Goal: Task Accomplishment & Management: Use online tool/utility

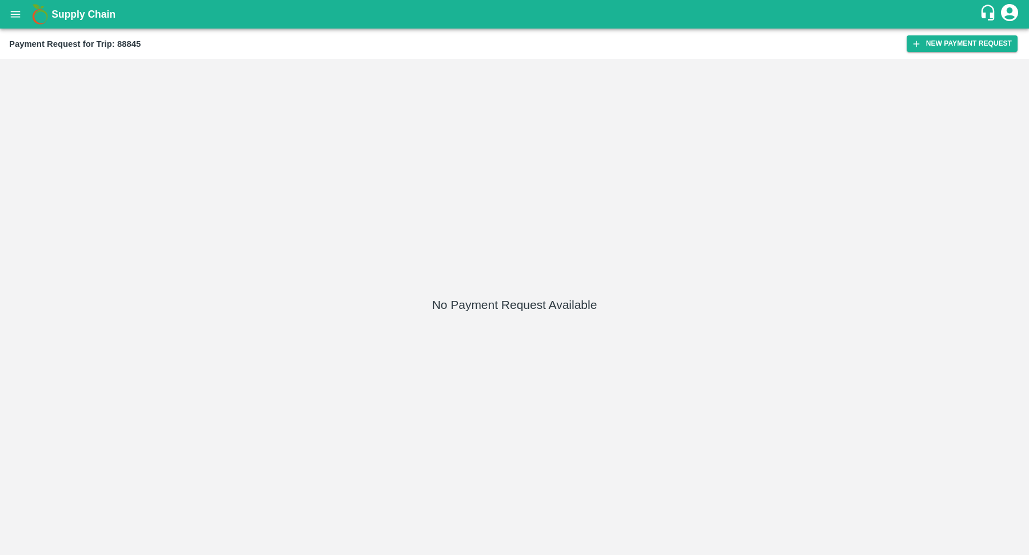
click at [14, 11] on icon "open drawer" at bounding box center [16, 14] width 10 height 6
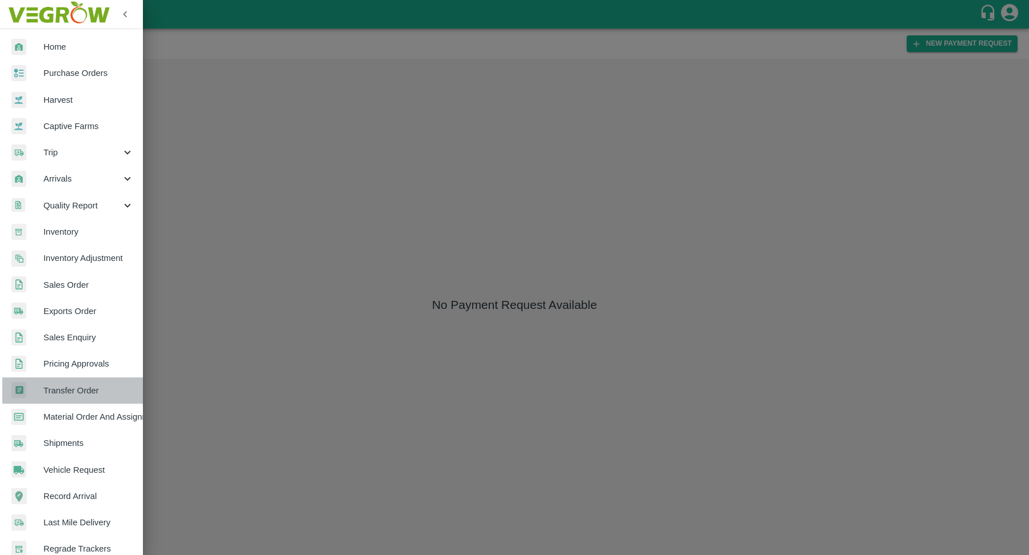
click at [83, 388] on span "Transfer Order" at bounding box center [88, 391] width 90 height 13
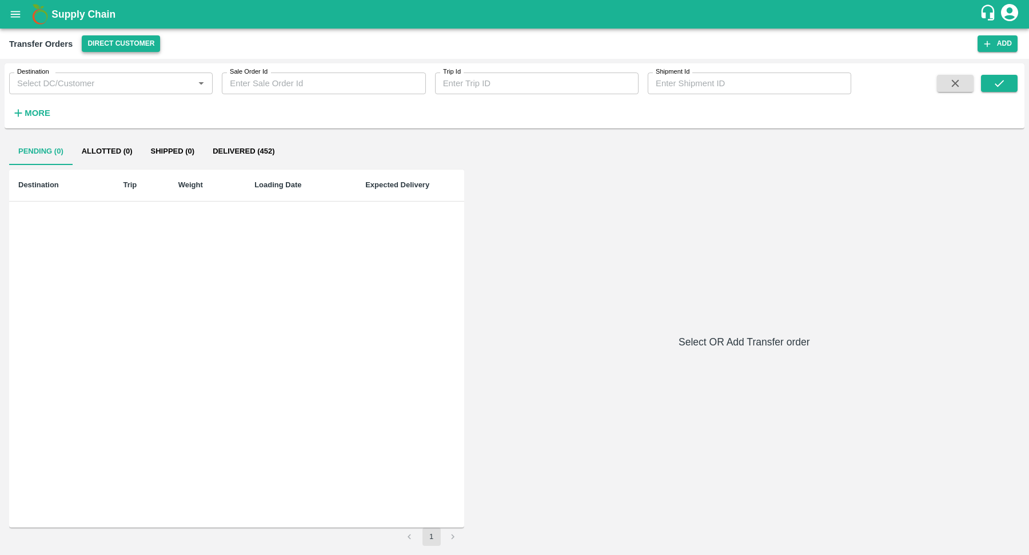
click at [121, 39] on button "Direct Customer" at bounding box center [121, 43] width 78 height 17
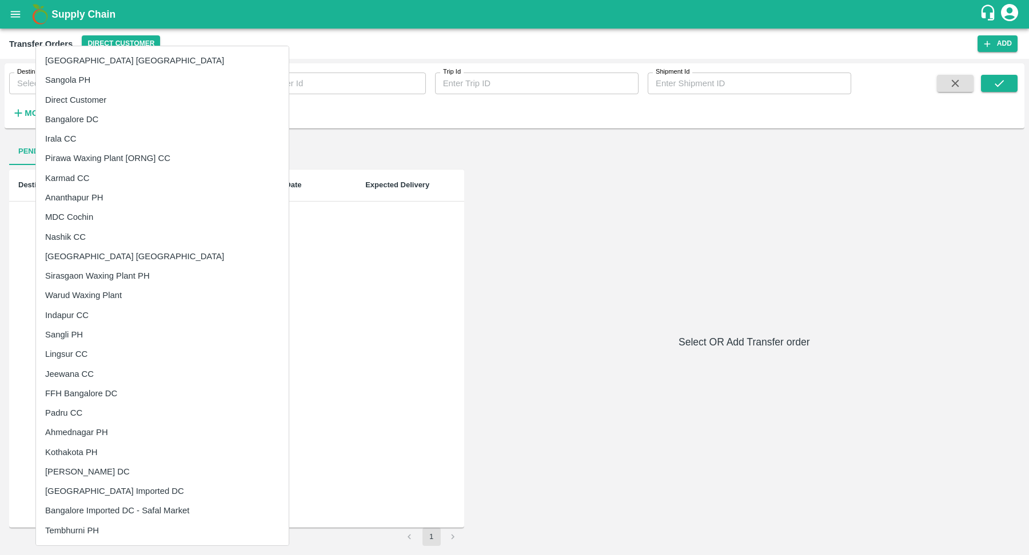
click at [95, 142] on li "Irala CC" at bounding box center [162, 138] width 253 height 19
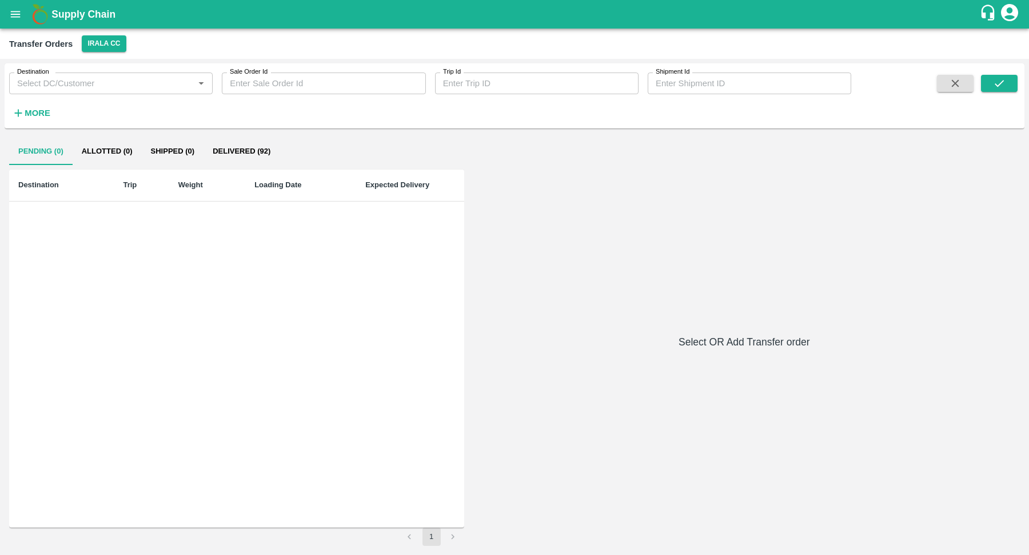
click at [102, 52] on div "Transfer Orders Irala CC" at bounding box center [514, 44] width 1029 height 30
click at [108, 47] on button "Irala CC" at bounding box center [104, 43] width 44 height 17
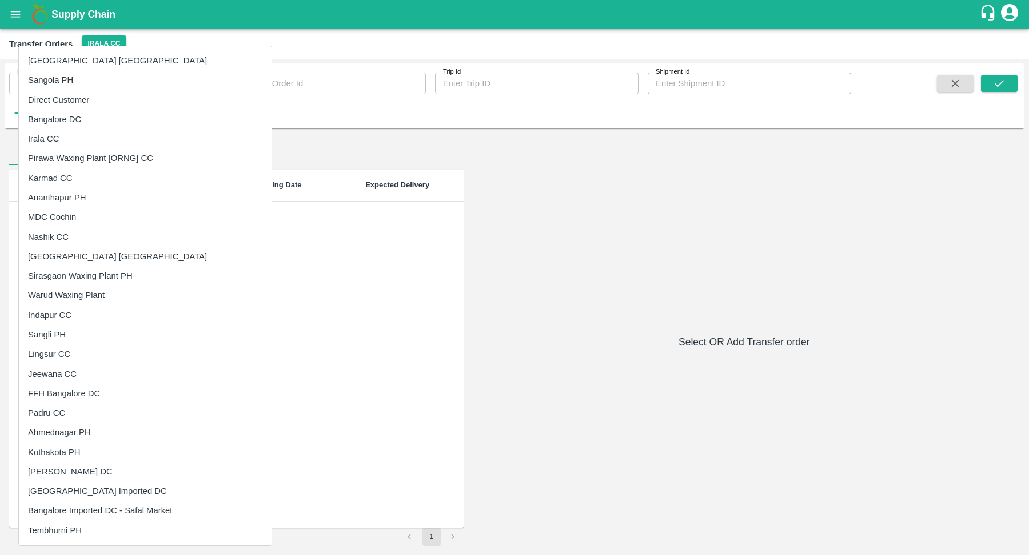
click at [477, 283] on div at bounding box center [514, 277] width 1029 height 555
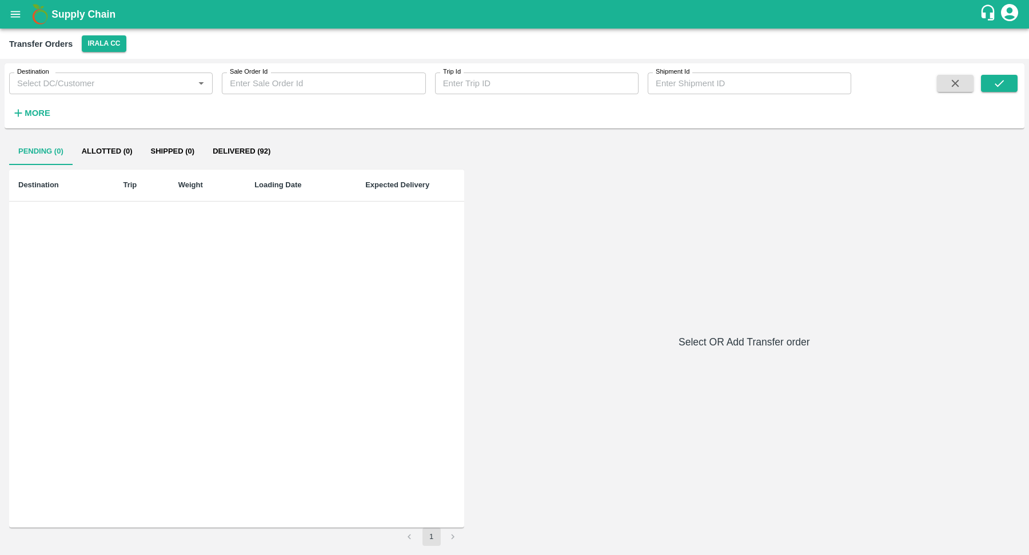
click at [19, 12] on icon "open drawer" at bounding box center [16, 14] width 10 height 6
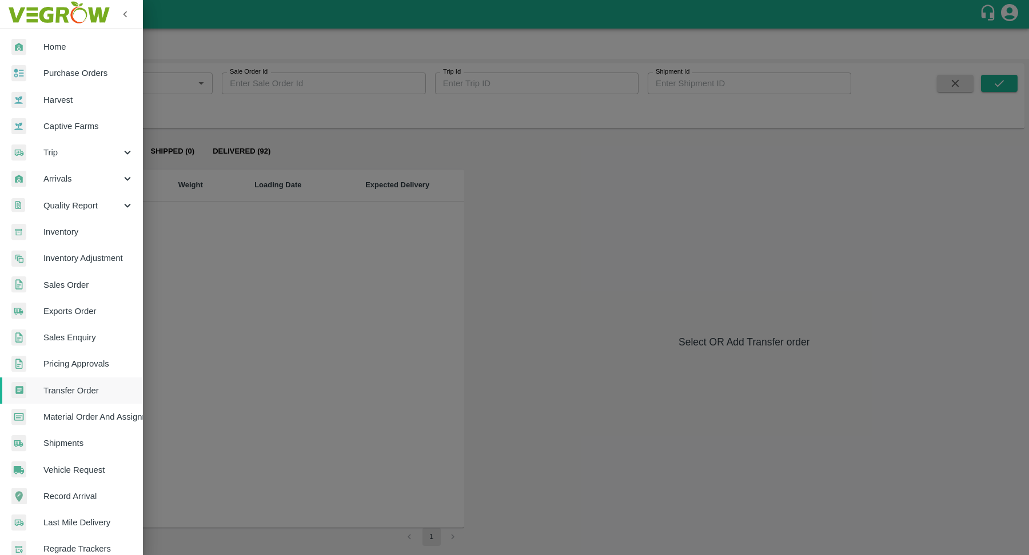
click at [83, 183] on span "Arrivals" at bounding box center [82, 179] width 78 height 13
click at [90, 226] on span "DC Arrivals" at bounding box center [93, 232] width 81 height 13
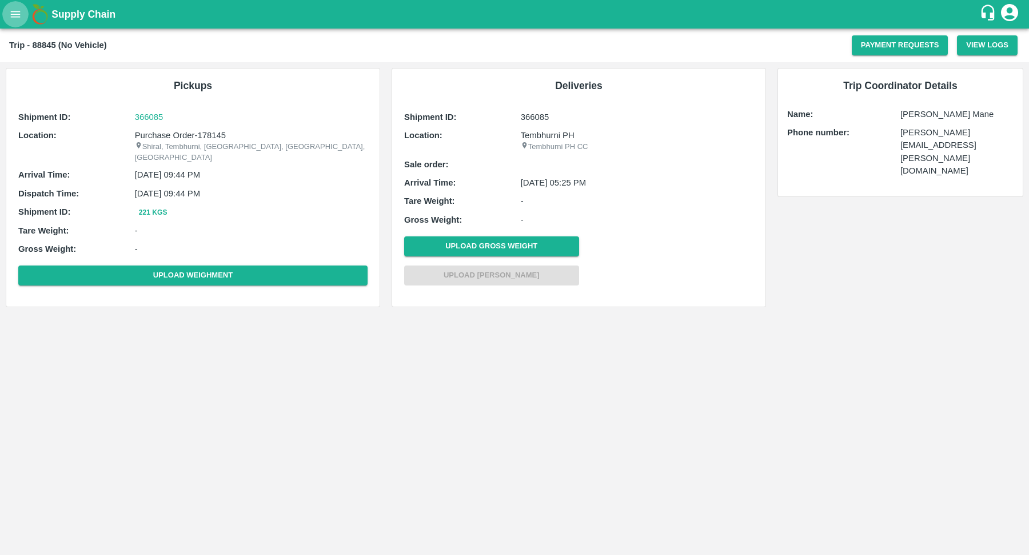
click at [17, 12] on icon "open drawer" at bounding box center [15, 14] width 13 height 13
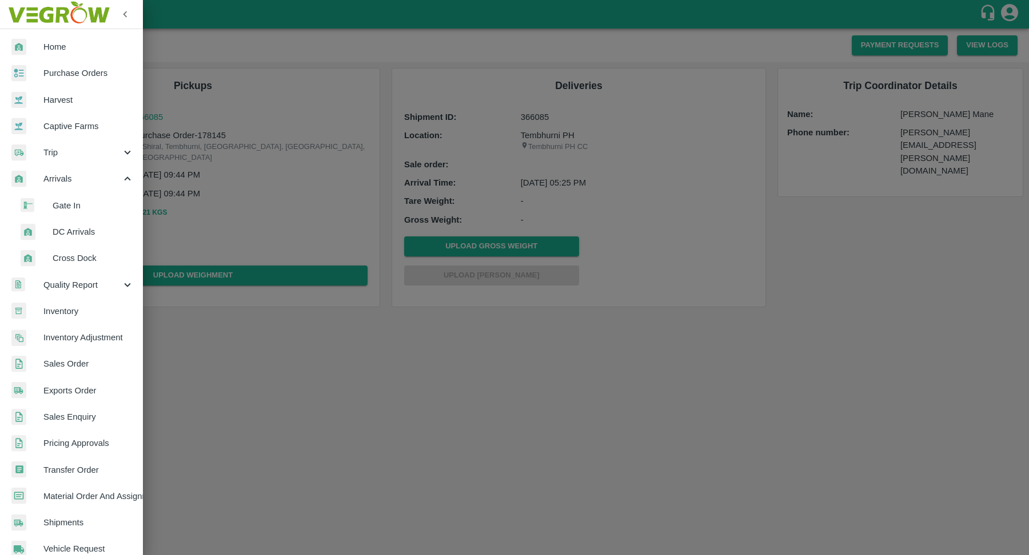
scroll to position [27, 0]
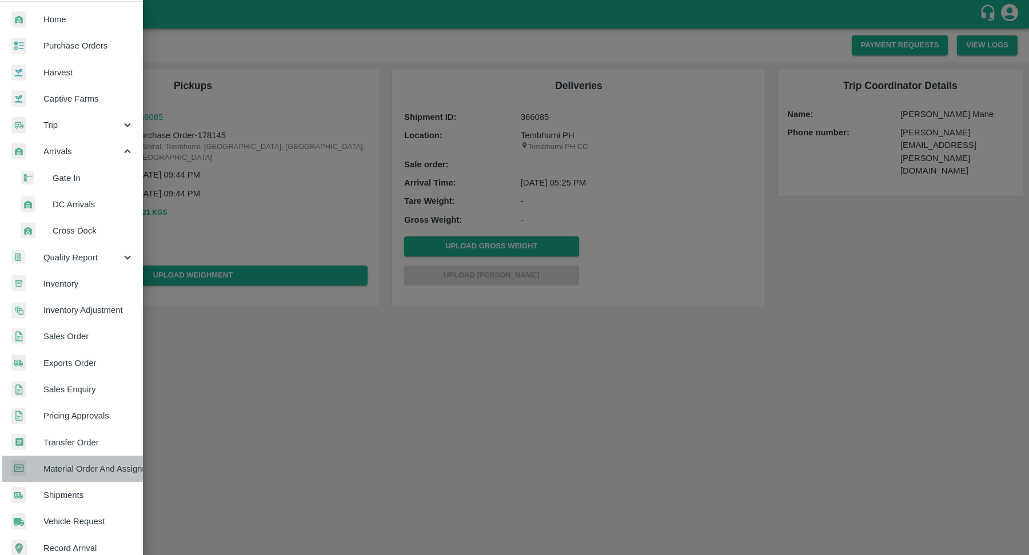
click at [102, 473] on span "Material Order And Assignment" at bounding box center [88, 469] width 90 height 13
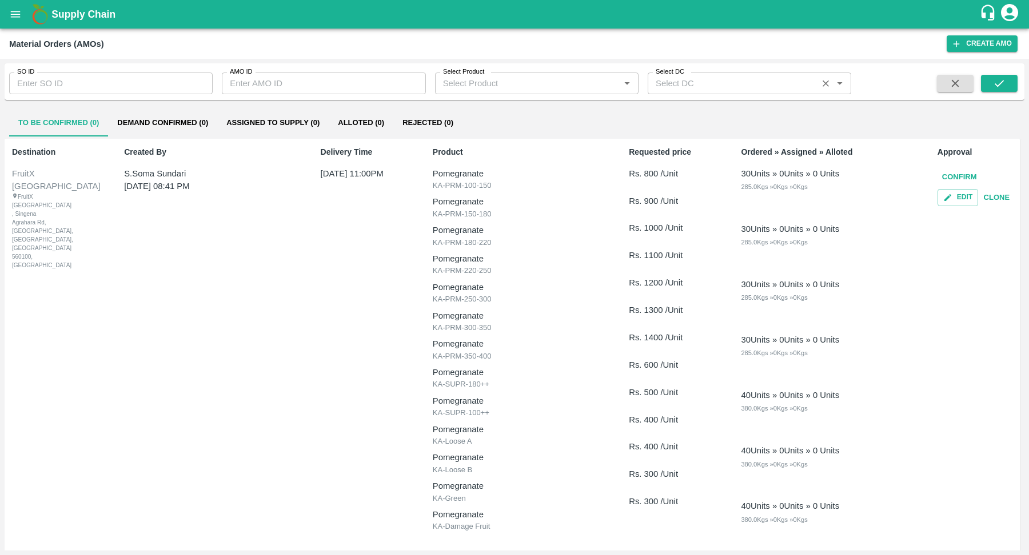
click at [692, 89] on input "Select DC" at bounding box center [732, 83] width 163 height 15
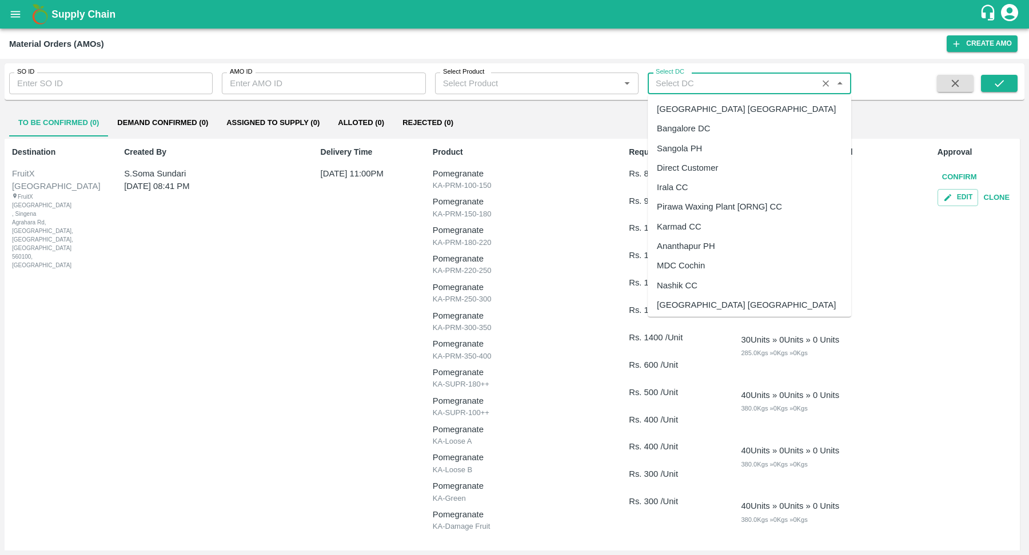
click at [729, 201] on div "Pirawa Waxing Plant [ORNG] CC" at bounding box center [719, 207] width 125 height 13
type input "Pirawa Waxing Plant [ORNG] CC"
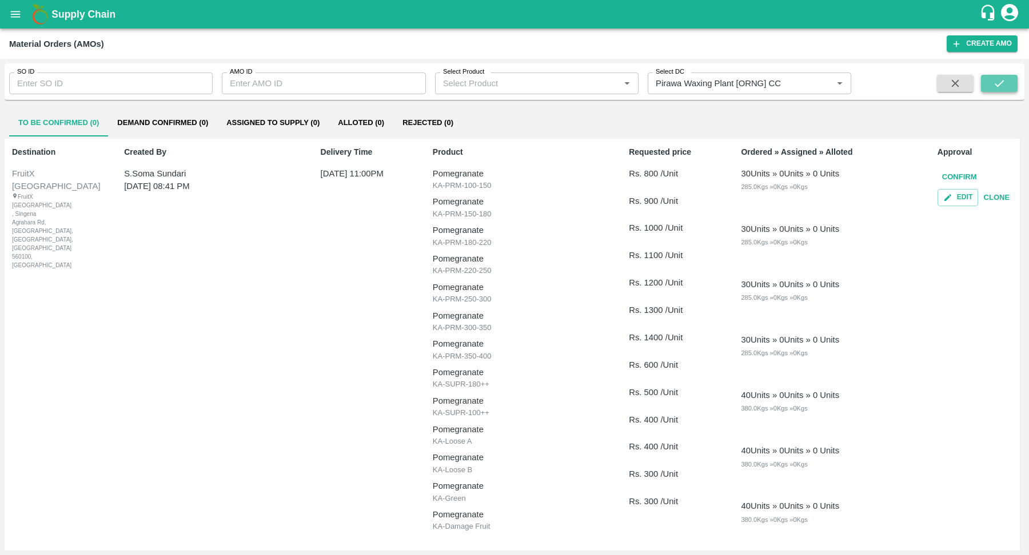
click at [1006, 89] on button "submit" at bounding box center [999, 83] width 37 height 17
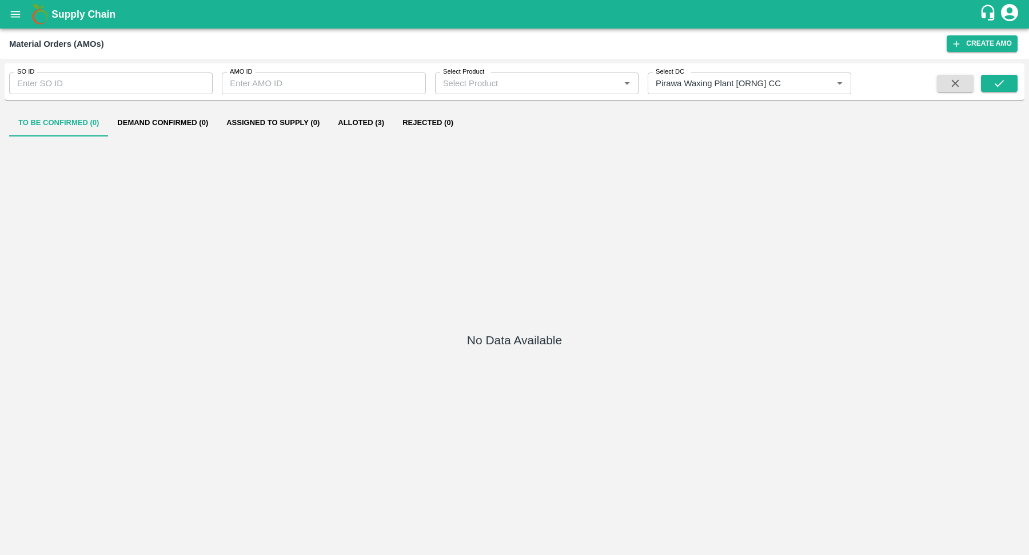
click at [367, 123] on button "Alloted (3)" at bounding box center [361, 122] width 65 height 27
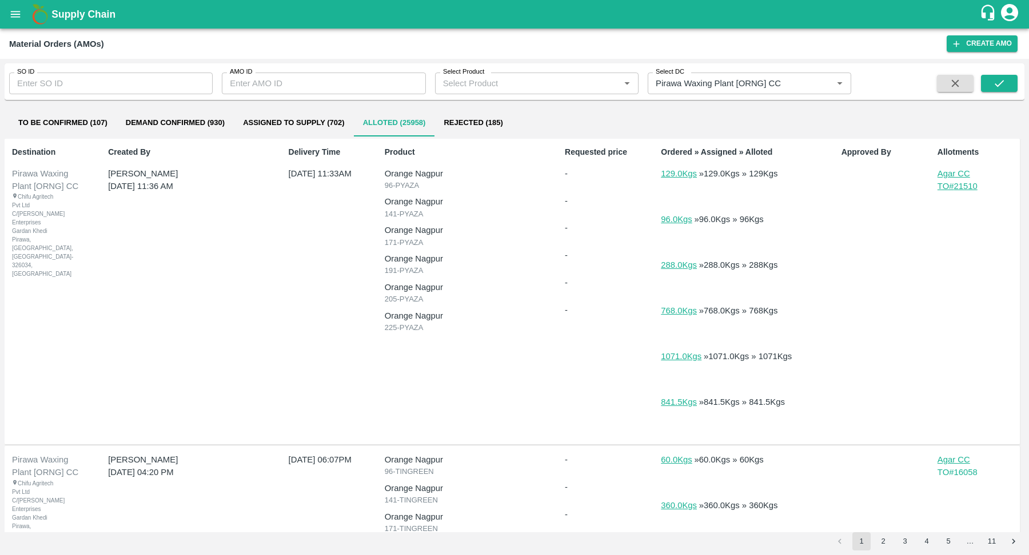
click at [961, 186] on p "TO# 21510" at bounding box center [976, 186] width 79 height 13
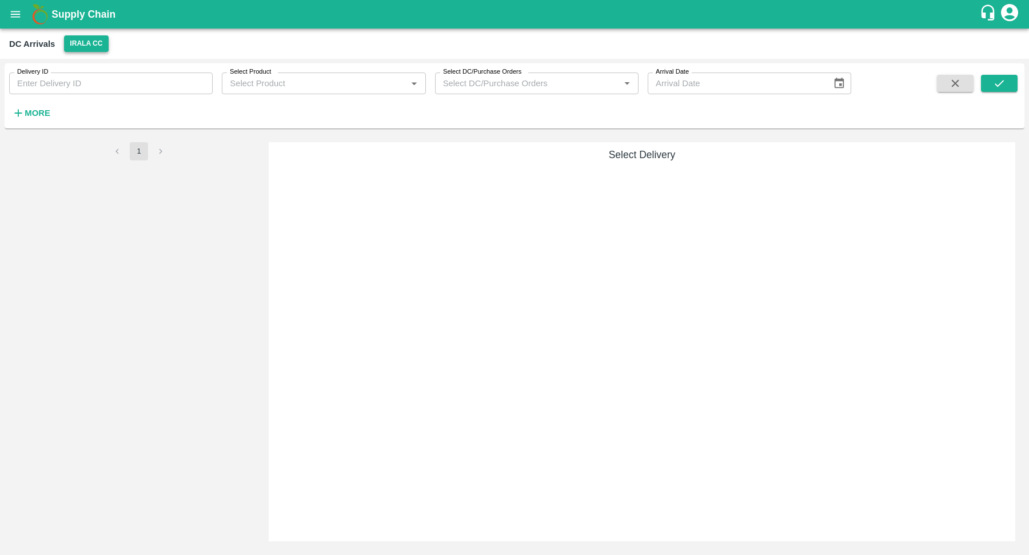
click at [88, 45] on button "Irala CC" at bounding box center [86, 43] width 44 height 17
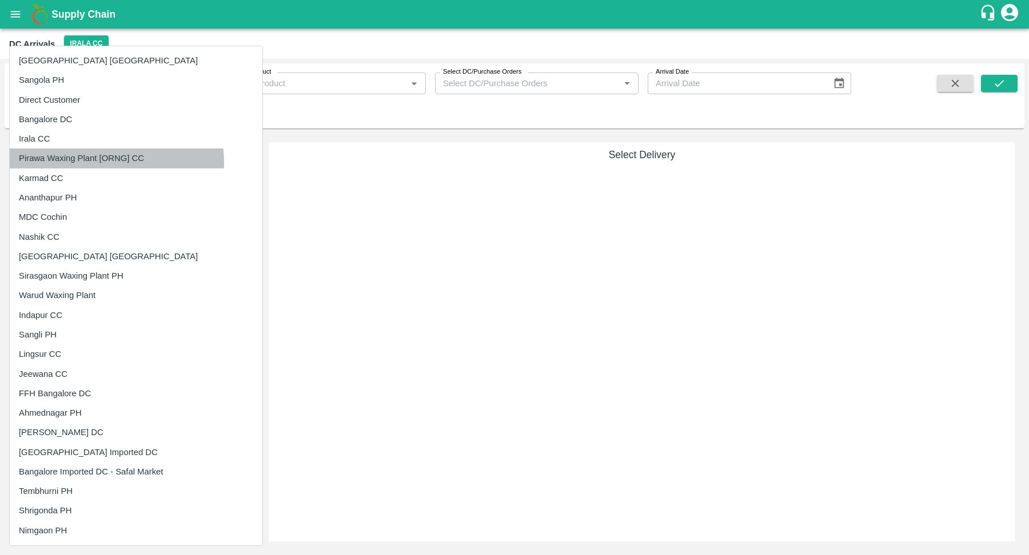
click at [116, 162] on li "Pirawa Waxing Plant [ORNG] CC" at bounding box center [136, 158] width 253 height 19
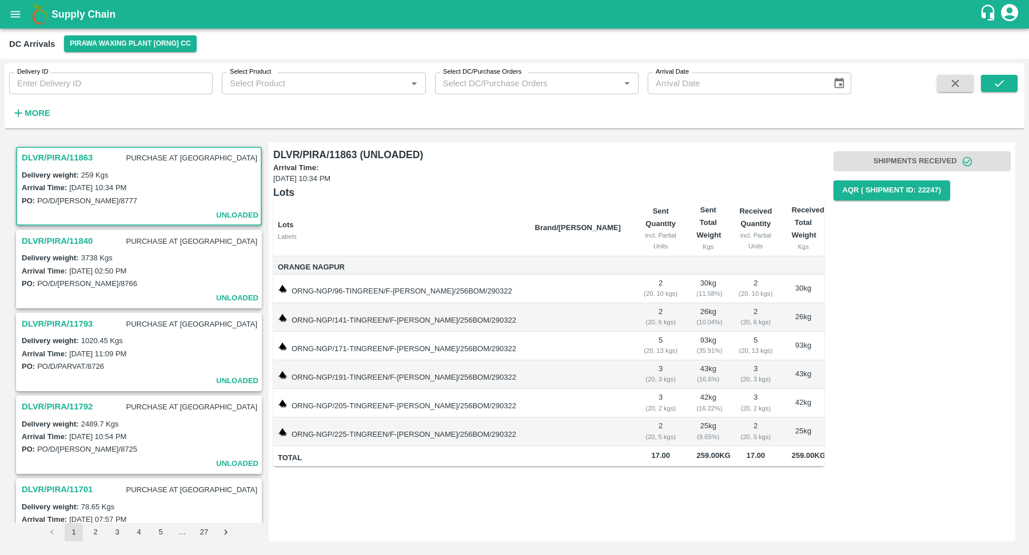
click at [43, 110] on strong "More" at bounding box center [38, 113] width 26 height 9
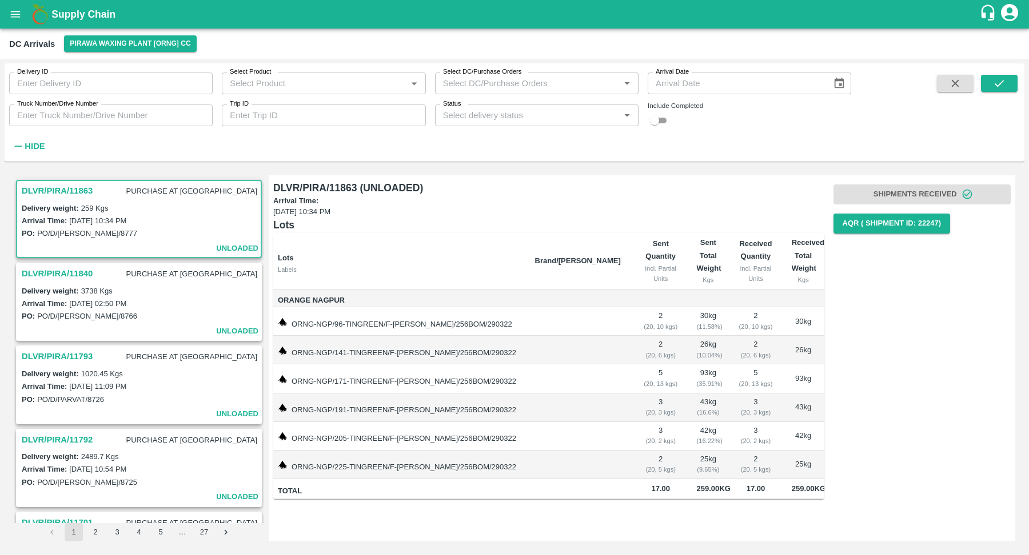
click at [13, 14] on icon "open drawer" at bounding box center [16, 14] width 10 height 6
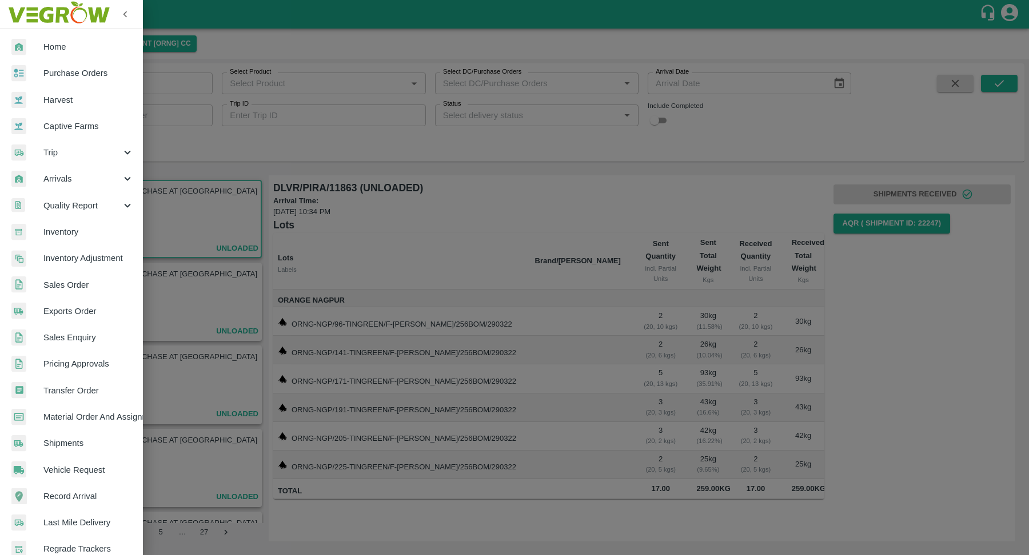
click at [97, 419] on span "Material Order And Assignment" at bounding box center [88, 417] width 90 height 13
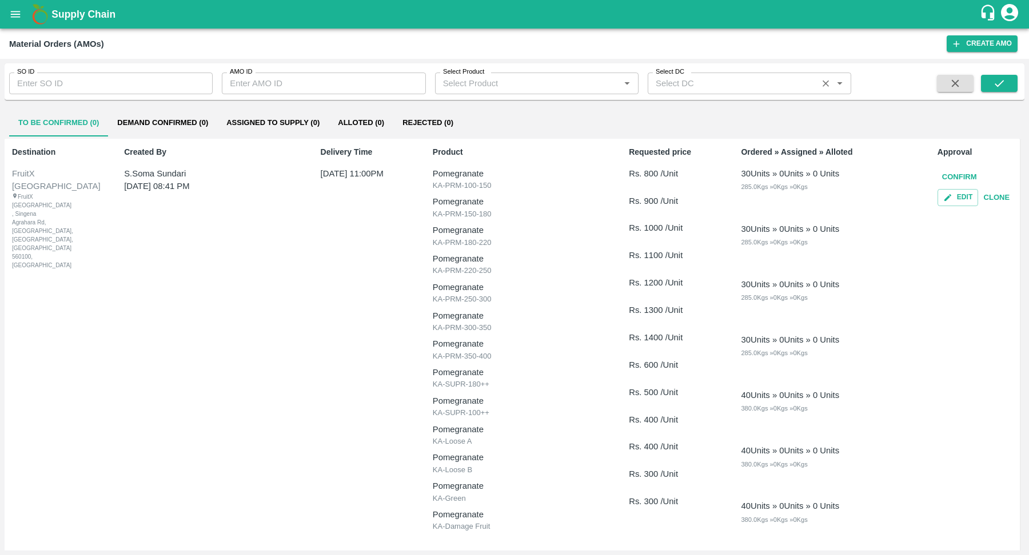
click at [666, 90] on input "Select DC" at bounding box center [732, 83] width 163 height 15
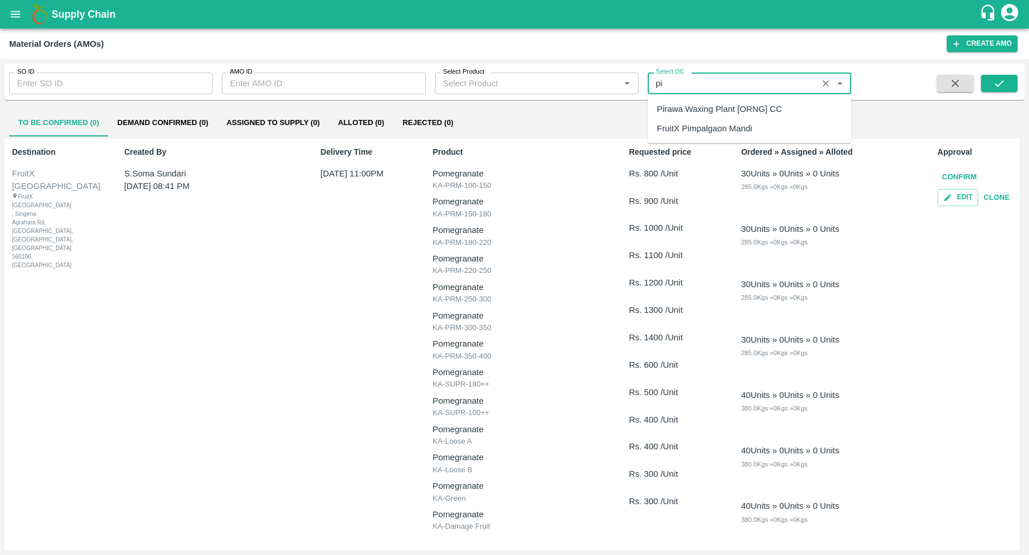
click at [686, 114] on div "Pirawa Waxing Plant [ORNG] CC" at bounding box center [719, 109] width 125 height 13
type input "Pirawa Waxing Plant [ORNG] CC"
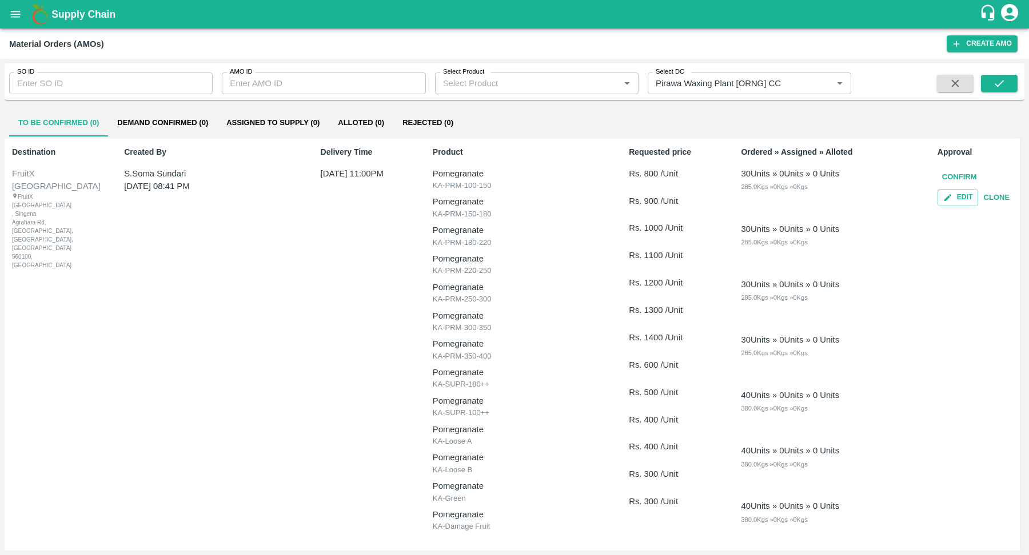
click at [983, 92] on span at bounding box center [999, 84] width 37 height 18
click at [994, 90] on button "submit" at bounding box center [999, 83] width 37 height 17
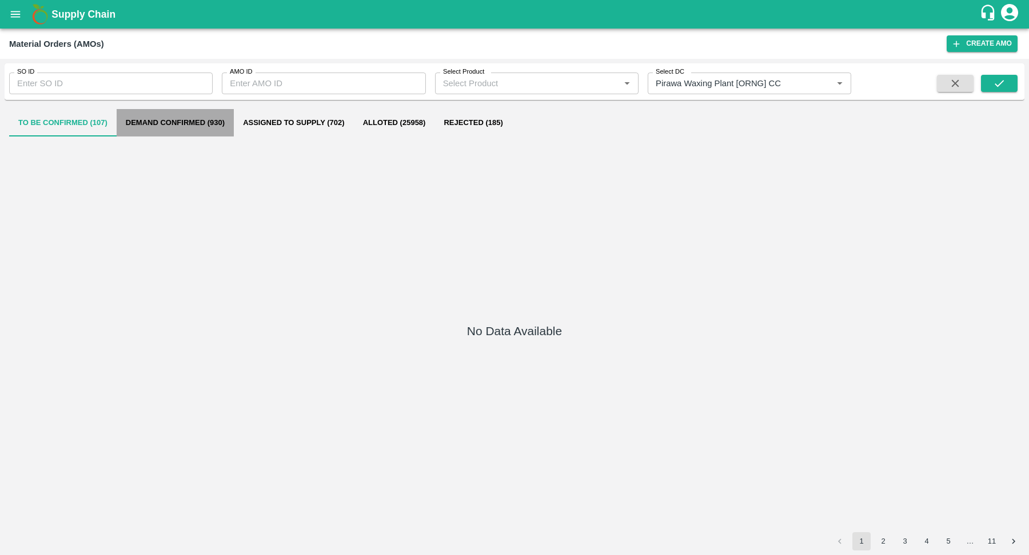
click at [164, 115] on button "Demand Confirmed (930)" at bounding box center [175, 122] width 117 height 27
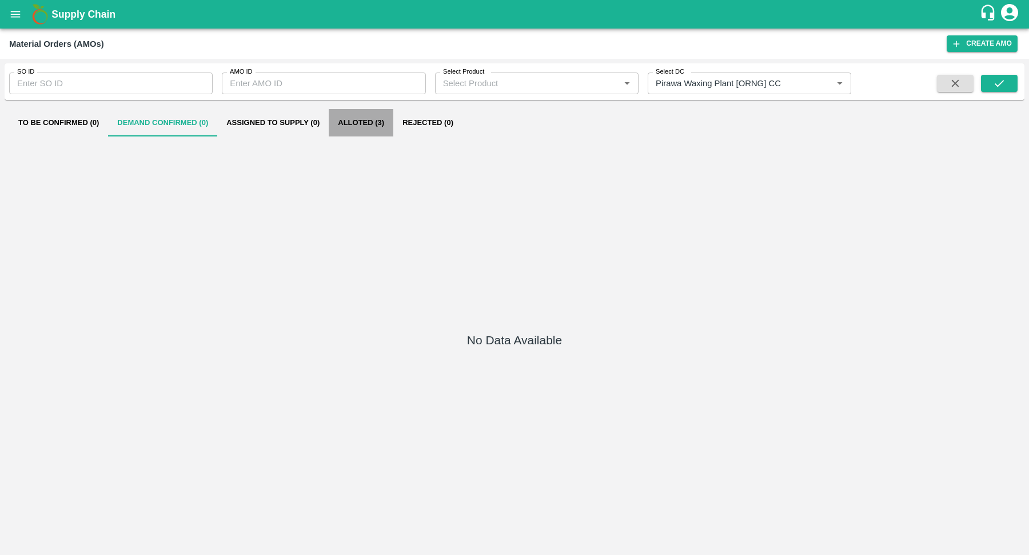
click at [361, 122] on button "Alloted (3)" at bounding box center [361, 122] width 65 height 27
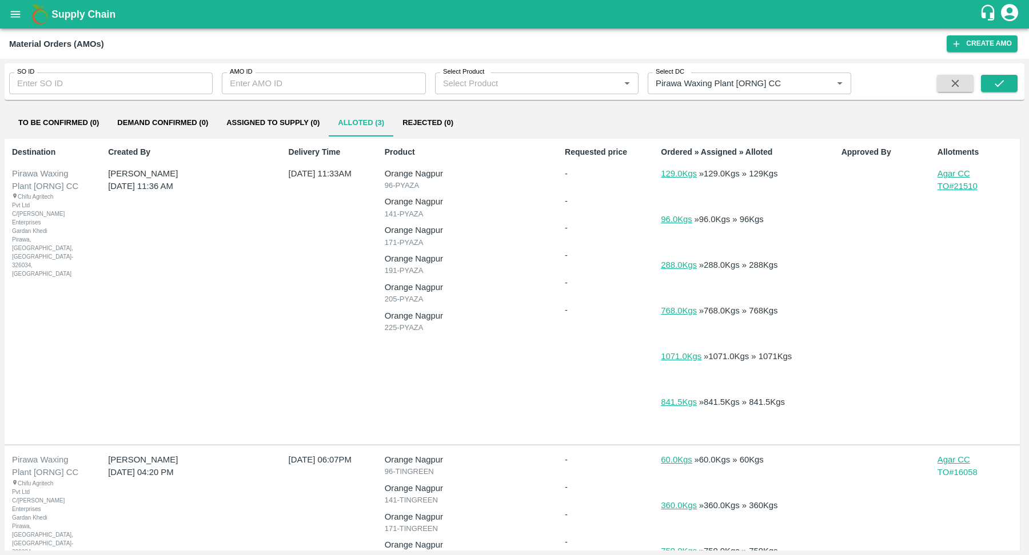
click at [949, 188] on p "TO# 21510" at bounding box center [976, 186] width 79 height 13
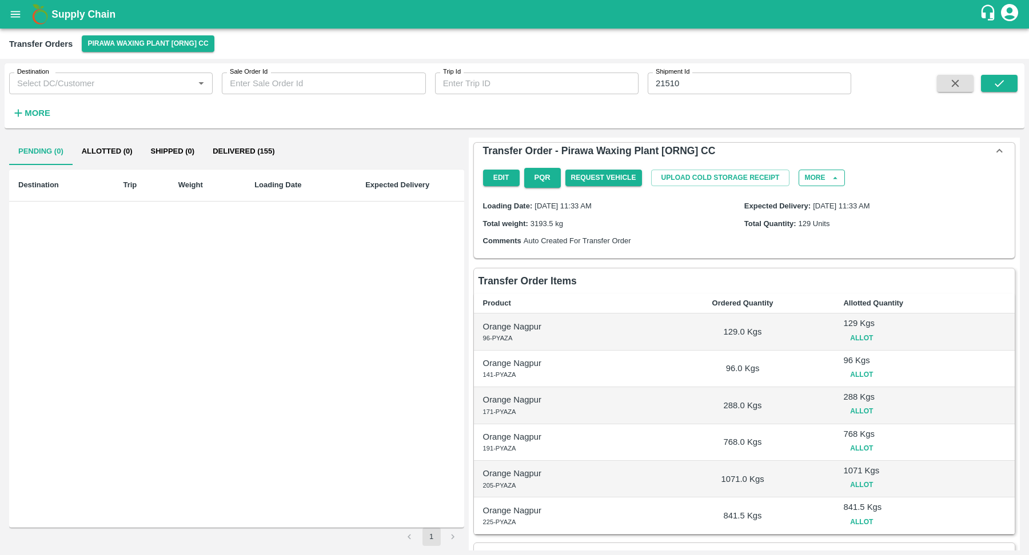
click at [818, 178] on button "More" at bounding box center [821, 178] width 46 height 17
click at [793, 211] on div "Delete" at bounding box center [774, 203] width 37 height 17
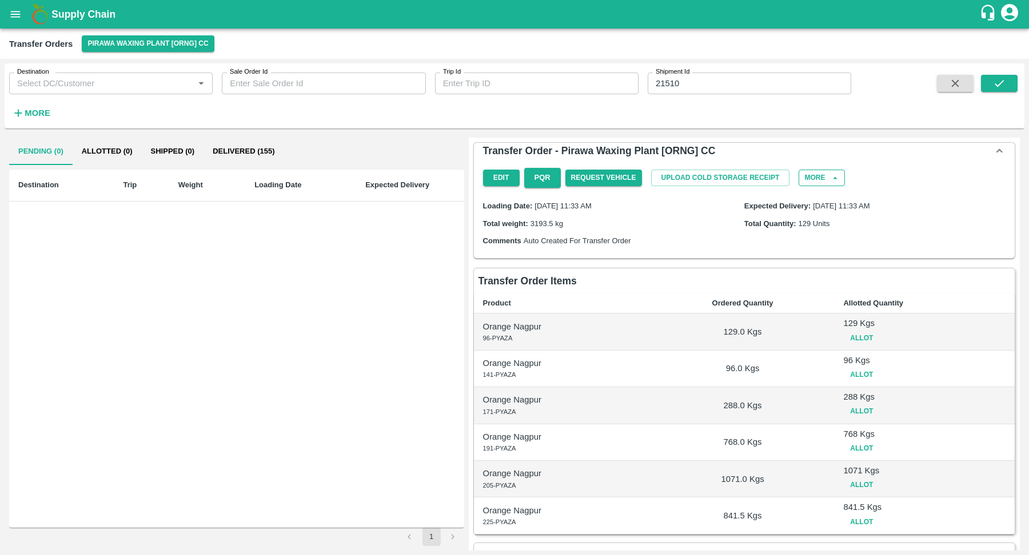
click at [821, 179] on button "More" at bounding box center [821, 178] width 46 height 17
click at [809, 211] on div "View Logs" at bounding box center [819, 203] width 52 height 17
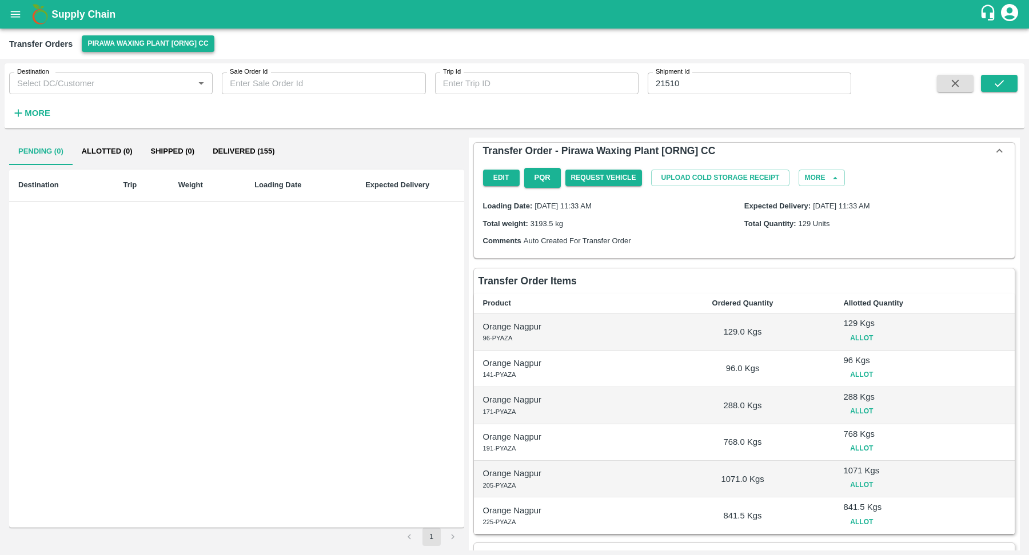
click at [152, 45] on button "Pirawa Waxing Plant [ORNG] CC" at bounding box center [148, 43] width 132 height 17
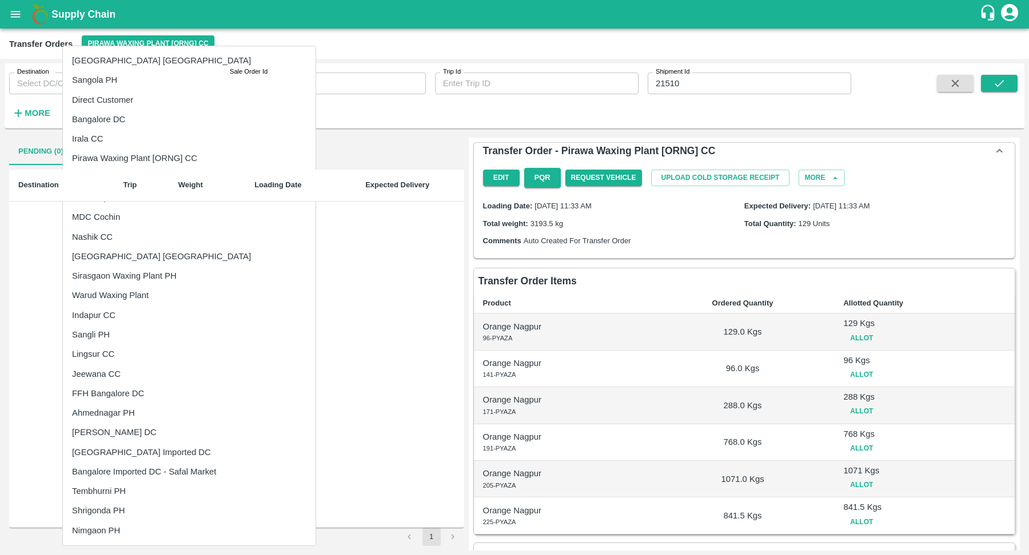
click at [287, 139] on div at bounding box center [514, 277] width 1029 height 555
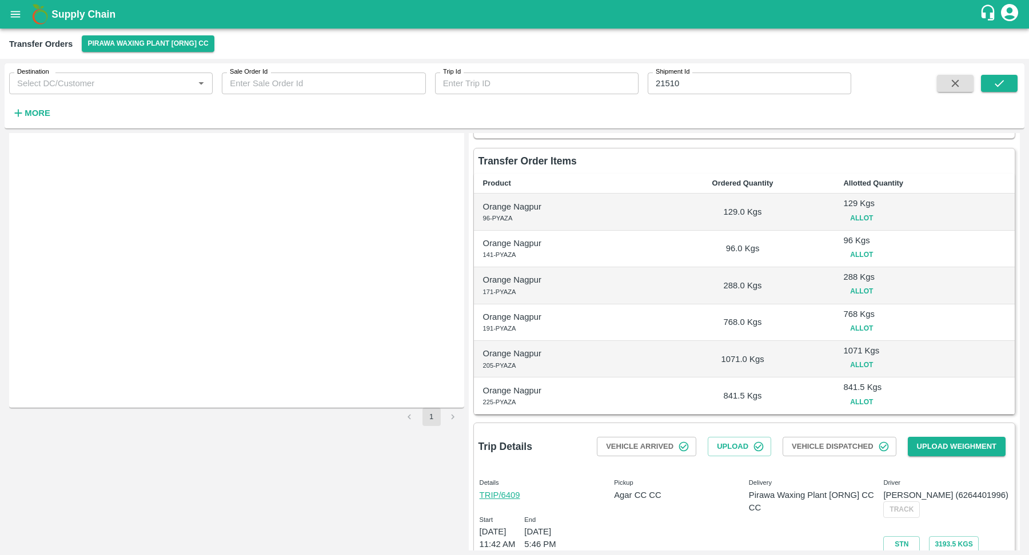
scroll to position [136, 0]
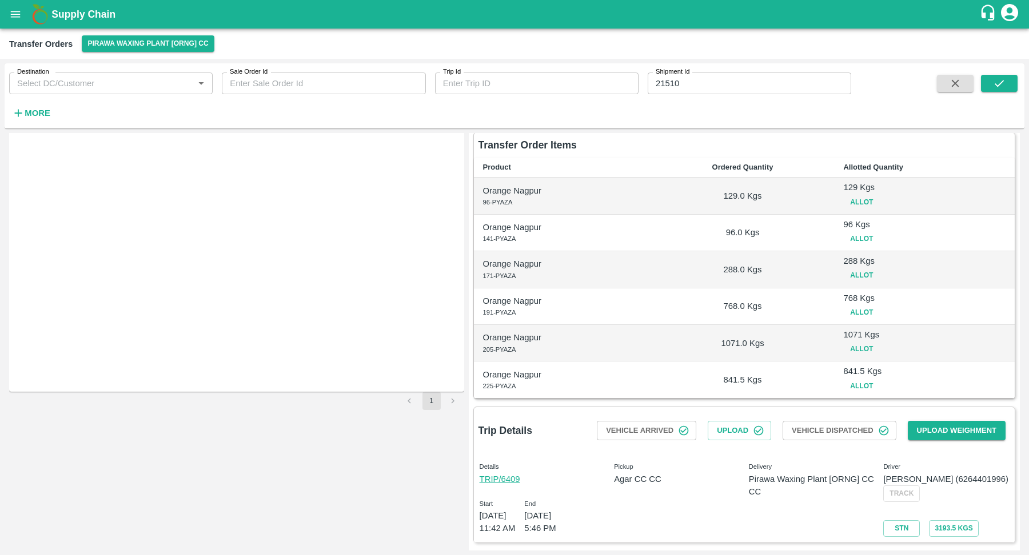
click at [505, 475] on link "TRIP/6409" at bounding box center [499, 479] width 41 height 9
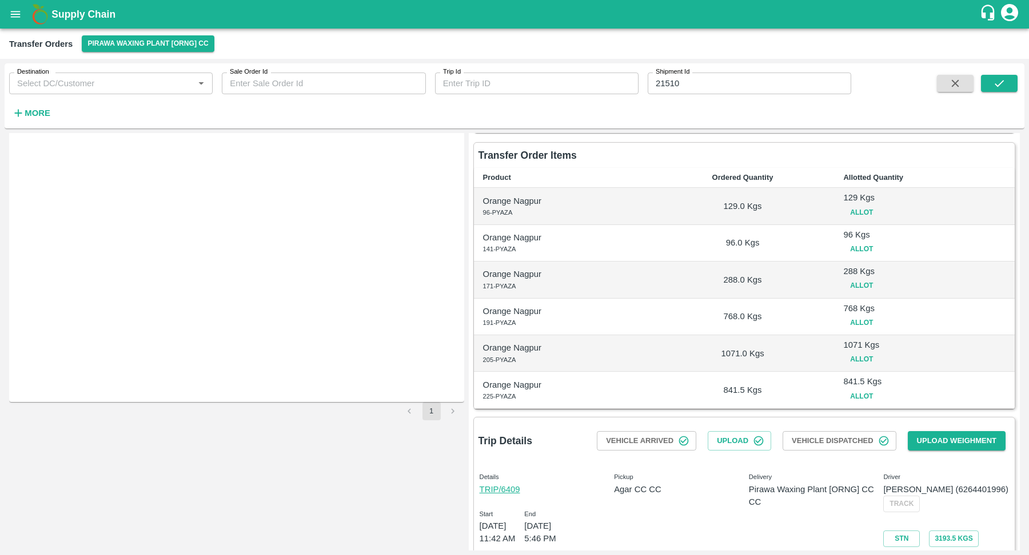
scroll to position [126, 0]
click at [136, 39] on button "Pirawa Waxing Plant [ORNG] CC" at bounding box center [148, 43] width 132 height 17
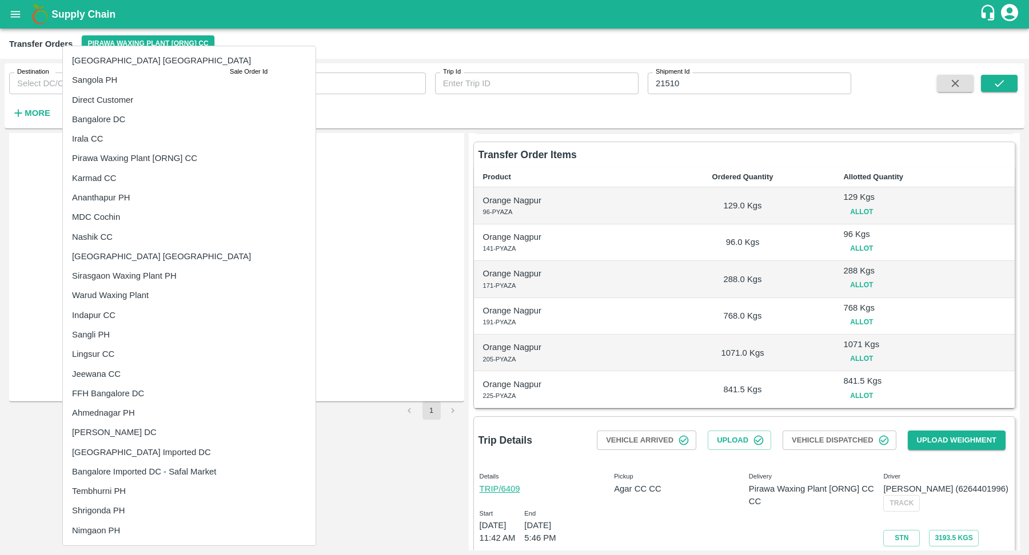
click at [392, 102] on div at bounding box center [514, 277] width 1029 height 555
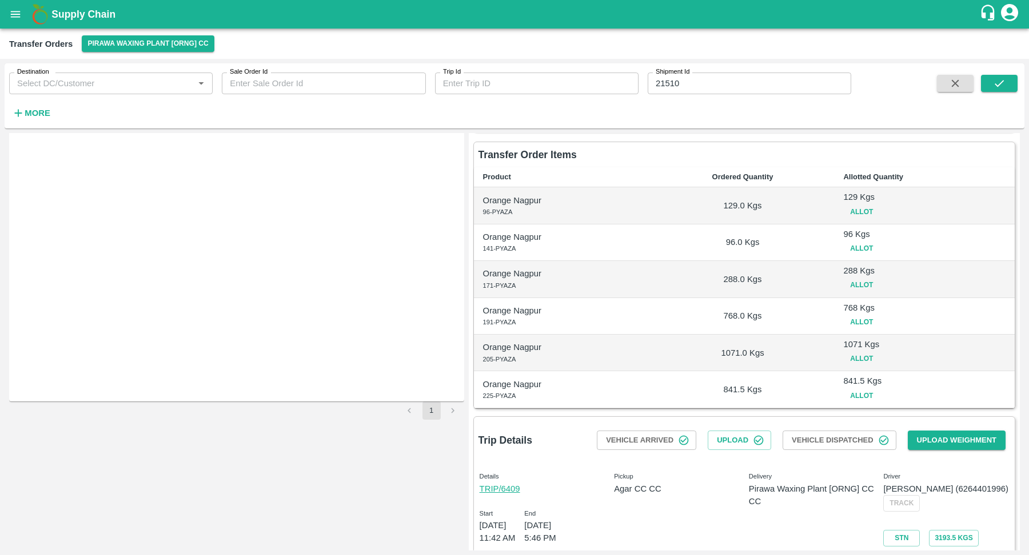
click at [10, 7] on button "open drawer" at bounding box center [15, 14] width 26 height 26
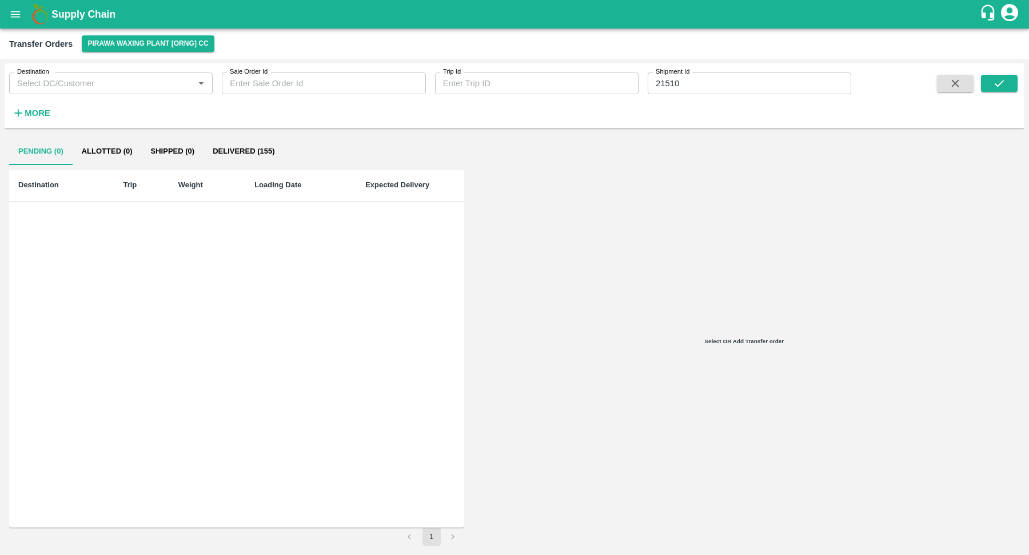
scroll to position [117, 0]
click at [143, 55] on div "Transfer Orders Pirawa Waxing Plant [ORNG] CC" at bounding box center [514, 44] width 1029 height 30
click at [147, 47] on button "Pirawa Waxing Plant [ORNG] CC" at bounding box center [148, 43] width 132 height 17
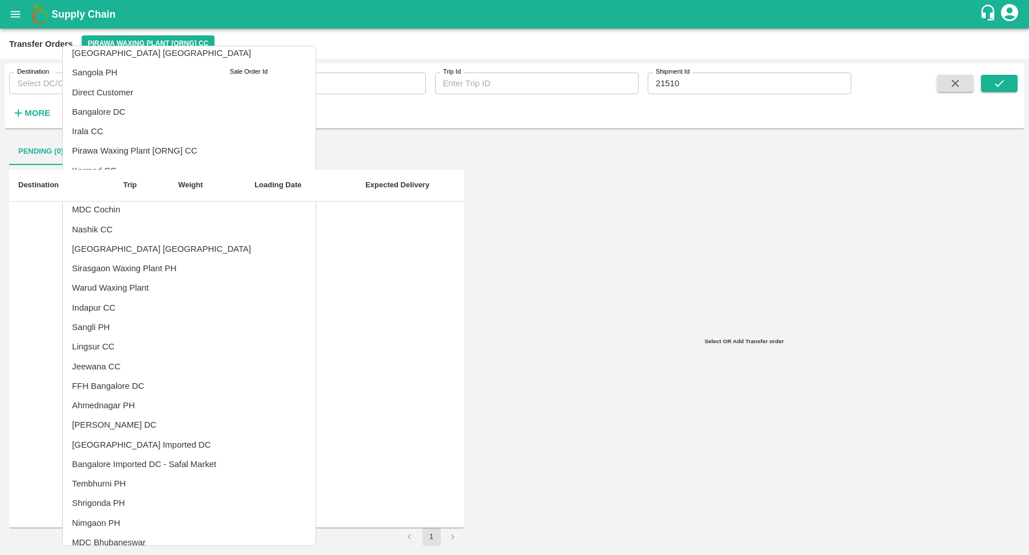
scroll to position [0, 0]
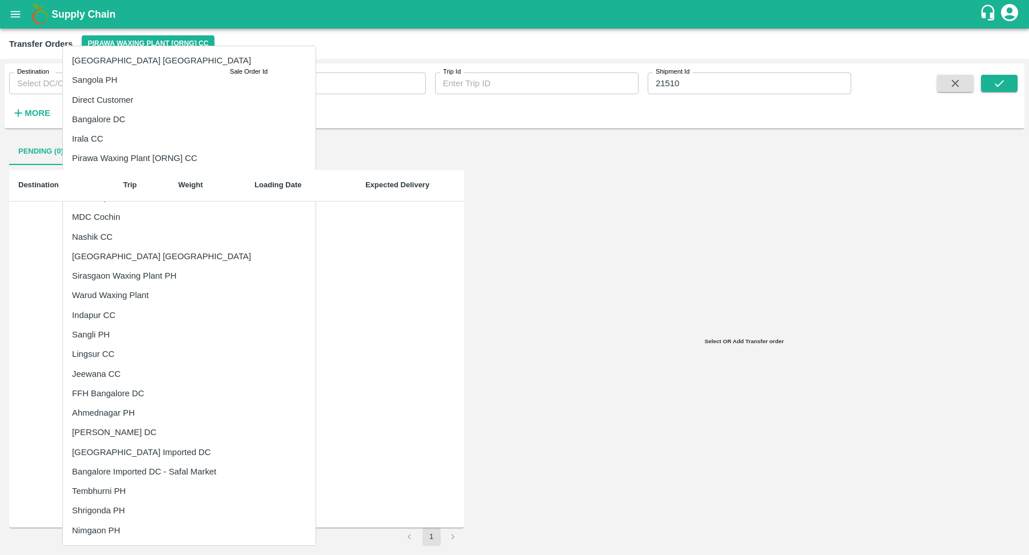
click at [326, 324] on div at bounding box center [514, 277] width 1029 height 555
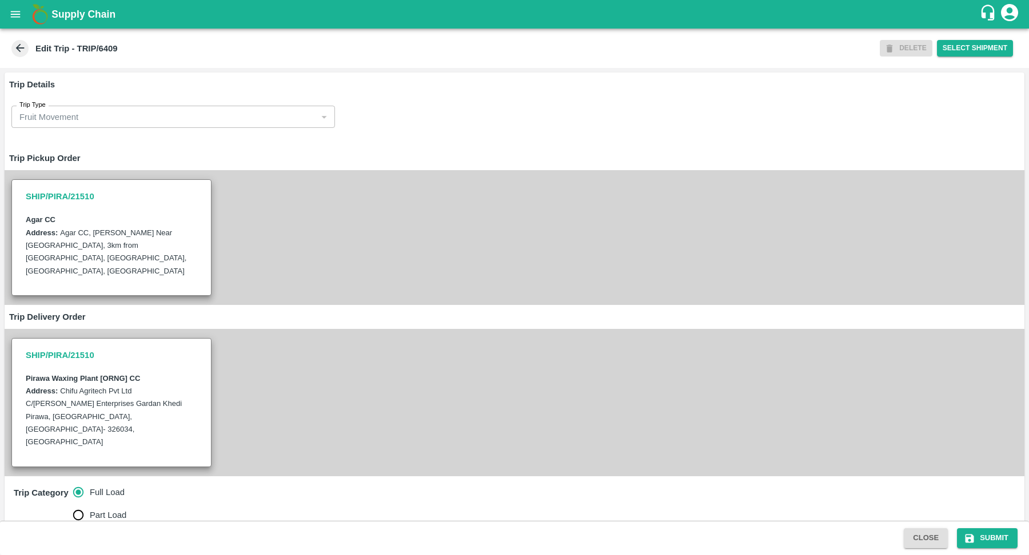
click at [14, 50] on icon at bounding box center [20, 48] width 13 height 13
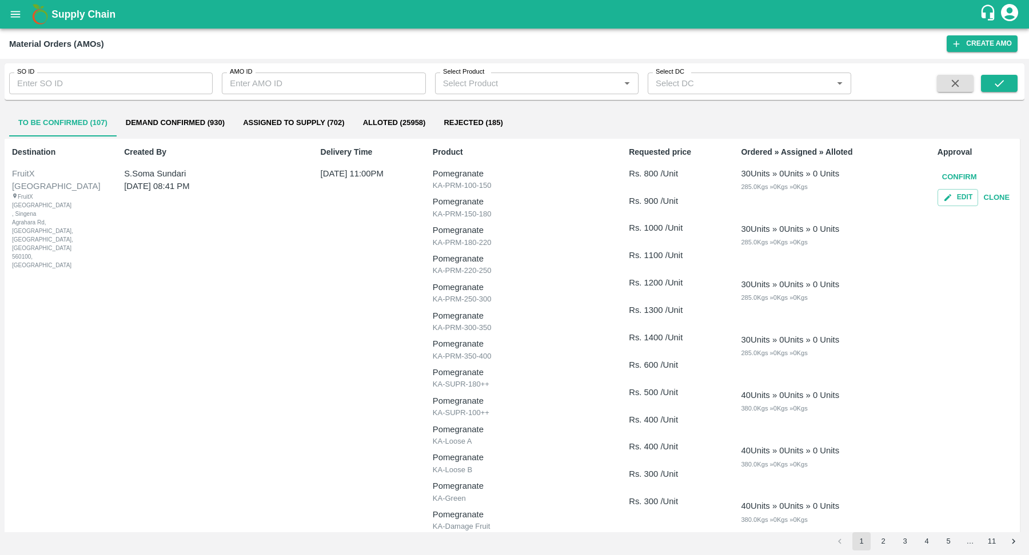
click at [400, 117] on button "Alloted (25958)" at bounding box center [394, 122] width 81 height 27
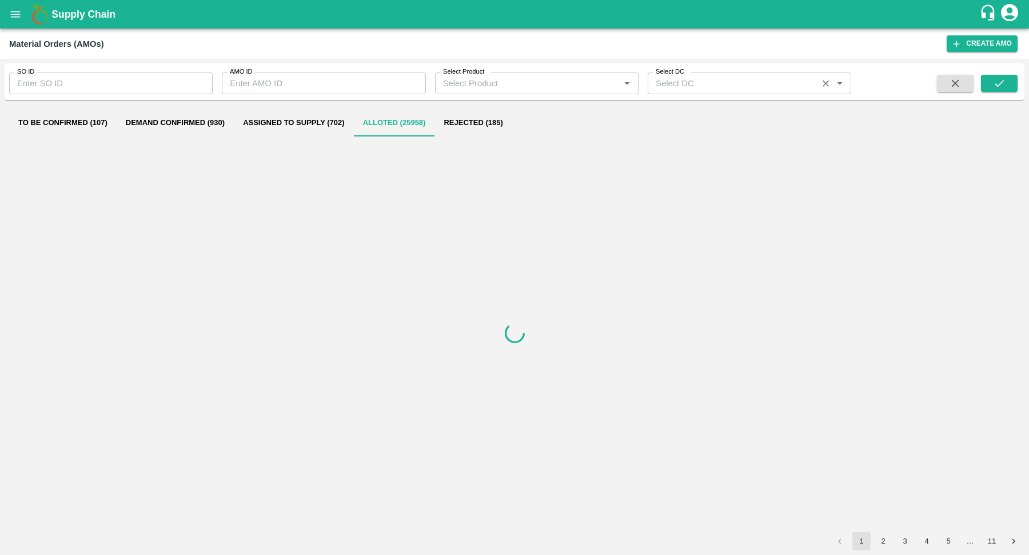
click at [701, 88] on input "Select DC" at bounding box center [732, 83] width 163 height 15
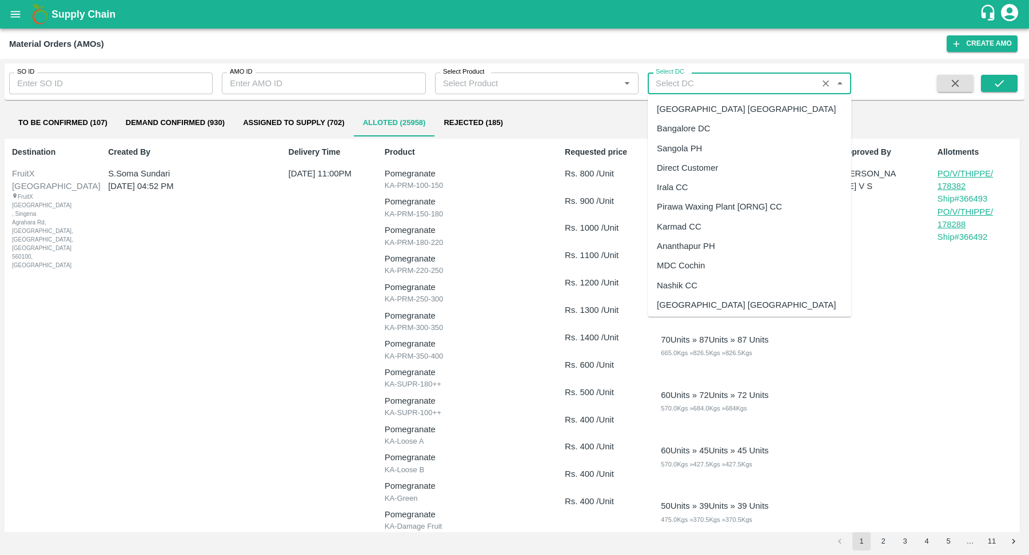
click at [734, 206] on div "Pirawa Waxing Plant [ORNG] CC" at bounding box center [719, 207] width 125 height 13
type input "Pirawa Waxing Plant [ORNG] CC"
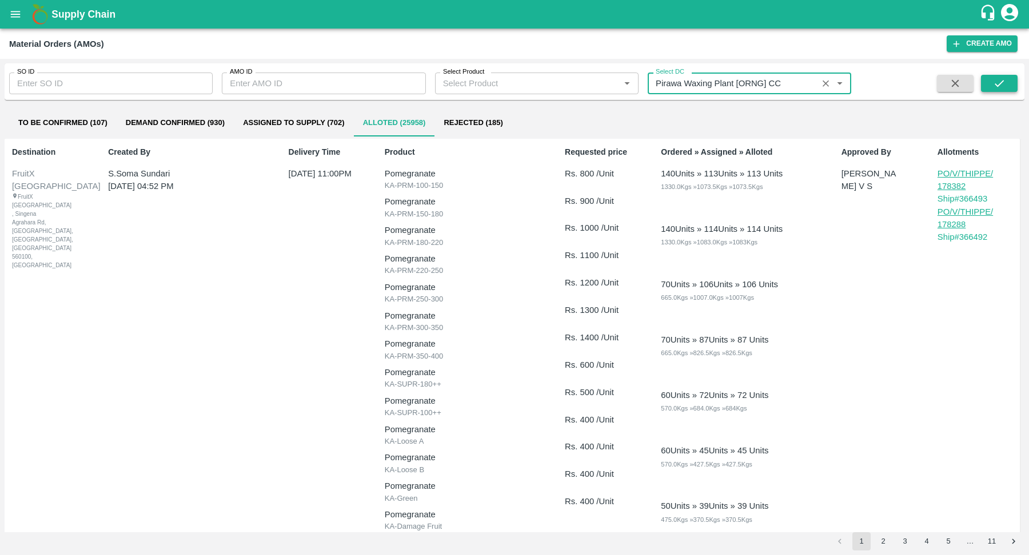
click at [997, 81] on icon "submit" at bounding box center [999, 83] width 13 height 13
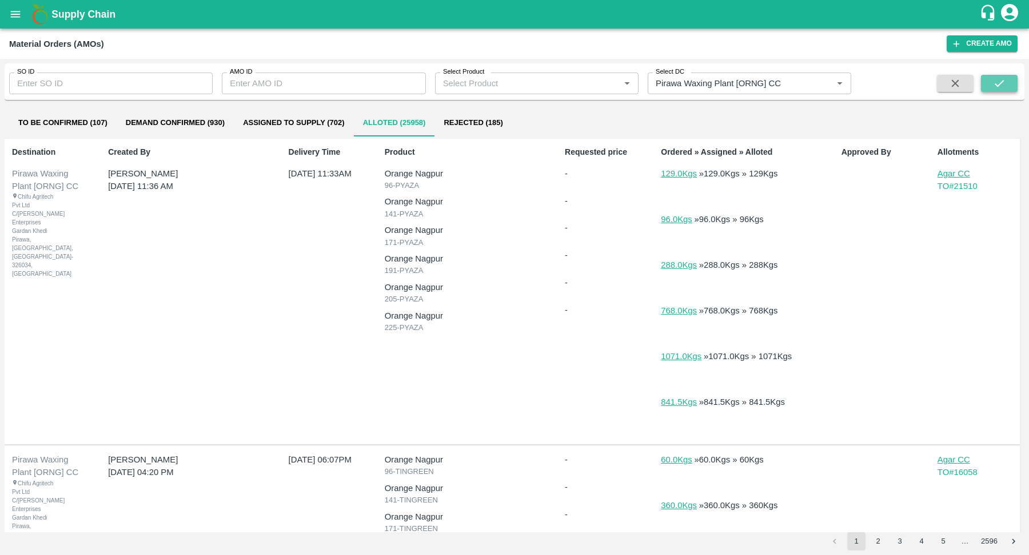
click at [1002, 83] on icon "submit" at bounding box center [999, 83] width 13 height 13
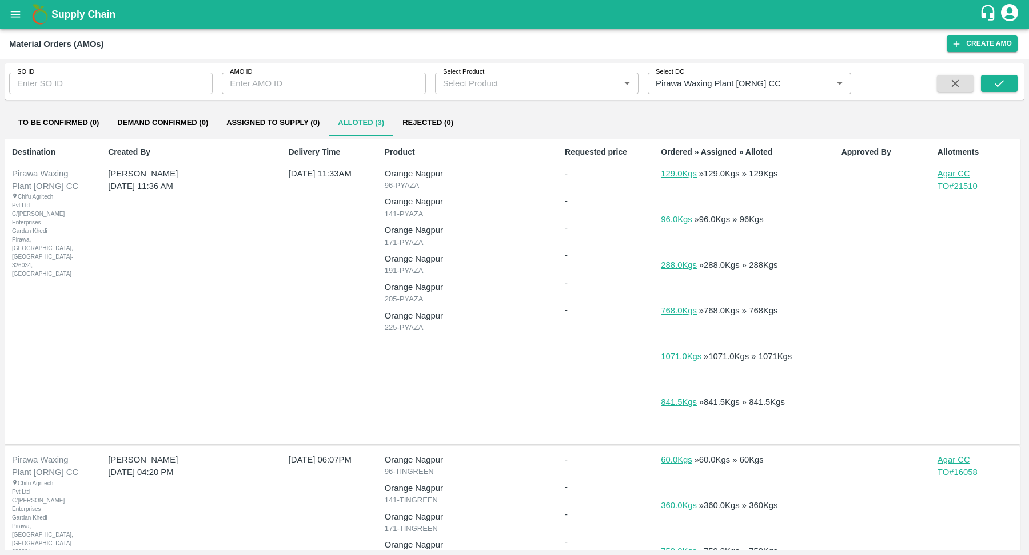
click at [21, 22] on button "open drawer" at bounding box center [15, 14] width 26 height 26
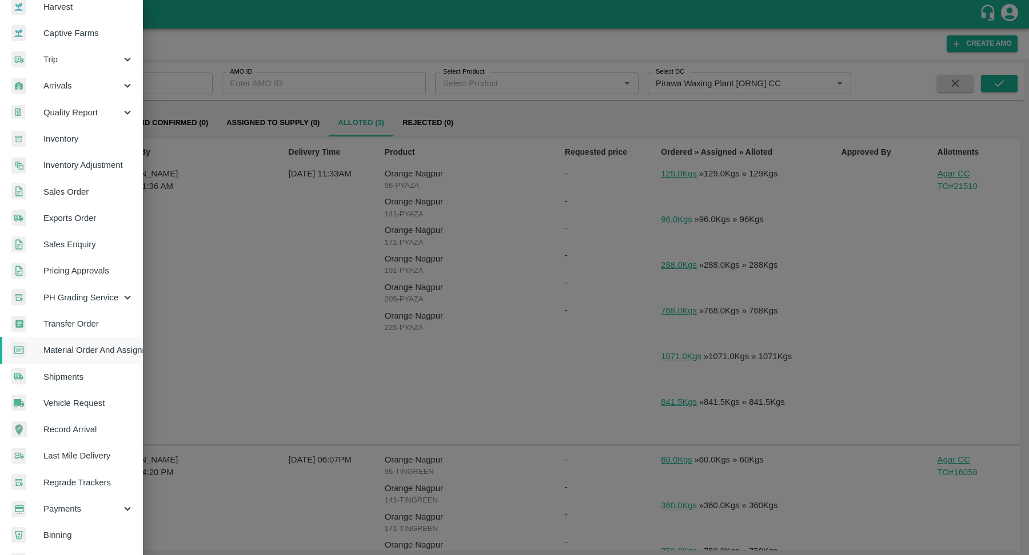
scroll to position [121, 0]
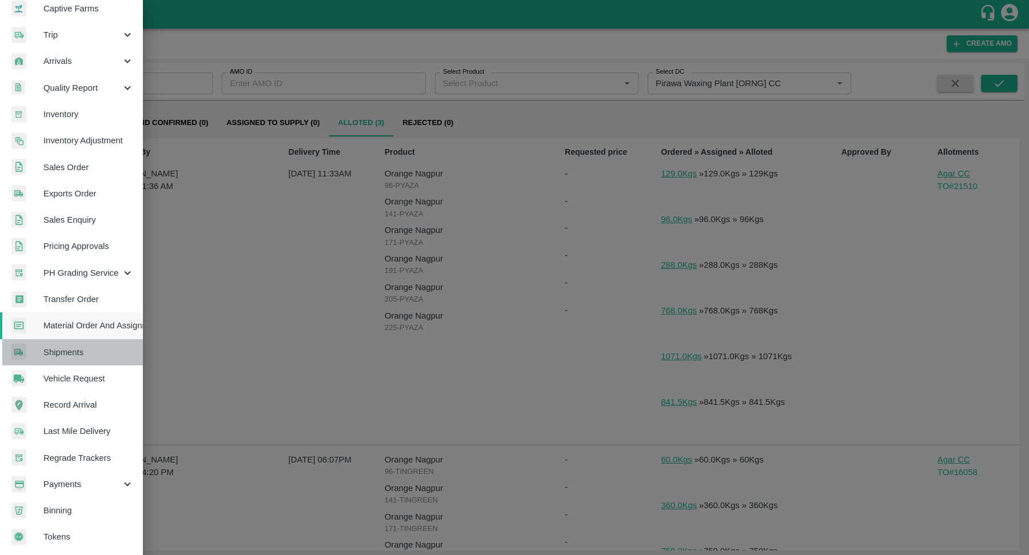
click at [76, 346] on span "Shipments" at bounding box center [88, 352] width 90 height 13
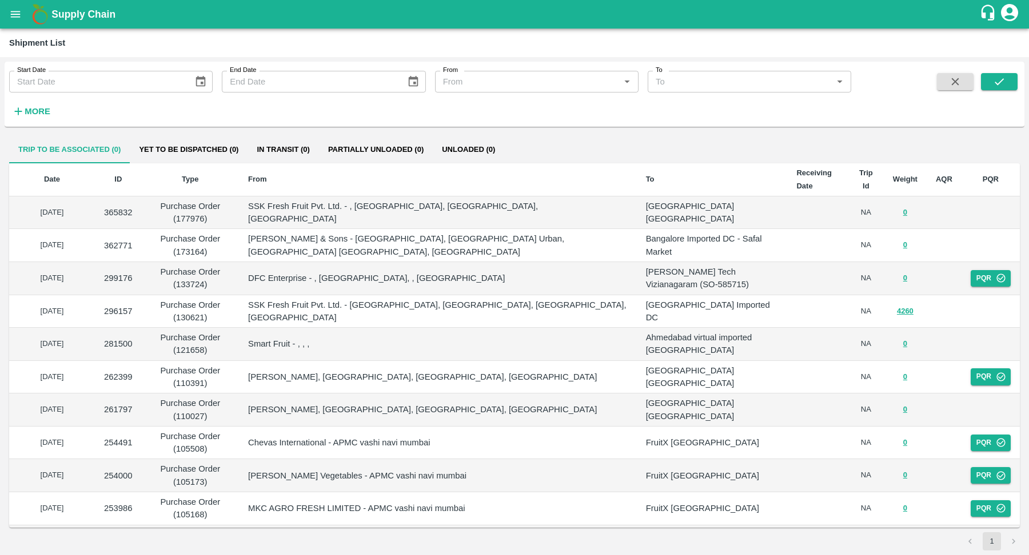
click at [43, 112] on strong "More" at bounding box center [38, 111] width 26 height 9
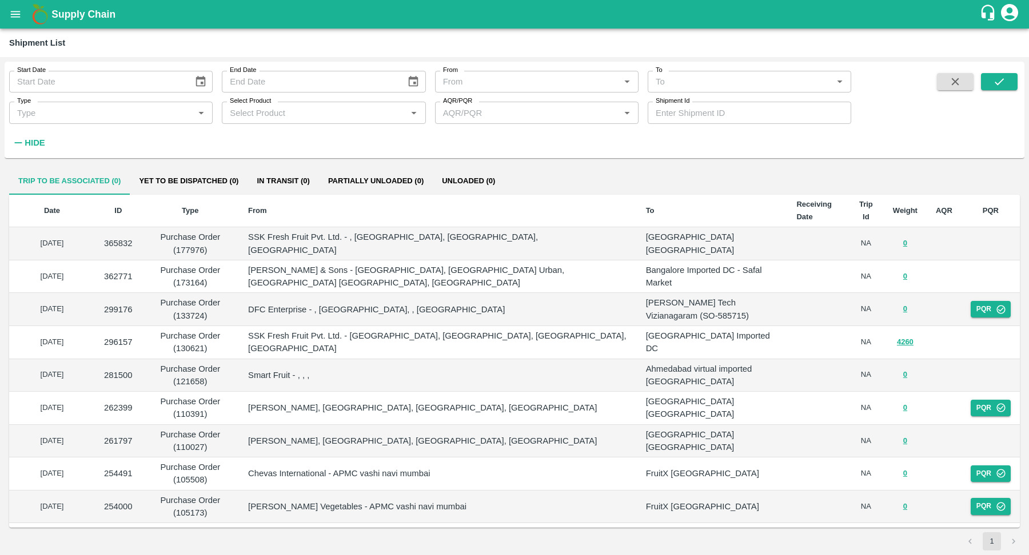
click at [685, 88] on input "To" at bounding box center [740, 81] width 178 height 15
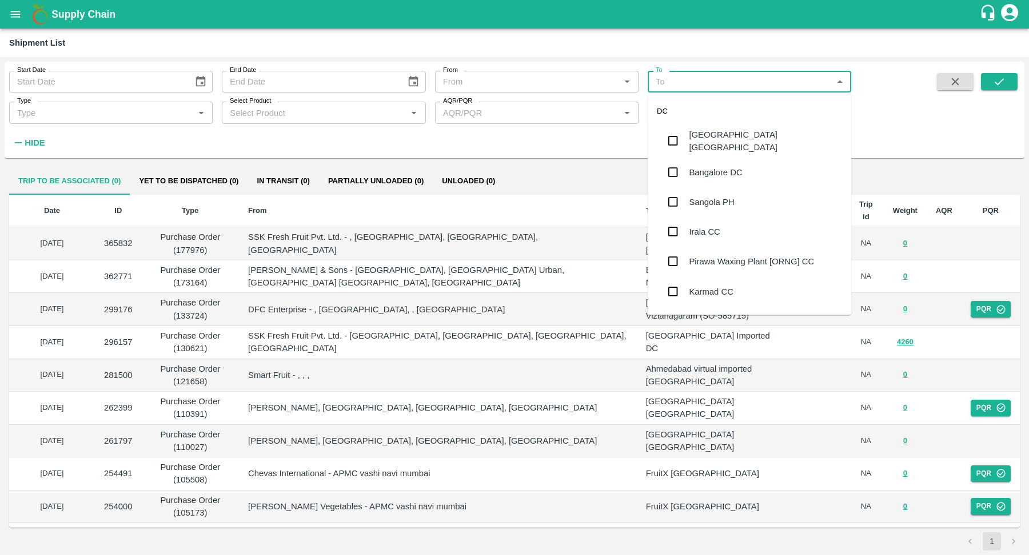
scroll to position [24, 0]
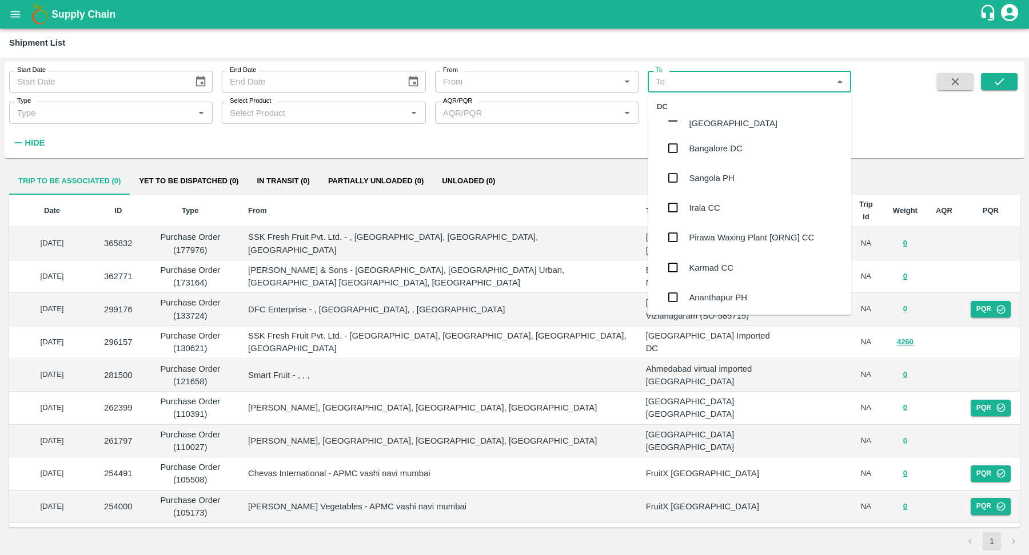
click at [745, 240] on div "Pirawa Waxing Plant [ORNG] CC" at bounding box center [751, 237] width 125 height 13
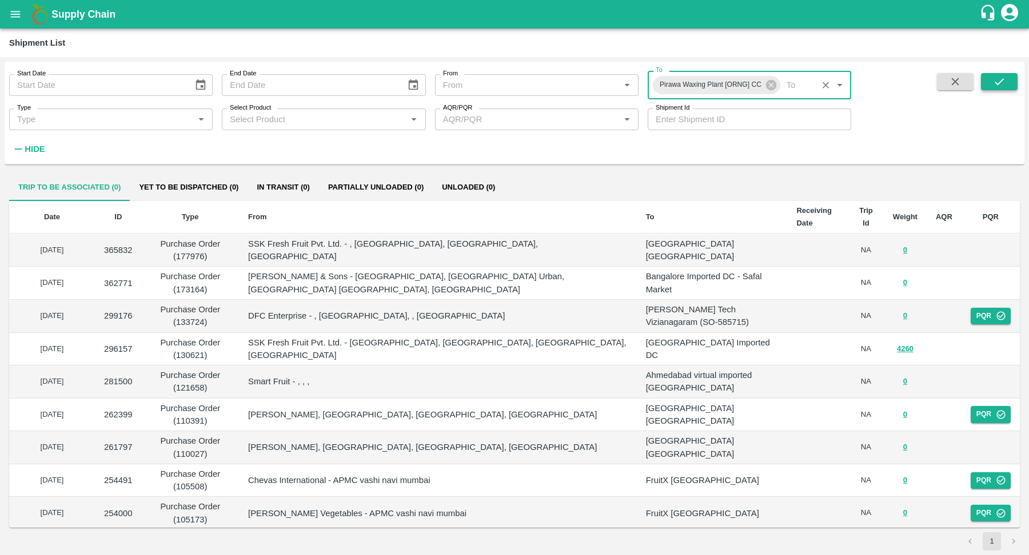
click at [1004, 87] on icon "submit" at bounding box center [999, 81] width 13 height 13
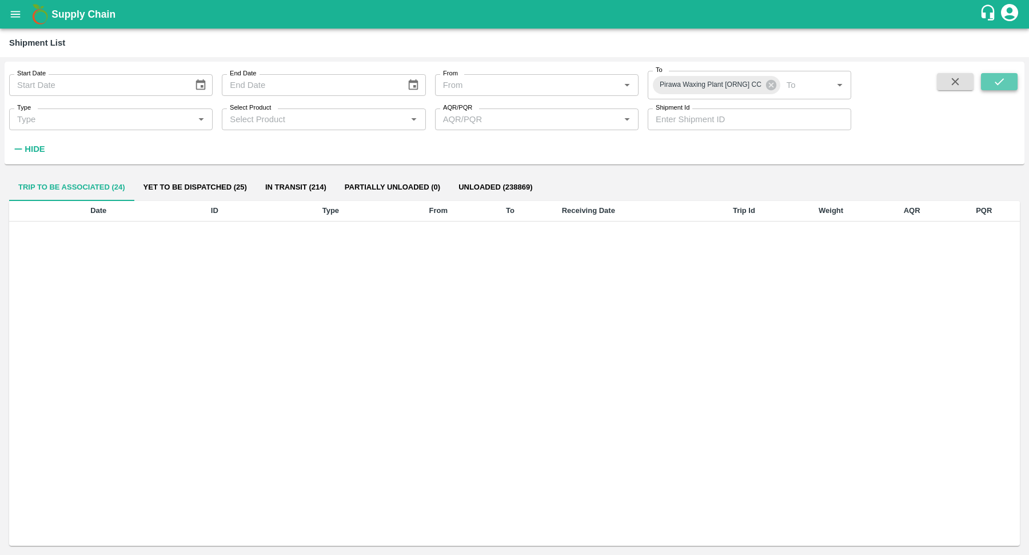
click at [994, 82] on icon "submit" at bounding box center [998, 81] width 9 height 7
click at [475, 185] on button "Unloaded (1260)" at bounding box center [475, 187] width 84 height 27
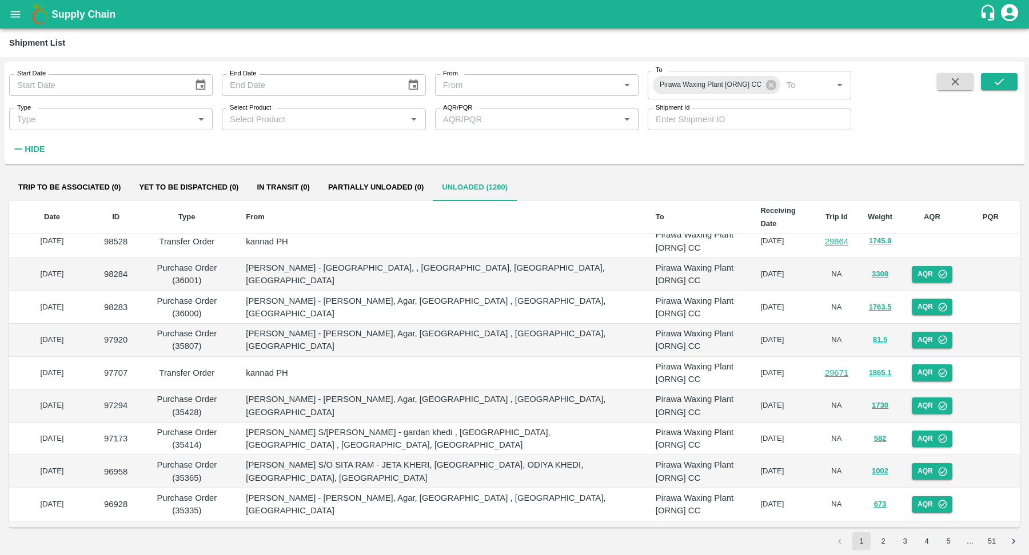
scroll to position [0, 0]
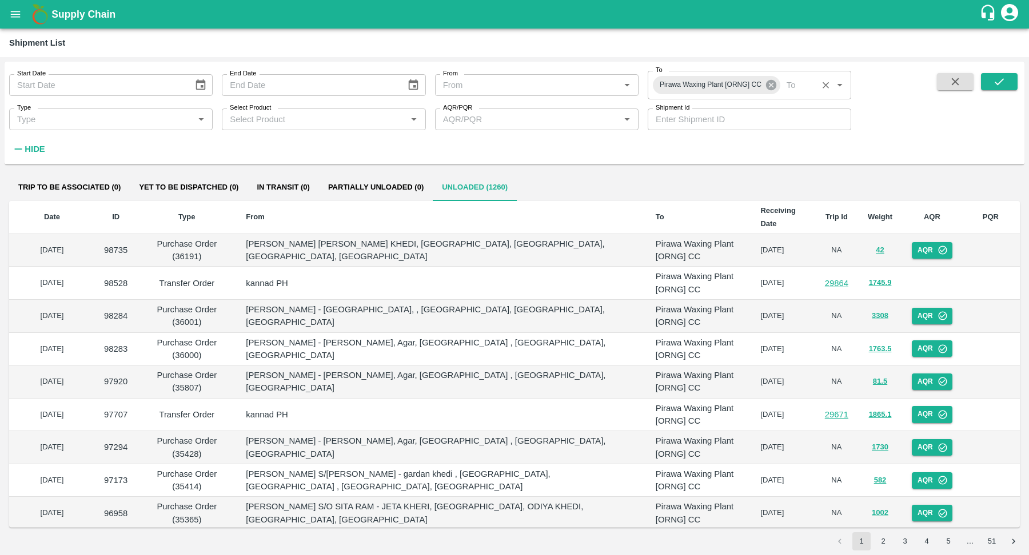
click at [776, 90] on icon at bounding box center [771, 85] width 13 height 13
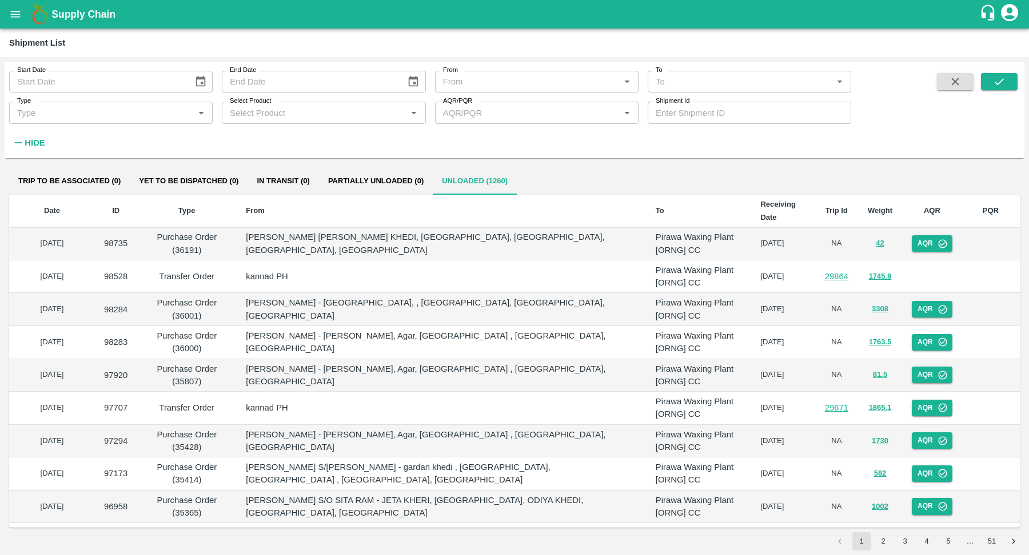
click at [743, 82] on input "To" at bounding box center [740, 81] width 178 height 15
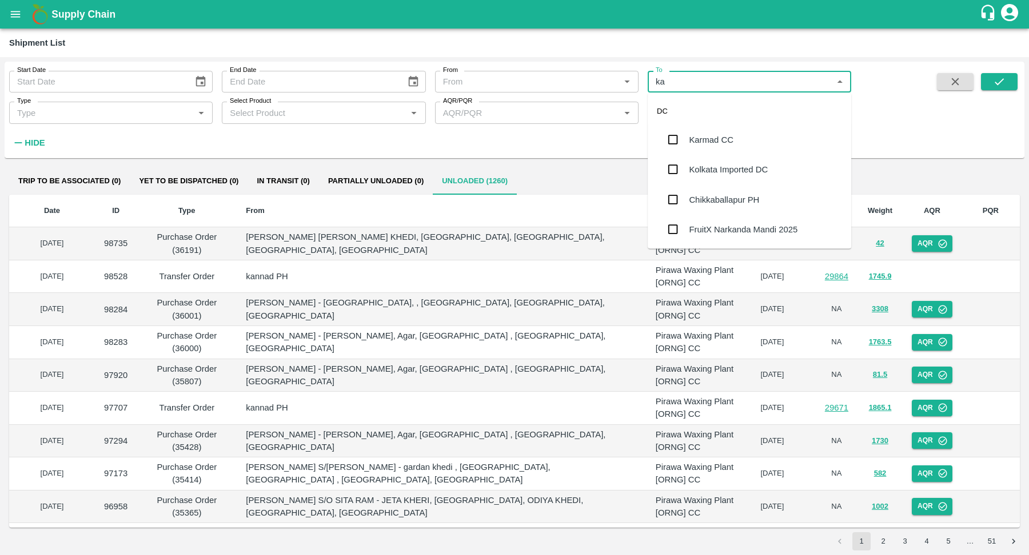
type input "kar"
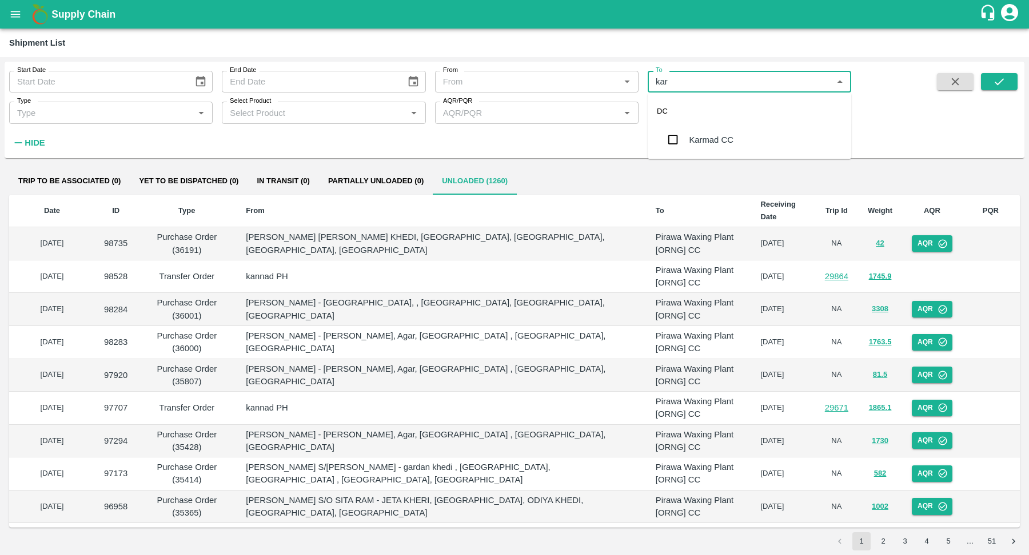
click at [742, 139] on div "Karmad CC" at bounding box center [749, 140] width 203 height 30
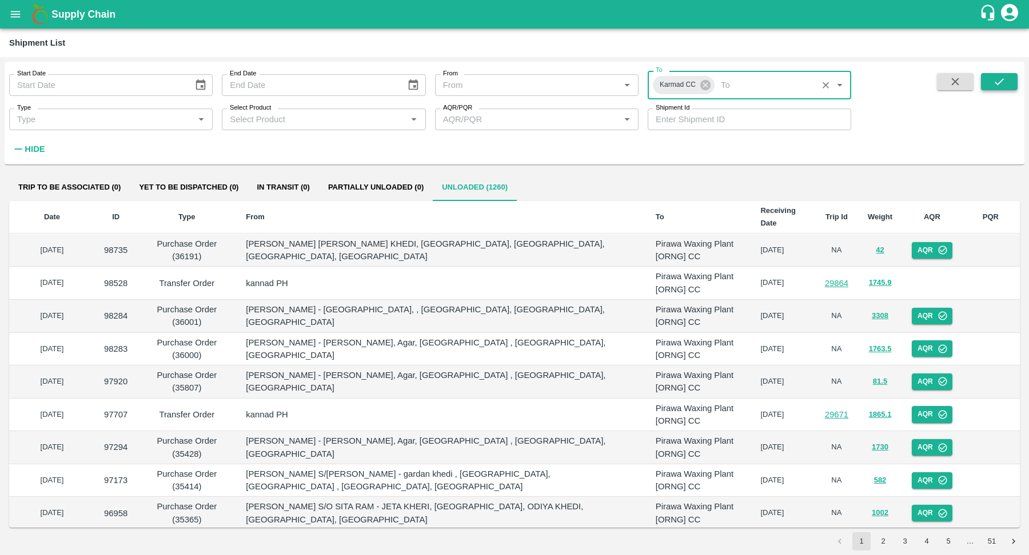
click at [990, 77] on button "submit" at bounding box center [999, 81] width 37 height 17
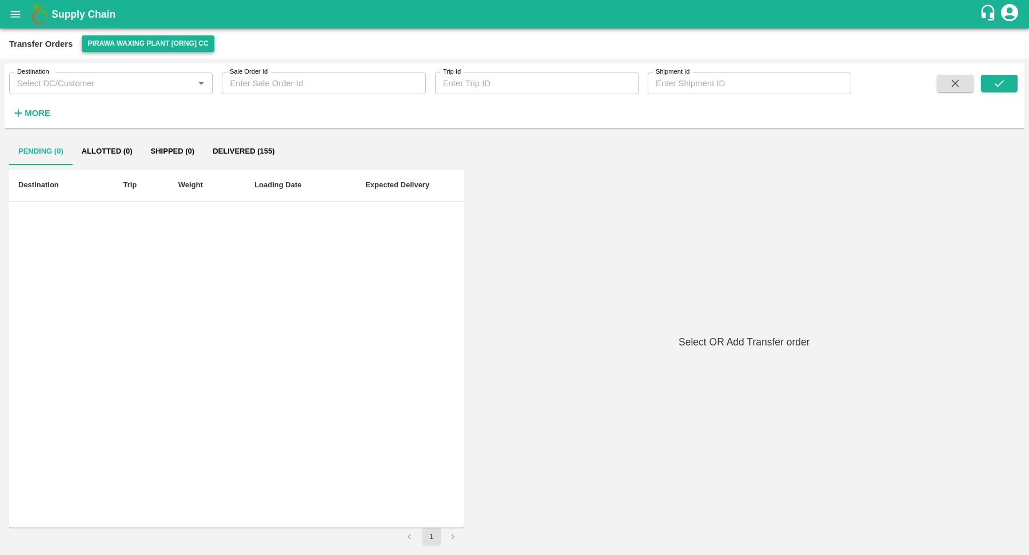
click at [148, 43] on button "Pirawa Waxing Plant [ORNG] CC" at bounding box center [148, 43] width 132 height 17
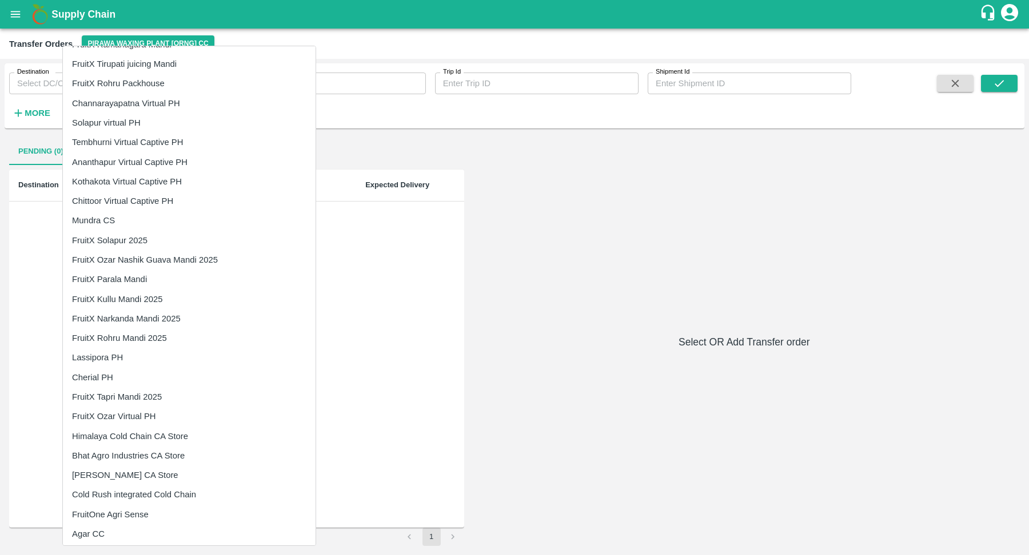
scroll to position [1193, 0]
click at [107, 530] on li "Agar CC" at bounding box center [189, 532] width 253 height 19
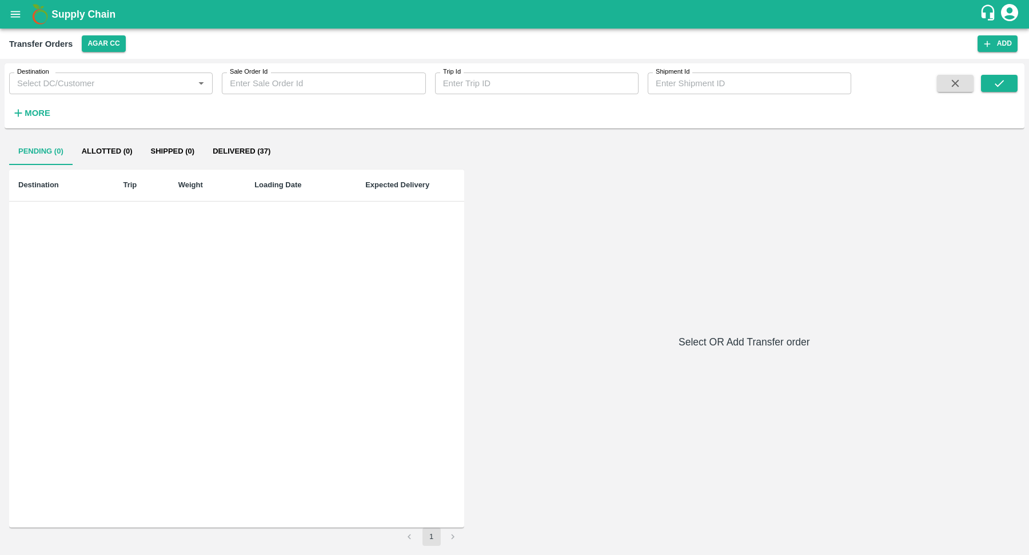
click at [157, 151] on button "Shipped (0)" at bounding box center [173, 151] width 62 height 27
click at [226, 146] on button "Delivered (37)" at bounding box center [241, 151] width 76 height 27
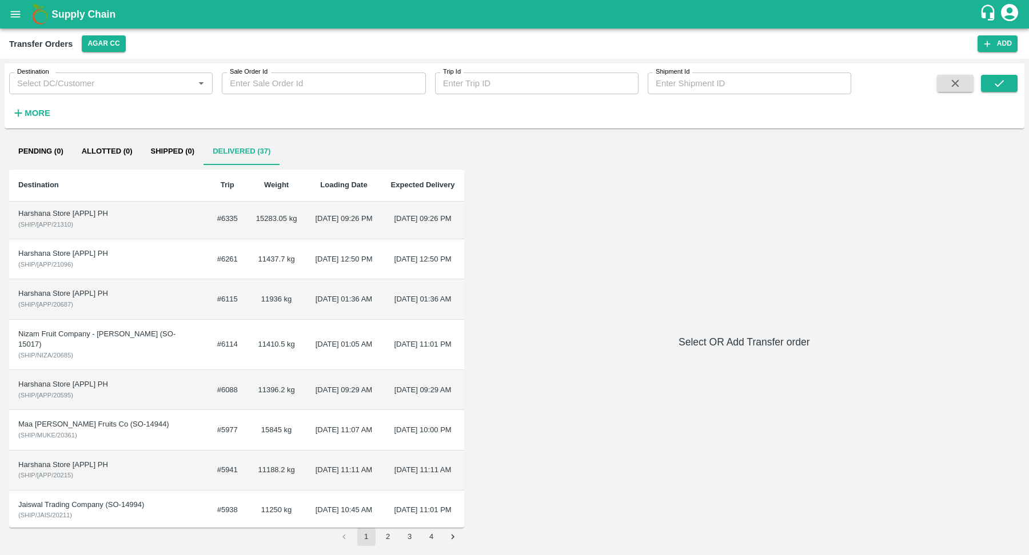
scroll to position [0, 0]
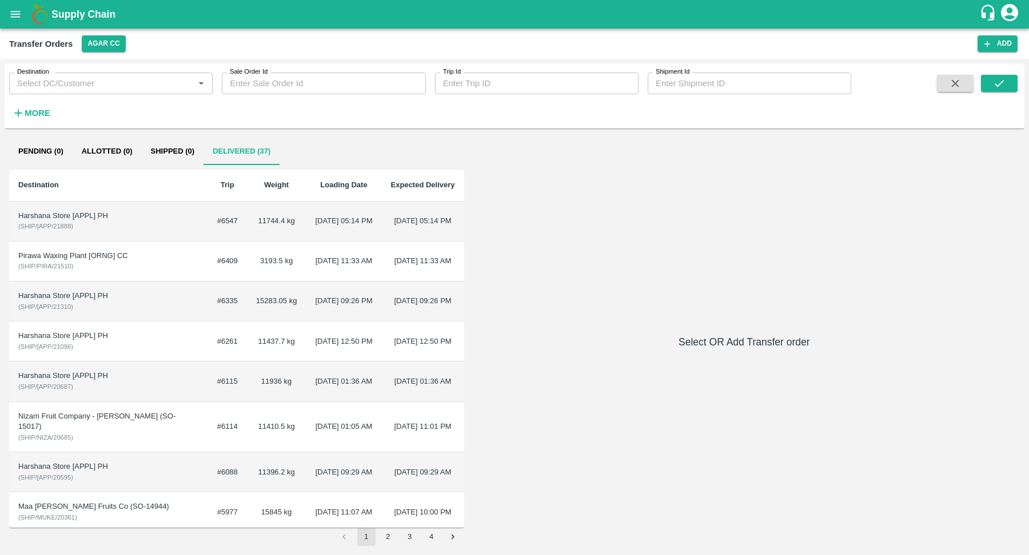
click at [151, 81] on input "Destination" at bounding box center [102, 83] width 178 height 15
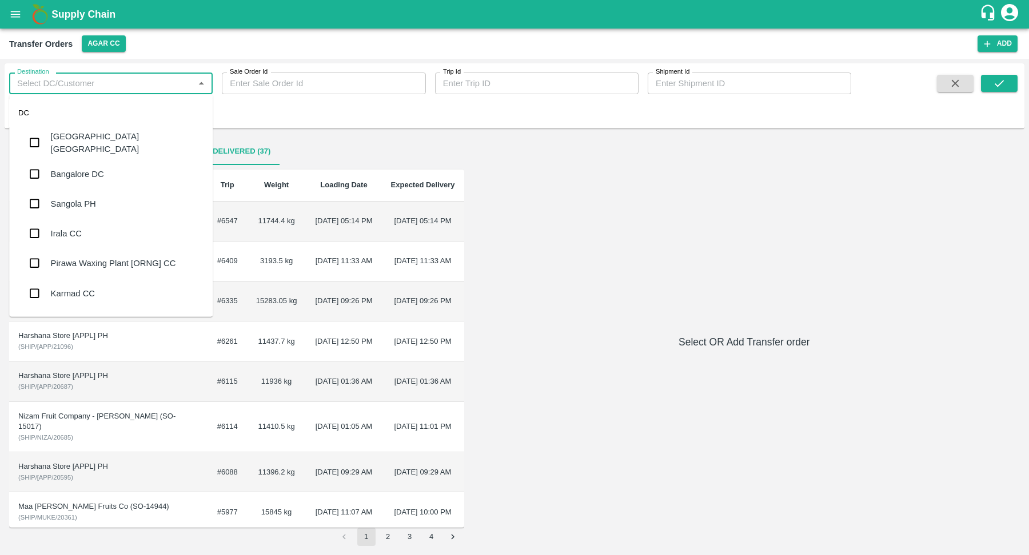
click at [150, 262] on div "Pirawa Waxing Plant [ORNG] CC" at bounding box center [113, 263] width 125 height 13
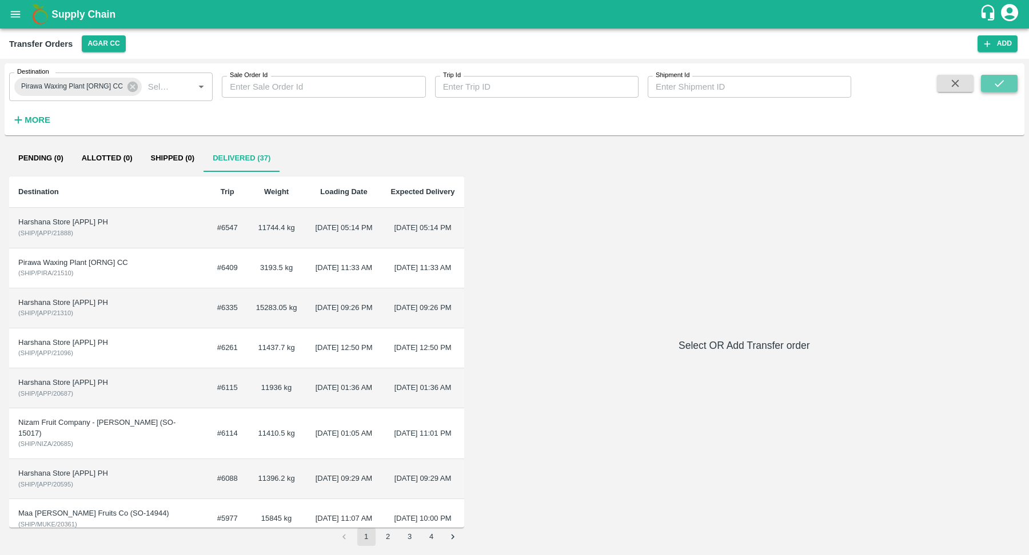
click at [997, 83] on icon "submit" at bounding box center [999, 83] width 13 height 13
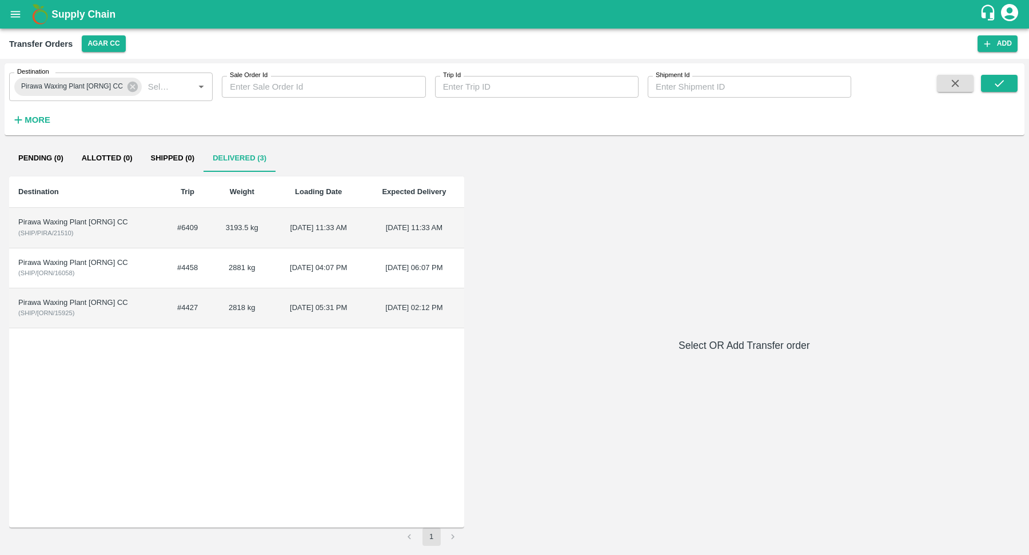
click at [227, 221] on td "3193.5 kg" at bounding box center [242, 228] width 62 height 40
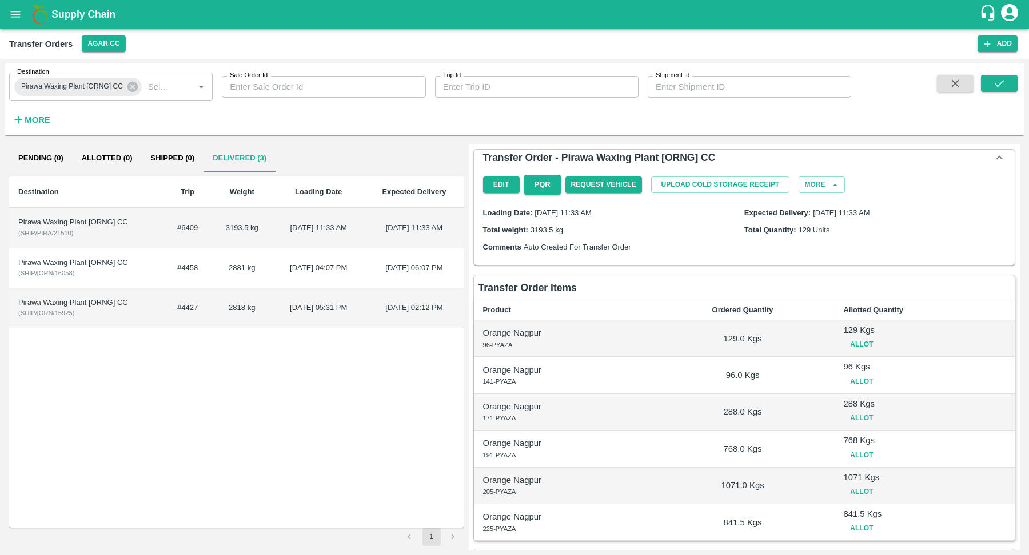
click at [63, 234] on span "( SHIP/PIRA/21510 )" at bounding box center [45, 233] width 55 height 7
click at [135, 88] on icon at bounding box center [132, 87] width 10 height 10
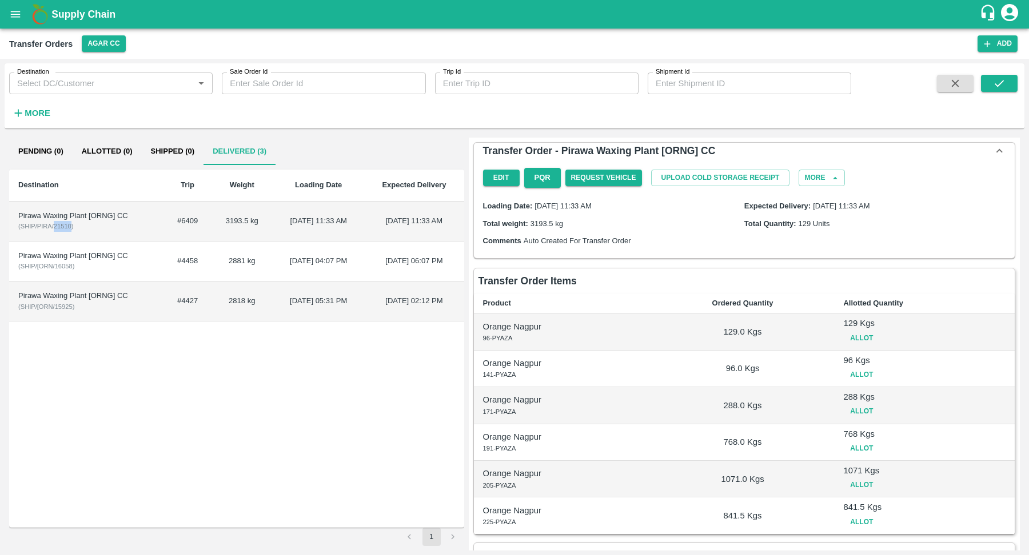
click at [135, 88] on input "Destination" at bounding box center [102, 83] width 178 height 15
click at [119, 47] on button "Agar CC" at bounding box center [103, 43] width 43 height 17
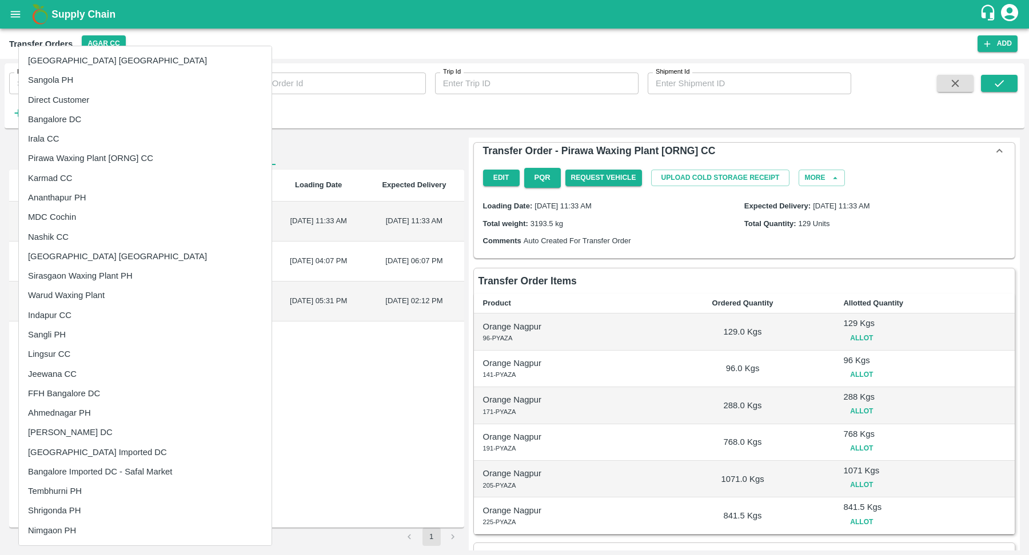
click at [342, 87] on div at bounding box center [514, 277] width 1029 height 555
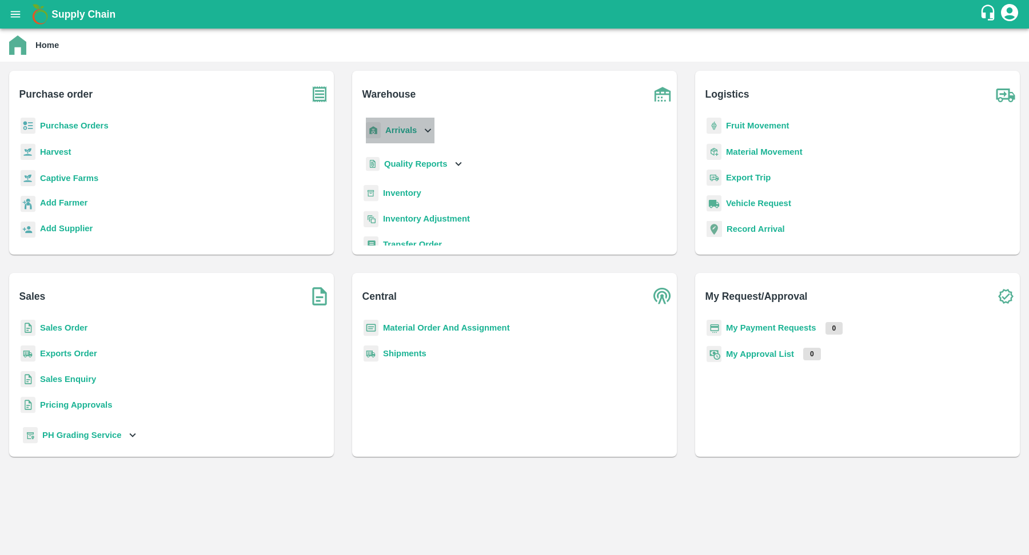
click at [402, 129] on b "Arrivals" at bounding box center [400, 130] width 31 height 9
click at [425, 185] on span "DC Arrivals" at bounding box center [415, 183] width 42 height 13
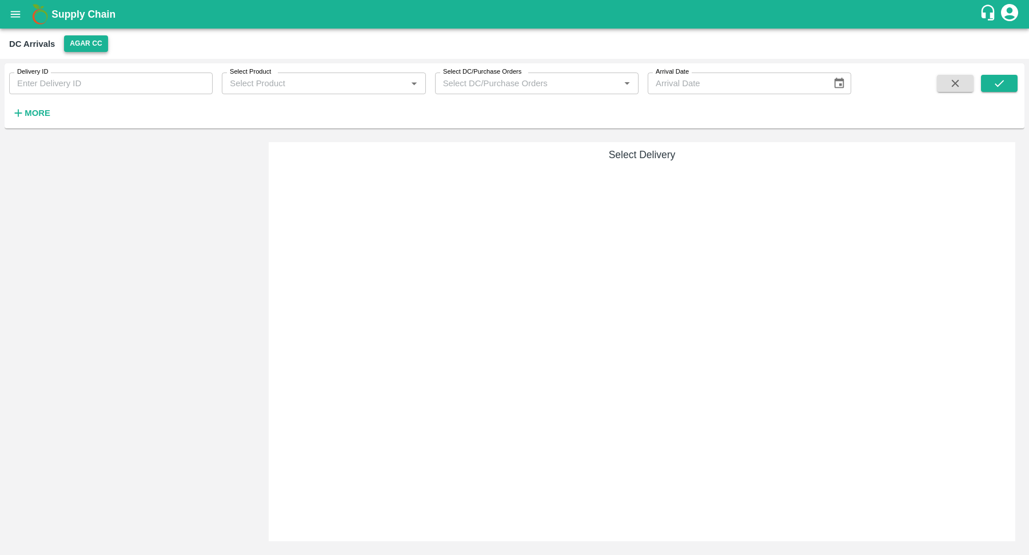
click at [91, 44] on button "Agar CC" at bounding box center [85, 43] width 43 height 17
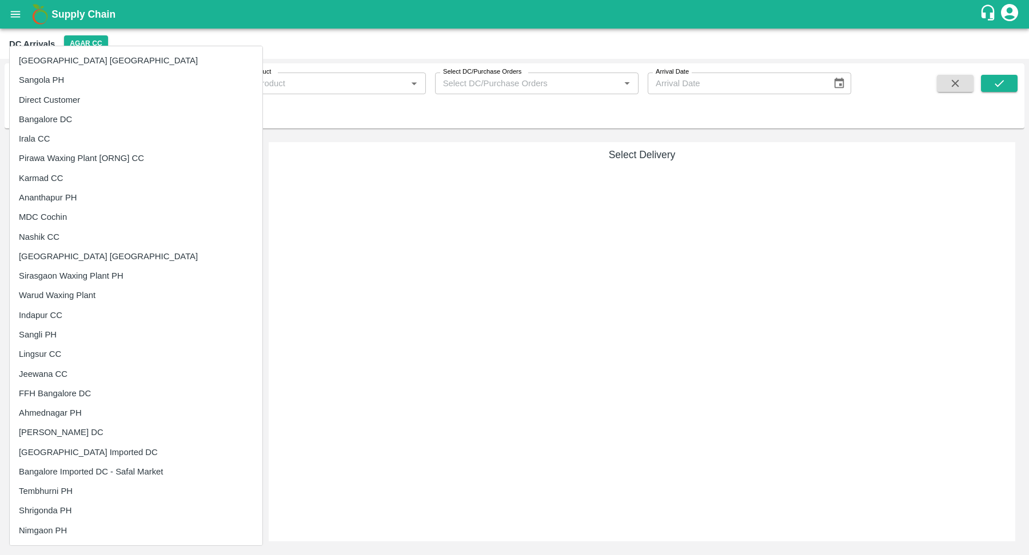
click at [107, 158] on li "Pirawa Waxing Plant [ORNG] CC" at bounding box center [136, 158] width 253 height 19
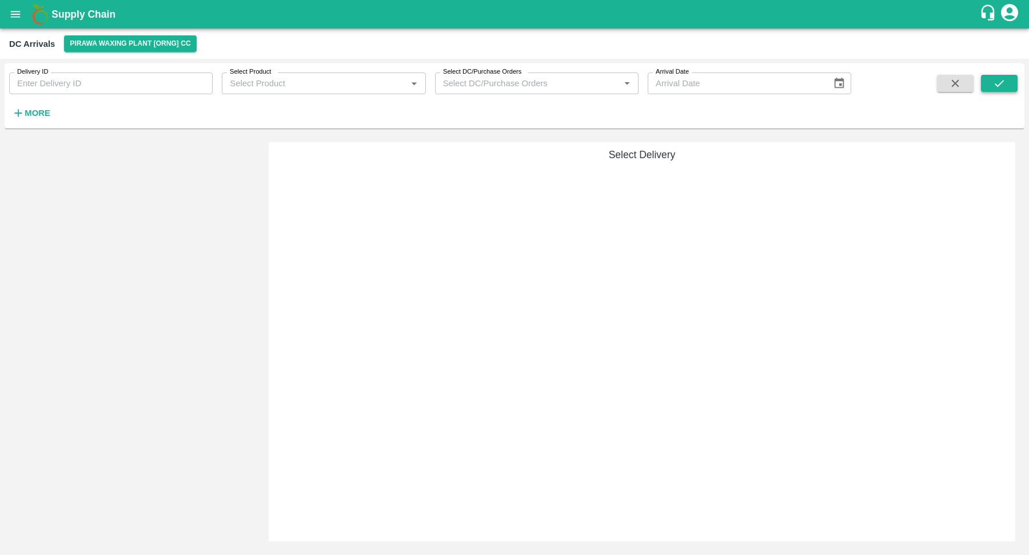
click at [990, 89] on button "submit" at bounding box center [999, 83] width 37 height 17
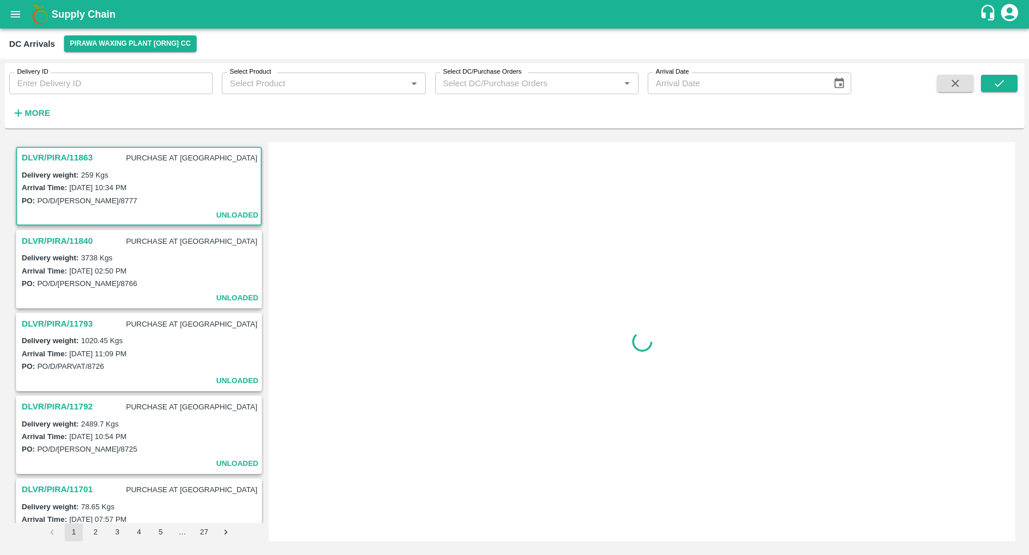
scroll to position [5, 0]
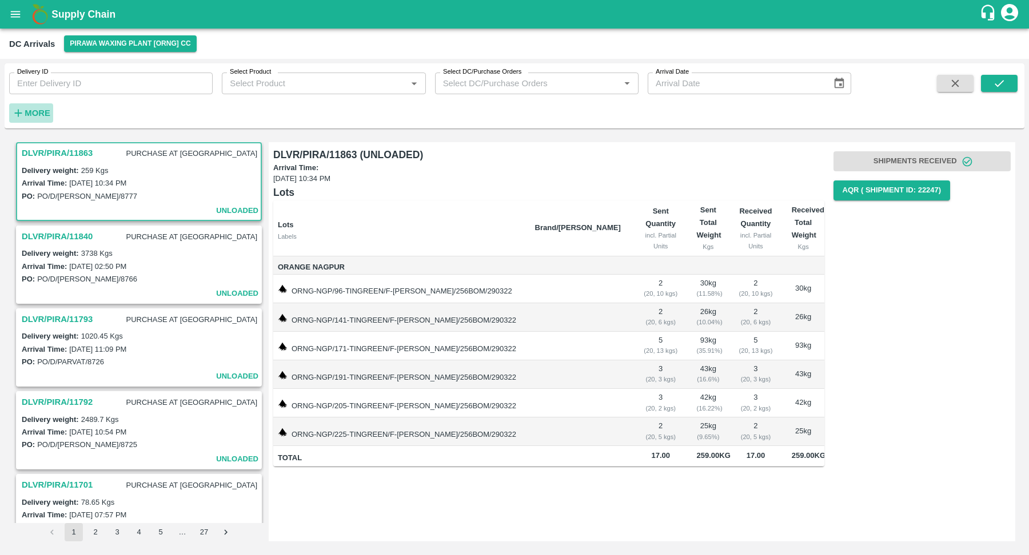
click at [37, 114] on strong "More" at bounding box center [38, 113] width 26 height 9
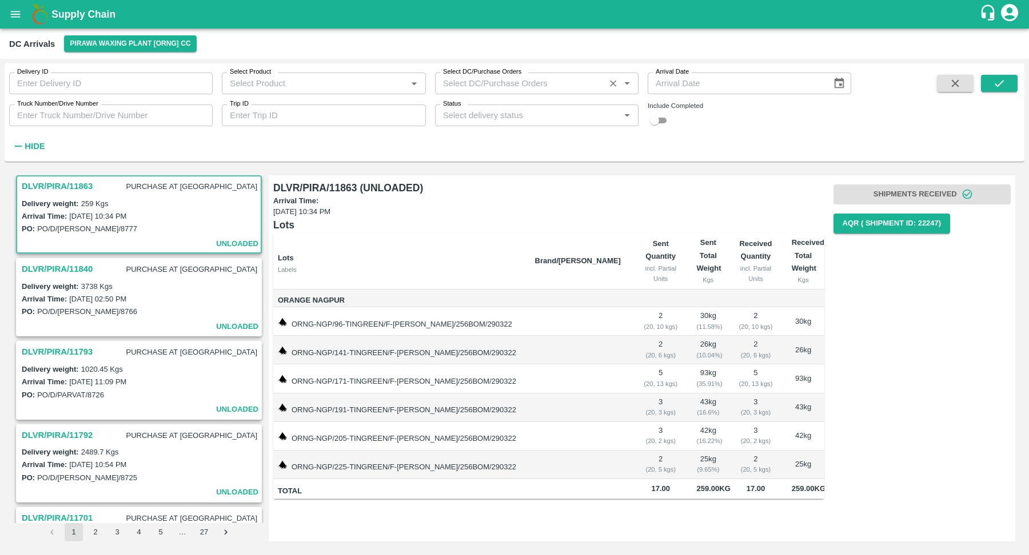
click at [548, 80] on input "Select DC/Purchase Orders" at bounding box center [519, 83] width 163 height 15
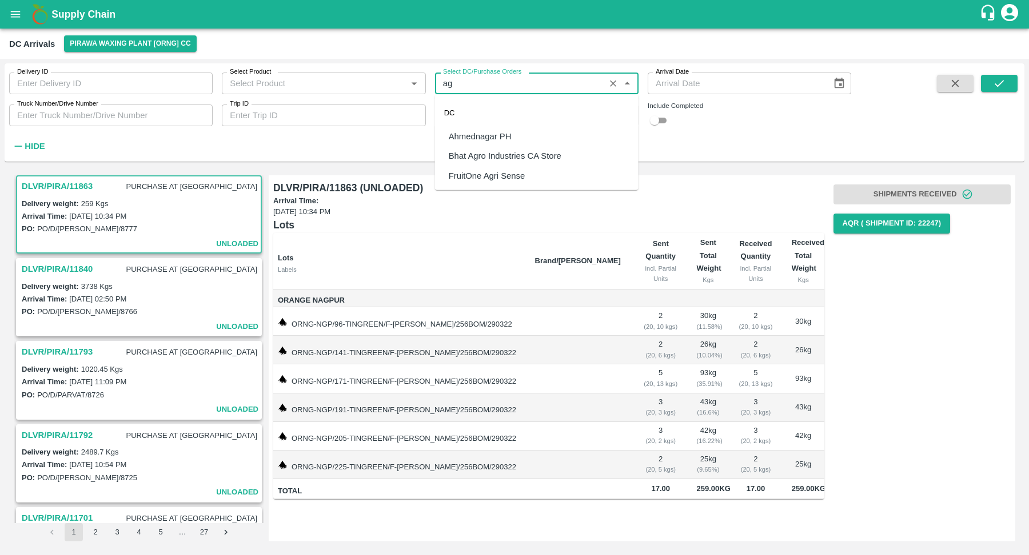
scroll to position [0, 0]
type input "aga"
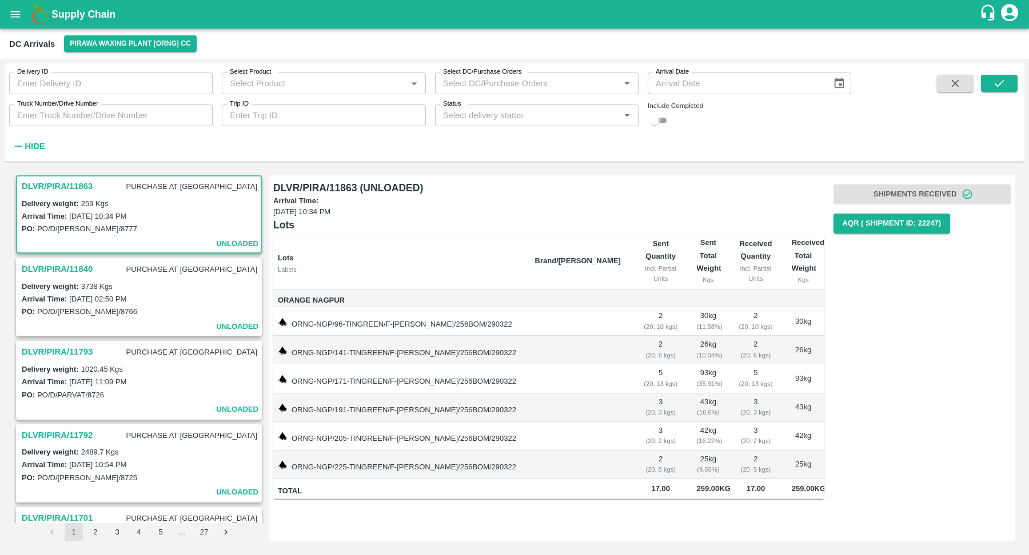
click at [666, 123] on input "checkbox" at bounding box center [654, 121] width 41 height 14
checkbox input "true"
click at [535, 86] on input "Select DC/Purchase Orders" at bounding box center [519, 83] width 163 height 15
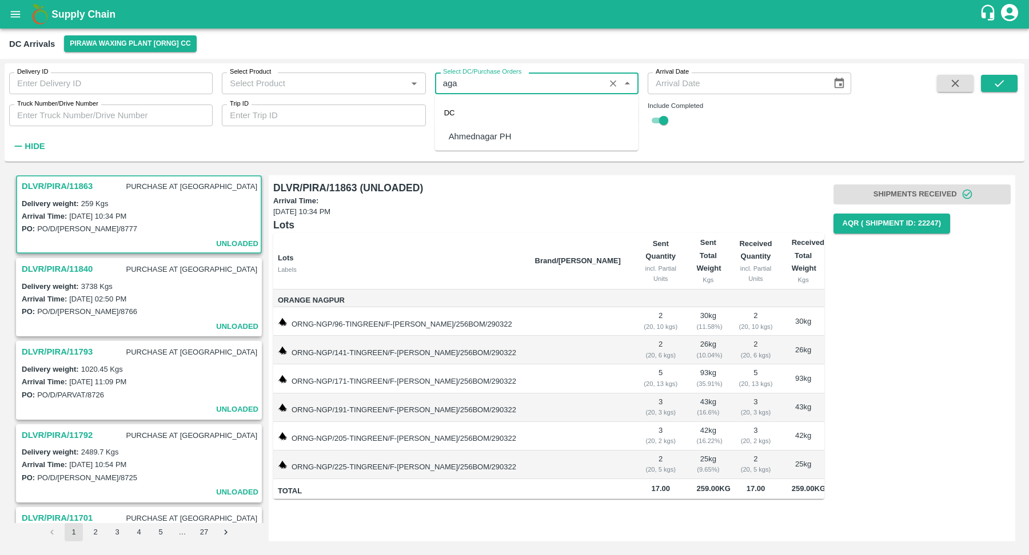
type input "aga"
click at [564, 186] on h6 "DLVR/PIRA/11863 (UNLOADED)" at bounding box center [548, 188] width 551 height 16
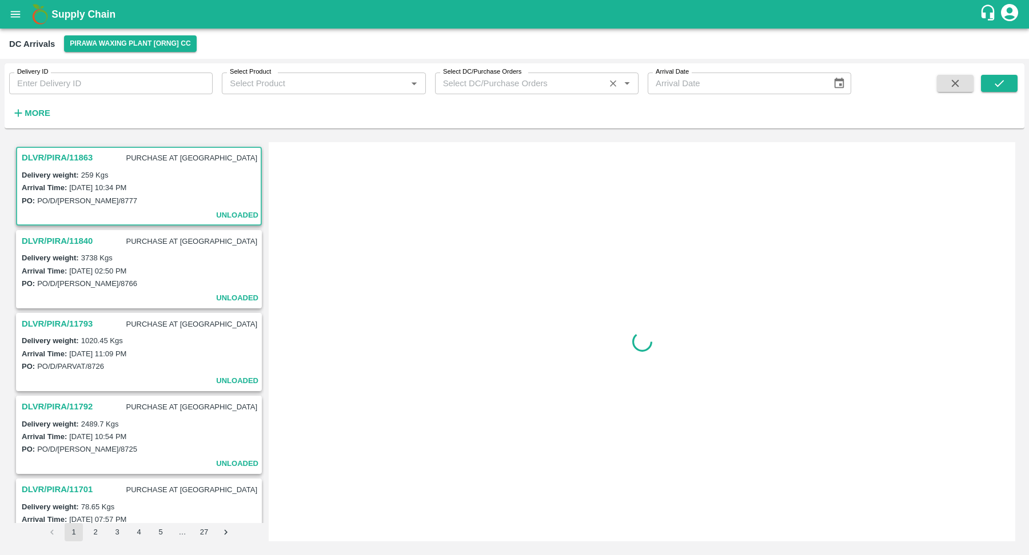
click at [529, 85] on input "Select DC/Purchase Orders" at bounding box center [519, 83] width 163 height 15
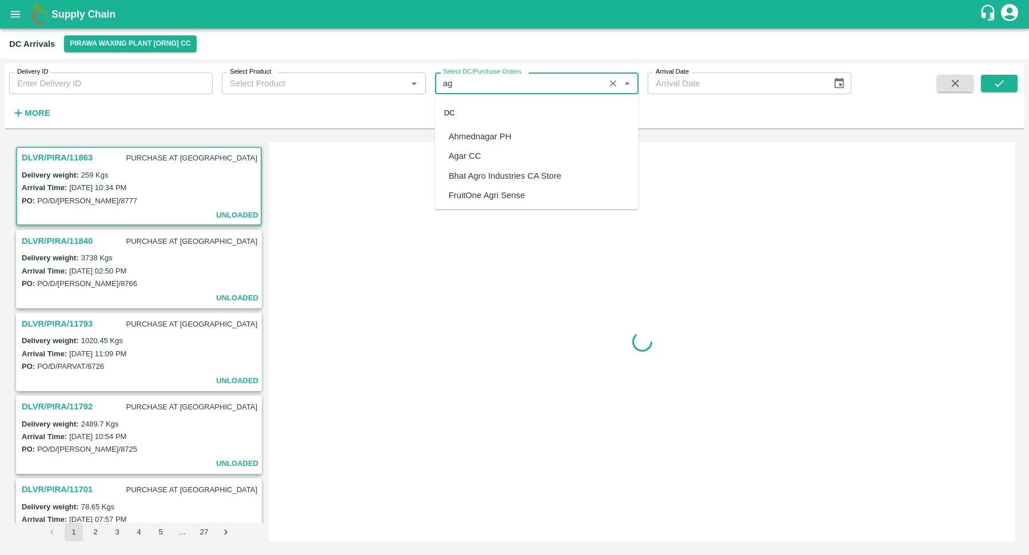
click at [507, 157] on div "Agar CC" at bounding box center [536, 155] width 203 height 19
type input "Agar CC"
click at [997, 88] on icon "submit" at bounding box center [999, 83] width 13 height 13
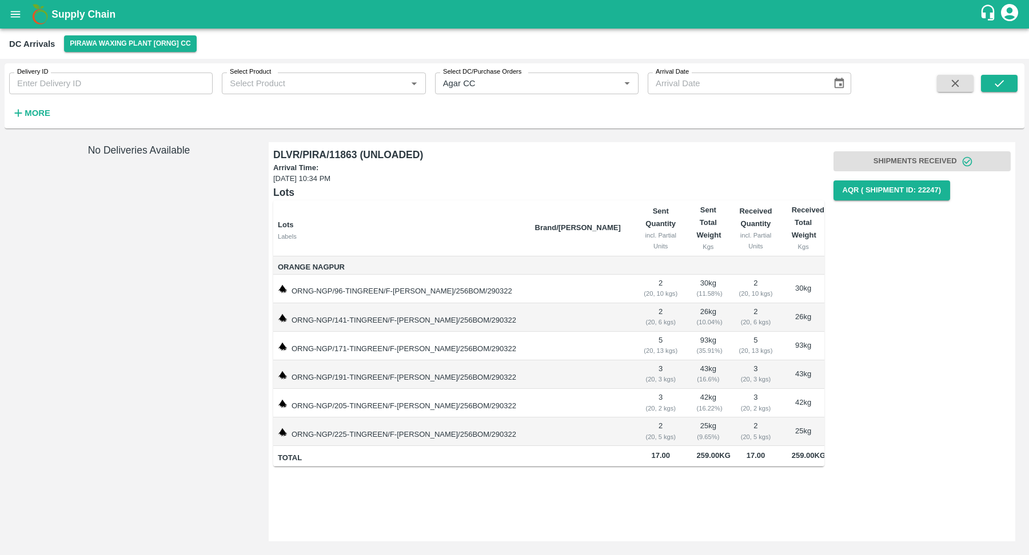
click at [39, 110] on strong "More" at bounding box center [38, 113] width 26 height 9
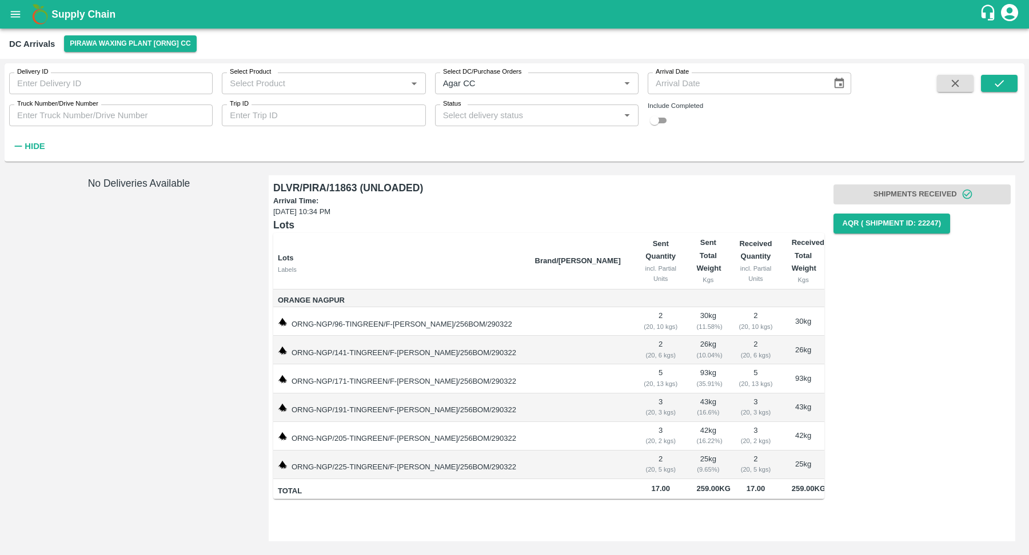
click at [656, 120] on input "checkbox" at bounding box center [654, 121] width 41 height 14
checkbox input "true"
click at [993, 87] on icon "submit" at bounding box center [999, 83] width 13 height 13
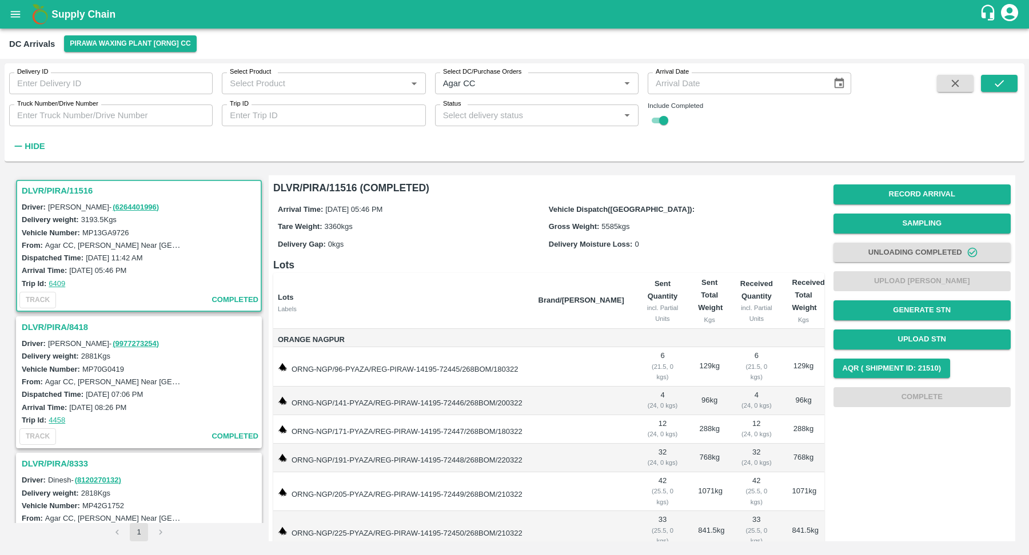
scroll to position [64, 0]
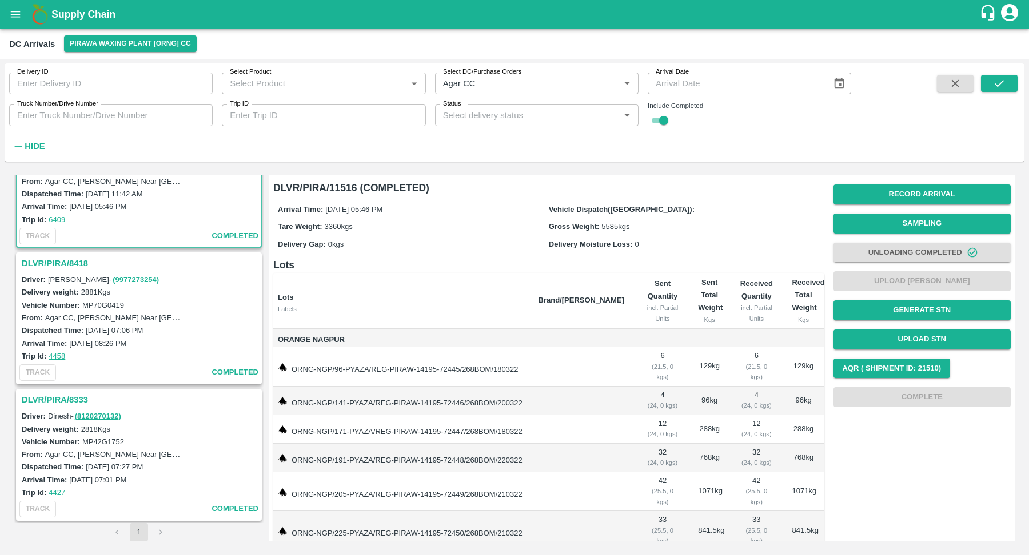
click at [74, 401] on h3 "DLVR/PIRA/8333" at bounding box center [141, 400] width 238 height 15
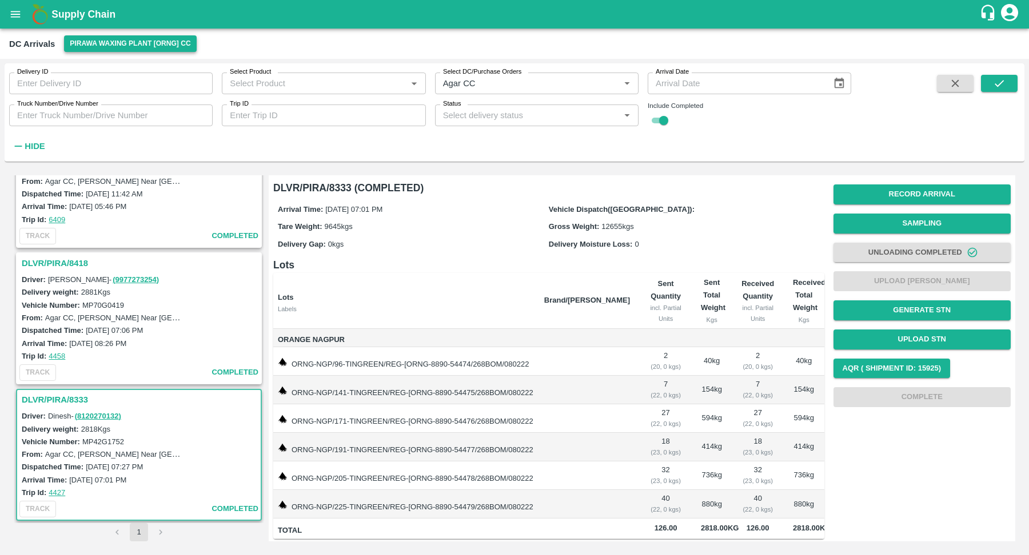
click at [122, 39] on button "Pirawa Waxing Plant [ORNG] CC" at bounding box center [130, 43] width 132 height 17
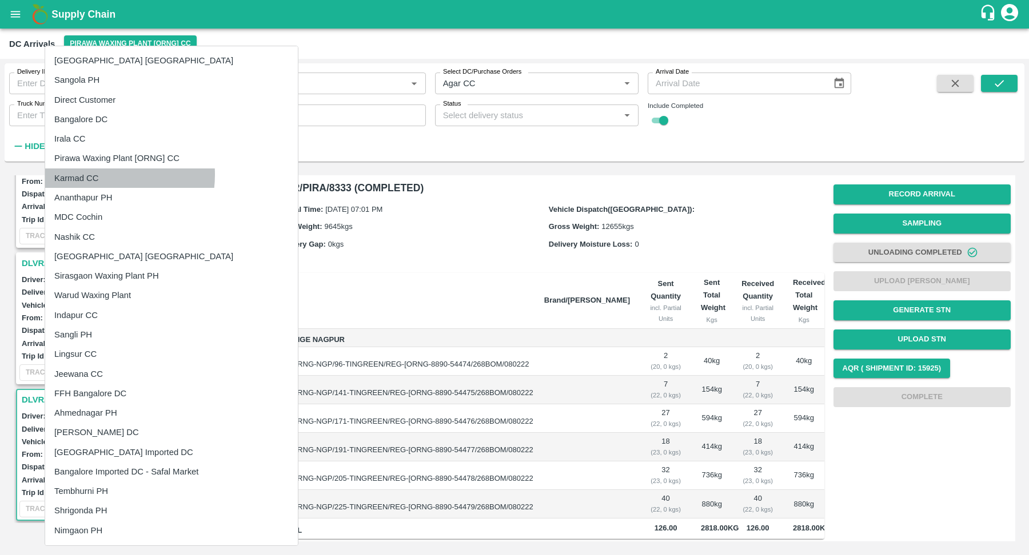
click at [97, 174] on li "Karmad CC" at bounding box center [171, 178] width 253 height 19
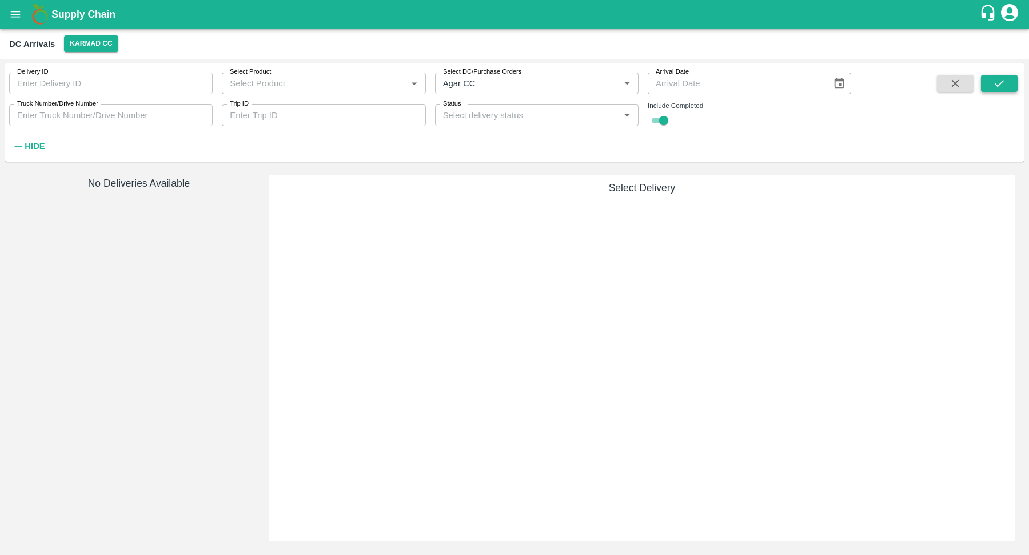
click at [1004, 88] on icon "submit" at bounding box center [999, 83] width 13 height 13
click at [608, 93] on div "Select DC/Purchase Orders   *" at bounding box center [536, 84] width 203 height 22
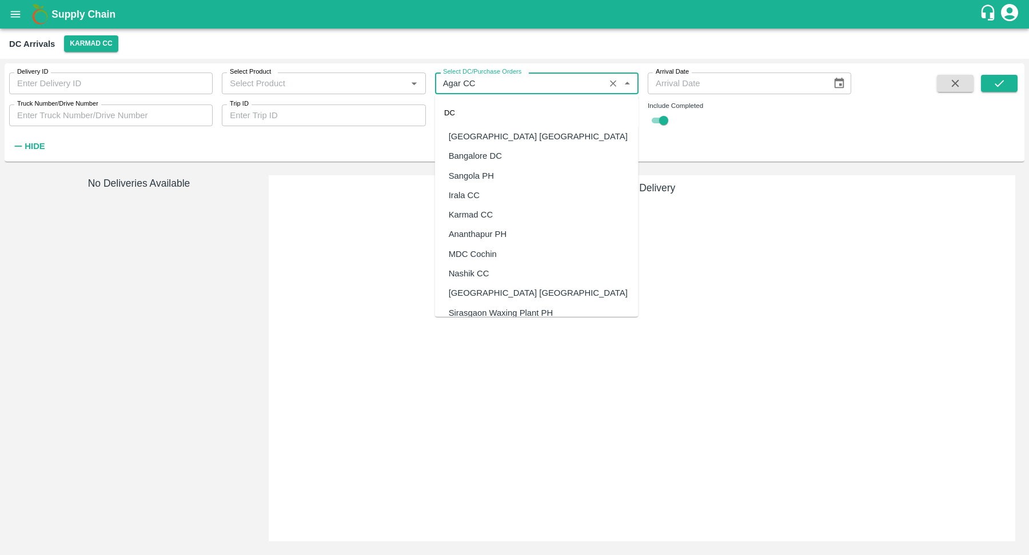
scroll to position [182, 0]
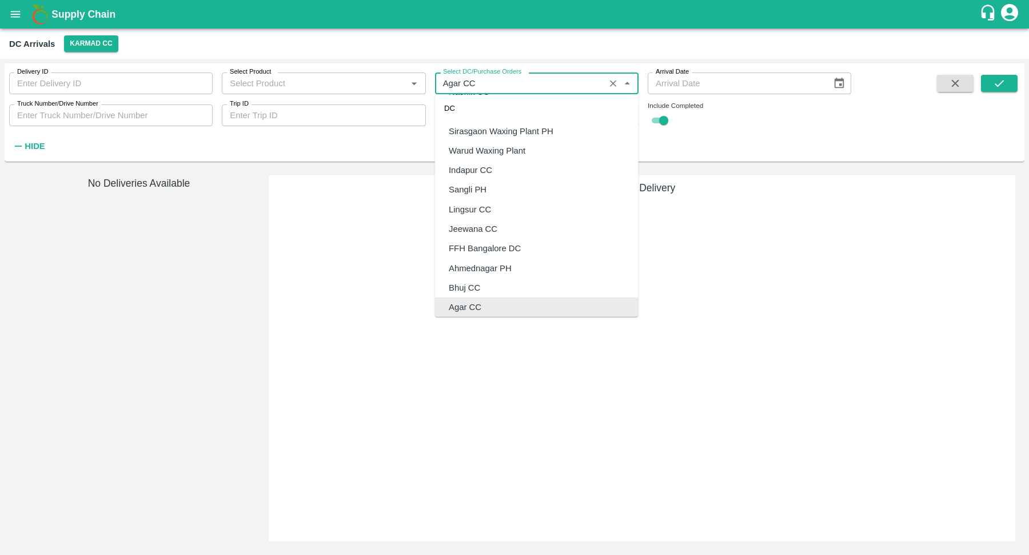
click at [609, 88] on icon "Clear" at bounding box center [613, 83] width 11 height 11
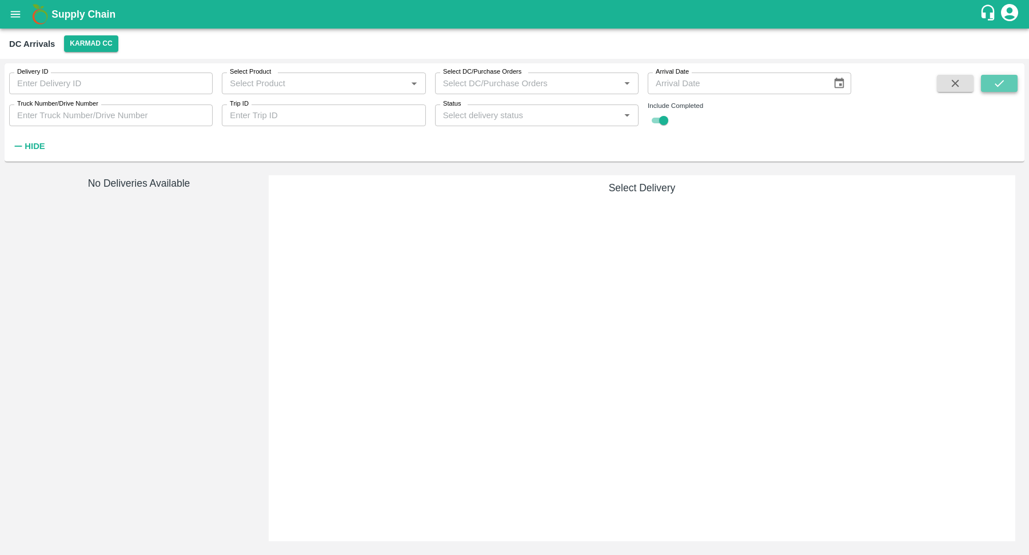
click at [1004, 87] on icon "submit" at bounding box center [999, 83] width 13 height 13
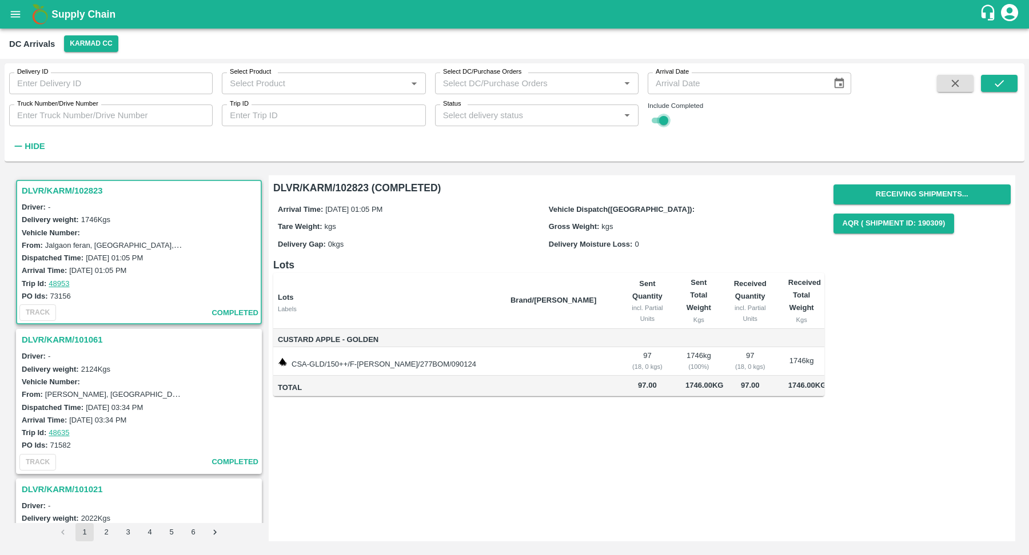
click at [650, 120] on input "checkbox" at bounding box center [663, 121] width 41 height 14
checkbox input "false"
click at [1002, 83] on icon "submit" at bounding box center [999, 83] width 13 height 13
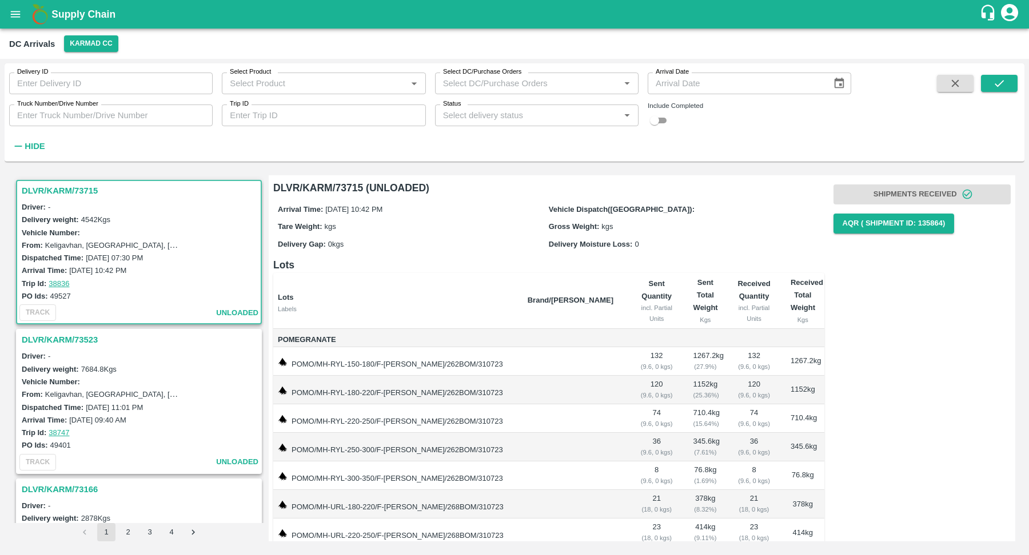
click at [329, 203] on div "Arrival Time: 31 Jul 2023, 10:42 PM" at bounding box center [413, 209] width 271 height 13
click at [113, 194] on h3 "DLVR/KARM/73715" at bounding box center [141, 190] width 238 height 15
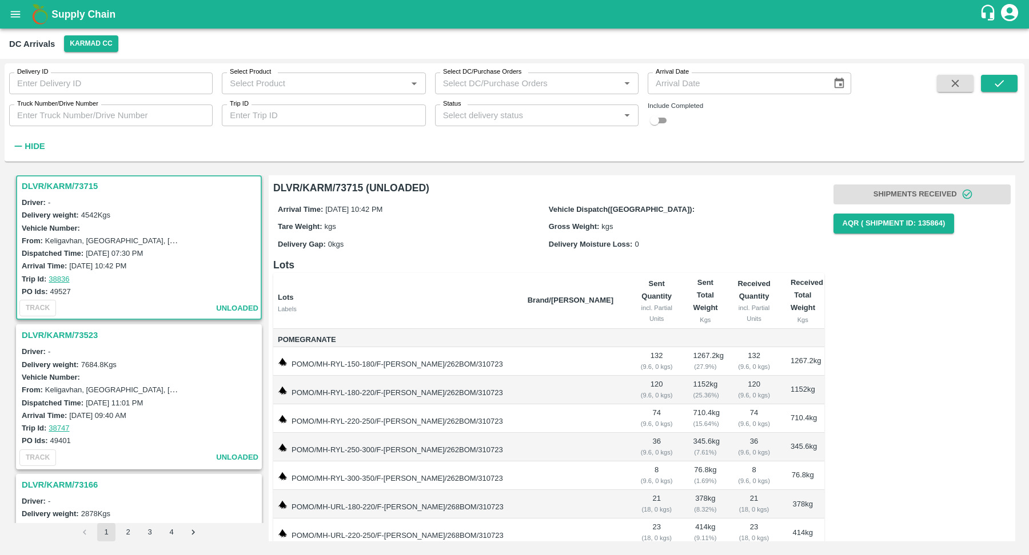
click at [141, 332] on h3 "DLVR/KARM/73523" at bounding box center [141, 335] width 238 height 15
click at [118, 342] on h3 "DLVR/KARM/73166" at bounding box center [141, 336] width 238 height 15
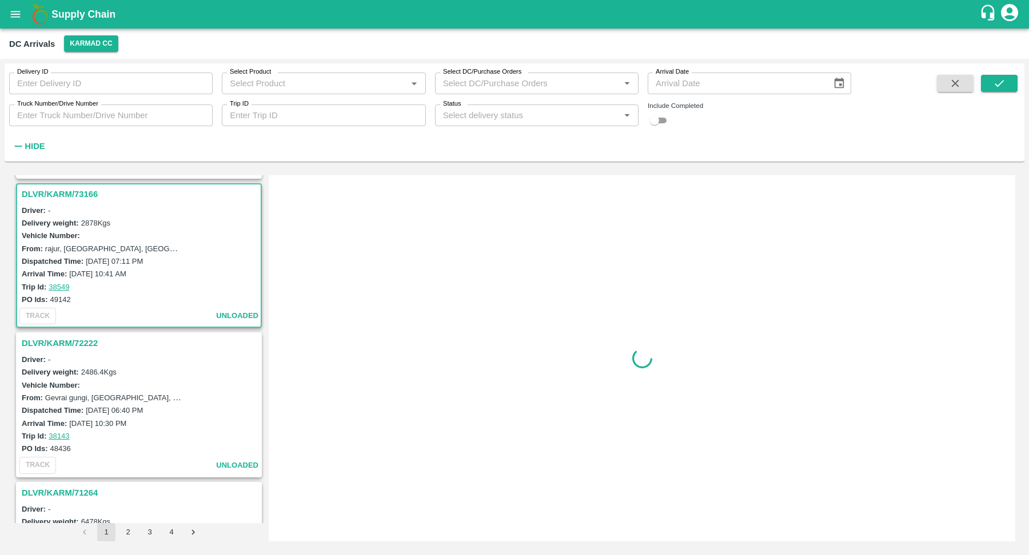
scroll to position [302, 0]
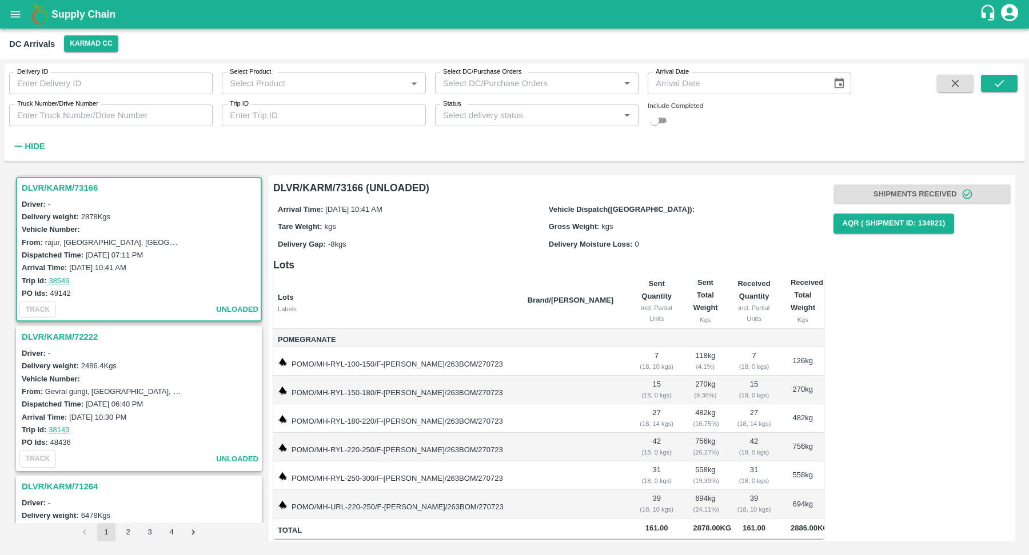
click at [118, 342] on div "DLVR/KARM/72222" at bounding box center [138, 336] width 243 height 19
click at [88, 330] on h3 "DLVR/KARM/72222" at bounding box center [141, 337] width 238 height 15
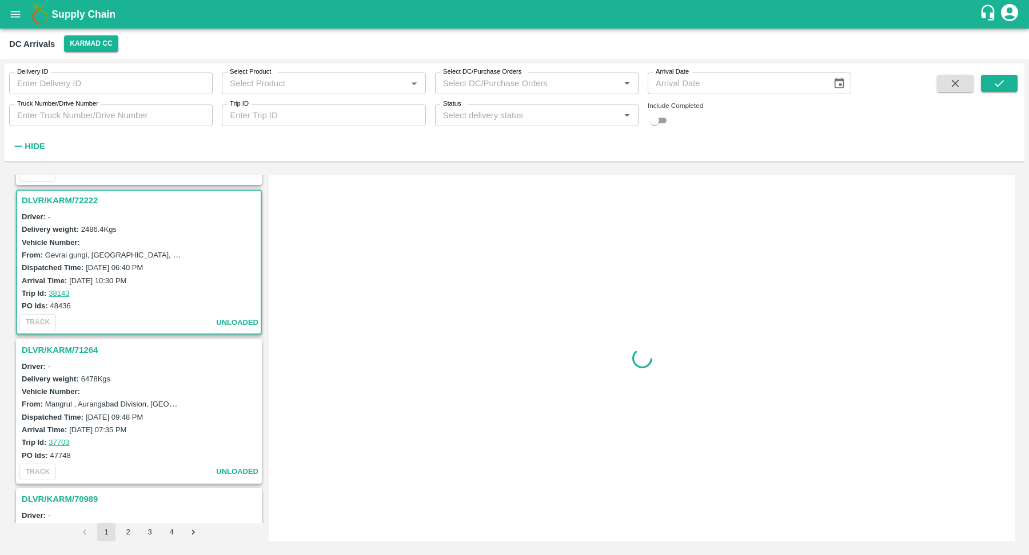
scroll to position [450, 0]
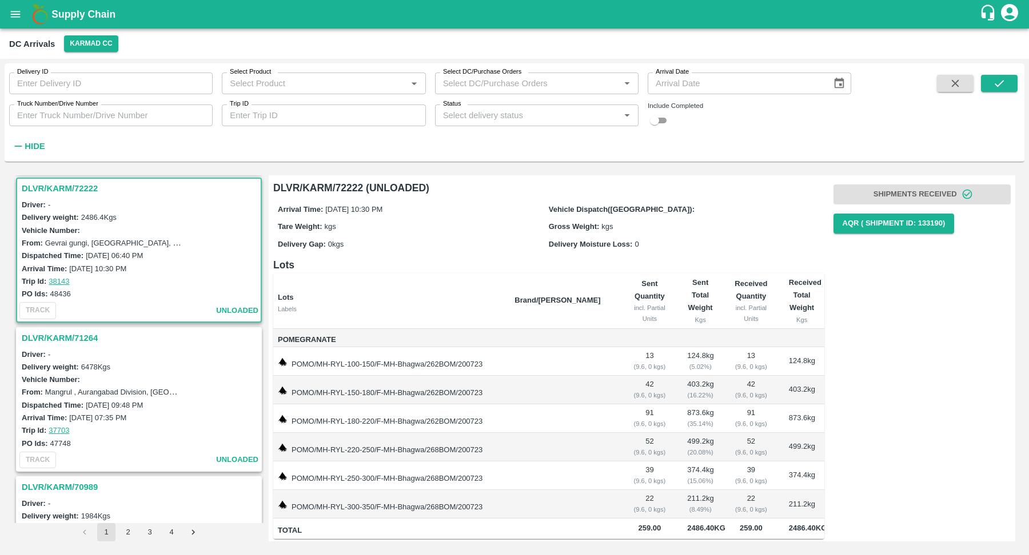
click at [87, 342] on div "DLVR/KARM/71264" at bounding box center [138, 338] width 243 height 19
click at [73, 331] on h3 "DLVR/KARM/71264" at bounding box center [141, 338] width 238 height 15
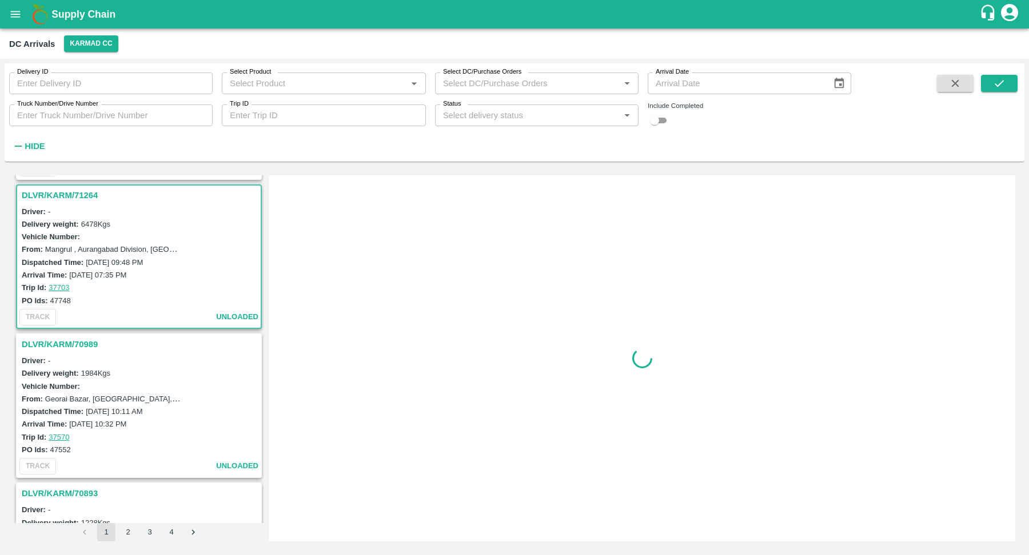
scroll to position [600, 0]
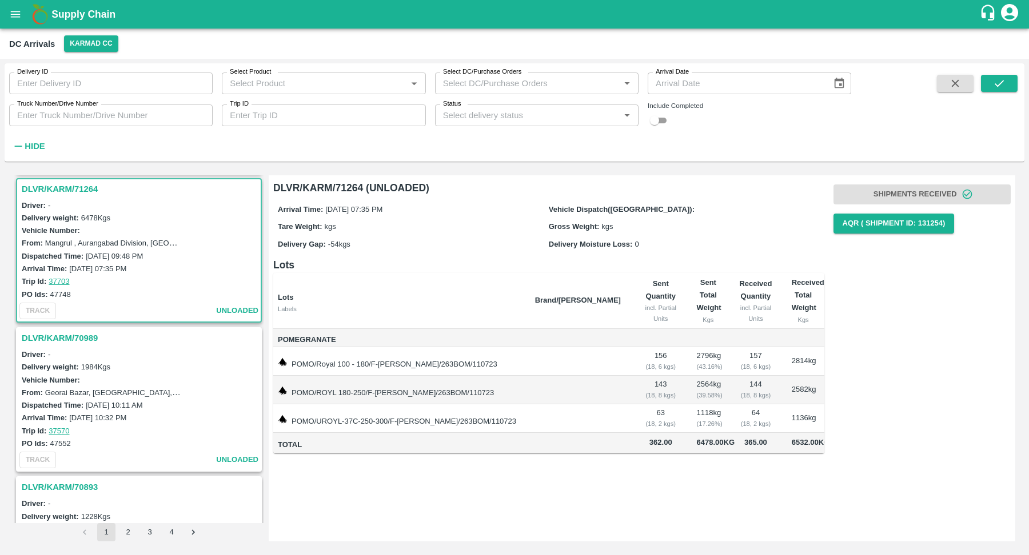
click at [83, 332] on h3 "DLVR/KARM/70989" at bounding box center [141, 338] width 238 height 15
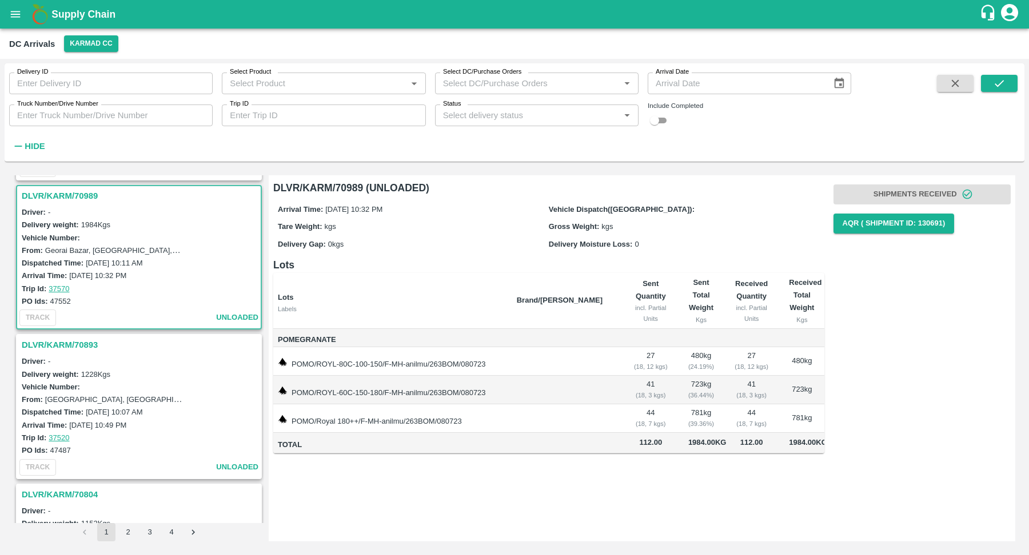
scroll to position [748, 0]
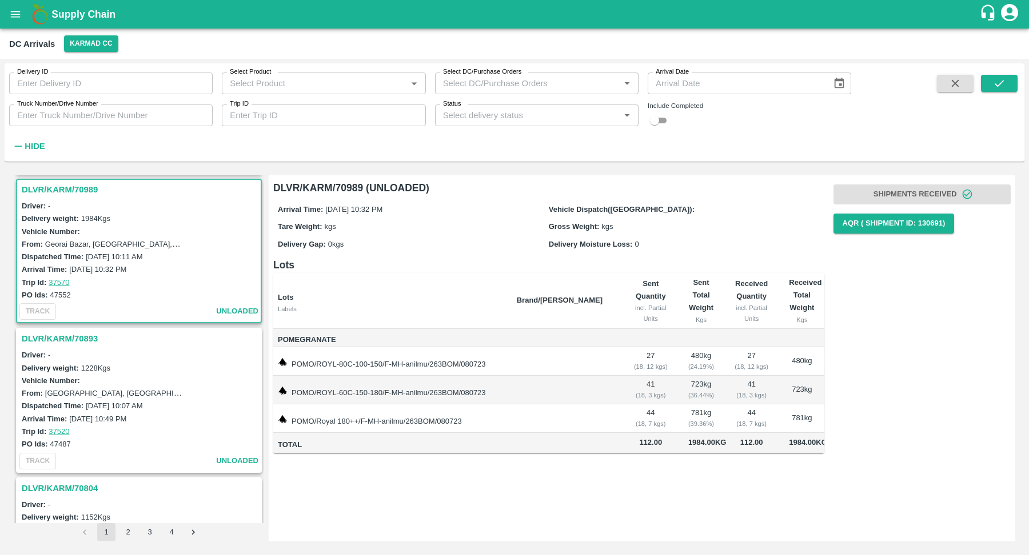
click at [83, 337] on h3 "DLVR/KARM/70893" at bounding box center [141, 338] width 238 height 15
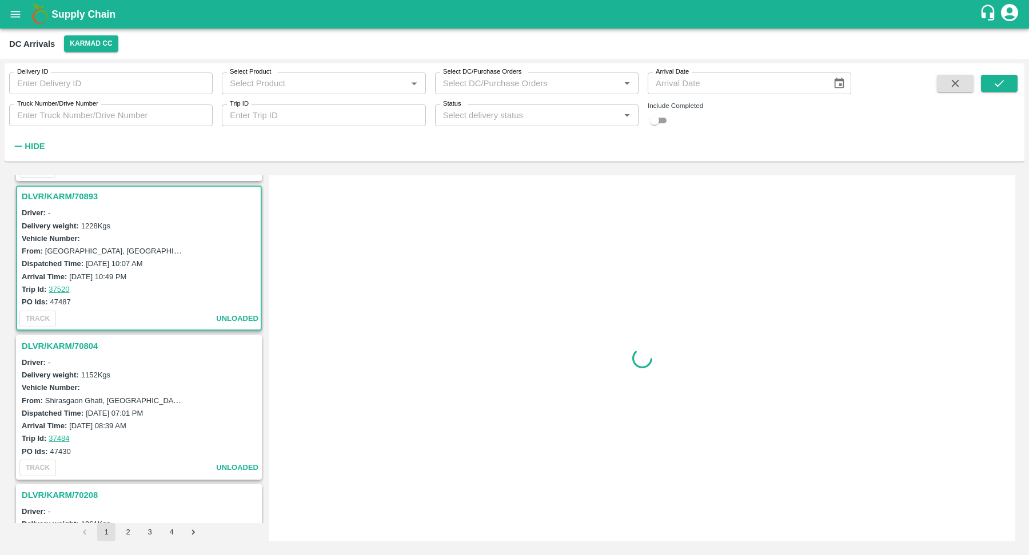
scroll to position [897, 0]
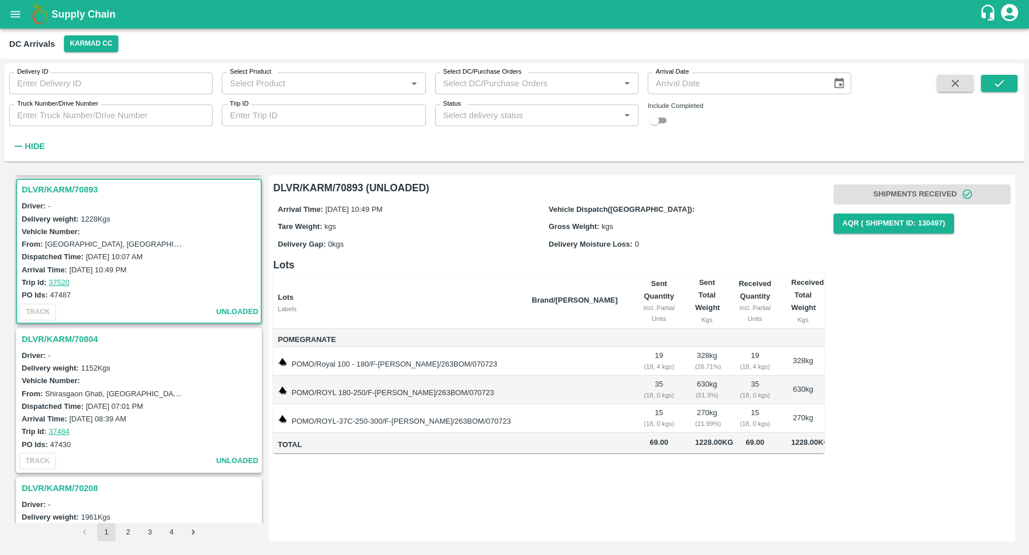
click at [83, 337] on h3 "DLVR/KARM/70804" at bounding box center [141, 339] width 238 height 15
click at [83, 338] on h3 "DLVR/KARM/70208" at bounding box center [141, 340] width 238 height 15
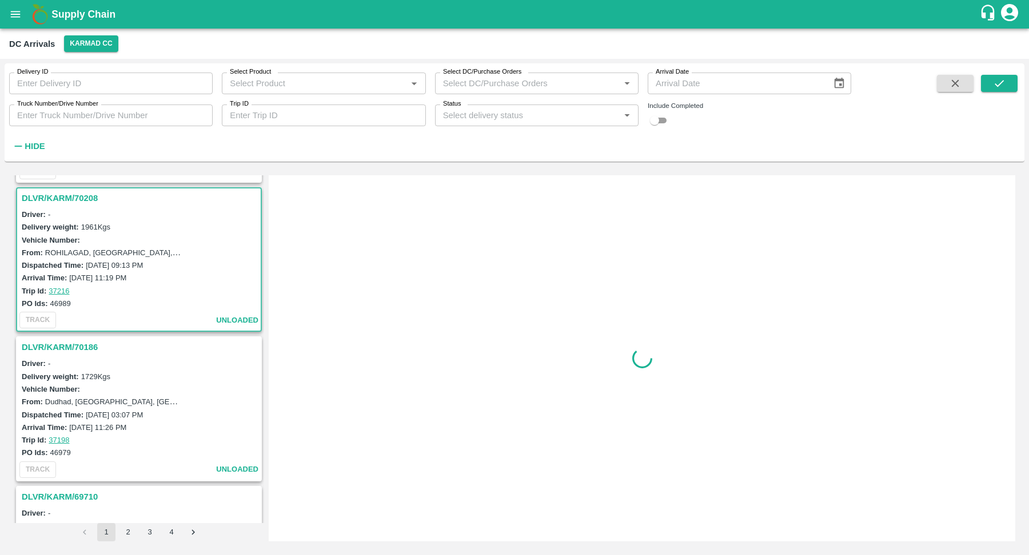
scroll to position [1194, 0]
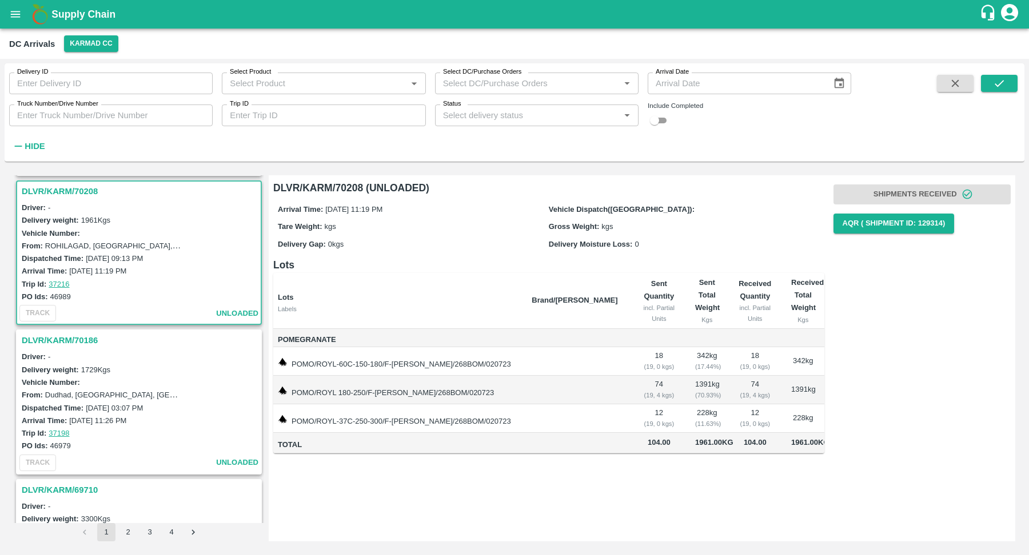
click at [83, 338] on h3 "DLVR/KARM/70186" at bounding box center [141, 340] width 238 height 15
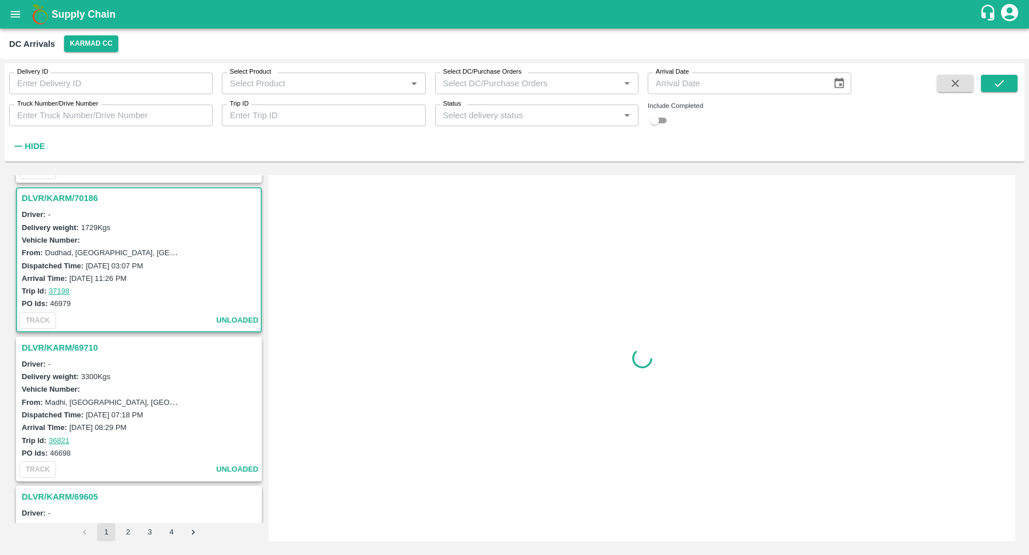
scroll to position [1343, 0]
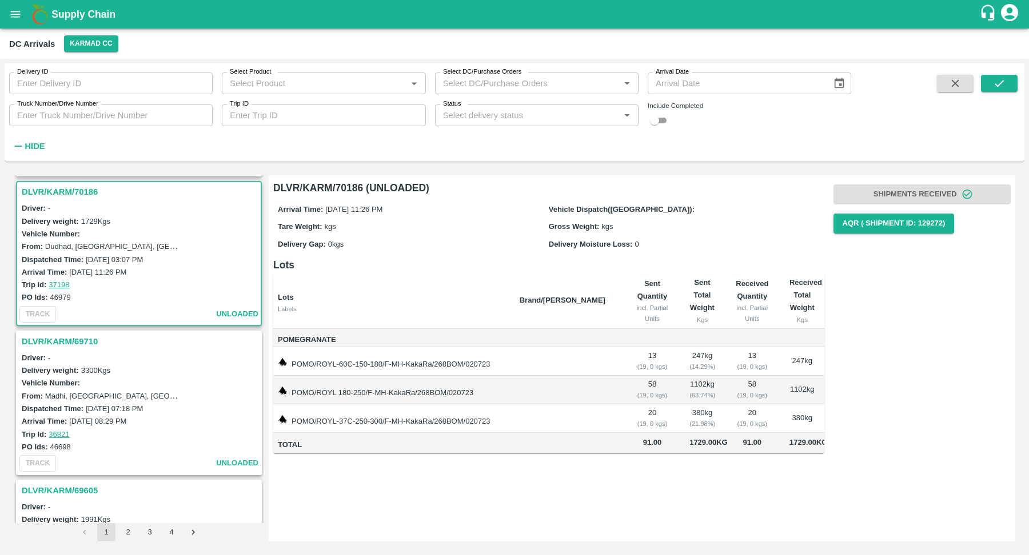
click at [83, 338] on h3 "DLVR/KARM/69710" at bounding box center [141, 341] width 238 height 15
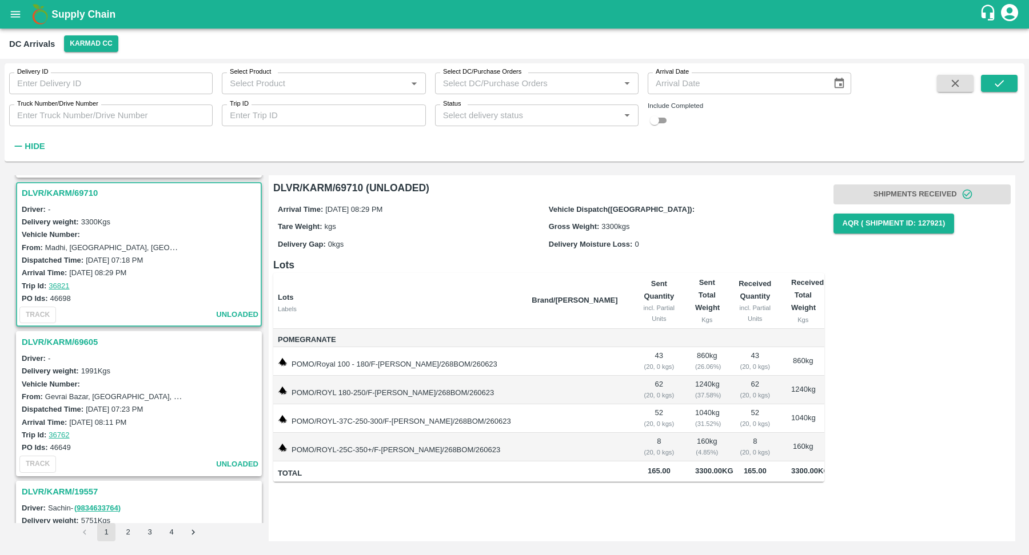
scroll to position [1519, 0]
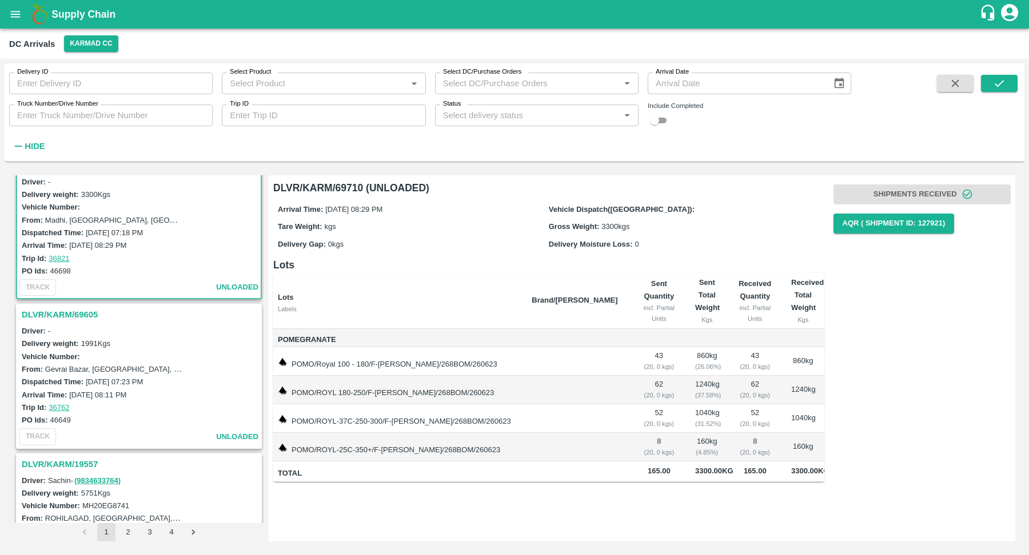
click at [77, 309] on h3 "DLVR/KARM/69605" at bounding box center [141, 314] width 238 height 15
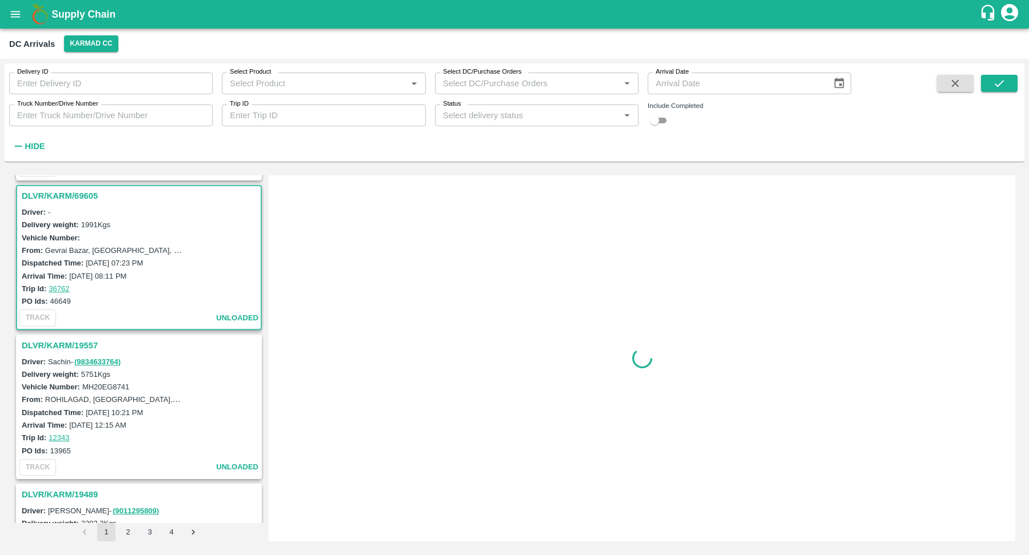
scroll to position [1641, 0]
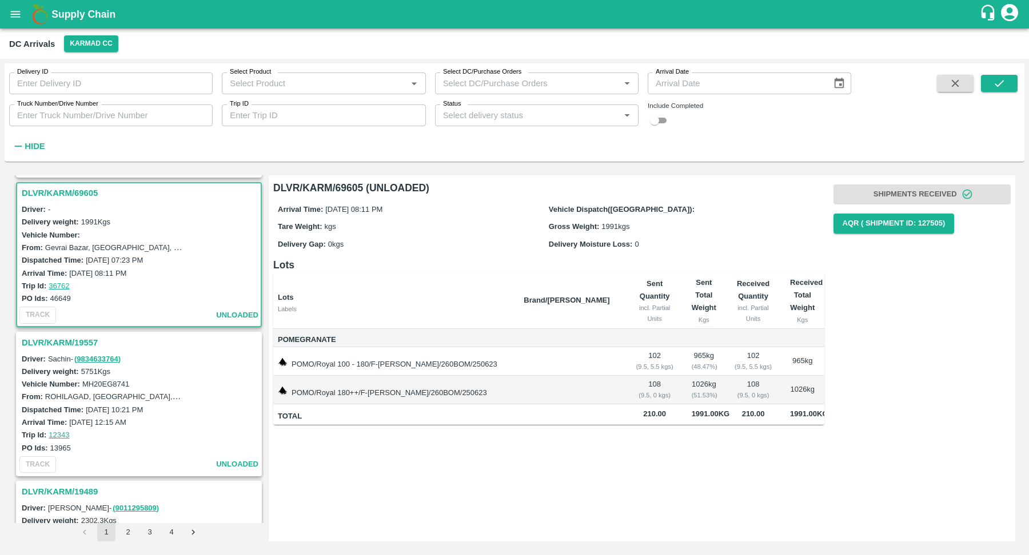
click at [85, 335] on h3 "DLVR/KARM/19557" at bounding box center [141, 342] width 238 height 15
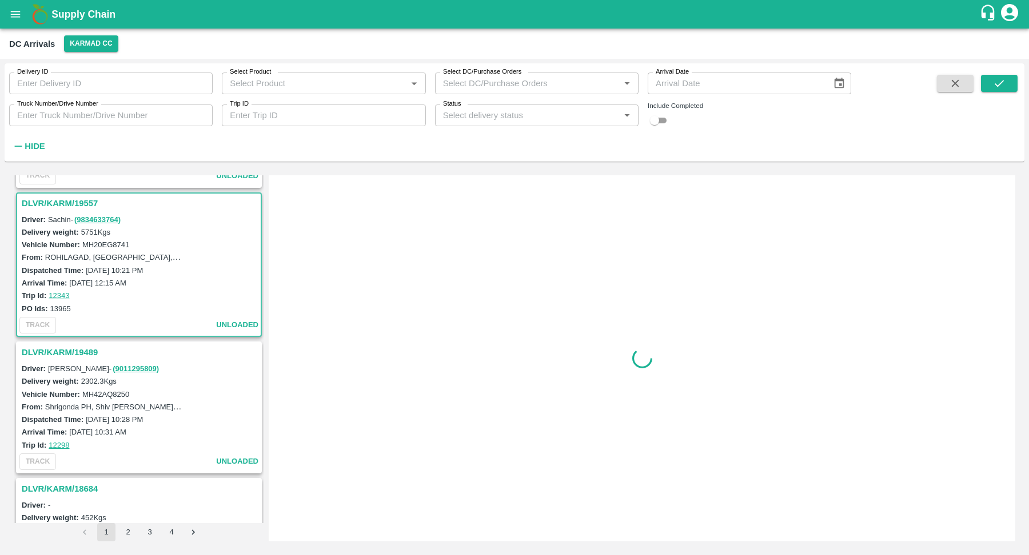
scroll to position [1789, 0]
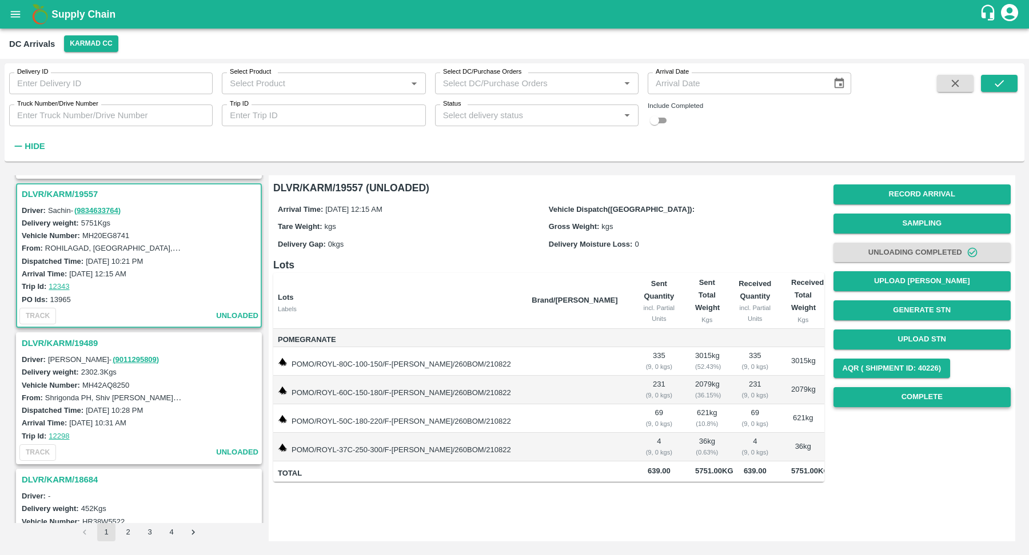
click at [914, 403] on button "Complete" at bounding box center [922, 397] width 178 height 20
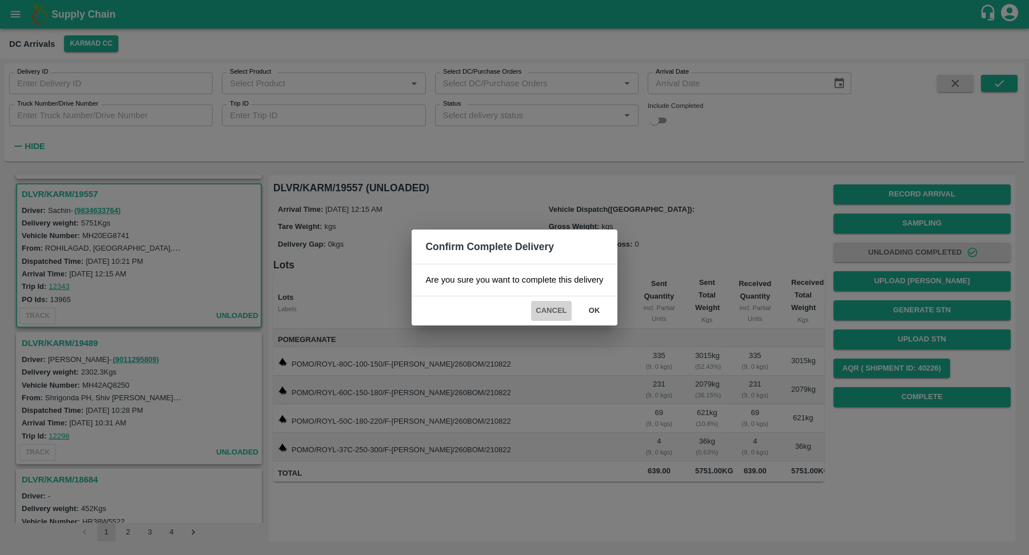
click at [547, 303] on button "Cancel" at bounding box center [551, 311] width 40 height 20
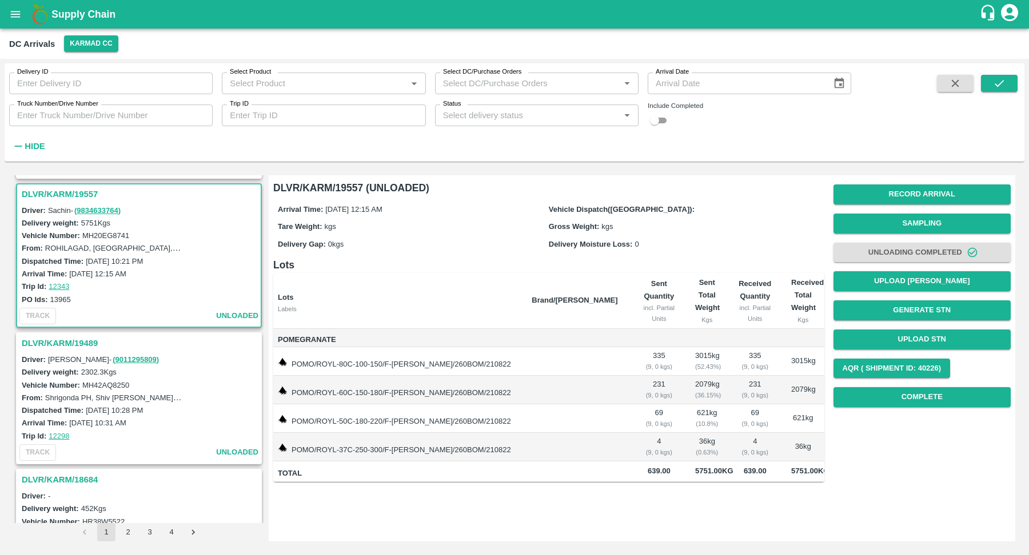
click at [95, 187] on h3 "DLVR/KARM/19557" at bounding box center [141, 194] width 238 height 15
click at [39, 337] on h3 "DLVR/KARM/19489" at bounding box center [141, 343] width 238 height 15
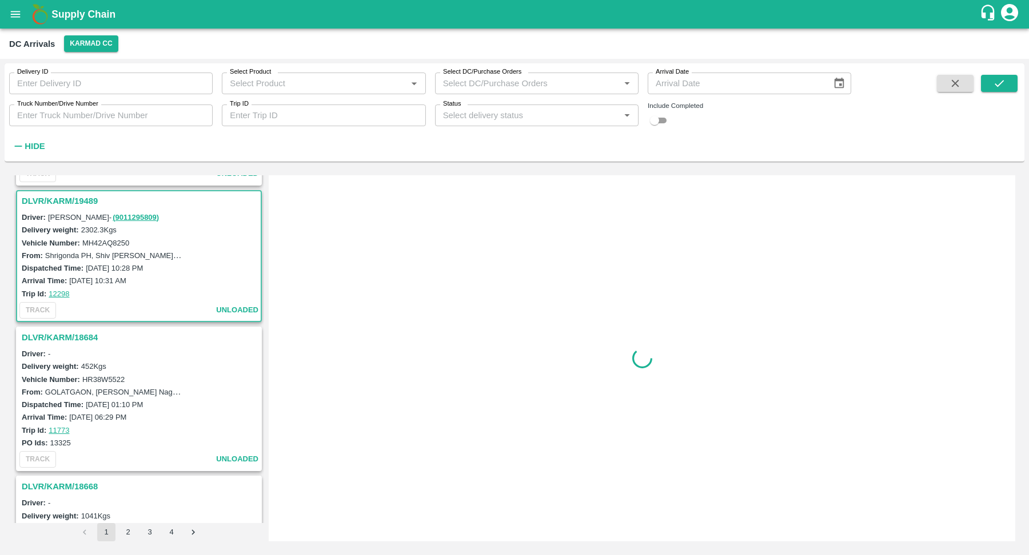
scroll to position [1938, 0]
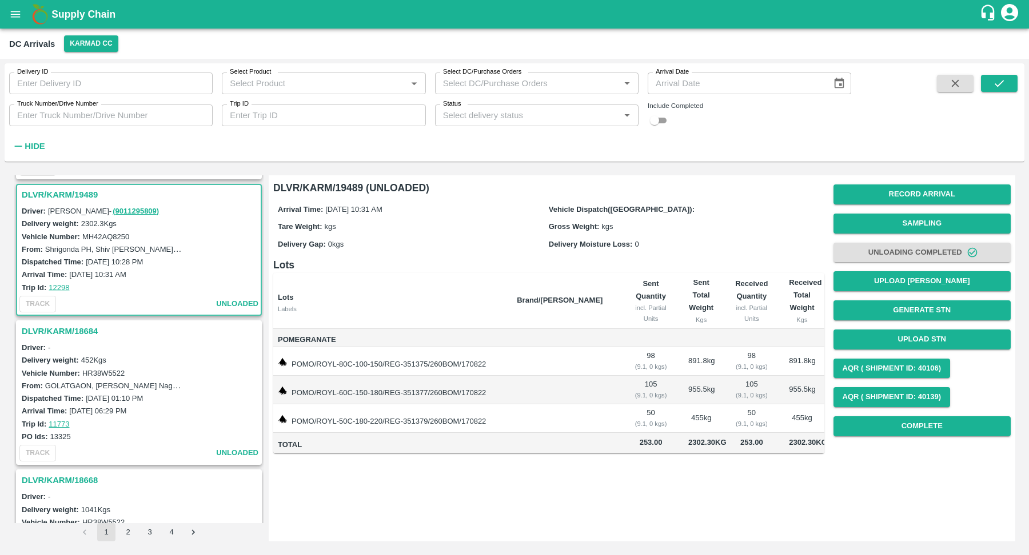
click at [46, 326] on h3 "DLVR/KARM/18684" at bounding box center [141, 331] width 238 height 15
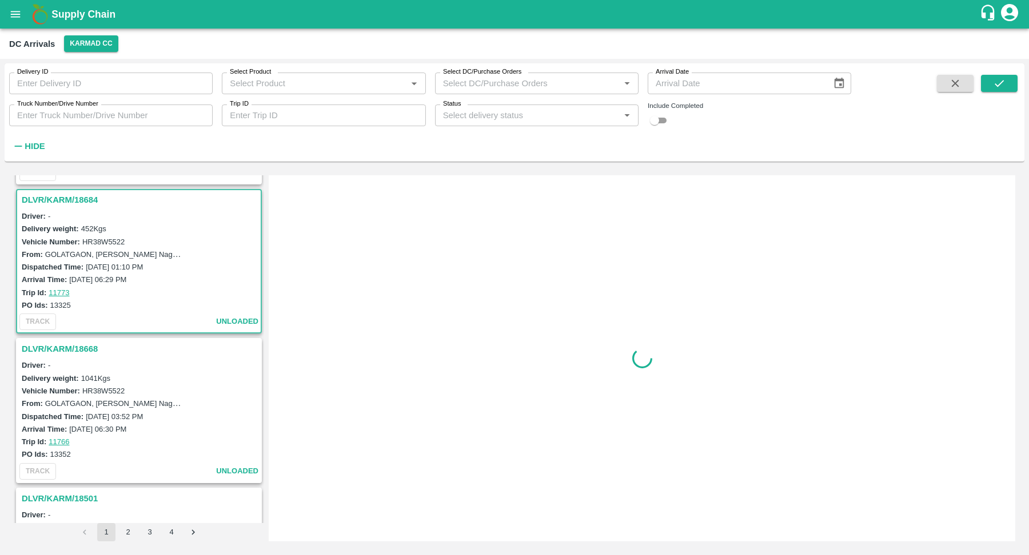
scroll to position [2075, 0]
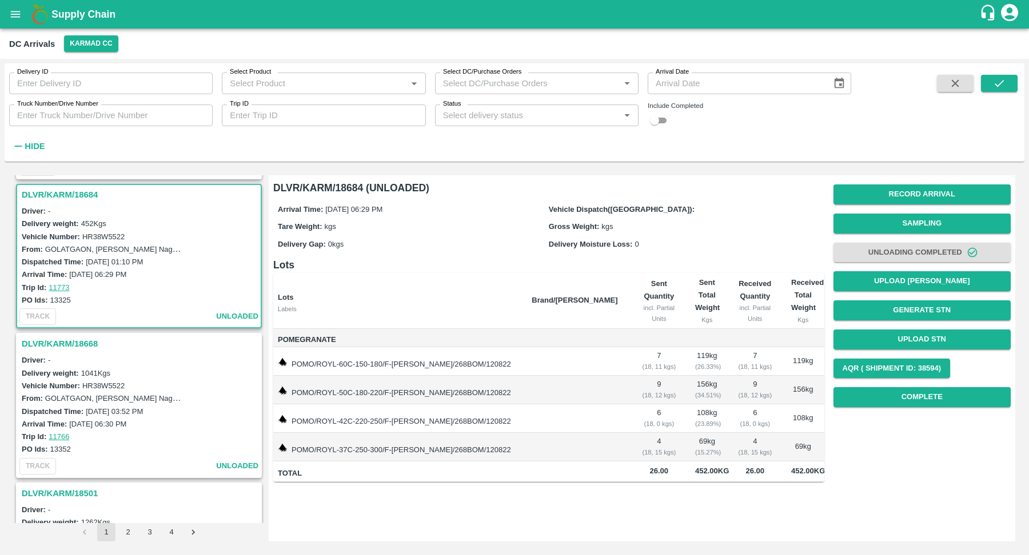
click at [66, 337] on h3 "DLVR/KARM/18668" at bounding box center [141, 344] width 238 height 15
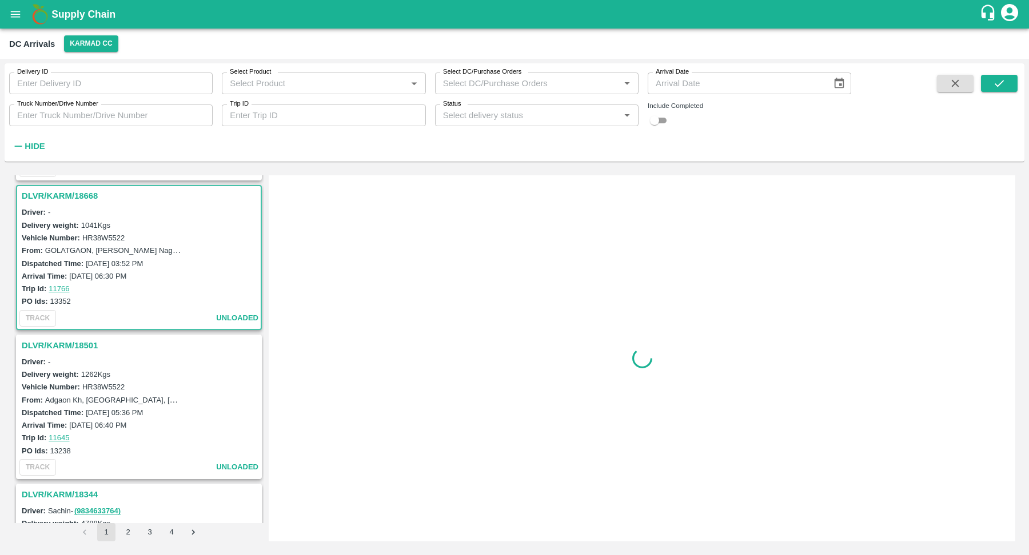
scroll to position [2223, 0]
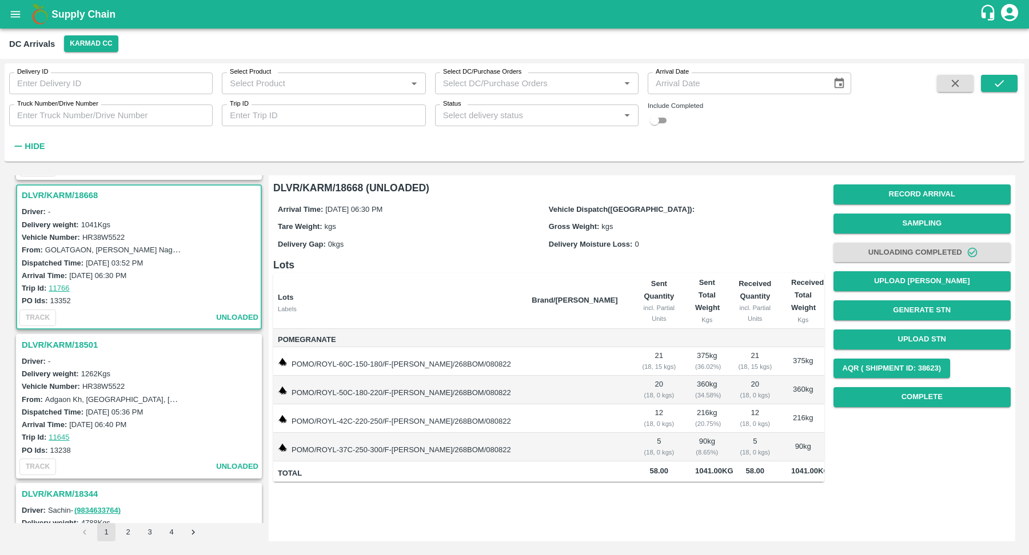
click at [66, 338] on h3 "DLVR/KARM/18501" at bounding box center [141, 345] width 238 height 15
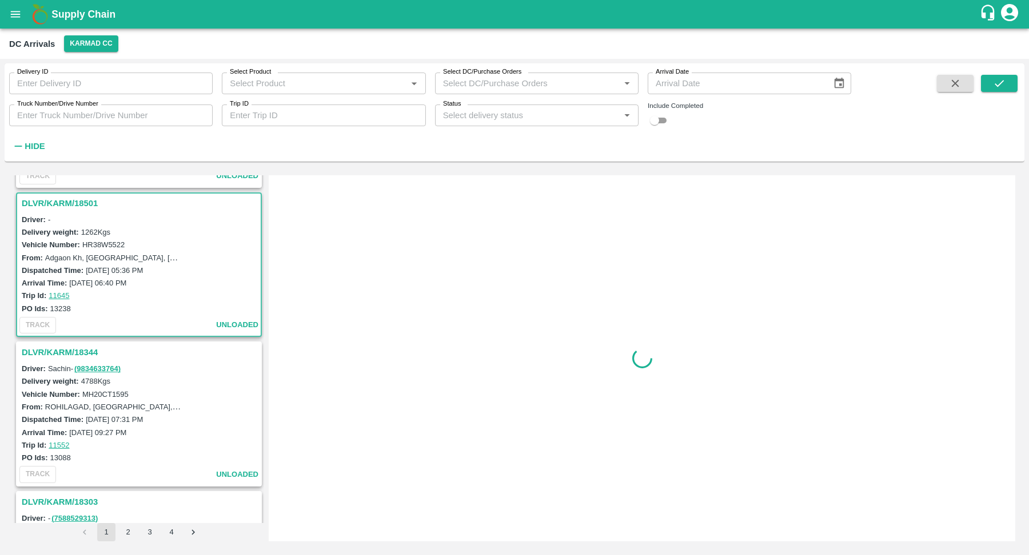
scroll to position [2372, 0]
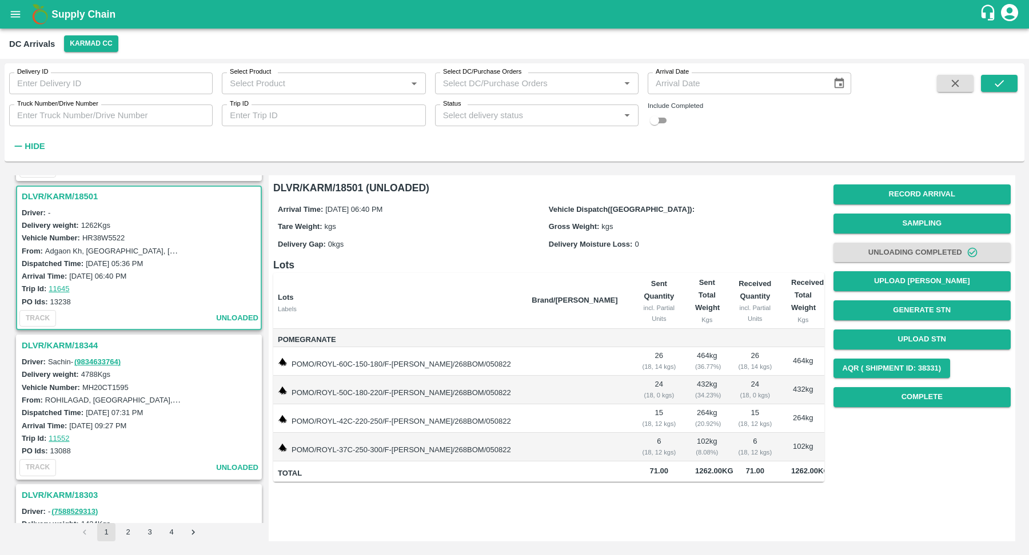
click at [66, 338] on h3 "DLVR/KARM/18344" at bounding box center [141, 345] width 238 height 15
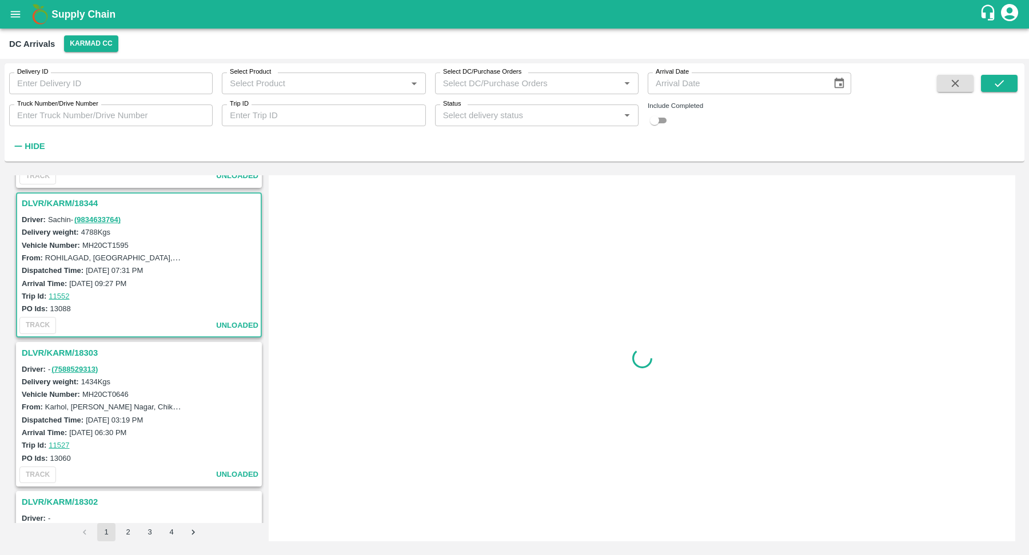
scroll to position [2520, 0]
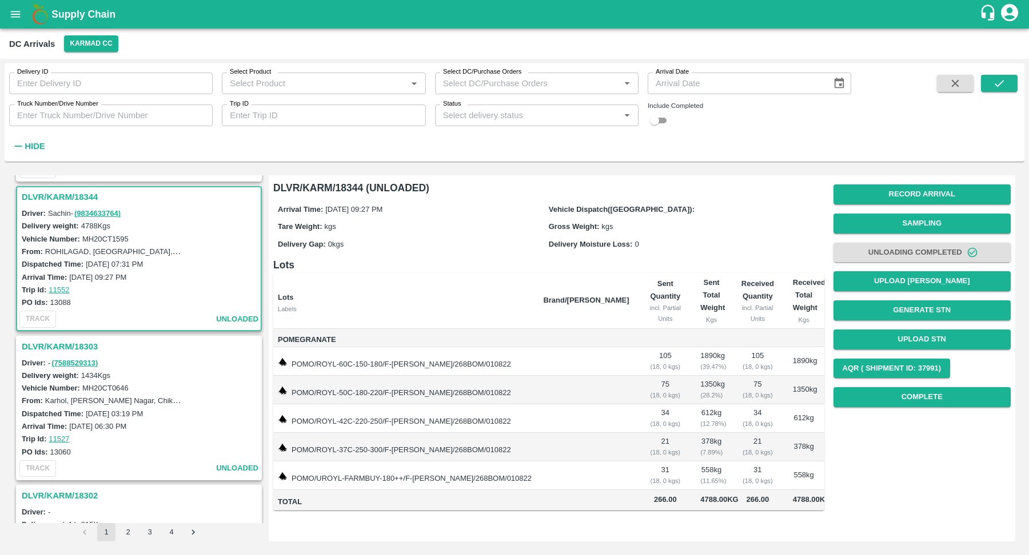
click at [66, 339] on h3 "DLVR/KARM/18303" at bounding box center [141, 346] width 238 height 15
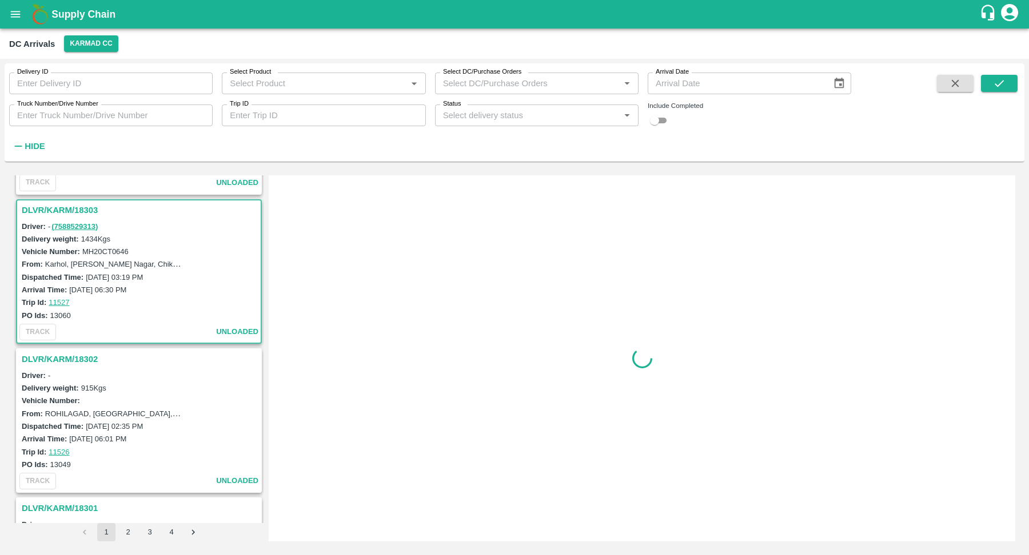
scroll to position [2669, 0]
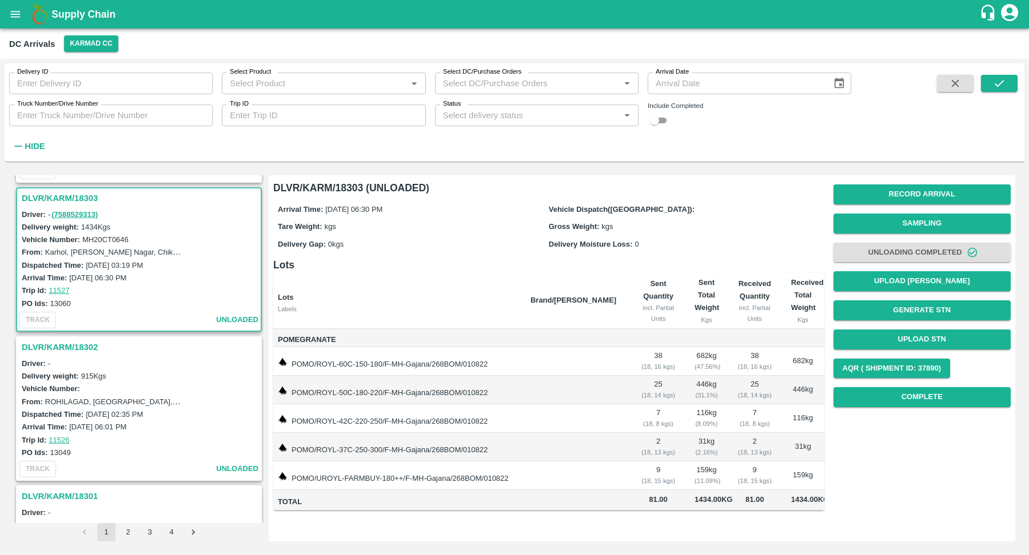
click at [66, 340] on h3 "DLVR/KARM/18302" at bounding box center [141, 347] width 238 height 15
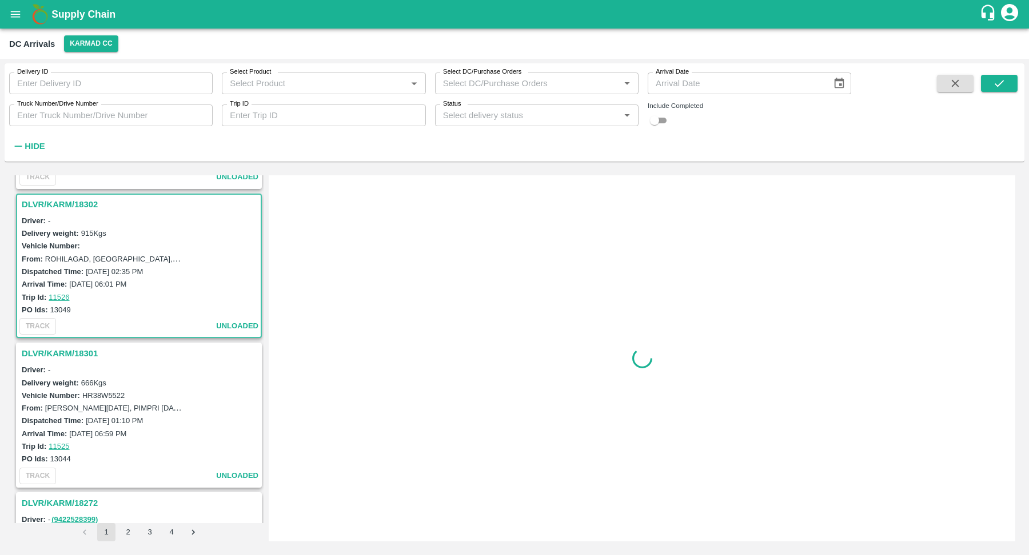
scroll to position [2818, 0]
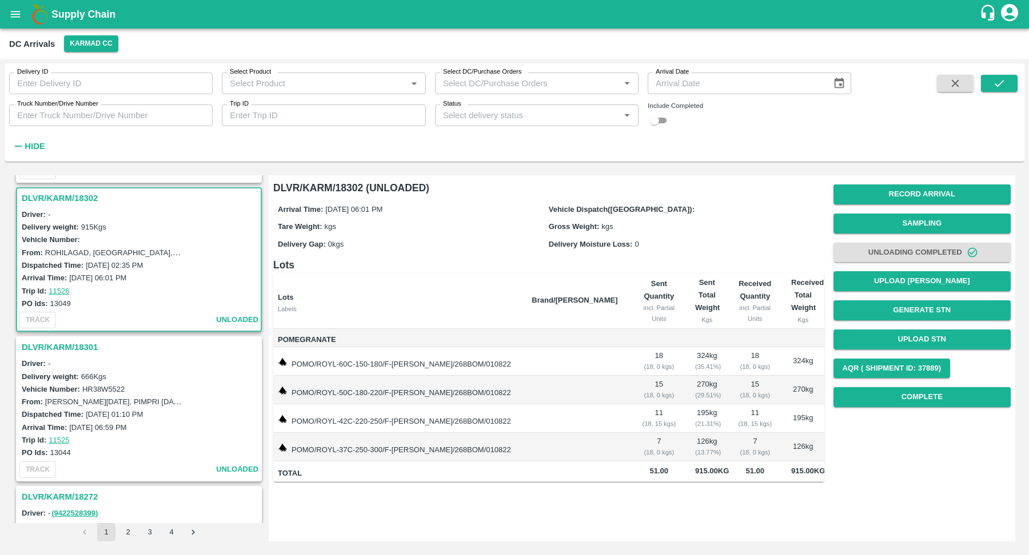
click at [66, 340] on h3 "DLVR/KARM/18301" at bounding box center [141, 347] width 238 height 15
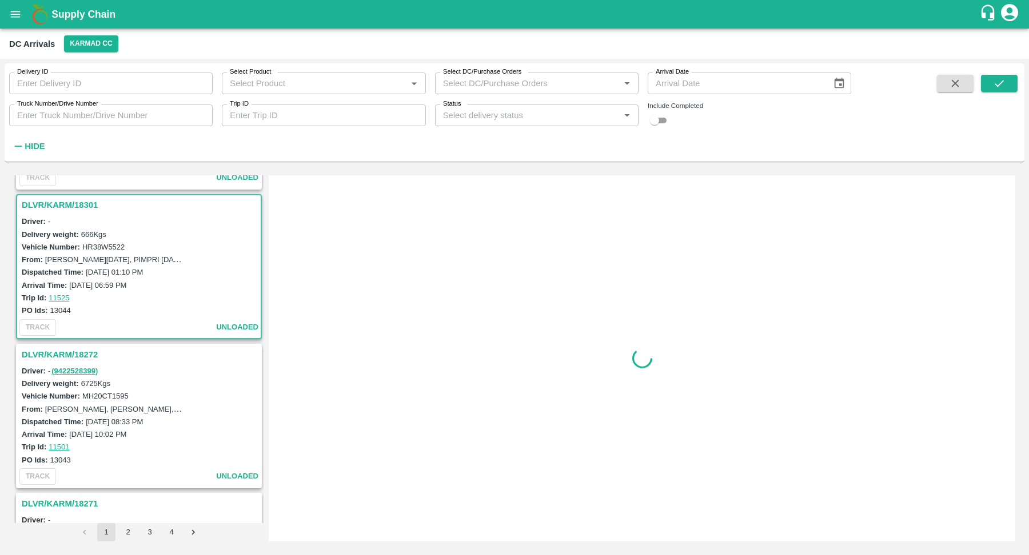
scroll to position [2967, 0]
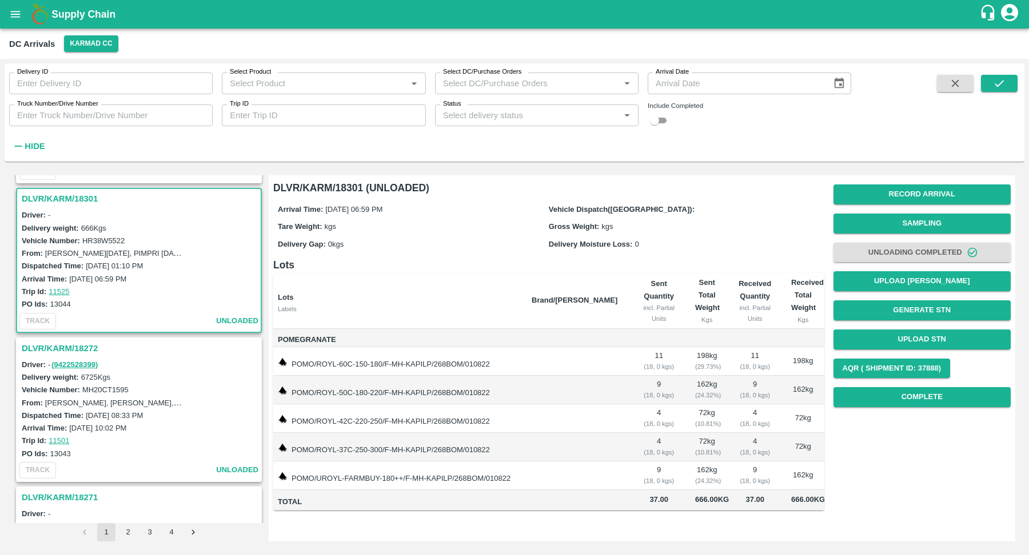
click at [66, 341] on h3 "DLVR/KARM/18272" at bounding box center [141, 348] width 238 height 15
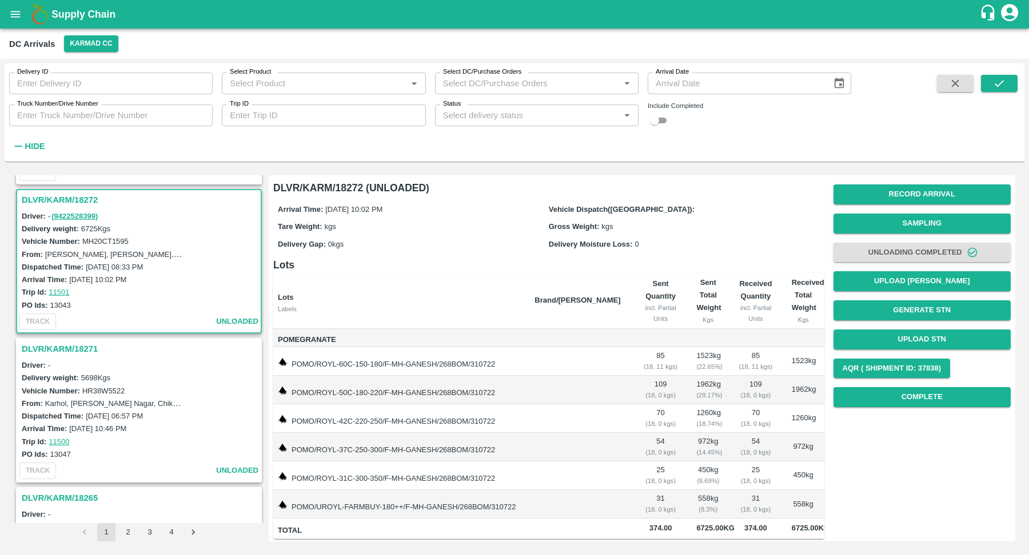
click at [66, 342] on h3 "DLVR/KARM/18271" at bounding box center [141, 349] width 238 height 15
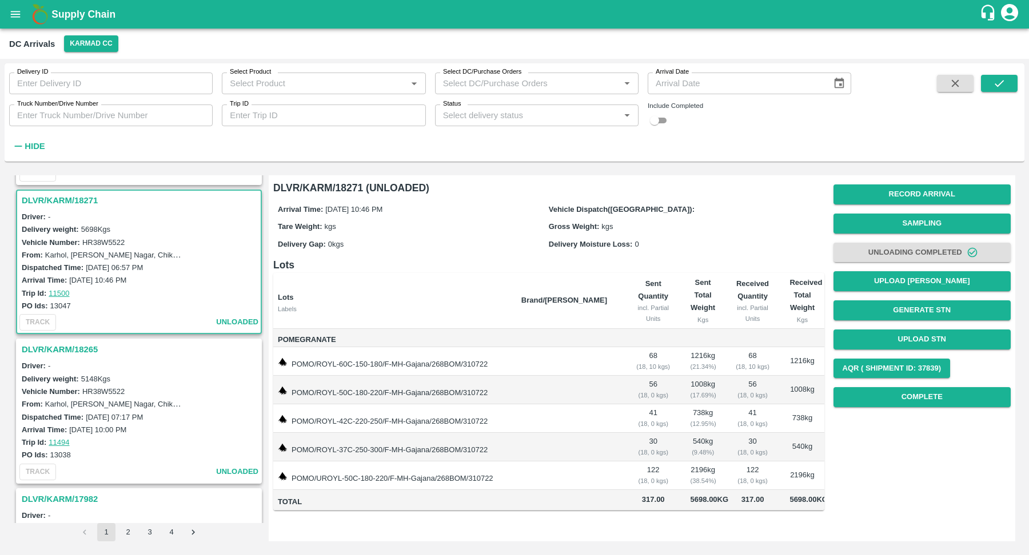
click at [66, 342] on h3 "DLVR/KARM/18265" at bounding box center [141, 349] width 238 height 15
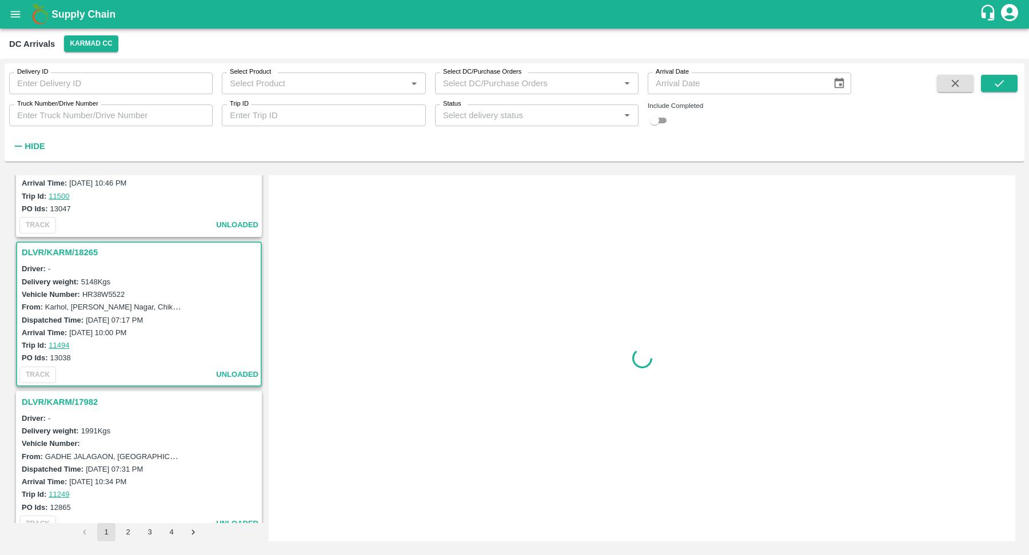
scroll to position [3362, 0]
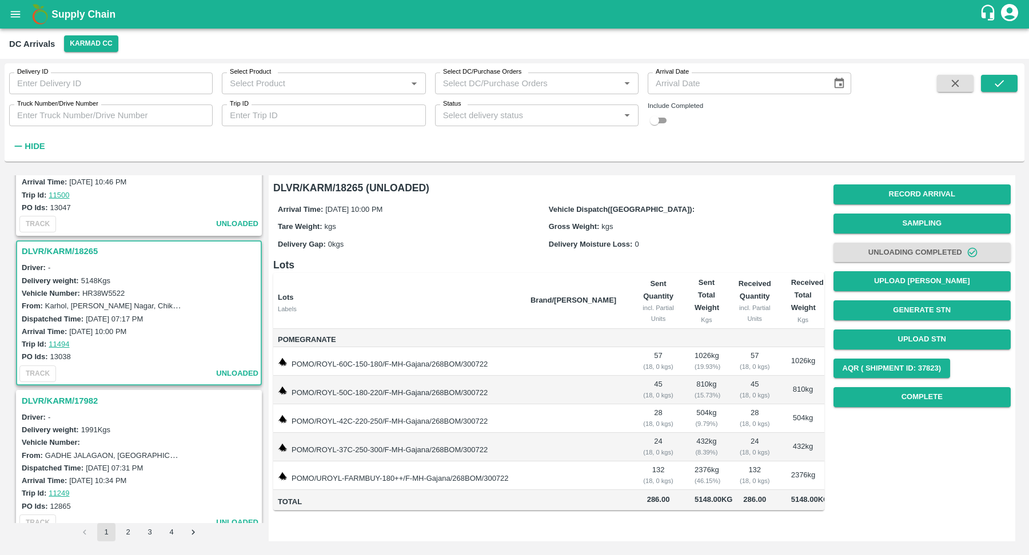
click at [69, 244] on h3 "DLVR/KARM/18265" at bounding box center [141, 251] width 238 height 15
click at [87, 394] on h3 "DLVR/KARM/17982" at bounding box center [141, 401] width 238 height 15
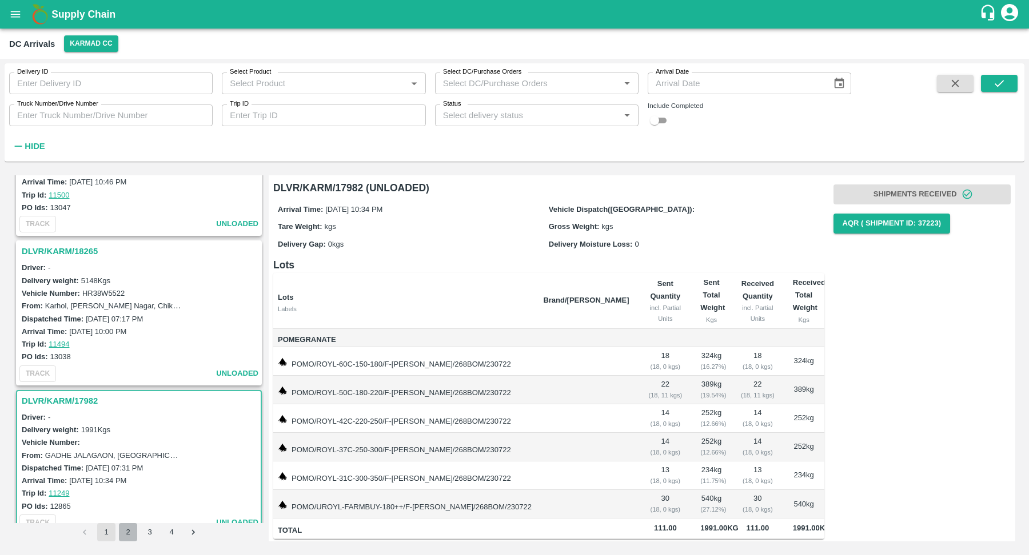
click at [131, 539] on button "2" at bounding box center [128, 532] width 18 height 18
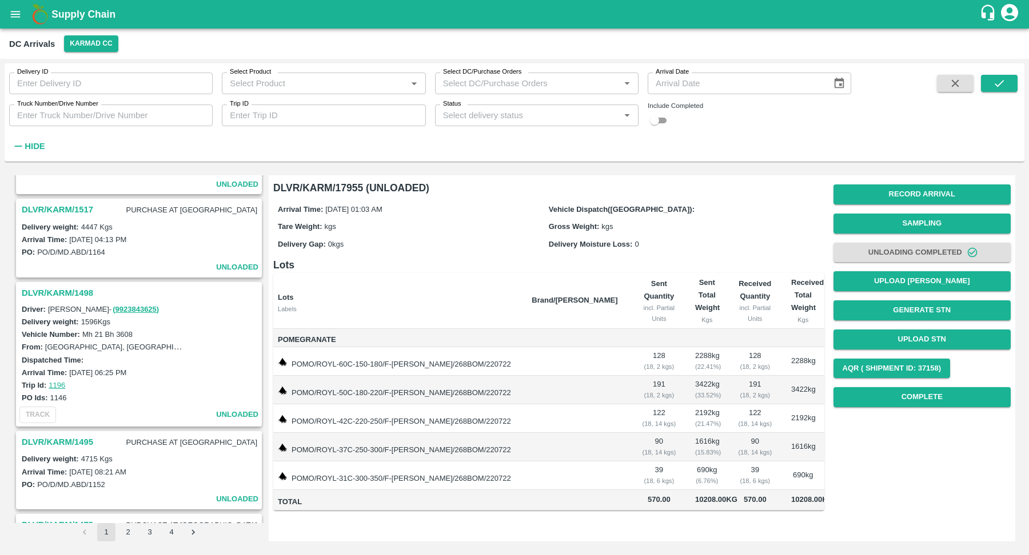
scroll to position [2645, 0]
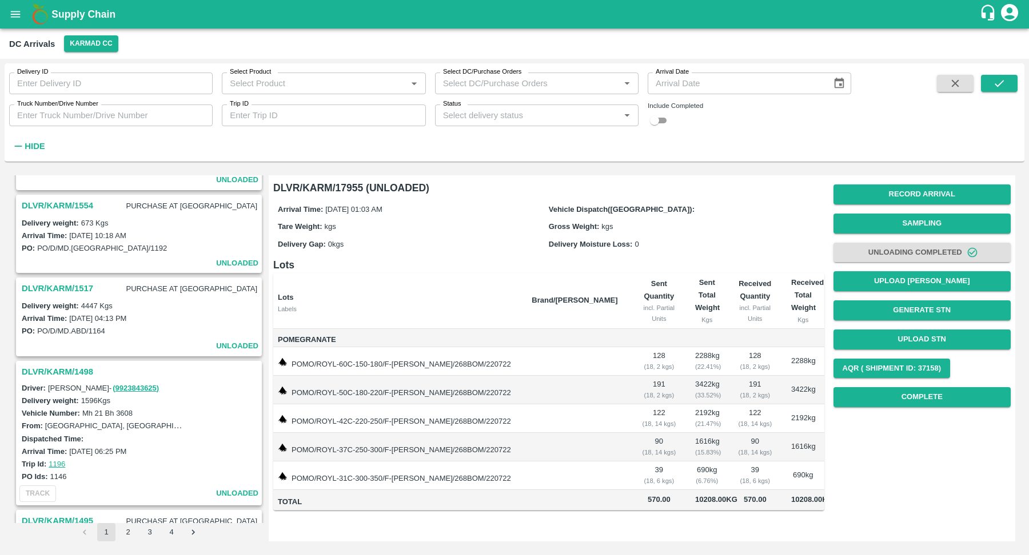
click at [78, 365] on h3 "DLVR/KARM/1498" at bounding box center [141, 372] width 238 height 15
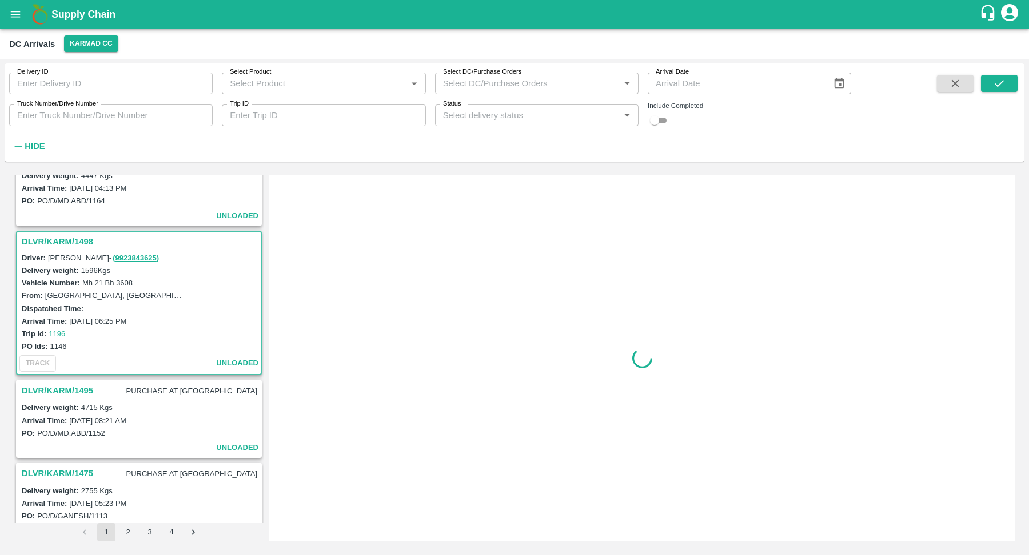
scroll to position [2645, 0]
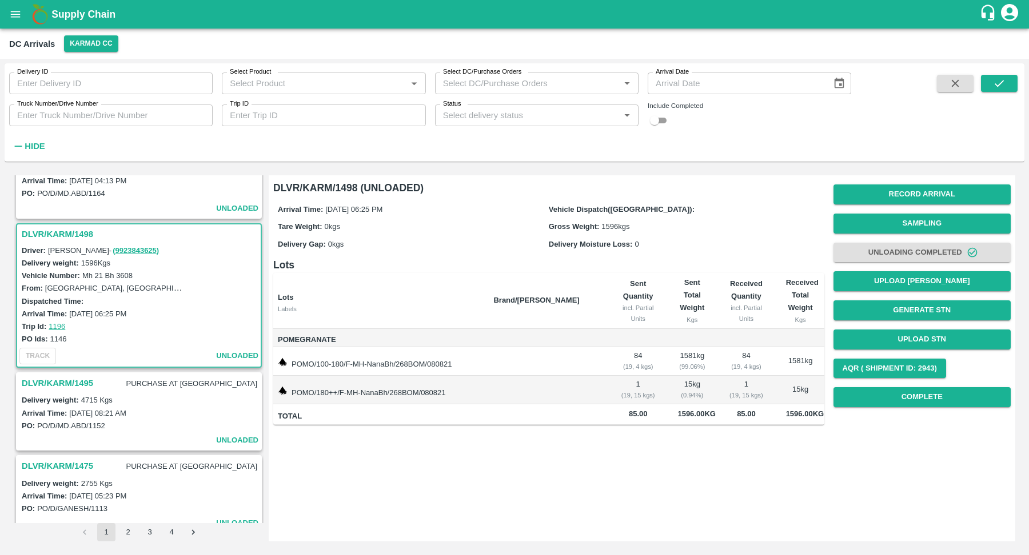
click at [76, 376] on h3 "DLVR/KARM/1495" at bounding box center [57, 383] width 71 height 15
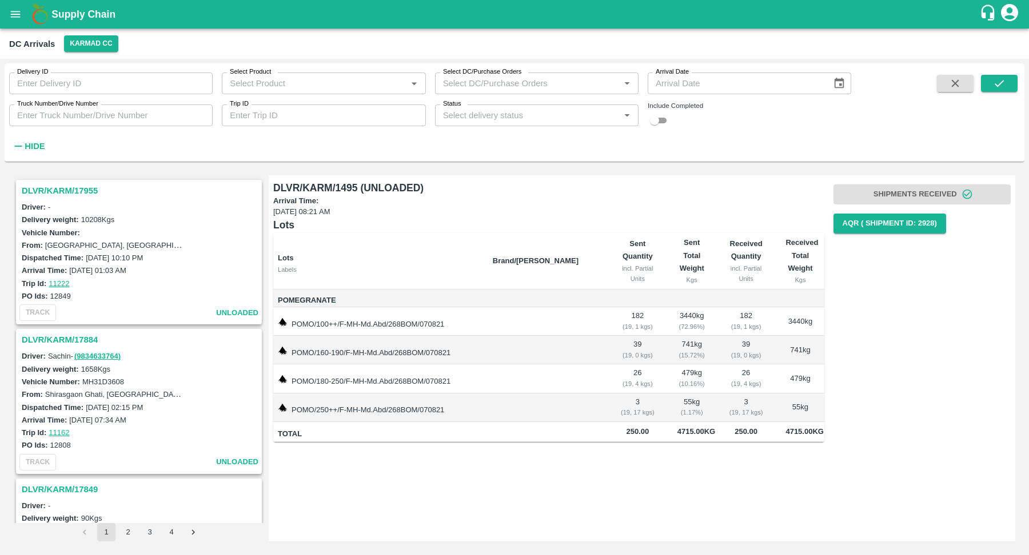
click at [628, 84] on icon "Open" at bounding box center [626, 83] width 5 height 3
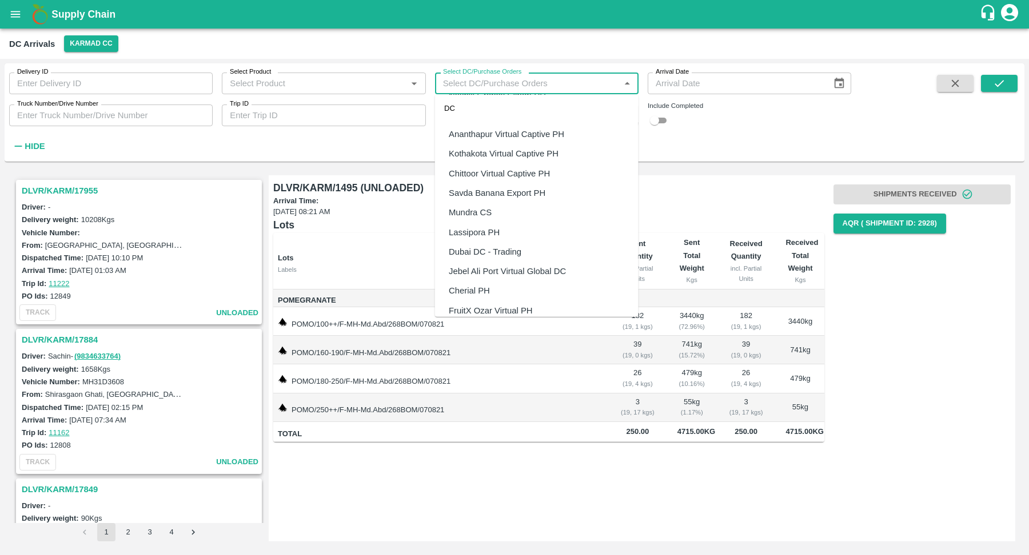
scroll to position [1173, 0]
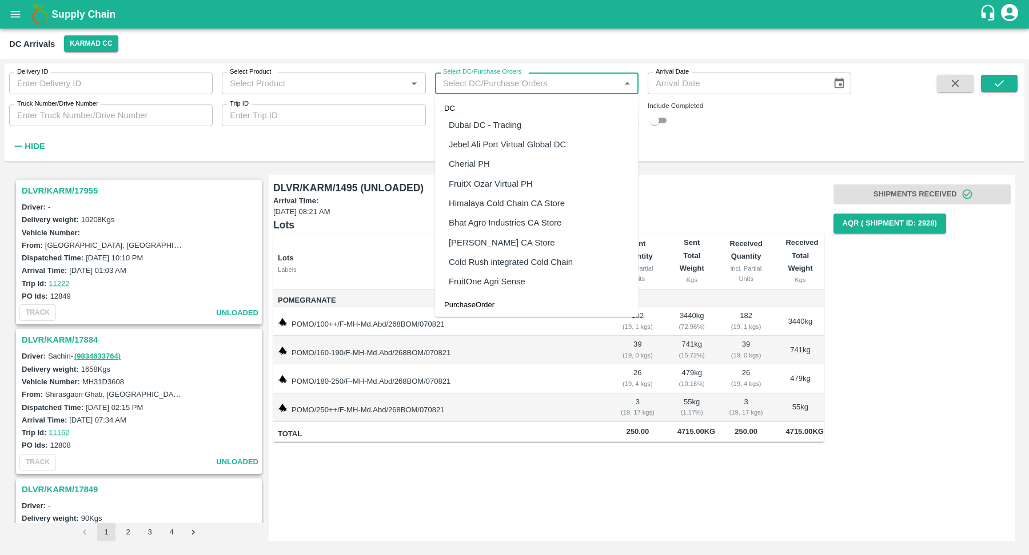
click at [715, 146] on div "Delivery ID Delivery ID Select Product Select Product   * Select DC/Purchase Or…" at bounding box center [425, 109] width 851 height 93
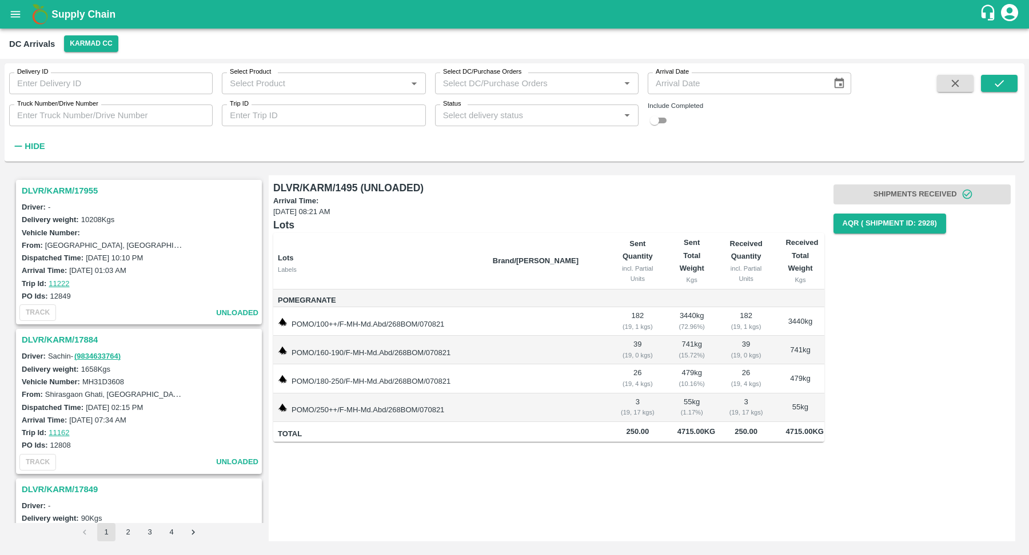
click at [477, 114] on input "Status" at bounding box center [527, 115] width 178 height 15
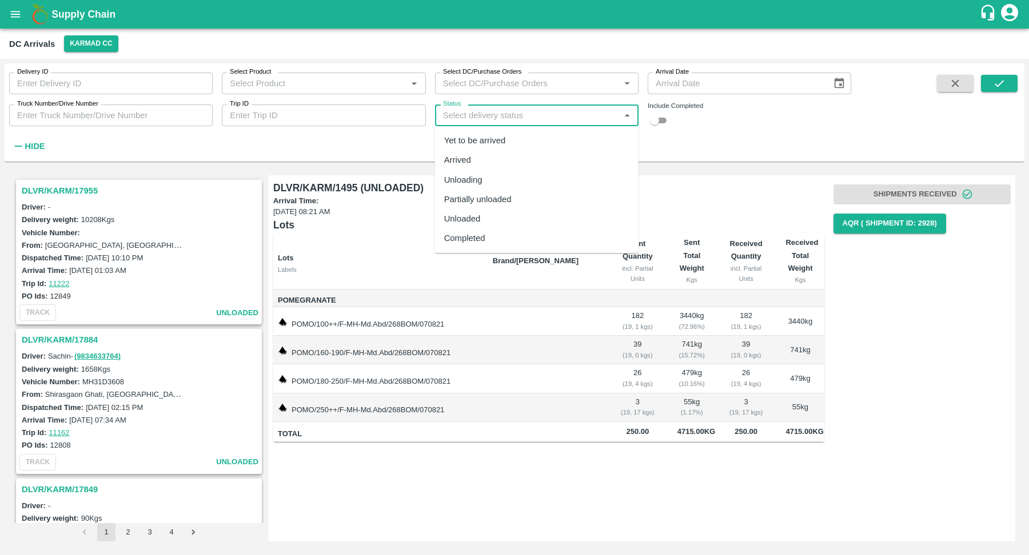
click at [504, 218] on div "Unloaded" at bounding box center [536, 218] width 203 height 19
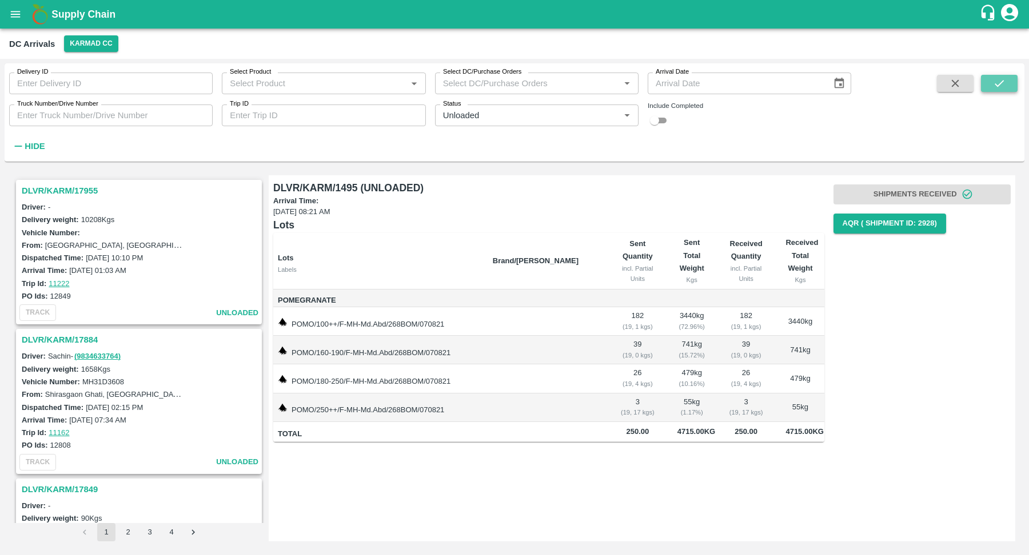
click at [1013, 87] on button "submit" at bounding box center [999, 83] width 37 height 17
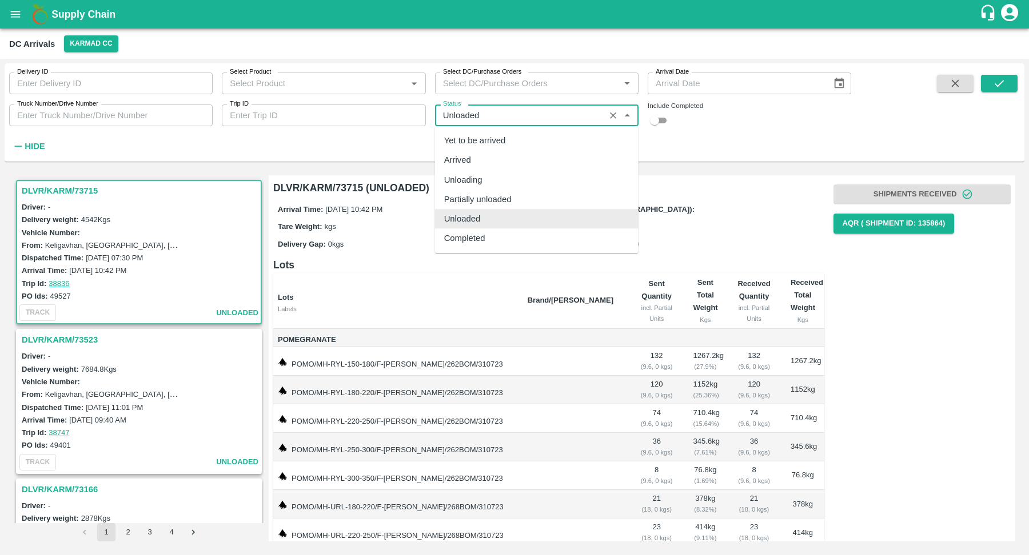
click at [501, 111] on input "Status" at bounding box center [519, 115] width 163 height 15
click at [501, 135] on div "Yet to be arrived" at bounding box center [475, 140] width 62 height 13
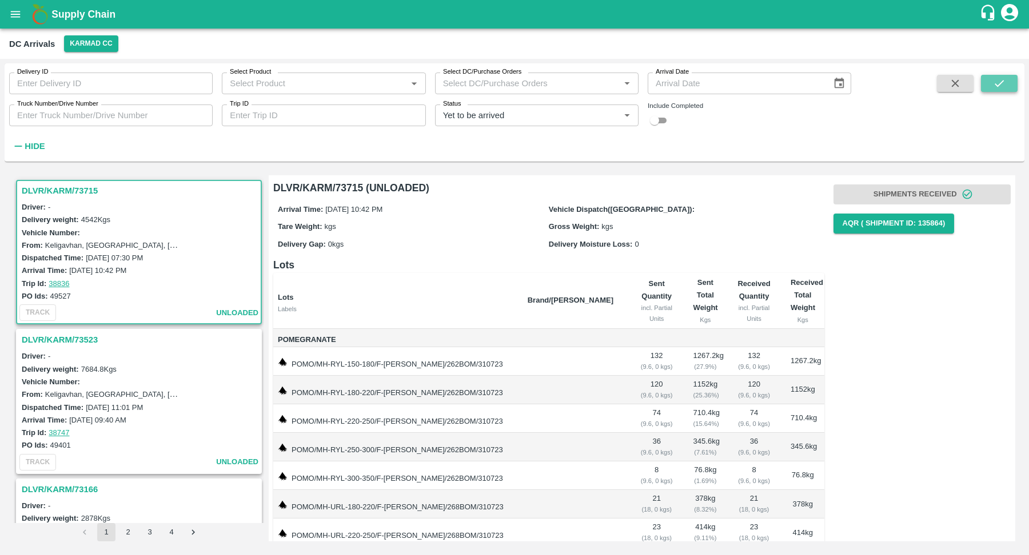
click at [992, 85] on button "submit" at bounding box center [999, 83] width 37 height 17
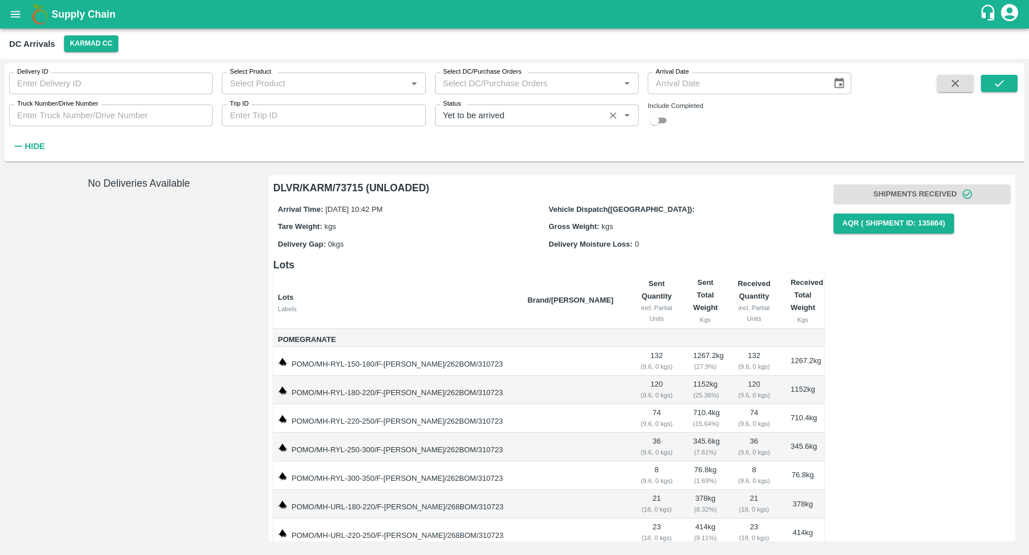
click at [523, 119] on input "Status" at bounding box center [519, 115] width 163 height 15
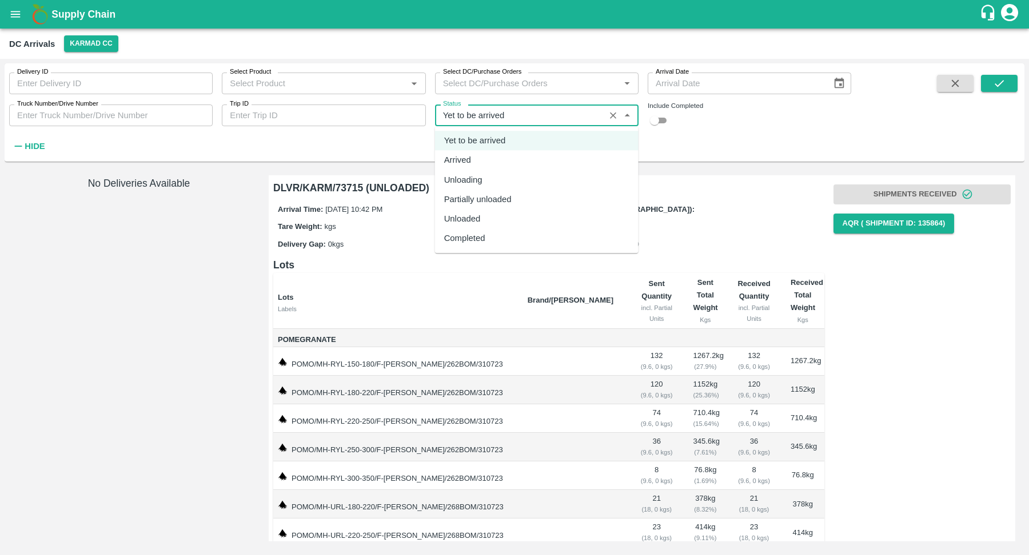
click at [509, 155] on div "Arrived" at bounding box center [536, 160] width 203 height 19
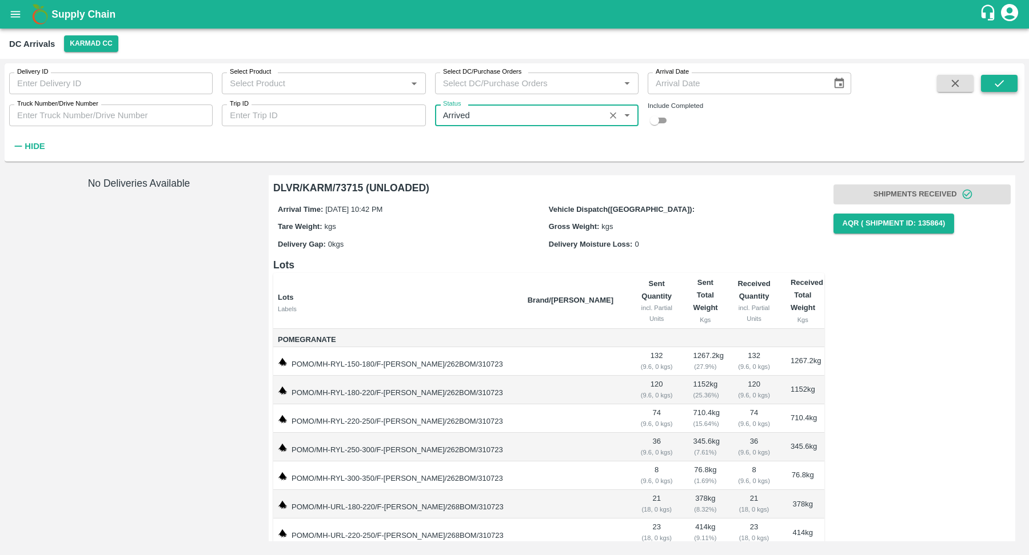
click at [987, 88] on button "submit" at bounding box center [999, 83] width 37 height 17
click at [518, 122] on input "Status" at bounding box center [519, 115] width 163 height 15
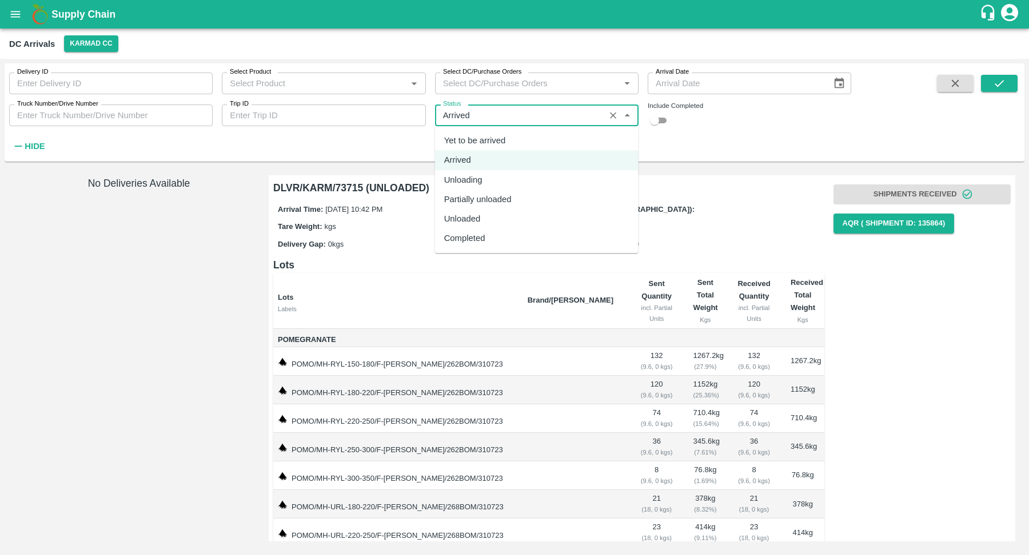
click at [515, 184] on div "Unloading" at bounding box center [536, 179] width 203 height 19
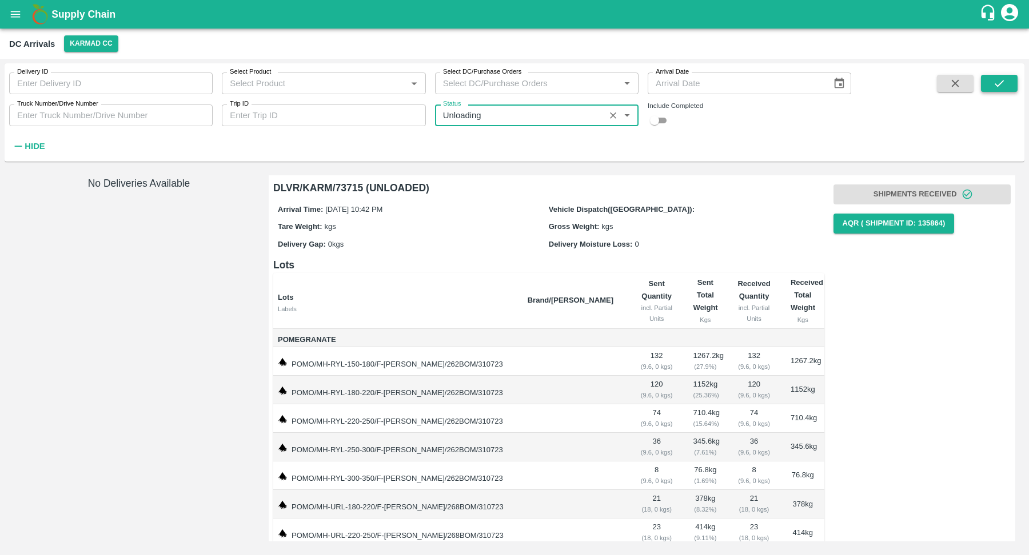
click at [1004, 90] on button "submit" at bounding box center [999, 83] width 37 height 17
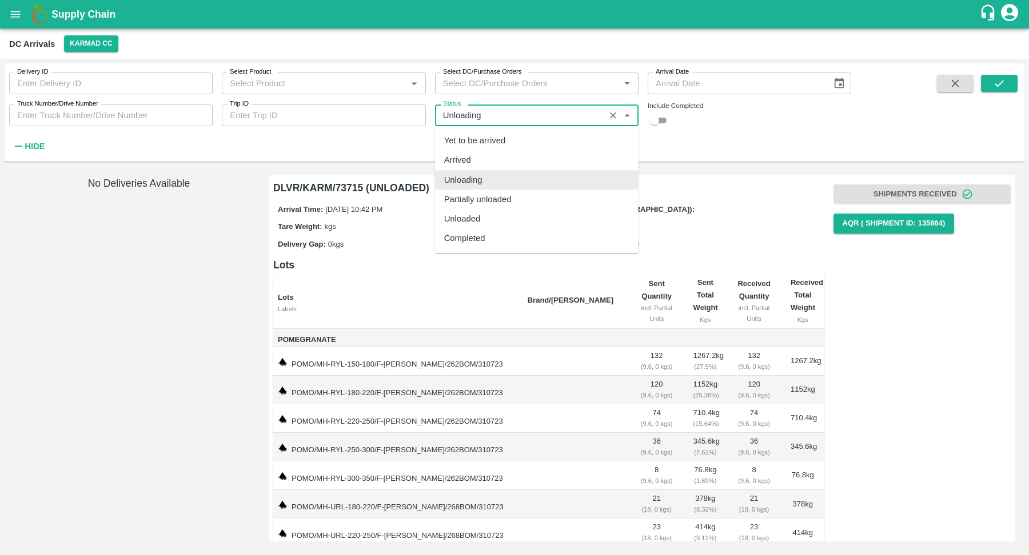
click at [586, 115] on input "Status" at bounding box center [519, 115] width 163 height 15
click at [550, 201] on div "Partially unloaded" at bounding box center [536, 199] width 203 height 19
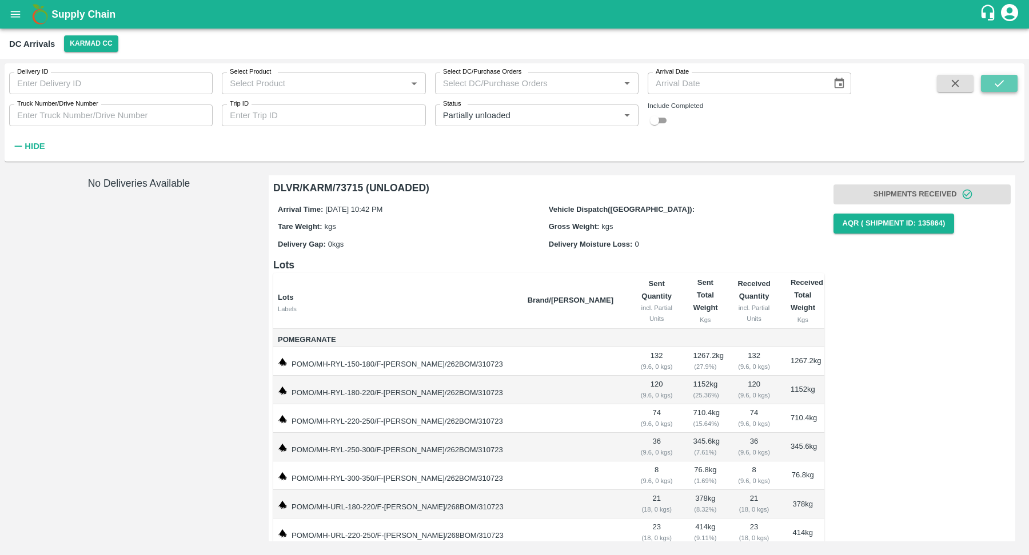
click at [994, 83] on icon "submit" at bounding box center [999, 83] width 13 height 13
click at [573, 117] on input "Status" at bounding box center [519, 115] width 163 height 15
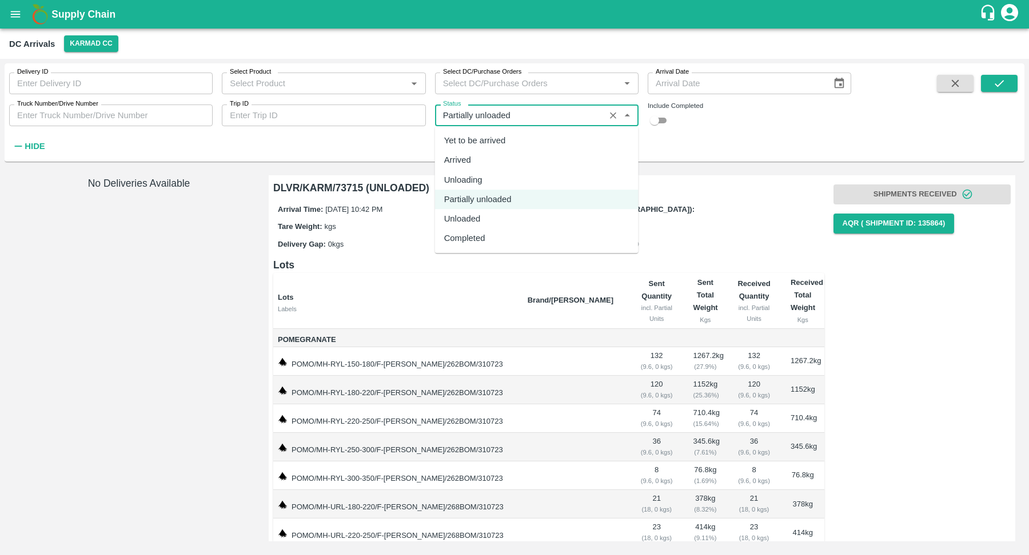
click at [549, 218] on div "Unloaded" at bounding box center [536, 218] width 203 height 19
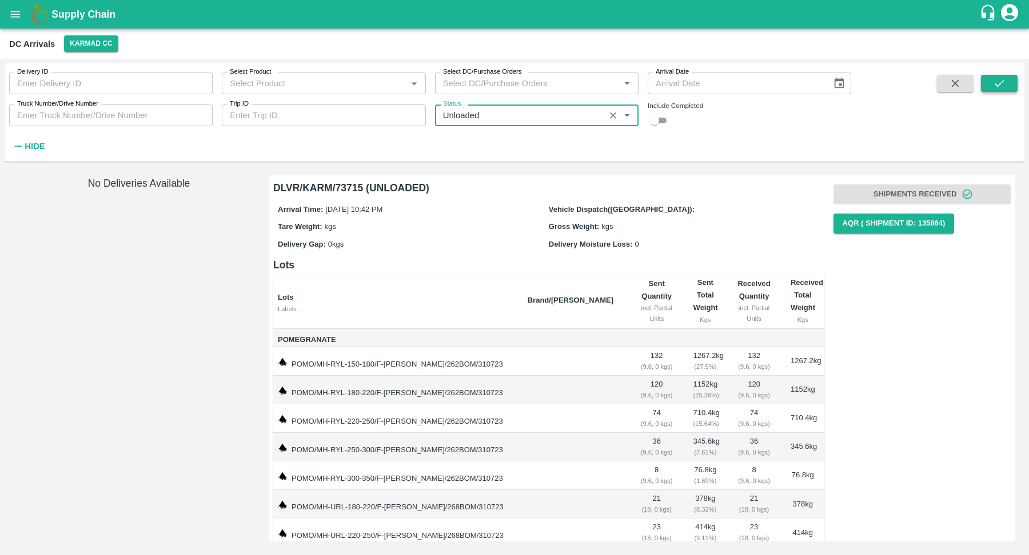
click at [995, 83] on icon "submit" at bounding box center [999, 83] width 13 height 13
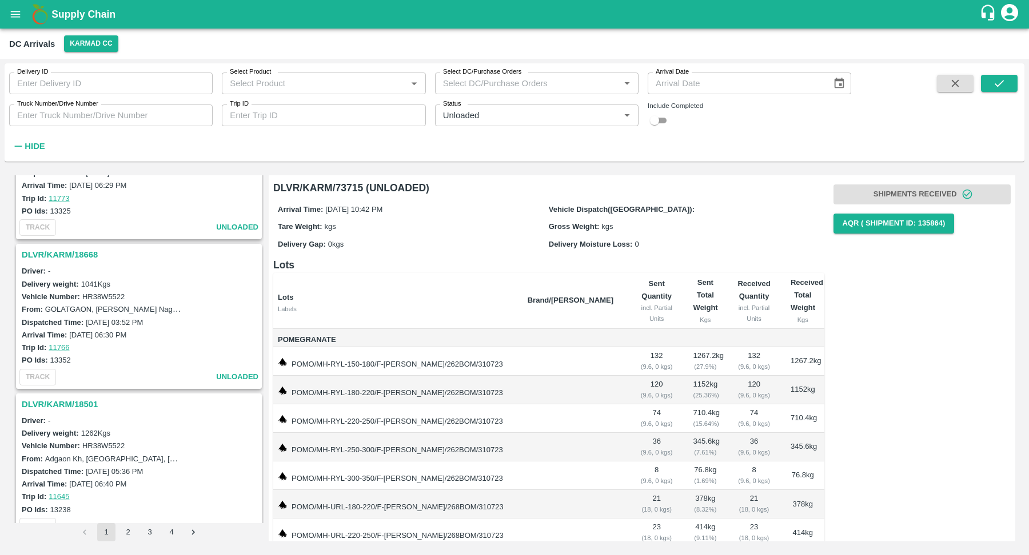
scroll to position [2239, 0]
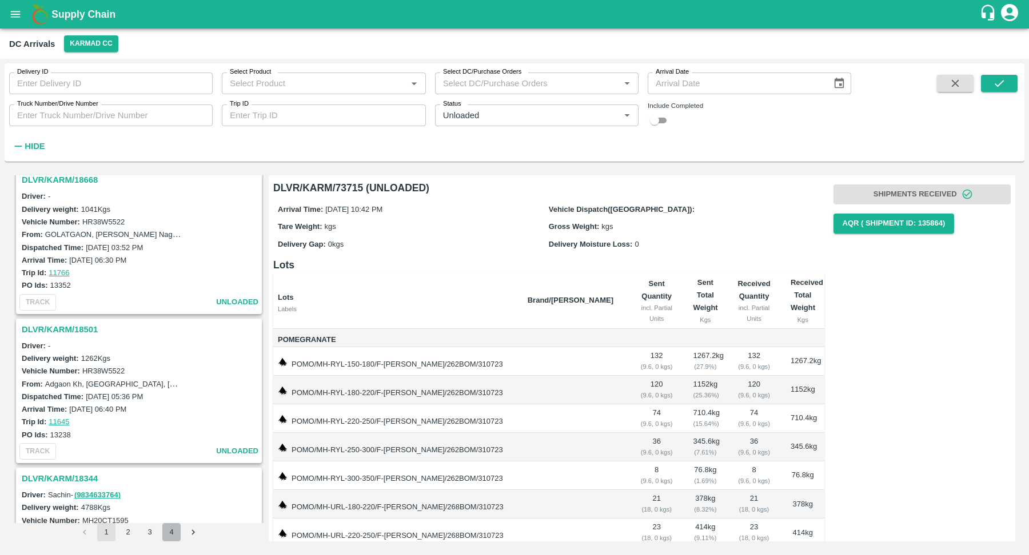
click at [173, 541] on button "4" at bounding box center [171, 532] width 18 height 18
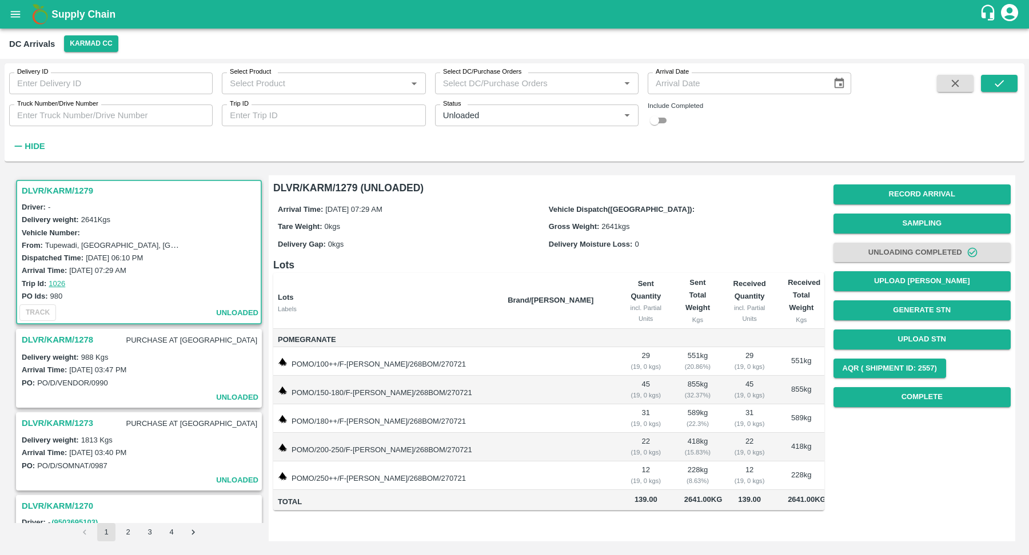
click at [191, 537] on icon "Go to next page" at bounding box center [193, 532] width 11 height 11
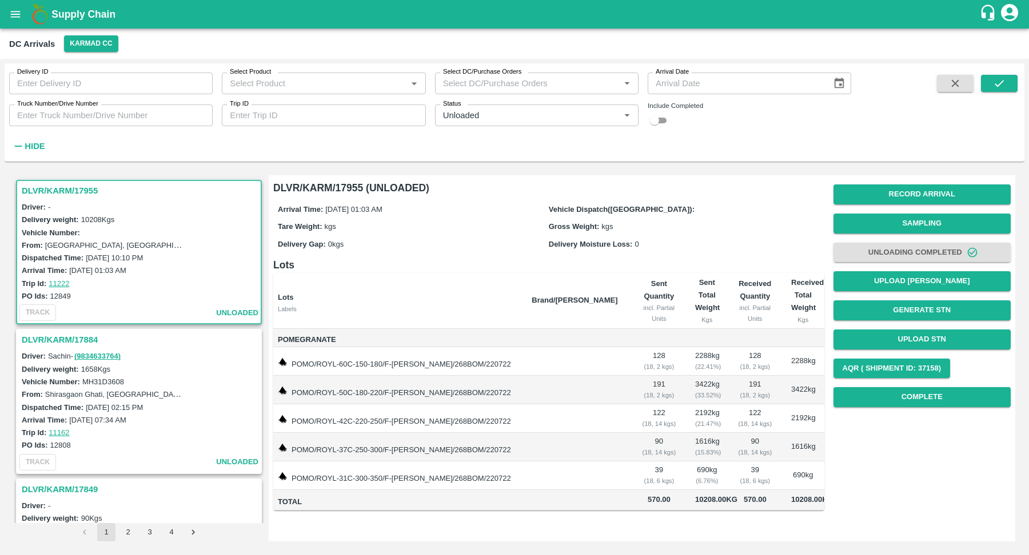
click at [191, 537] on icon "Go to next page" at bounding box center [193, 532] width 11 height 11
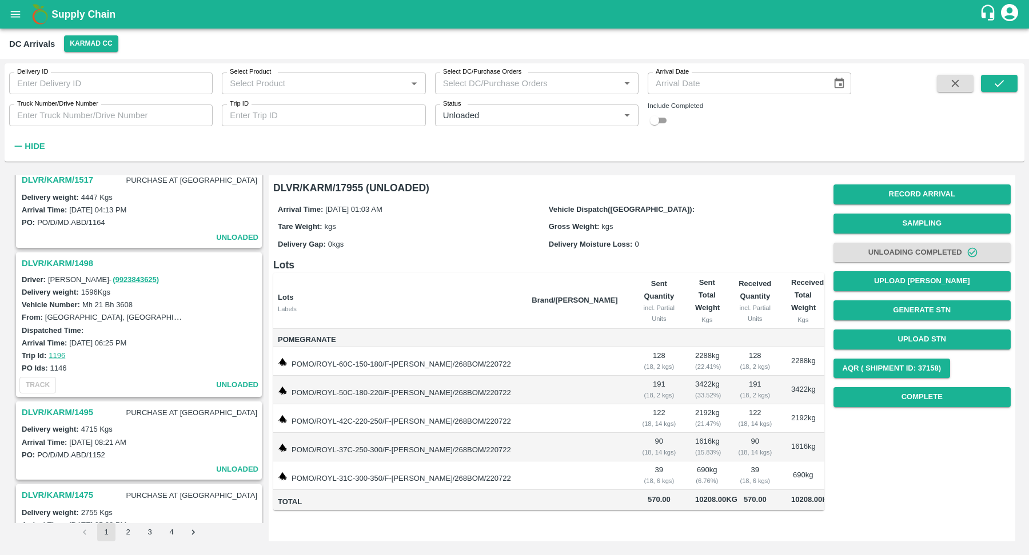
scroll to position [2645, 0]
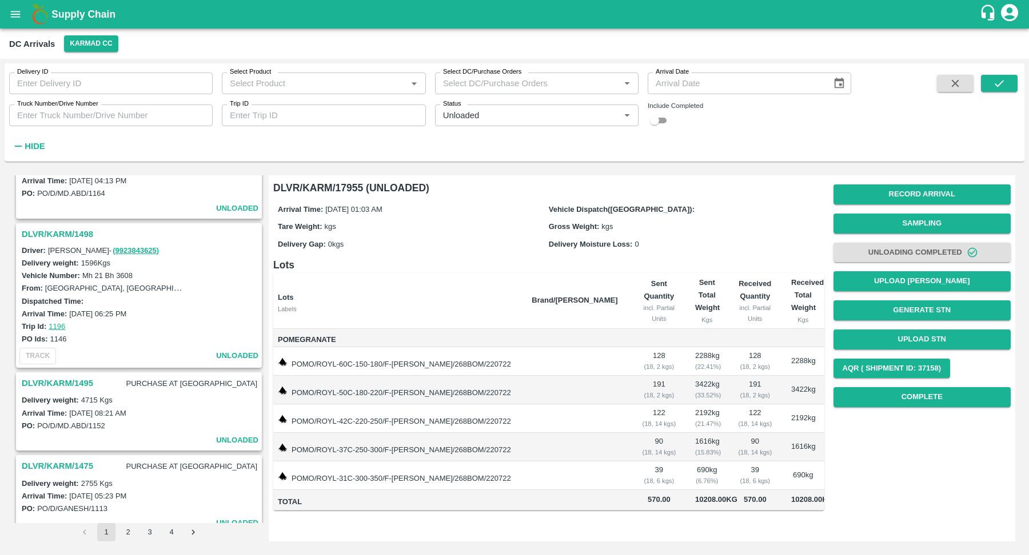
click at [198, 545] on div "DLVR/KARM/17955 Driver: - Delivery weight: 10208 Kgs Vehicle Number: From: Paru…" at bounding box center [514, 358] width 1010 height 375
click at [99, 47] on button "Karmad CC" at bounding box center [91, 43] width 54 height 17
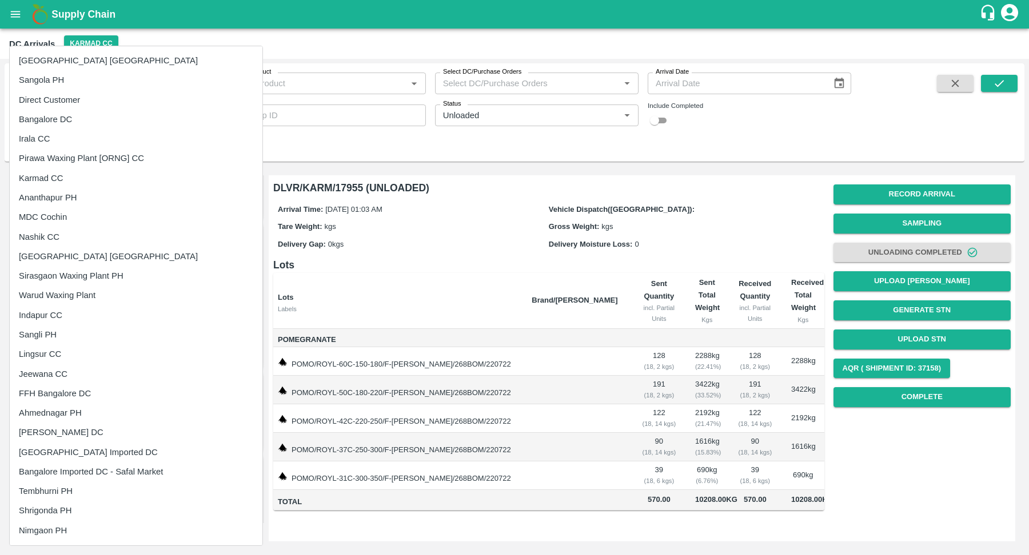
click at [93, 202] on li "Ananthapur PH" at bounding box center [136, 197] width 253 height 19
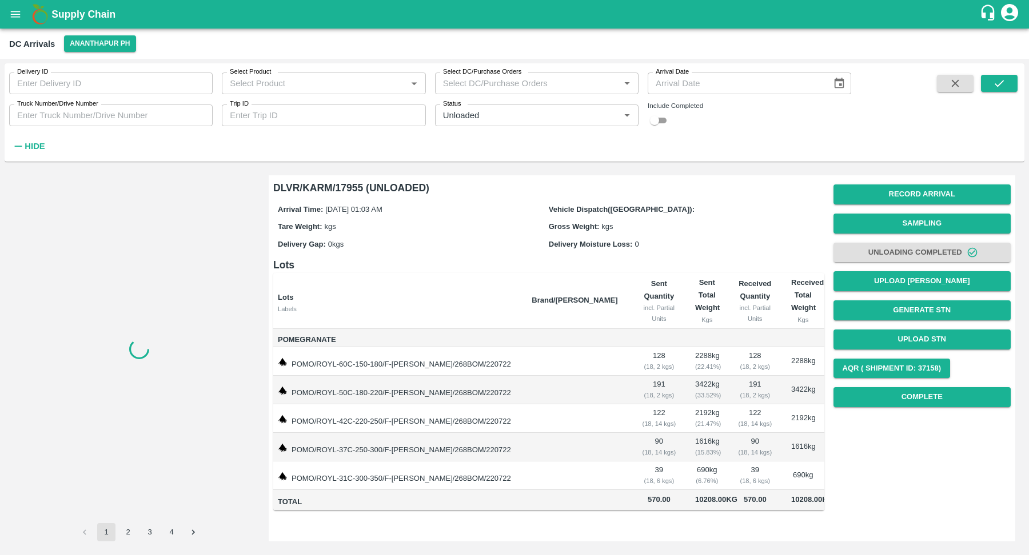
scroll to position [0, 0]
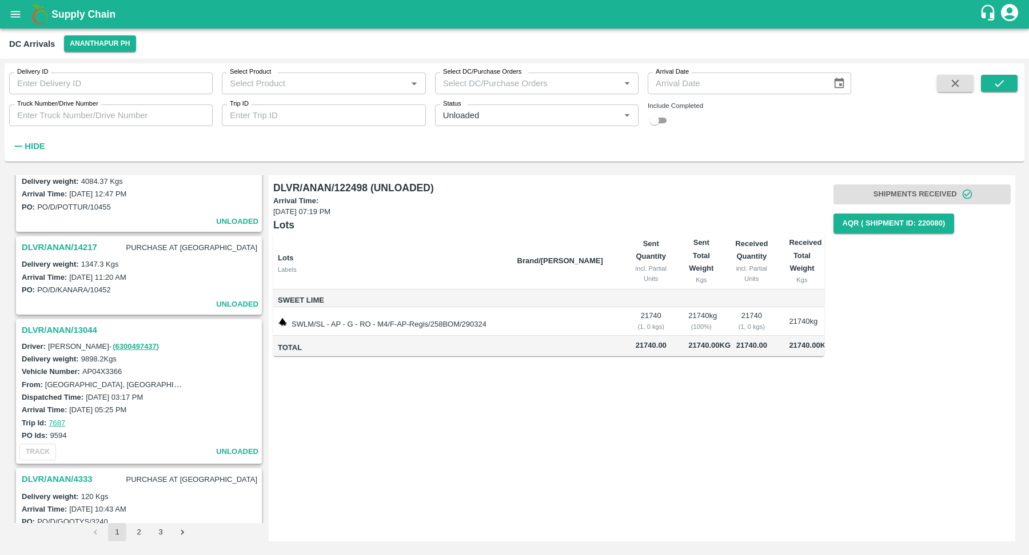
scroll to position [1662, 0]
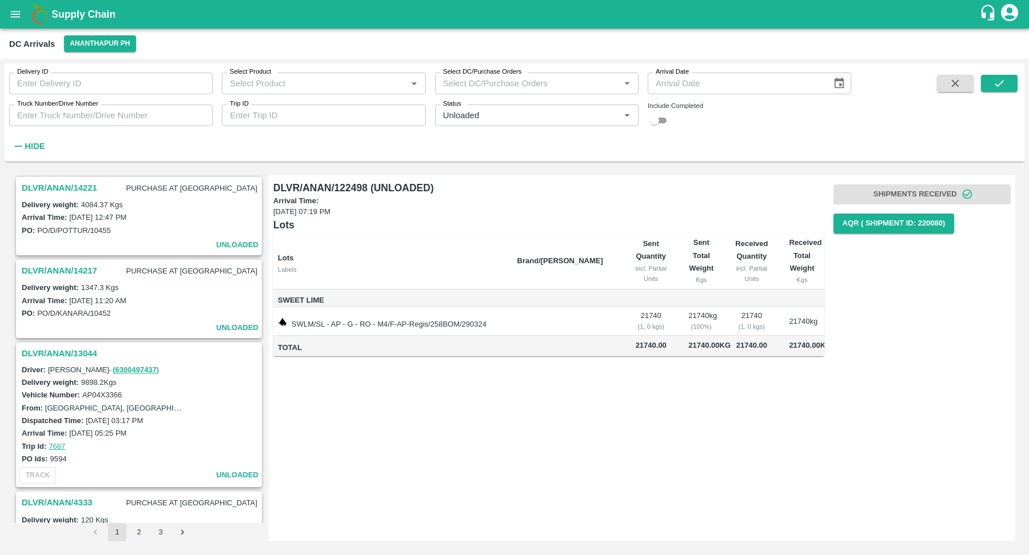
click at [75, 346] on h3 "DLVR/ANAN/13044" at bounding box center [141, 353] width 238 height 15
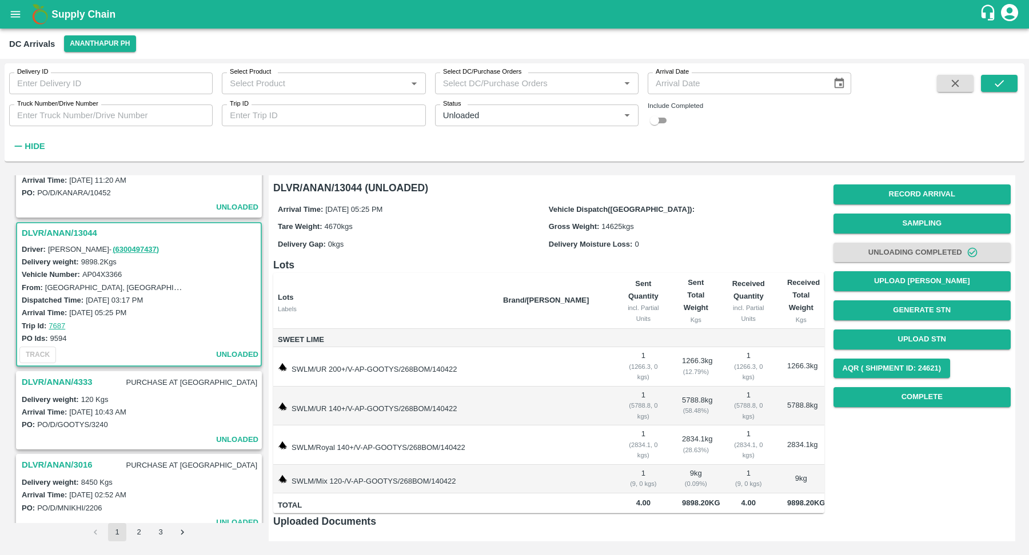
scroll to position [89, 0]
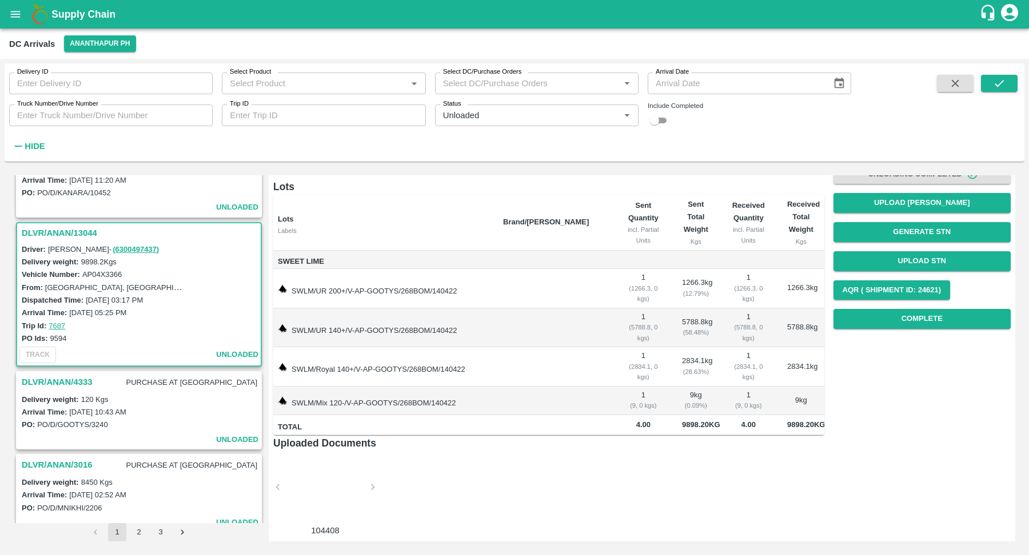
click at [143, 535] on button "2" at bounding box center [139, 532] width 18 height 18
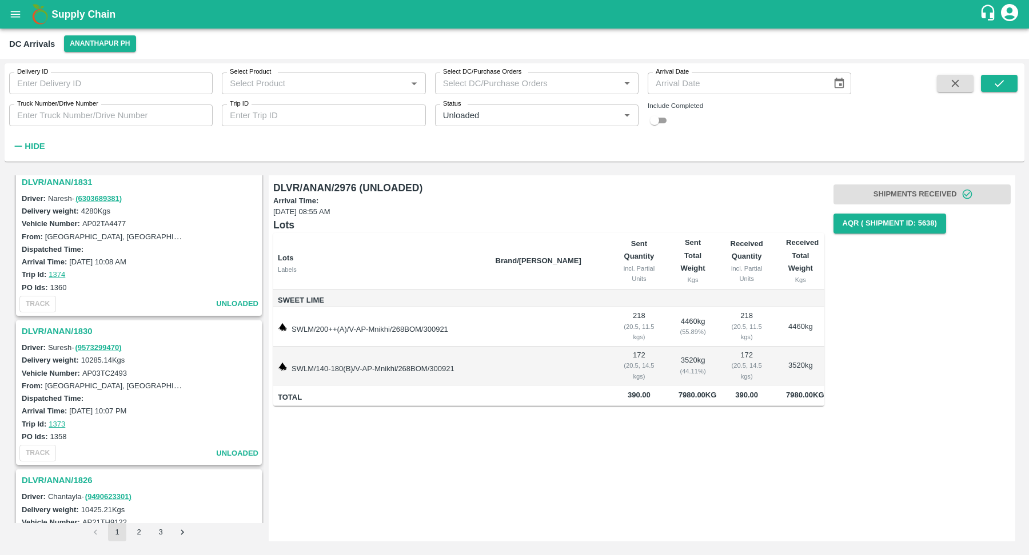
scroll to position [2084, 0]
click at [625, 118] on icon "Open" at bounding box center [627, 115] width 13 height 13
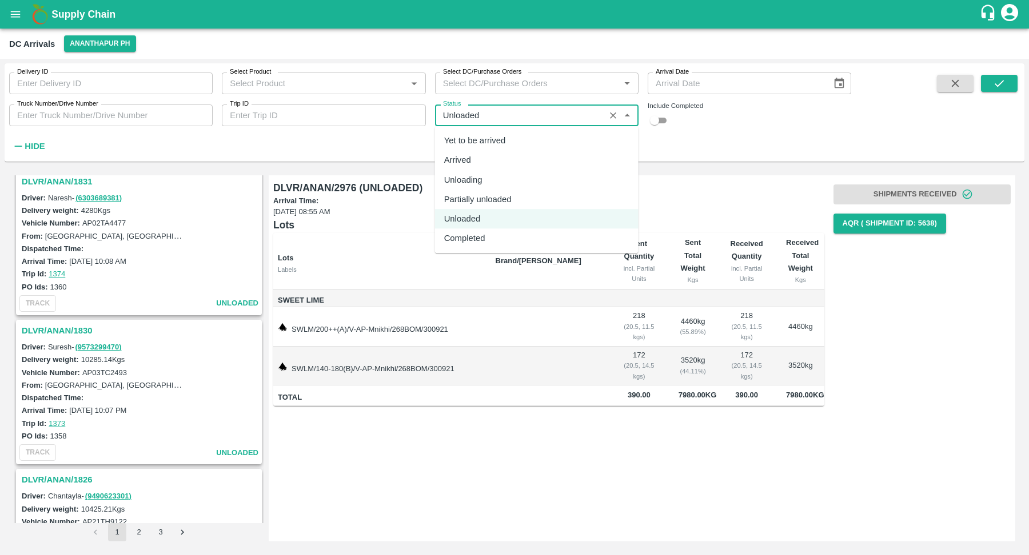
click at [521, 144] on div "Yet to be arrived" at bounding box center [536, 140] width 203 height 19
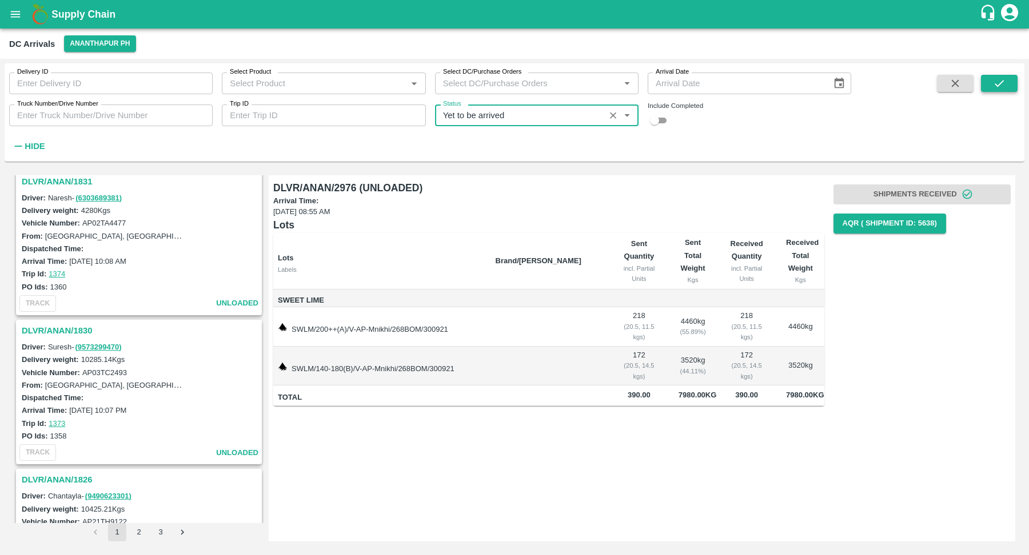
click at [986, 85] on button "submit" at bounding box center [999, 83] width 37 height 17
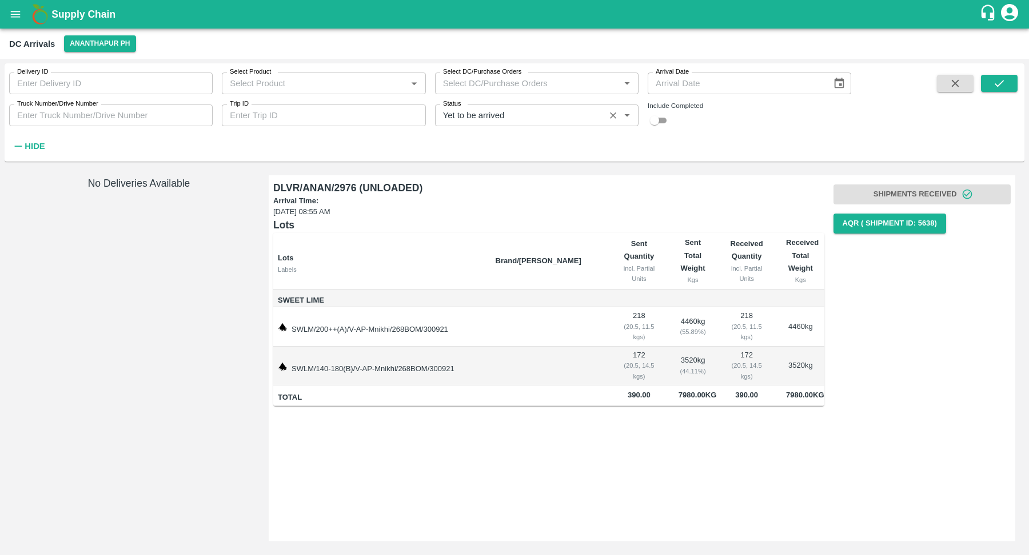
click at [542, 115] on input "Status" at bounding box center [519, 115] width 163 height 15
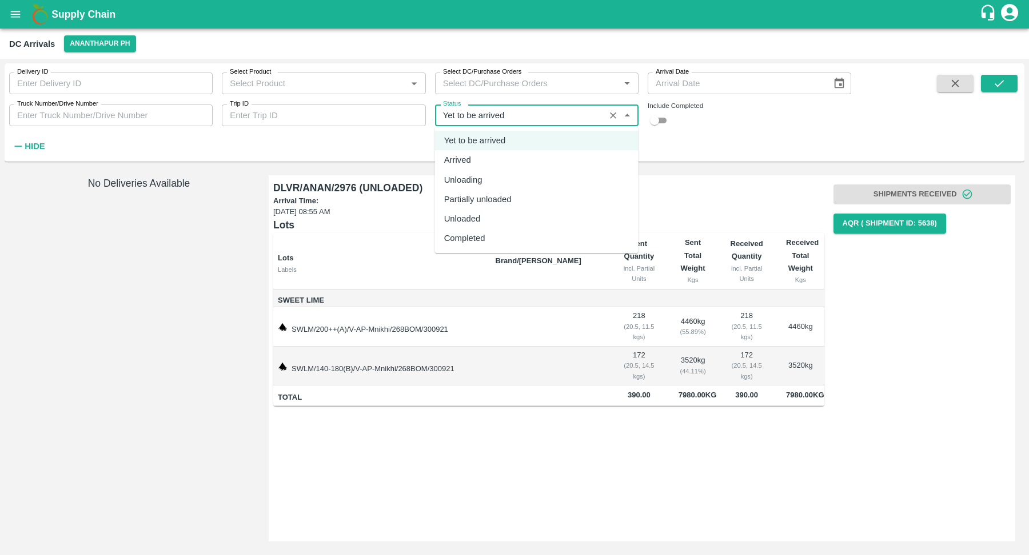
click at [539, 167] on div "Arrived" at bounding box center [536, 160] width 203 height 19
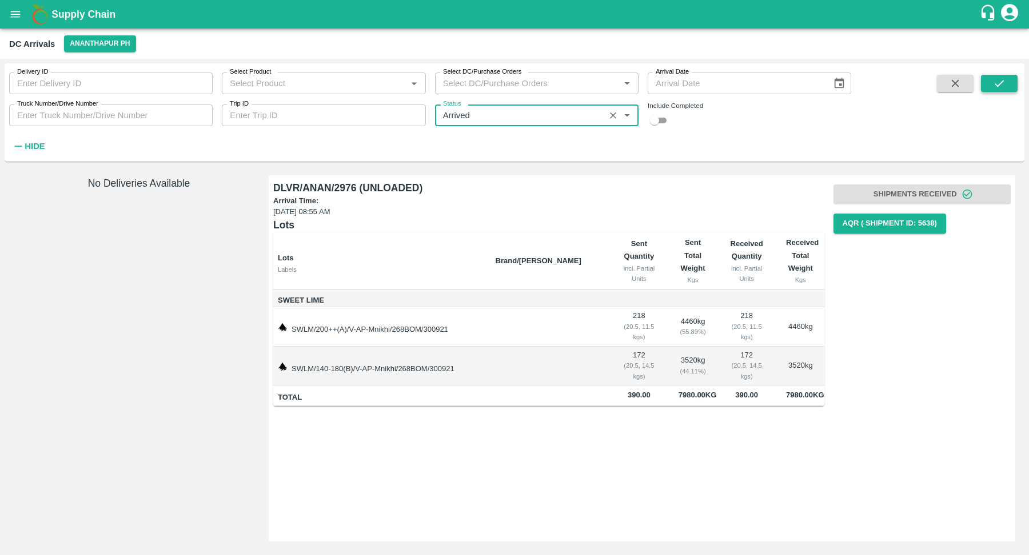
click at [986, 83] on button "submit" at bounding box center [999, 83] width 37 height 17
click at [523, 112] on input "Status" at bounding box center [519, 115] width 163 height 15
click at [517, 182] on div "Unloading" at bounding box center [536, 179] width 203 height 19
click at [997, 82] on icon "submit" at bounding box center [999, 83] width 13 height 13
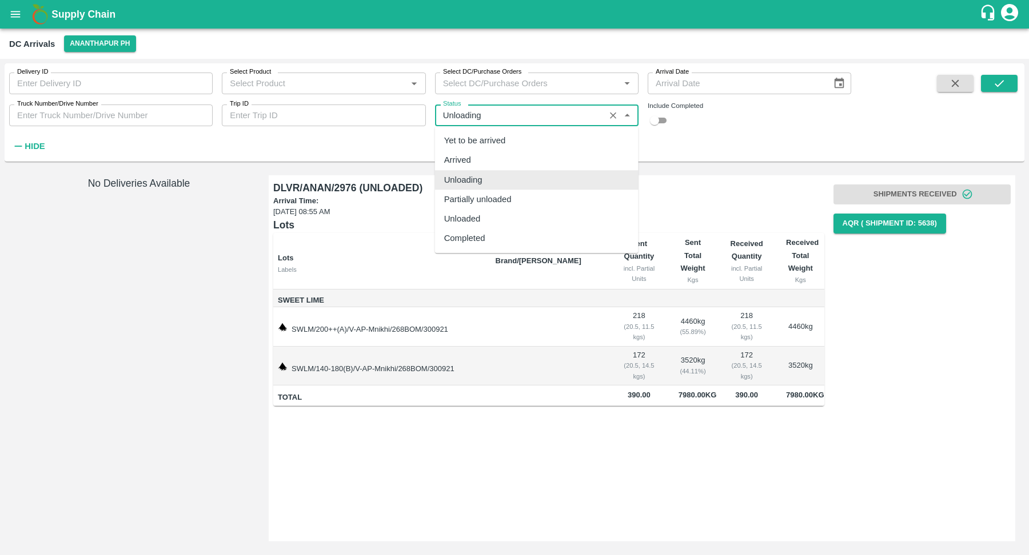
click at [512, 115] on input "Status" at bounding box center [519, 115] width 163 height 15
click at [512, 203] on div "Partially unloaded" at bounding box center [536, 199] width 203 height 19
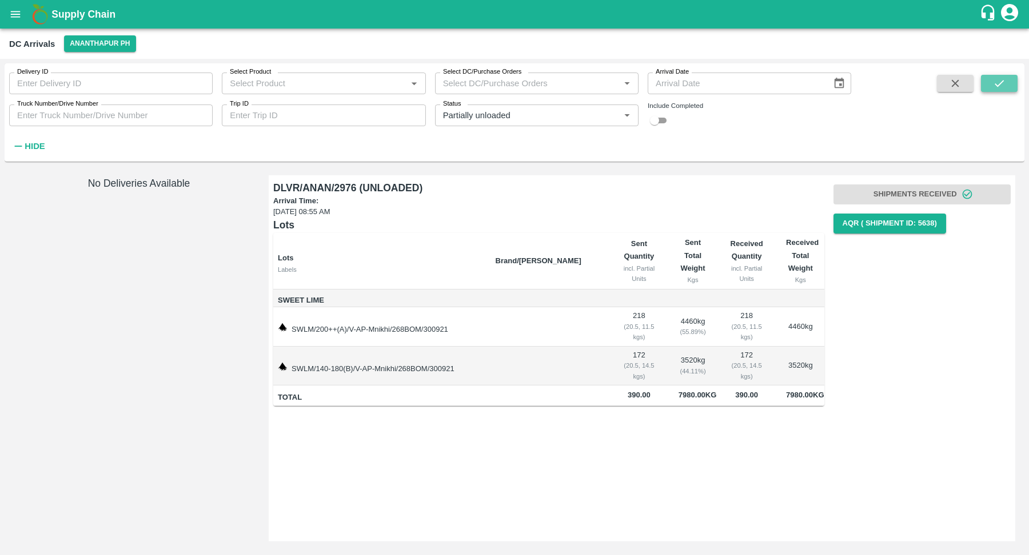
click at [1009, 85] on button "submit" at bounding box center [999, 83] width 37 height 17
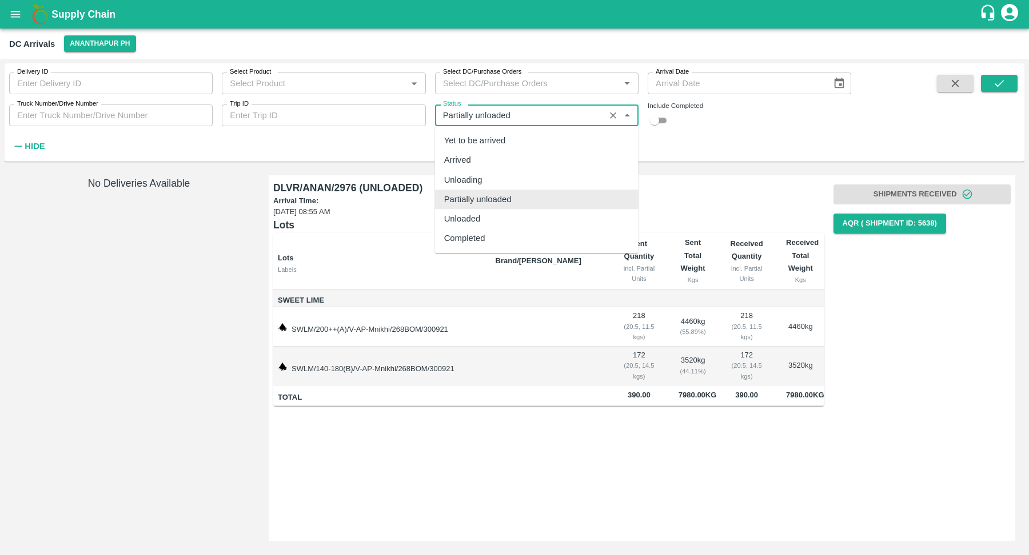
click at [497, 121] on input "Status" at bounding box center [519, 115] width 163 height 15
click at [506, 217] on div "Unloaded" at bounding box center [536, 218] width 203 height 19
type input "Unloaded"
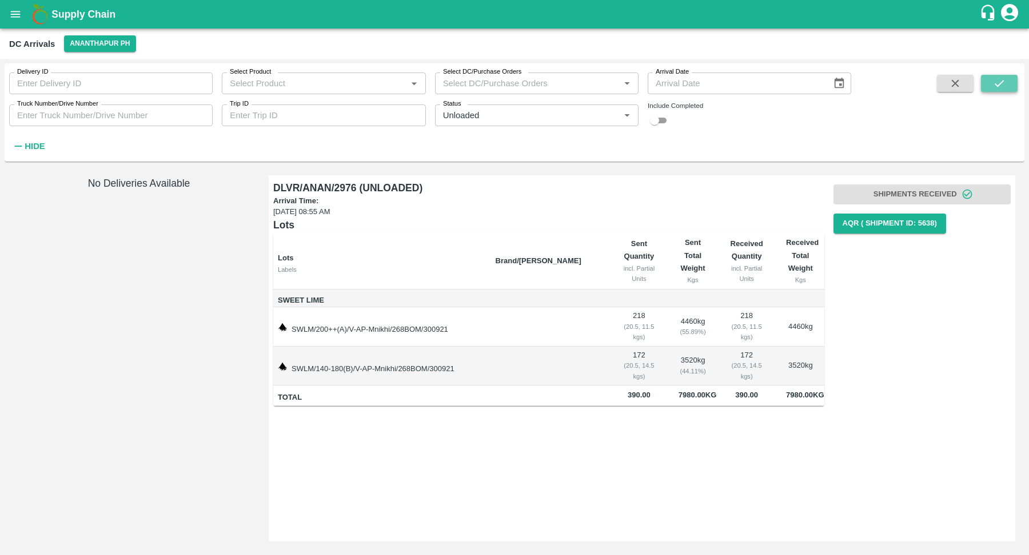
click at [1002, 86] on icon "submit" at bounding box center [999, 83] width 13 height 13
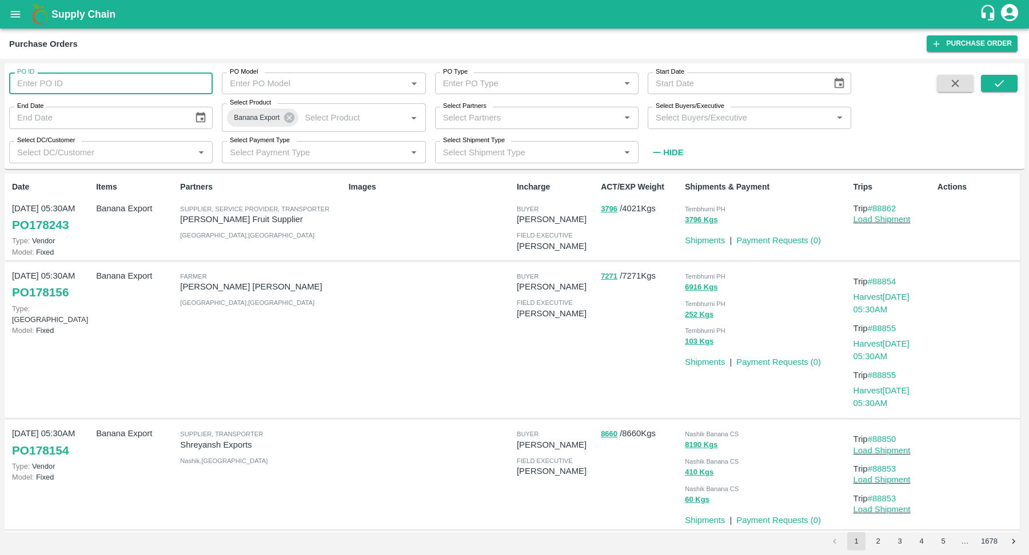
click at [54, 80] on input "PO ID" at bounding box center [110, 84] width 203 height 22
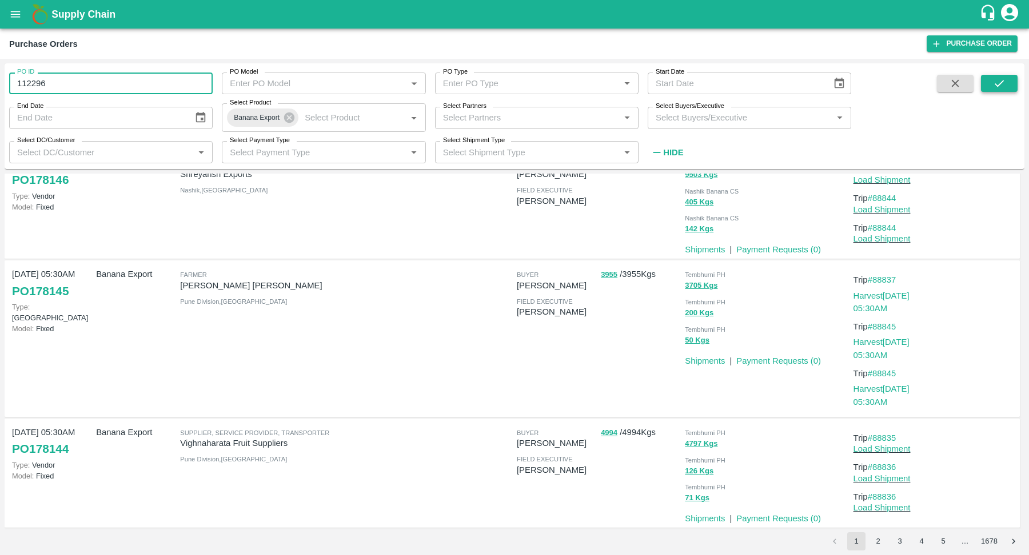
type input "112296"
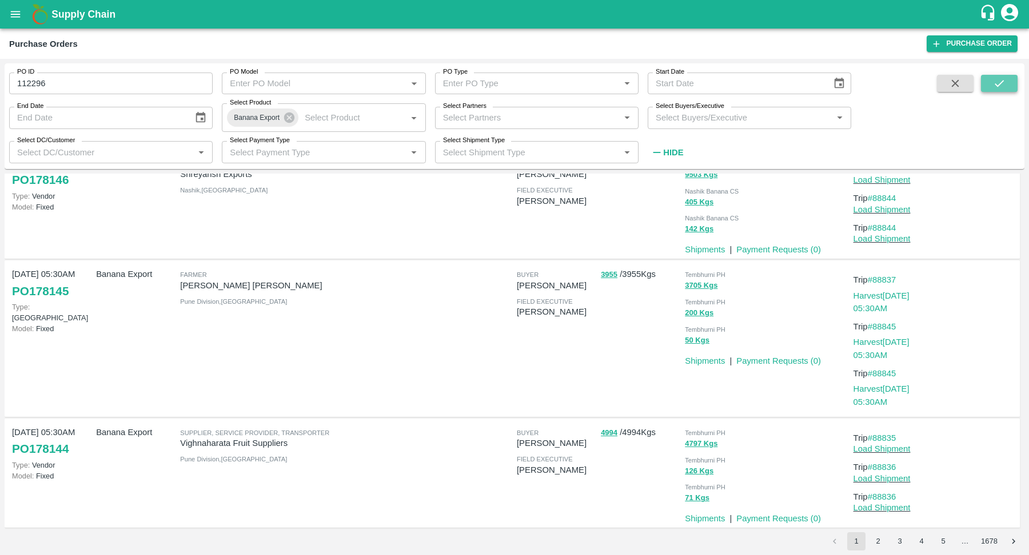
click at [996, 87] on icon "submit" at bounding box center [999, 83] width 13 height 13
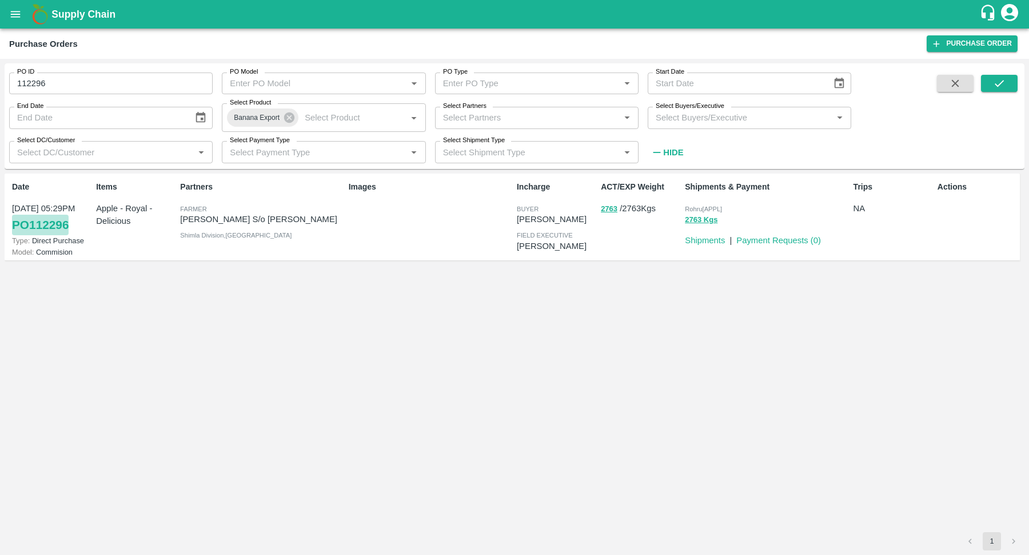
click at [51, 231] on link "PO 112296" at bounding box center [40, 225] width 57 height 21
click at [292, 121] on icon at bounding box center [289, 118] width 10 height 10
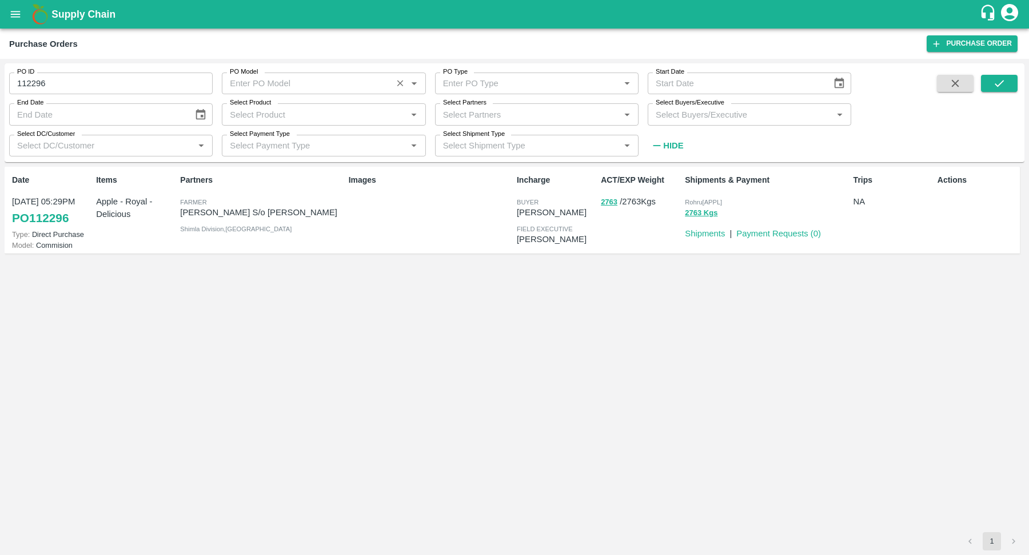
click at [325, 92] on div "PO Model   *" at bounding box center [323, 84] width 203 height 22
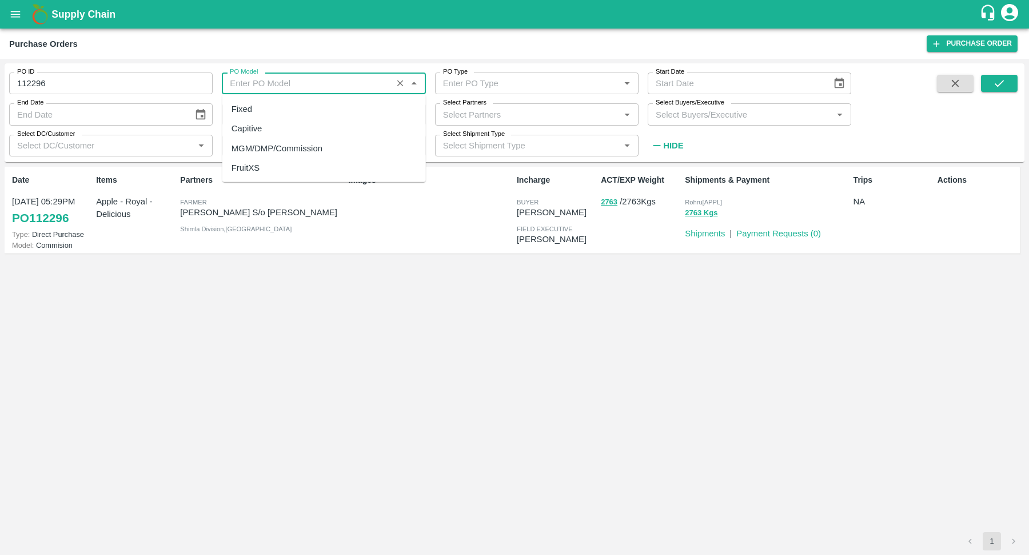
click at [325, 92] on div "PO Model   *" at bounding box center [323, 84] width 203 height 22
click at [521, 80] on input "PO Type" at bounding box center [519, 83] width 163 height 15
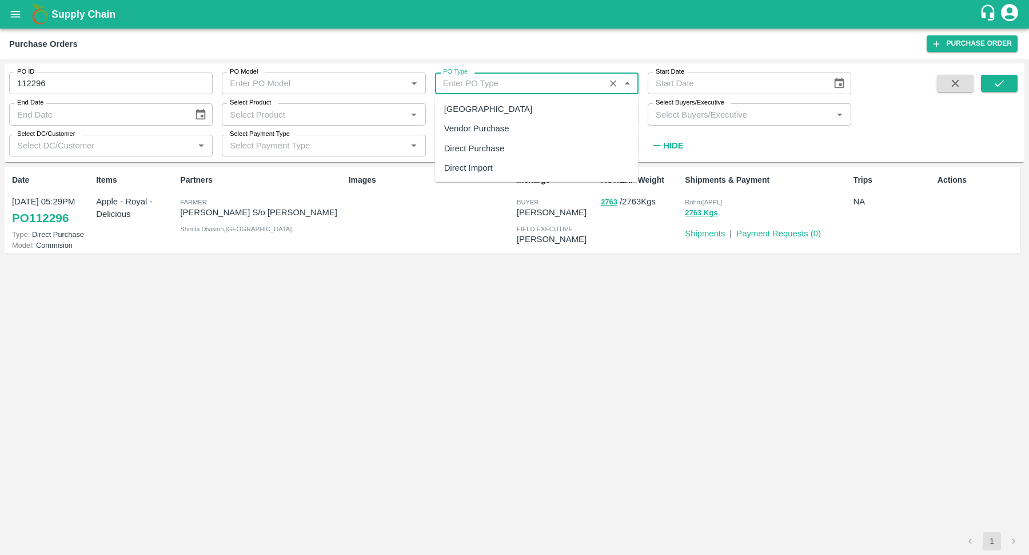
click at [514, 147] on div "Direct Purchase" at bounding box center [536, 147] width 203 height 19
type input "Direct Purchase"
click at [171, 78] on input "112296" at bounding box center [110, 84] width 203 height 22
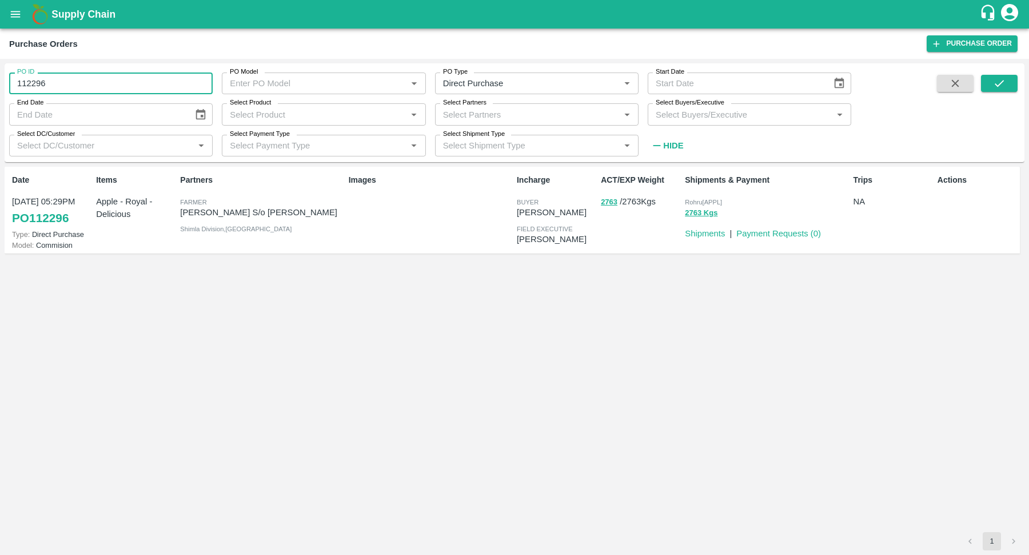
click at [171, 78] on input "112296" at bounding box center [110, 84] width 203 height 22
type input "112296"
click at [475, 35] on div "Purchase Orders Purchase Order" at bounding box center [514, 44] width 1029 height 30
click at [125, 149] on input "Select DC/Customer" at bounding box center [102, 145] width 178 height 15
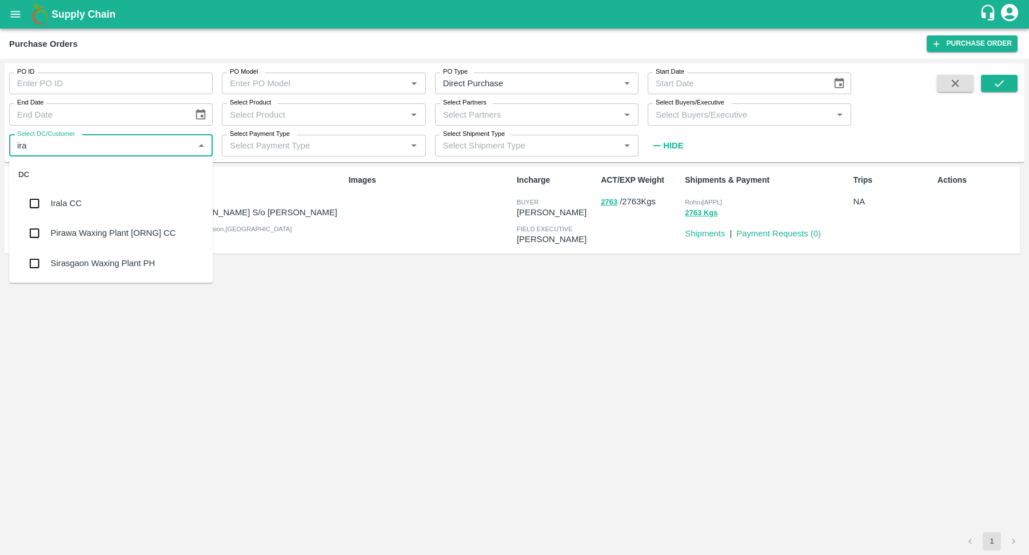
type input "iral"
click at [111, 206] on div "Irala CC" at bounding box center [110, 204] width 203 height 30
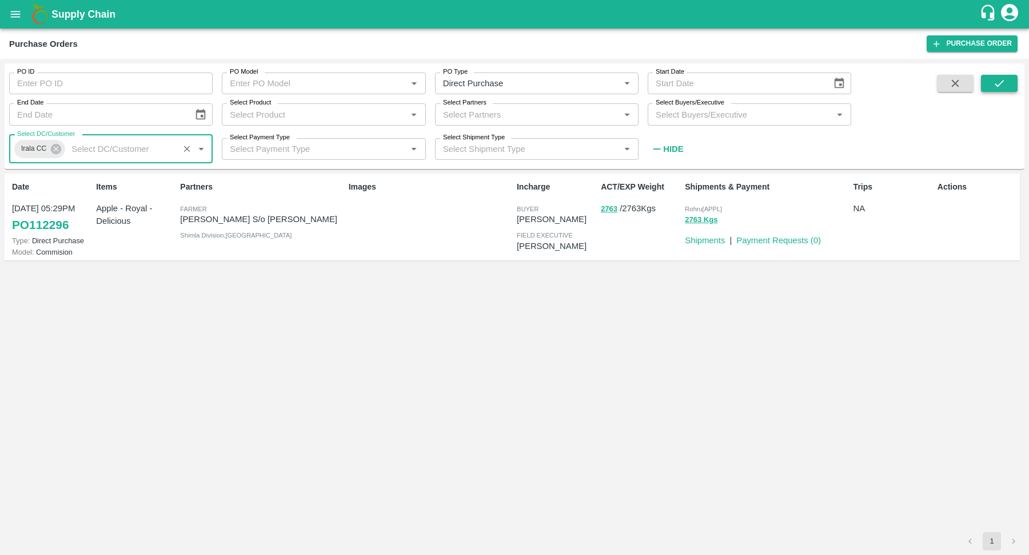
click at [1002, 83] on icon "submit" at bounding box center [999, 83] width 13 height 13
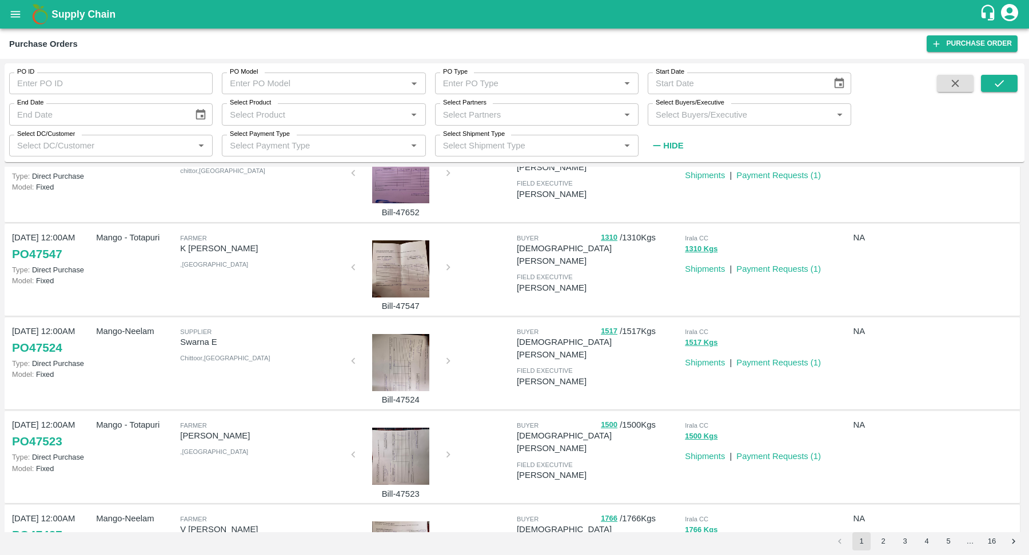
scroll to position [429, 0]
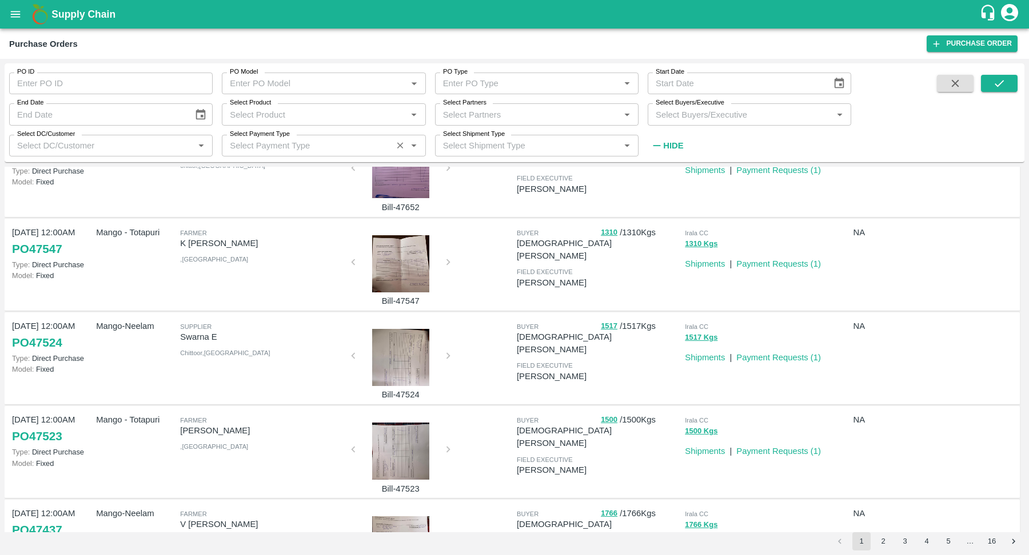
click at [329, 149] on input "Select Payment Type" at bounding box center [306, 145] width 163 height 15
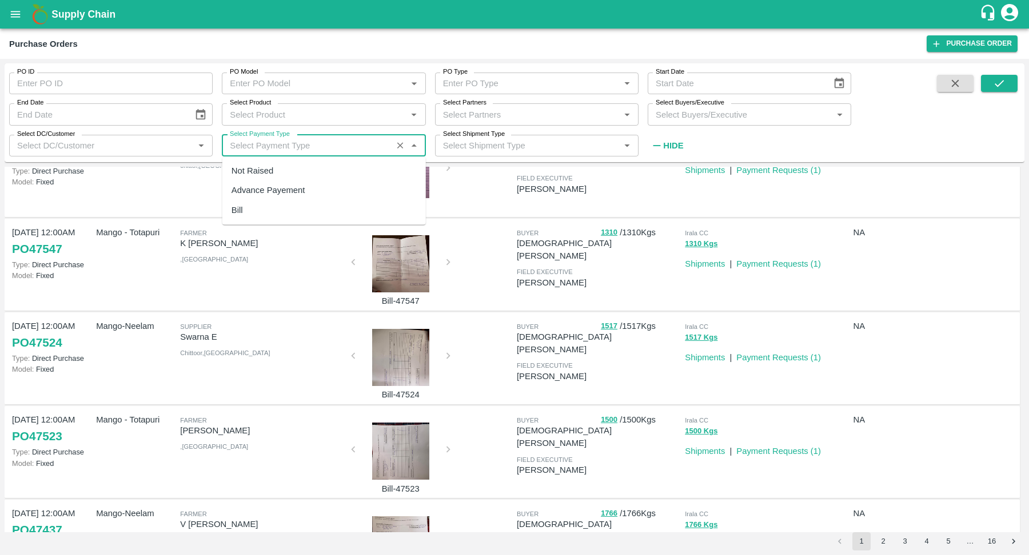
click at [326, 166] on div "Not Raised" at bounding box center [323, 170] width 203 height 19
type input "Not Raised"
click at [994, 89] on icon "submit" at bounding box center [999, 83] width 13 height 13
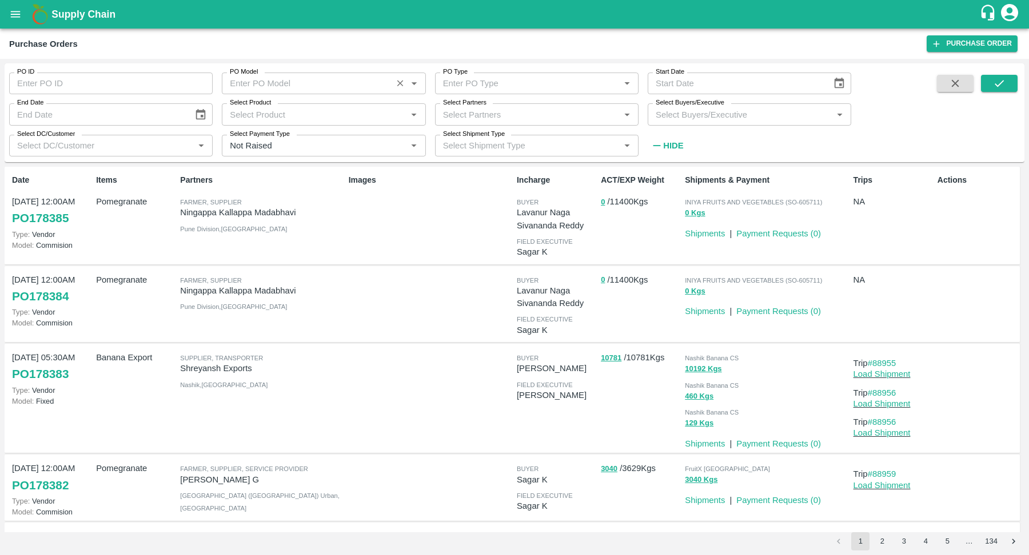
click at [306, 86] on input "PO Model" at bounding box center [306, 83] width 163 height 15
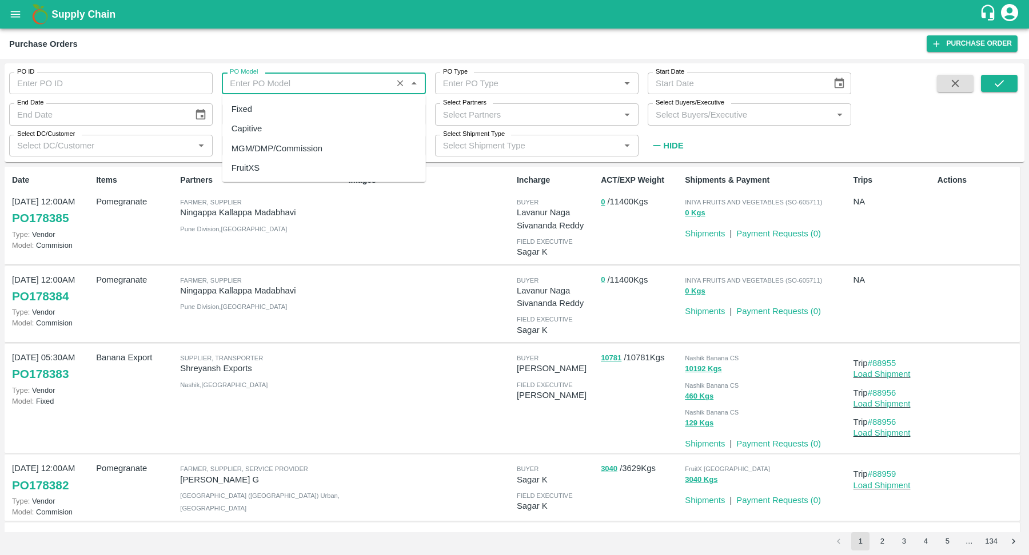
click at [306, 86] on input "PO Model" at bounding box center [306, 83] width 163 height 15
click at [454, 76] on label "PO Type" at bounding box center [455, 71] width 25 height 9
click at [454, 76] on input "PO Type" at bounding box center [527, 83] width 178 height 15
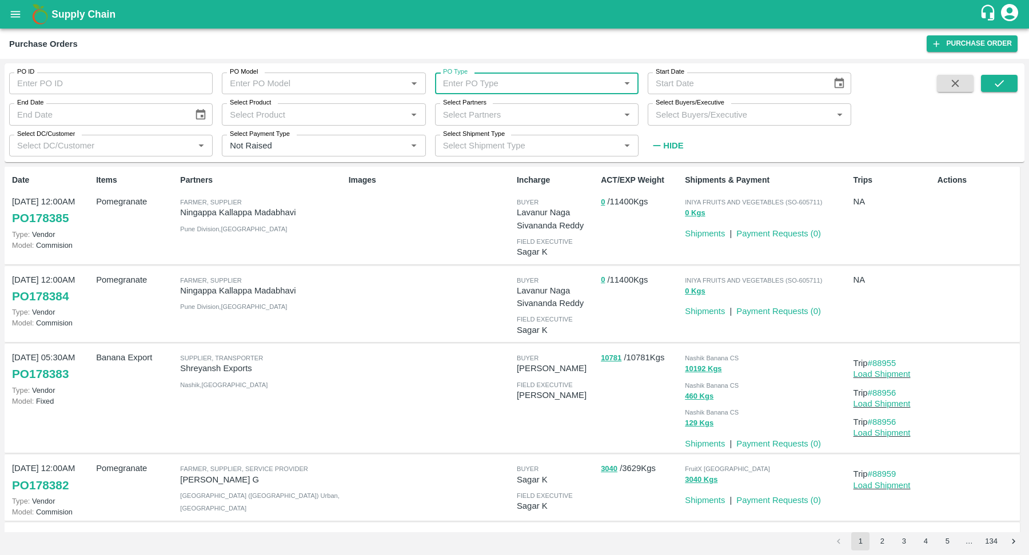
click at [467, 85] on input "PO Type" at bounding box center [527, 83] width 178 height 15
click at [482, 143] on div "Direct Purchase" at bounding box center [474, 148] width 61 height 13
type input "Direct Purchase"
click at [126, 142] on input "Select DC/Customer" at bounding box center [102, 145] width 178 height 15
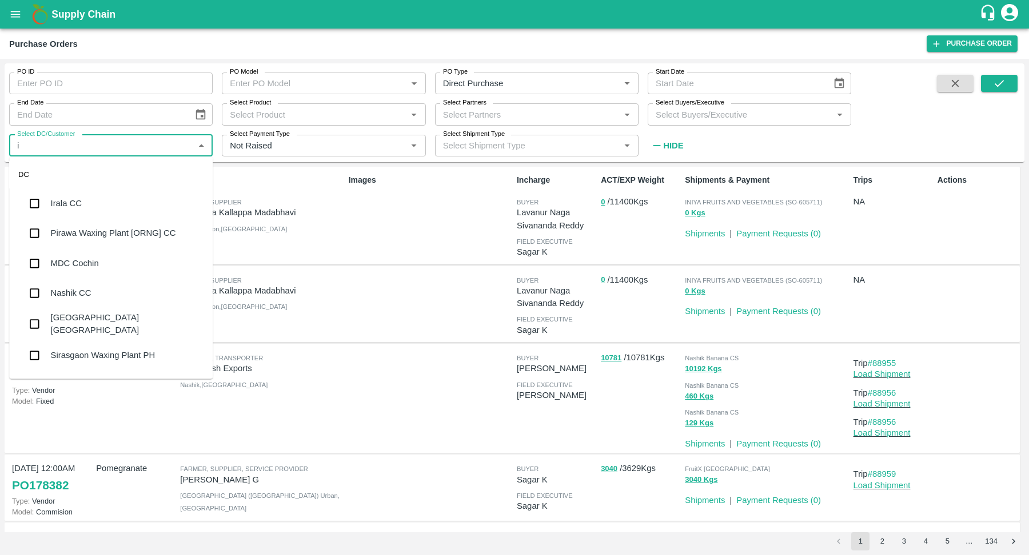
type input "ir"
click at [106, 202] on div "Irala CC" at bounding box center [110, 204] width 203 height 30
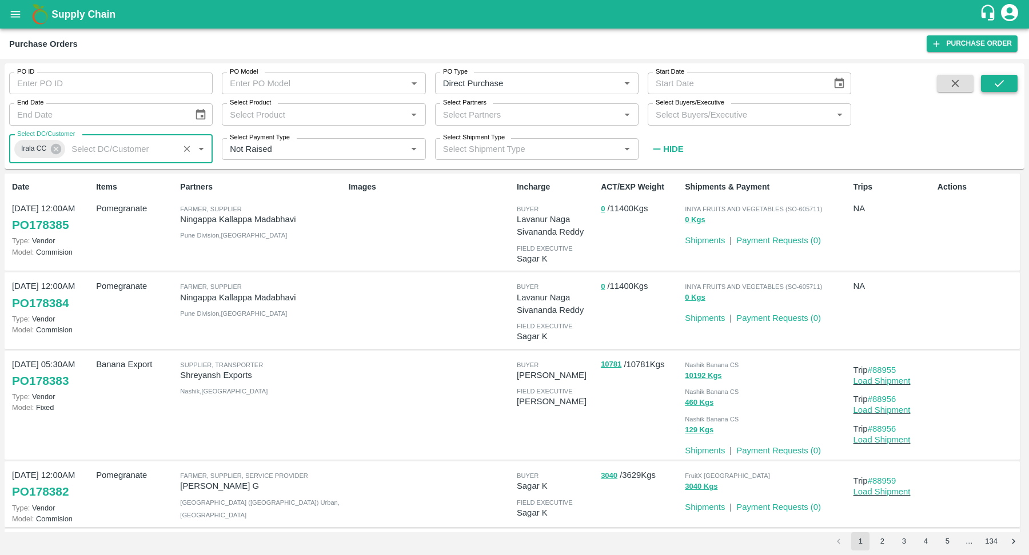
click at [996, 83] on icon "submit" at bounding box center [999, 83] width 13 height 13
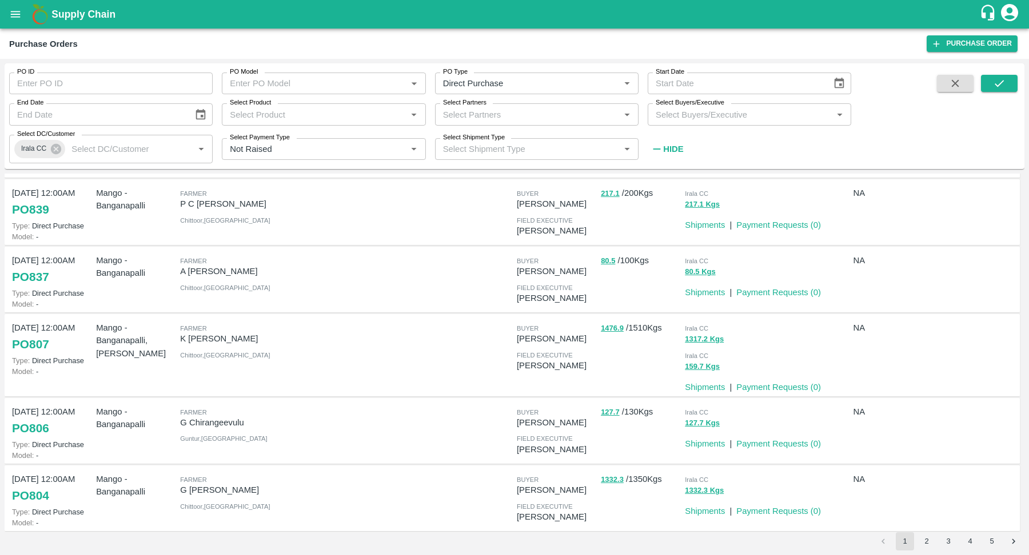
scroll to position [359, 0]
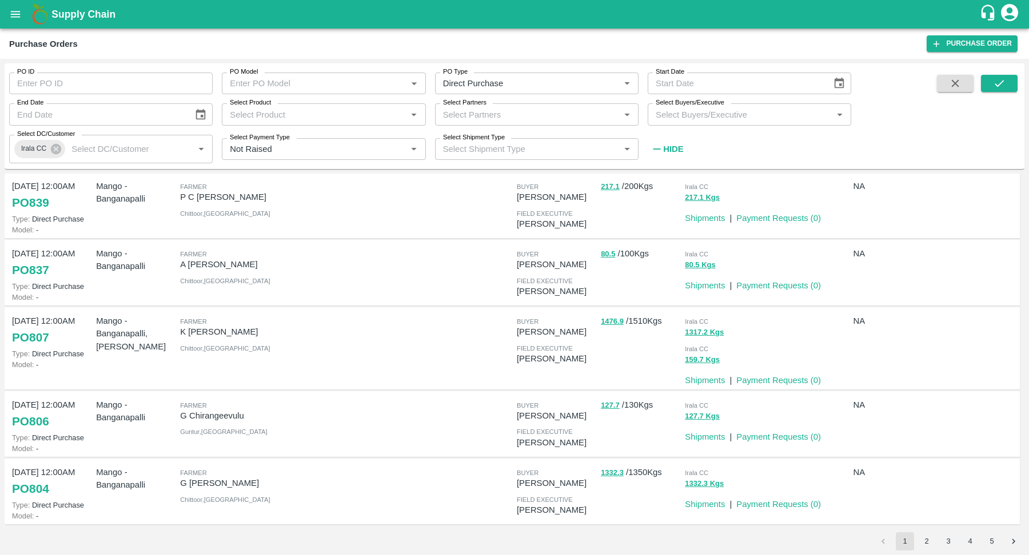
click at [34, 490] on link "PO 804" at bounding box center [30, 489] width 37 height 21
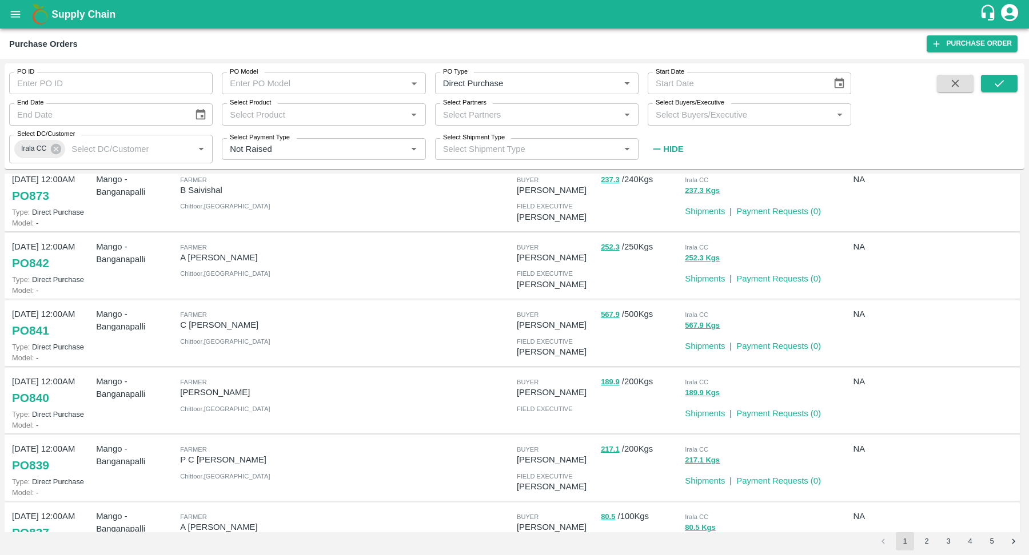
scroll to position [0, 0]
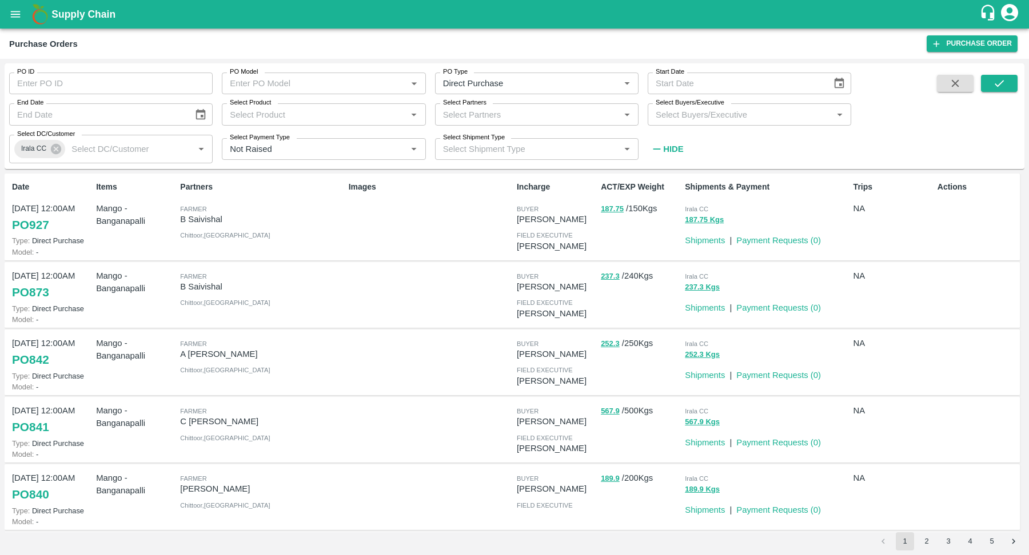
click at [31, 224] on link "PO 927" at bounding box center [30, 225] width 37 height 21
click at [453, 249] on div "Images" at bounding box center [428, 217] width 168 height 81
click at [473, 244] on div "Images" at bounding box center [428, 217] width 168 height 81
click at [703, 238] on link "Shipments" at bounding box center [705, 240] width 40 height 9
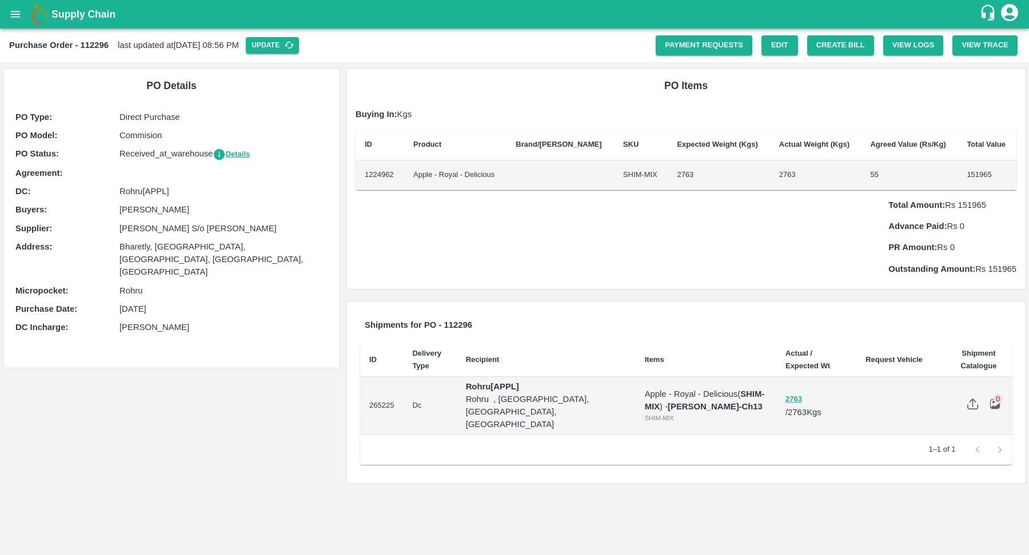
click at [322, 191] on p "Rohru[APPL]" at bounding box center [223, 191] width 208 height 13
click at [707, 47] on link "Payment Requests" at bounding box center [704, 45] width 97 height 20
click at [290, 227] on p "[PERSON_NAME] S/o [PERSON_NAME]" at bounding box center [223, 228] width 208 height 13
click at [238, 153] on button "Details" at bounding box center [231, 154] width 37 height 13
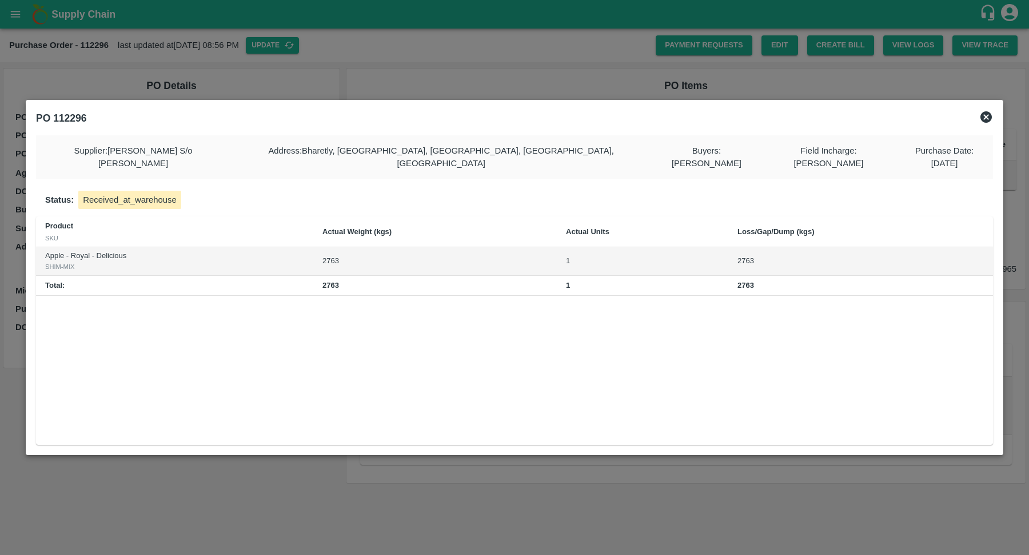
click at [567, 259] on td "1" at bounding box center [642, 261] width 171 height 29
click at [591, 279] on td "1" at bounding box center [642, 286] width 171 height 20
click at [980, 123] on icon at bounding box center [985, 116] width 11 height 11
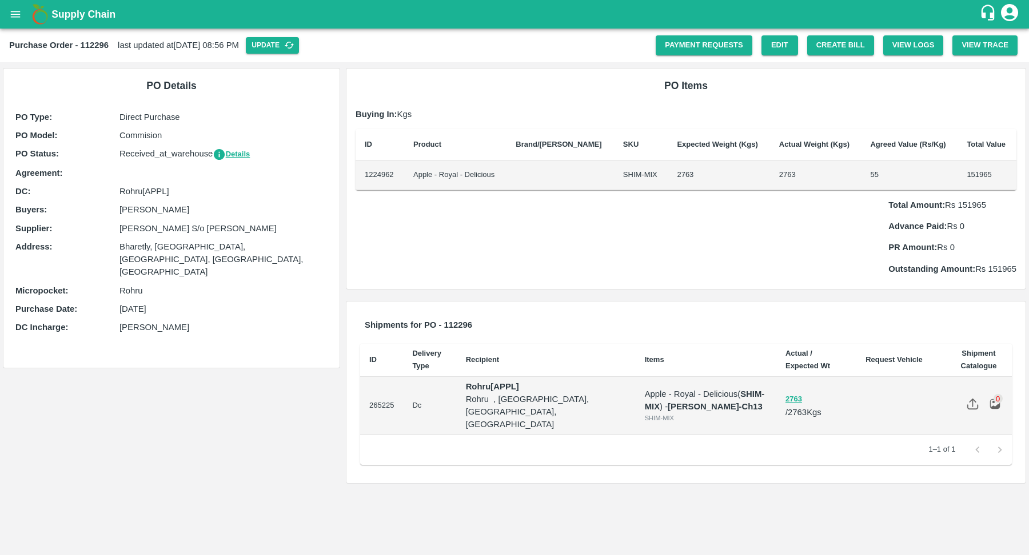
click at [581, 229] on div "Total Amount: Rs 151965 Advance Paid: Rs 0 PR Amount: Rs 0 Outstanding Amount: …" at bounding box center [685, 232] width 661 height 85
click at [915, 54] on button "View Logs" at bounding box center [913, 45] width 61 height 20
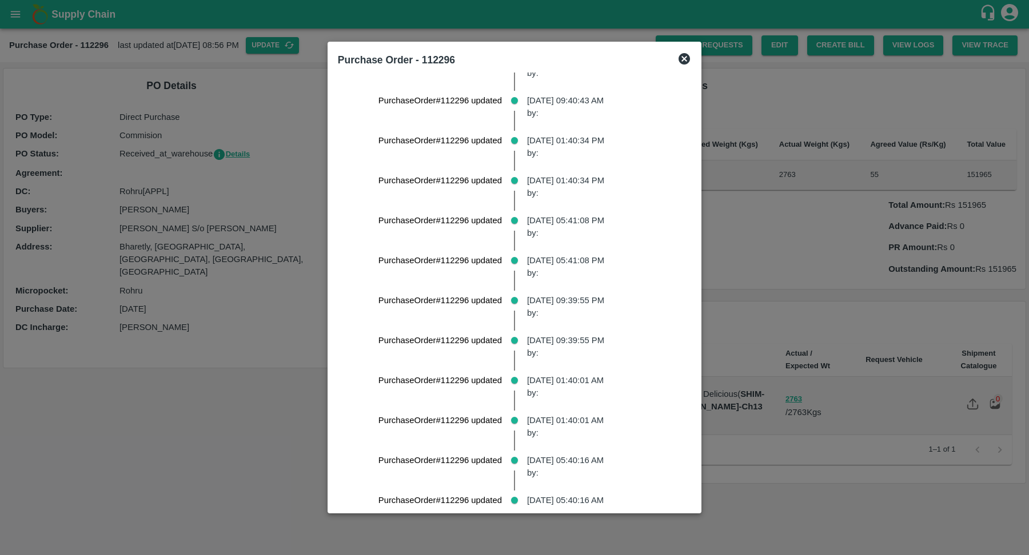
scroll to position [9704, 0]
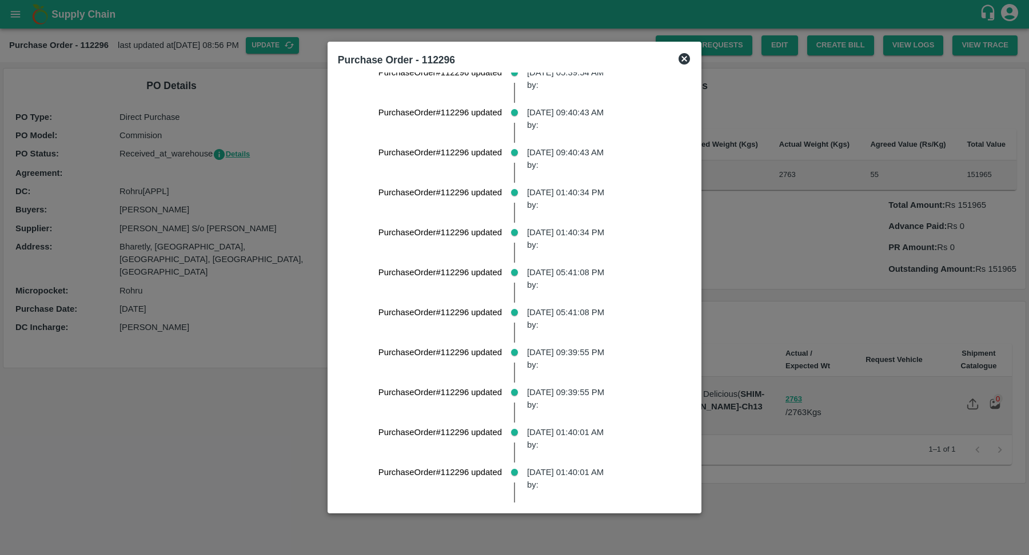
click at [682, 58] on icon at bounding box center [683, 58] width 11 height 11
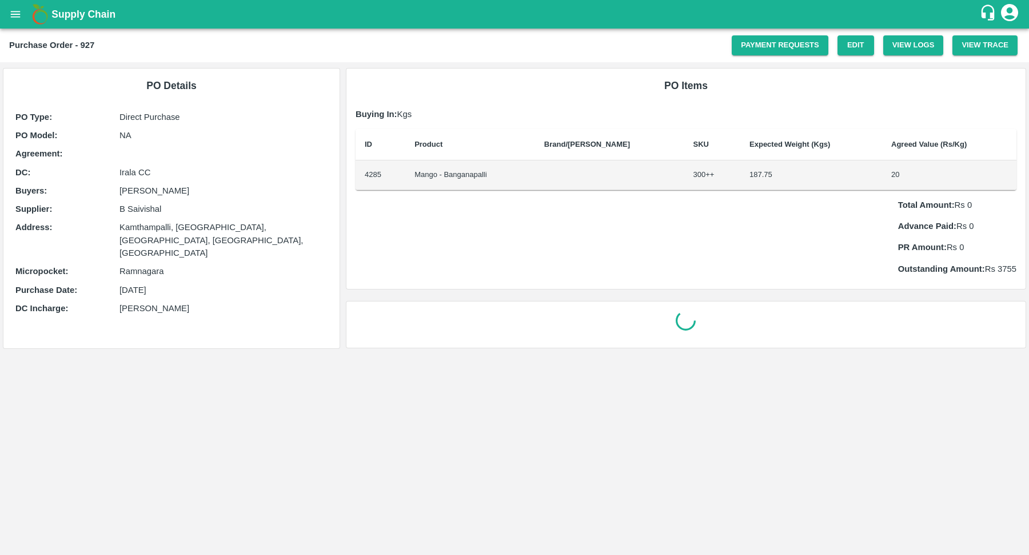
click at [222, 204] on p "B Saivishal" at bounding box center [223, 209] width 208 height 13
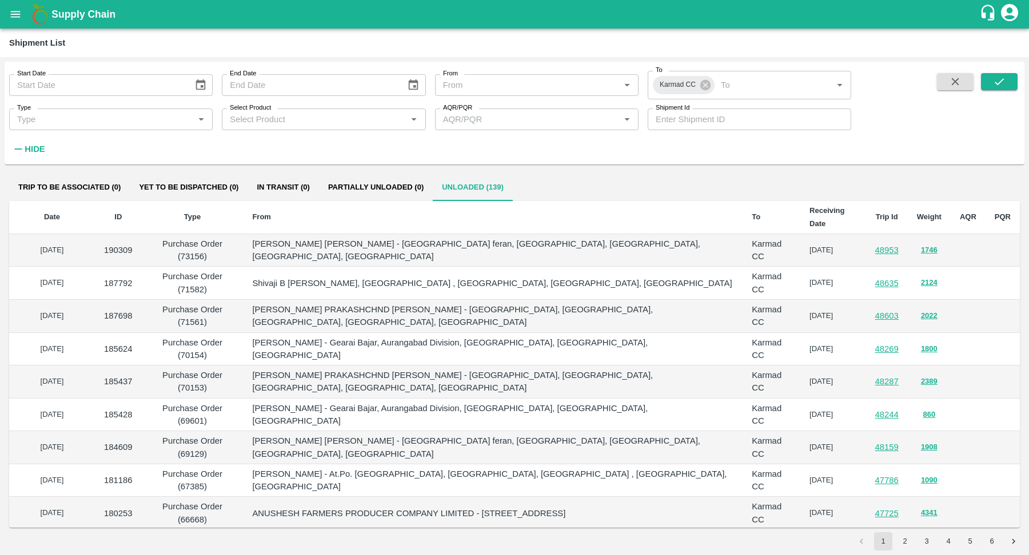
click at [18, 13] on icon "open drawer" at bounding box center [15, 14] width 13 height 13
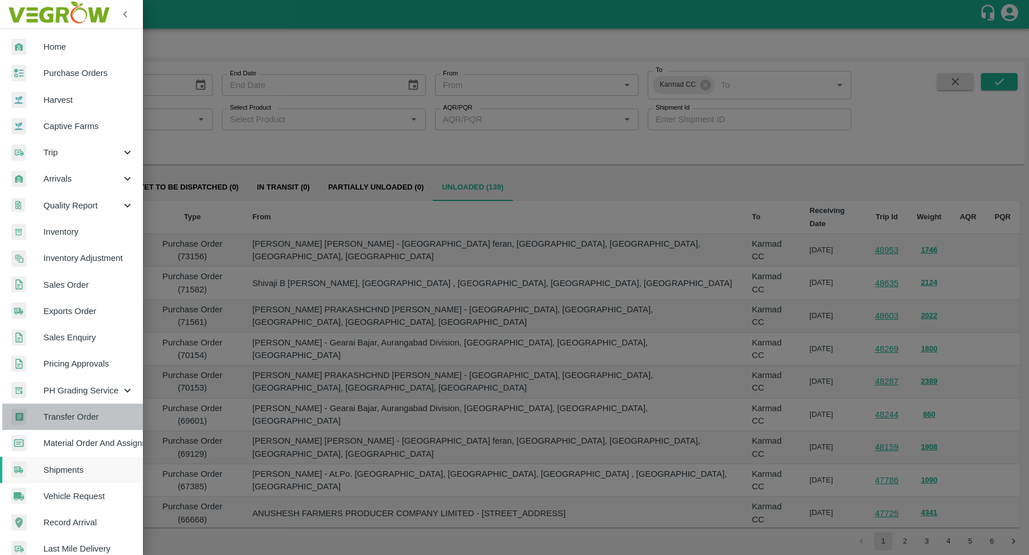
click at [85, 420] on span "Transfer Order" at bounding box center [88, 417] width 90 height 13
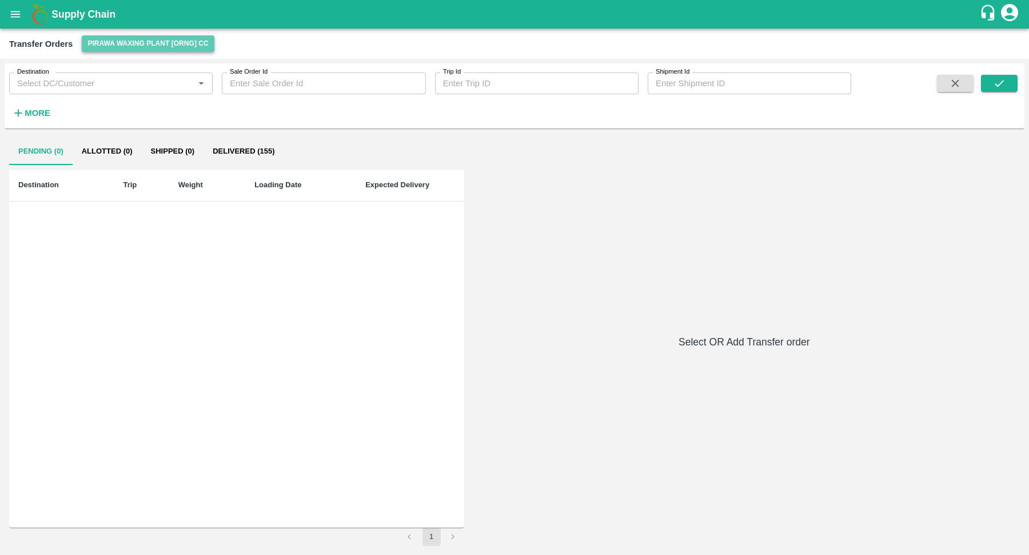
click at [149, 49] on button "Pirawa Waxing Plant [ORNG] CC" at bounding box center [148, 43] width 132 height 17
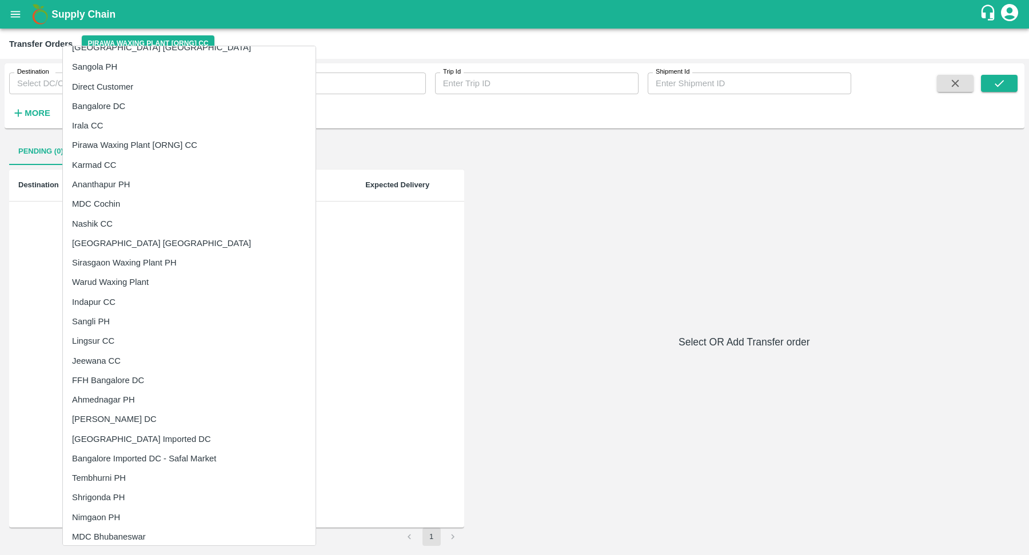
scroll to position [19, 0]
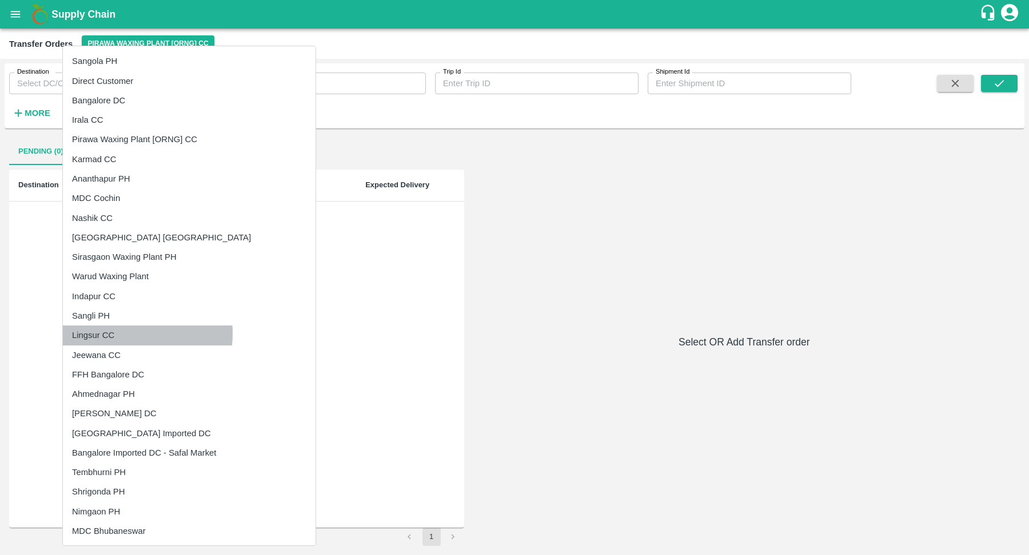
click at [116, 333] on li "Lingsur CC" at bounding box center [189, 335] width 253 height 19
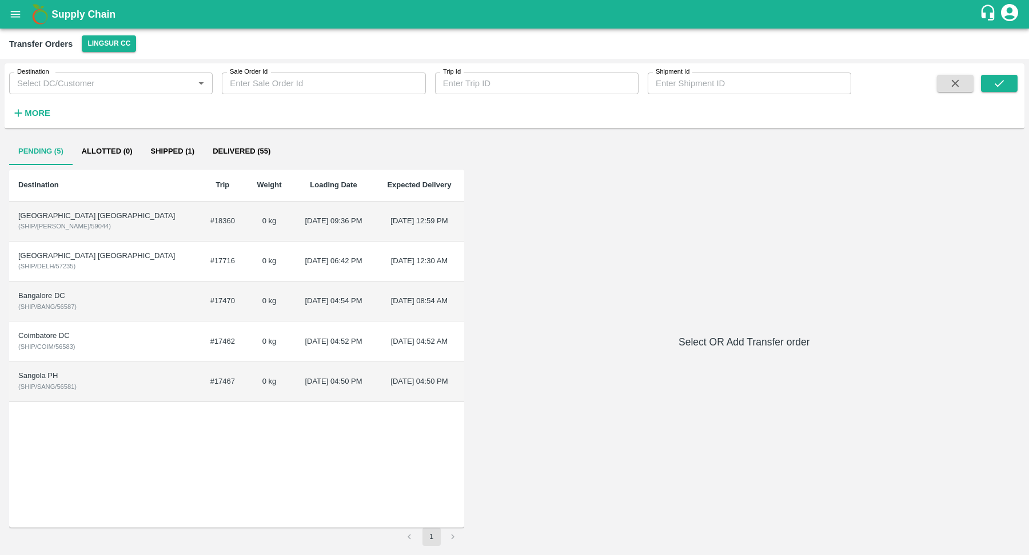
click at [199, 221] on td "#18360" at bounding box center [222, 222] width 47 height 40
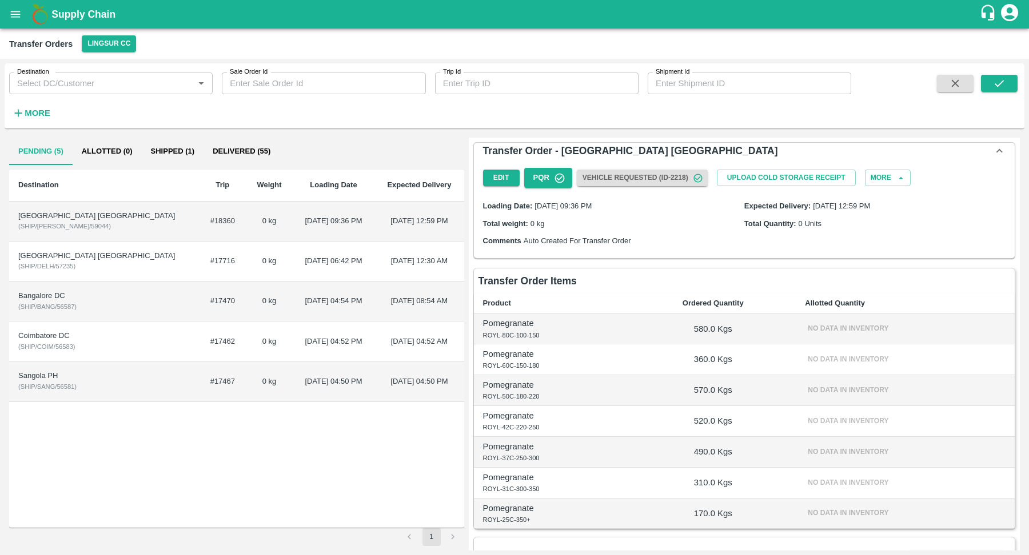
click at [199, 221] on td "#18360" at bounding box center [222, 222] width 47 height 40
click at [887, 179] on button "More" at bounding box center [888, 178] width 46 height 17
click at [869, 238] on span "Delete" at bounding box center [881, 235] width 39 height 13
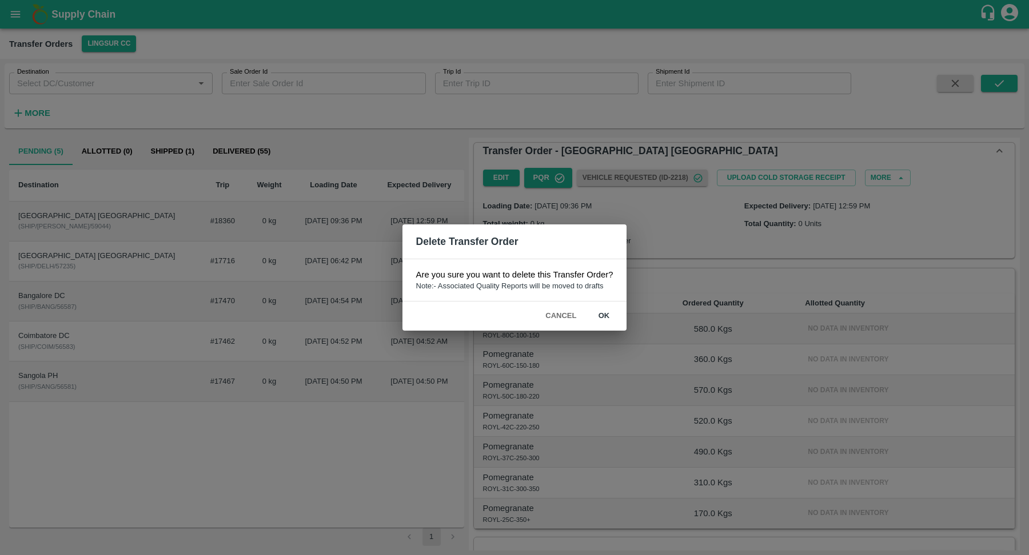
click at [602, 314] on button "ok" at bounding box center [603, 316] width 37 height 20
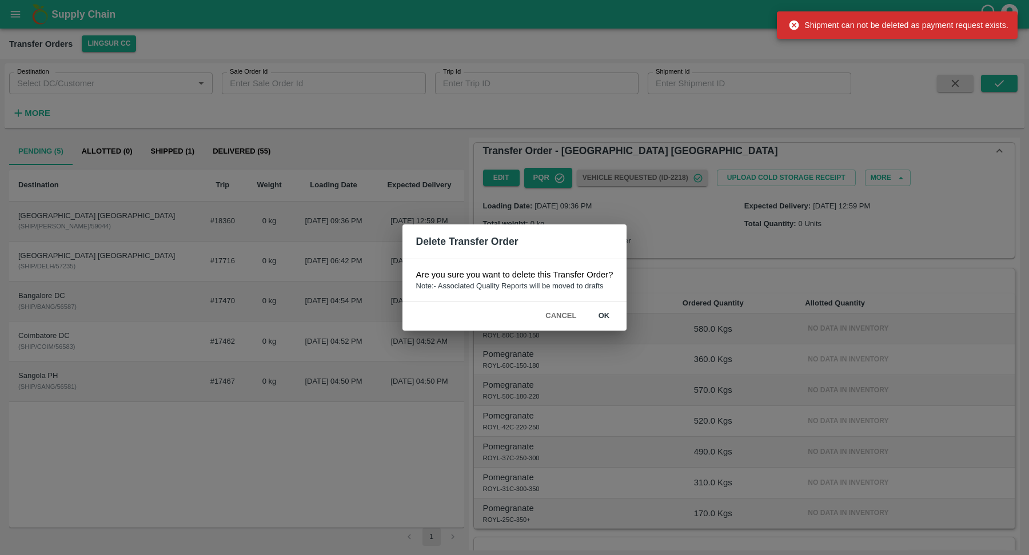
click at [728, 302] on div "Delete Transfer Order Are you sure you want to delete this Transfer Order? Note…" at bounding box center [514, 277] width 1029 height 555
click at [551, 320] on button "Cancel" at bounding box center [561, 316] width 40 height 20
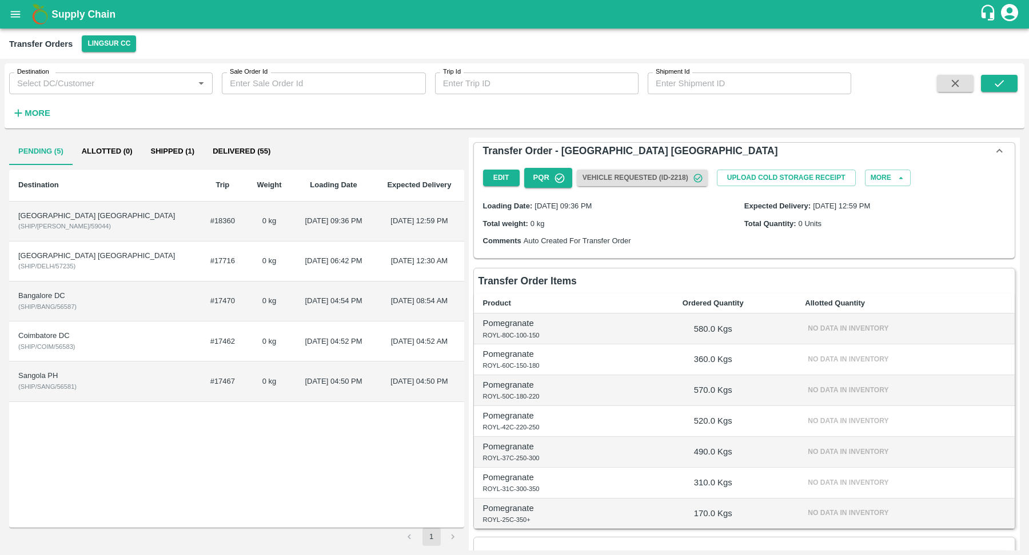
click at [92, 264] on td "Delhi DC ( SHIP/DELH/57235 )" at bounding box center [104, 262] width 190 height 40
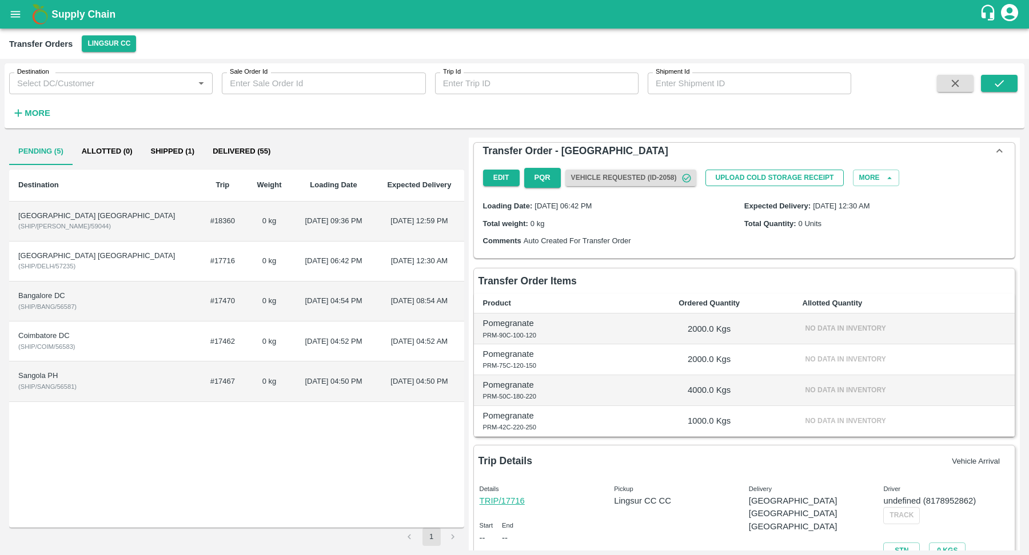
click at [817, 177] on button "Upload Cold Storage Receipt" at bounding box center [774, 178] width 139 height 17
click at [862, 150] on div "Transfer Order - Delhi DC" at bounding box center [738, 151] width 510 height 16
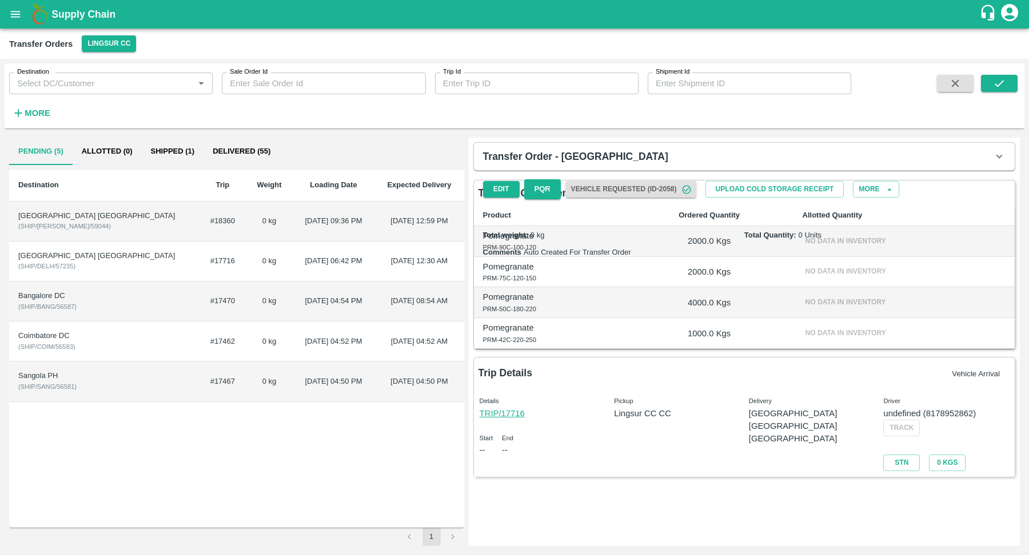
click at [718, 161] on div "Transfer Order - Delhi DC" at bounding box center [738, 157] width 510 height 16
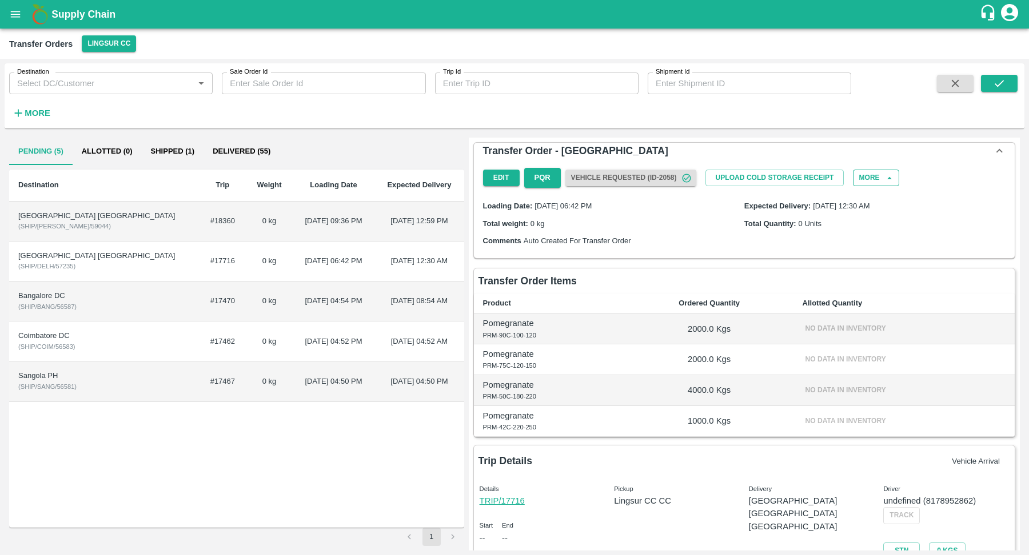
click at [866, 182] on button "More" at bounding box center [876, 178] width 46 height 17
click at [870, 237] on span "Delete" at bounding box center [869, 235] width 39 height 13
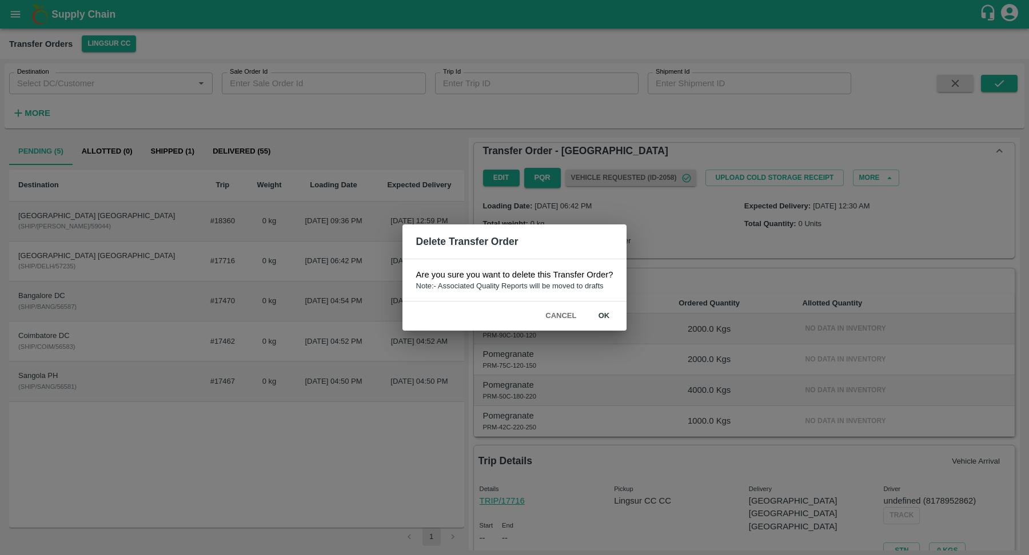
click at [609, 318] on button "ok" at bounding box center [603, 316] width 37 height 20
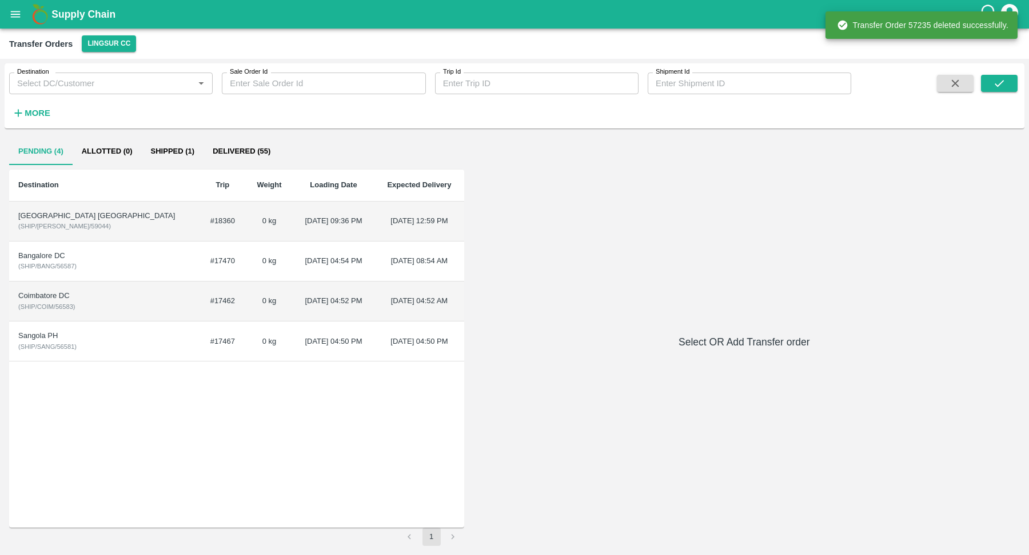
click at [199, 266] on td "#17470" at bounding box center [222, 262] width 47 height 40
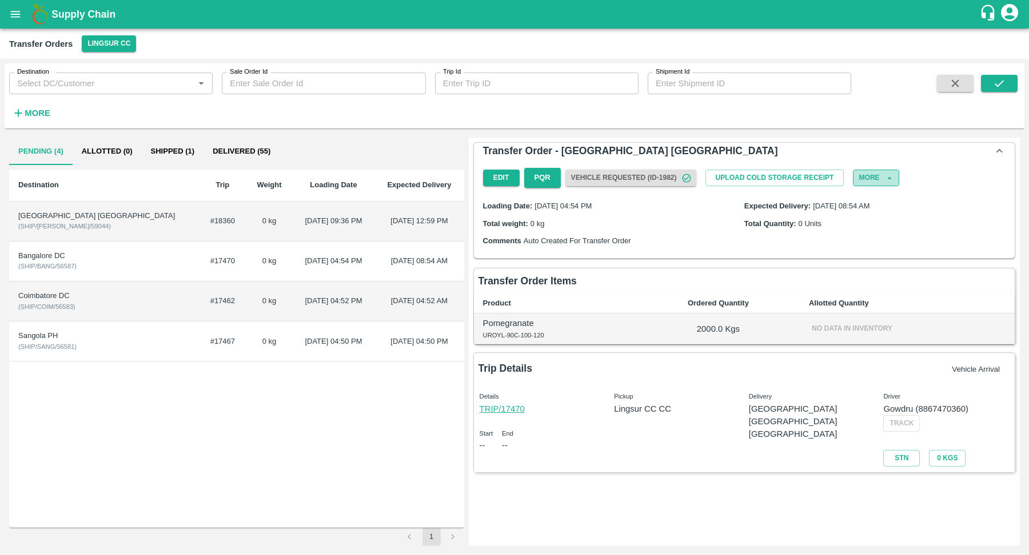
click at [885, 175] on icon "button" at bounding box center [889, 178] width 10 height 10
click at [886, 177] on icon "button" at bounding box center [889, 178] width 10 height 10
click at [892, 178] on icon "button" at bounding box center [889, 178] width 10 height 10
click at [864, 174] on button "More" at bounding box center [876, 178] width 46 height 17
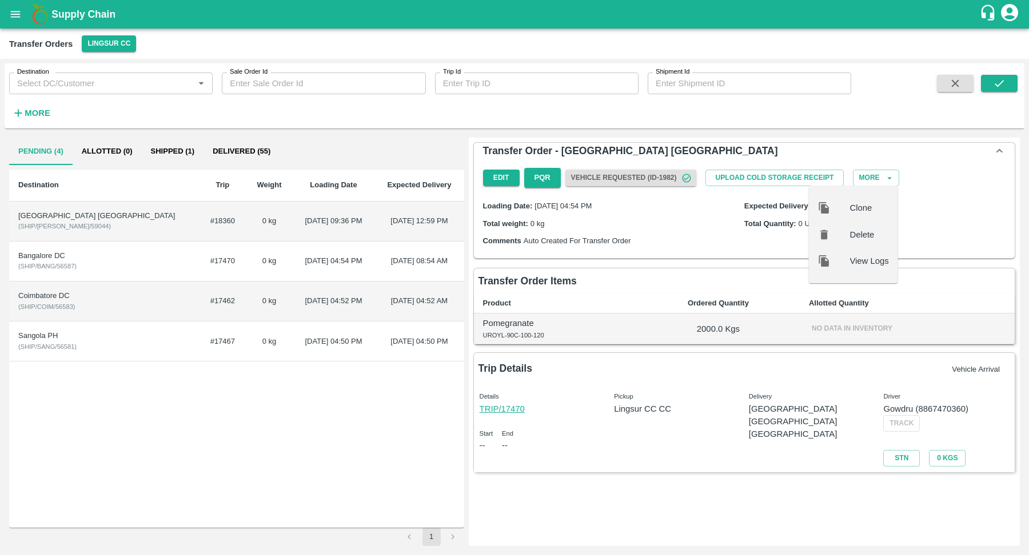
click at [856, 232] on span "Delete" at bounding box center [868, 235] width 39 height 13
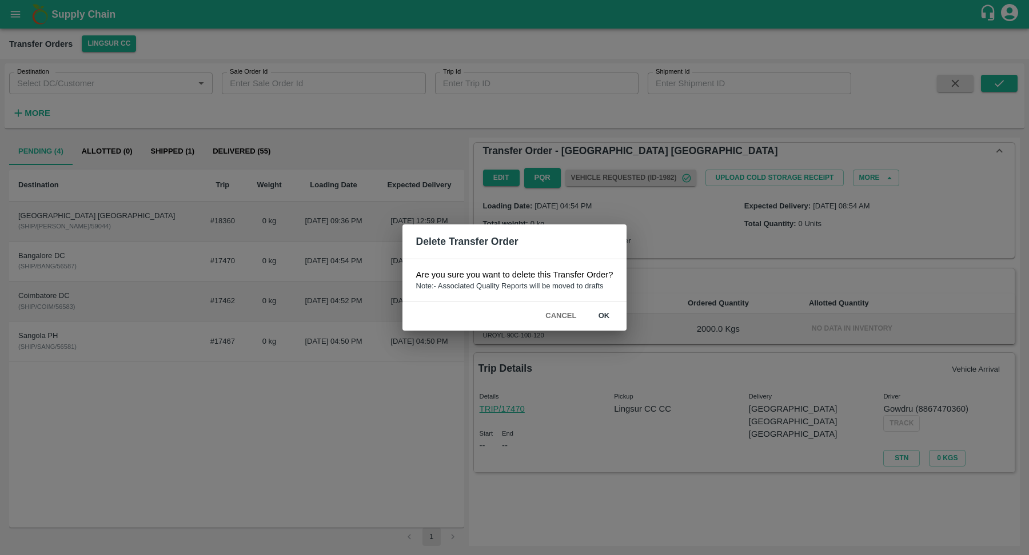
click at [607, 311] on button "ok" at bounding box center [603, 316] width 37 height 20
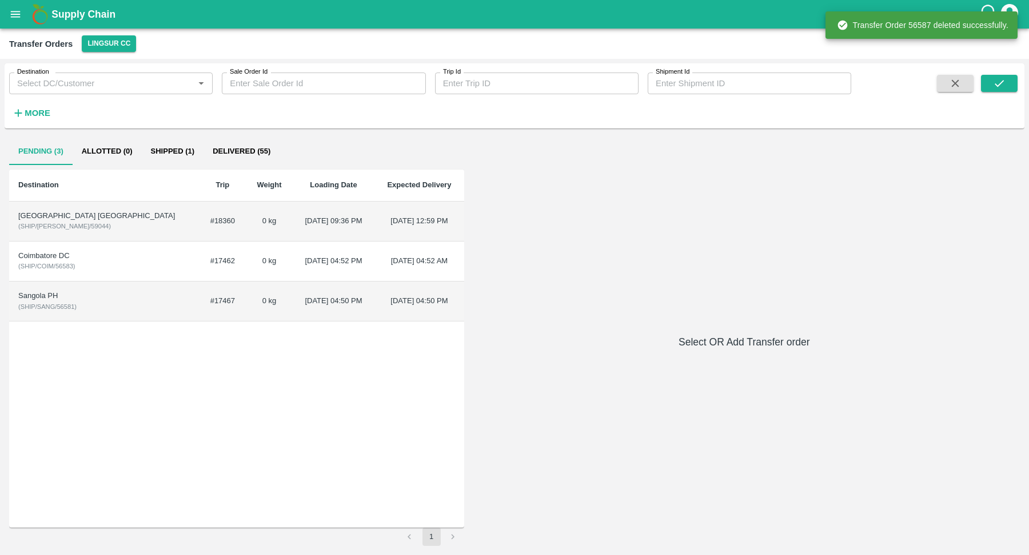
click at [90, 217] on div "[GEOGRAPHIC_DATA] [GEOGRAPHIC_DATA]" at bounding box center [103, 216] width 171 height 11
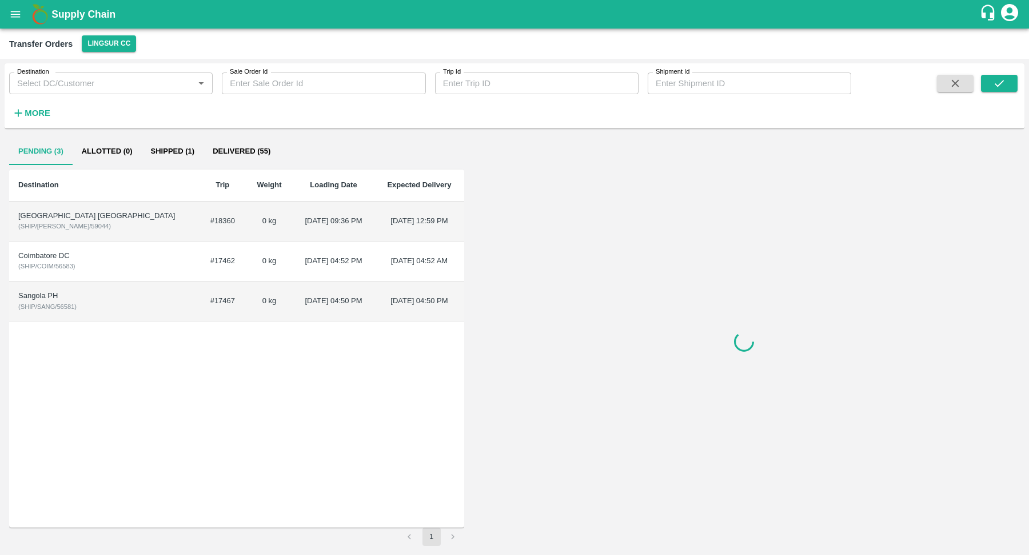
click at [54, 216] on div "[GEOGRAPHIC_DATA] [GEOGRAPHIC_DATA]" at bounding box center [103, 216] width 171 height 11
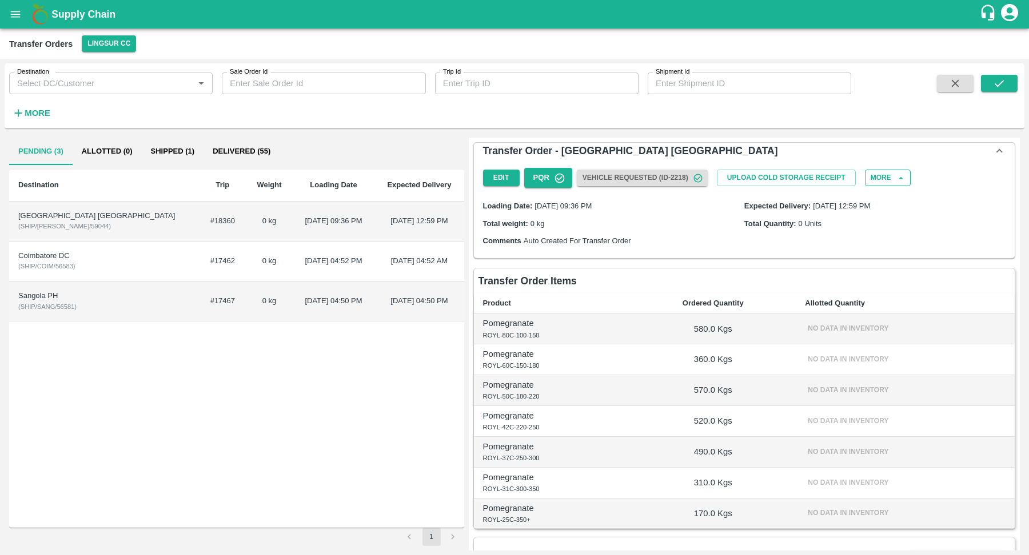
click at [874, 177] on button "More" at bounding box center [888, 178] width 46 height 17
click at [881, 235] on span "Delete" at bounding box center [881, 235] width 39 height 13
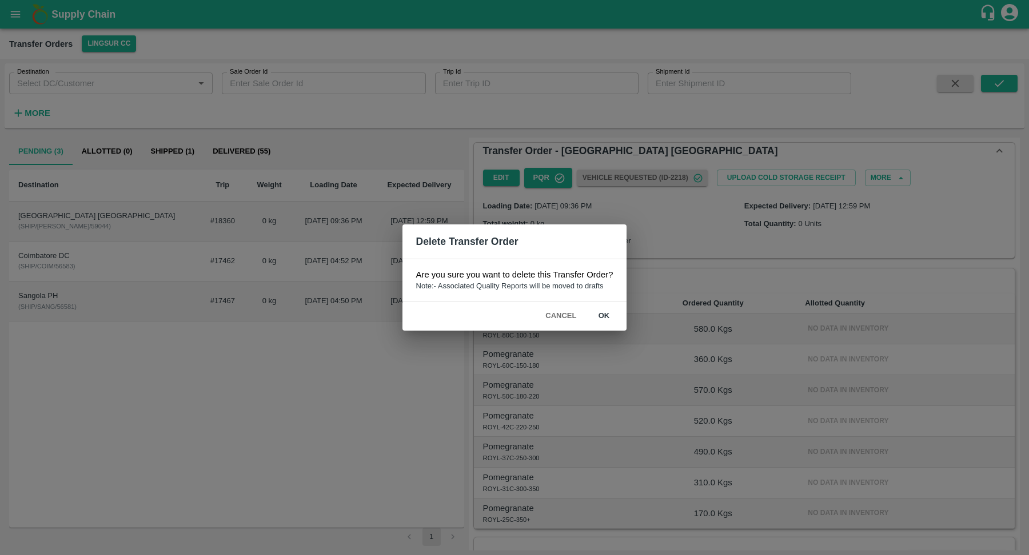
click at [604, 315] on button "ok" at bounding box center [603, 316] width 37 height 20
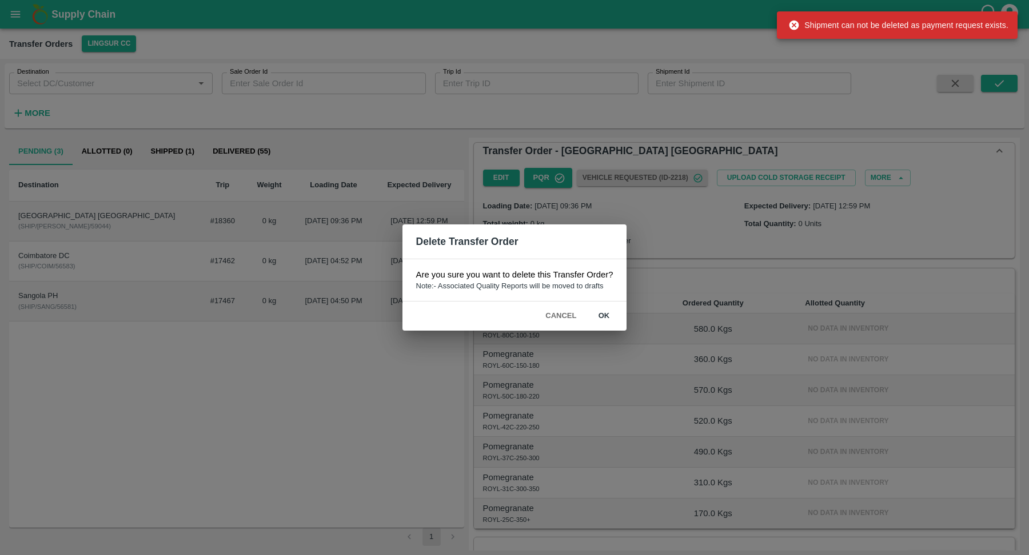
click at [753, 398] on div "Delete Transfer Order Are you sure you want to delete this Transfer Order? Note…" at bounding box center [514, 277] width 1029 height 555
click at [563, 317] on button "Cancel" at bounding box center [561, 316] width 40 height 20
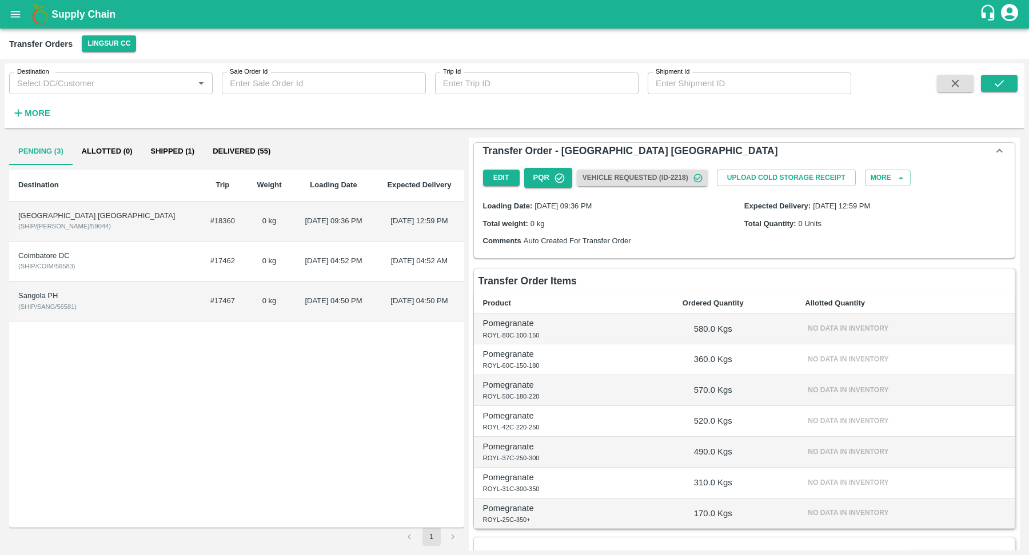
scroll to position [130, 0]
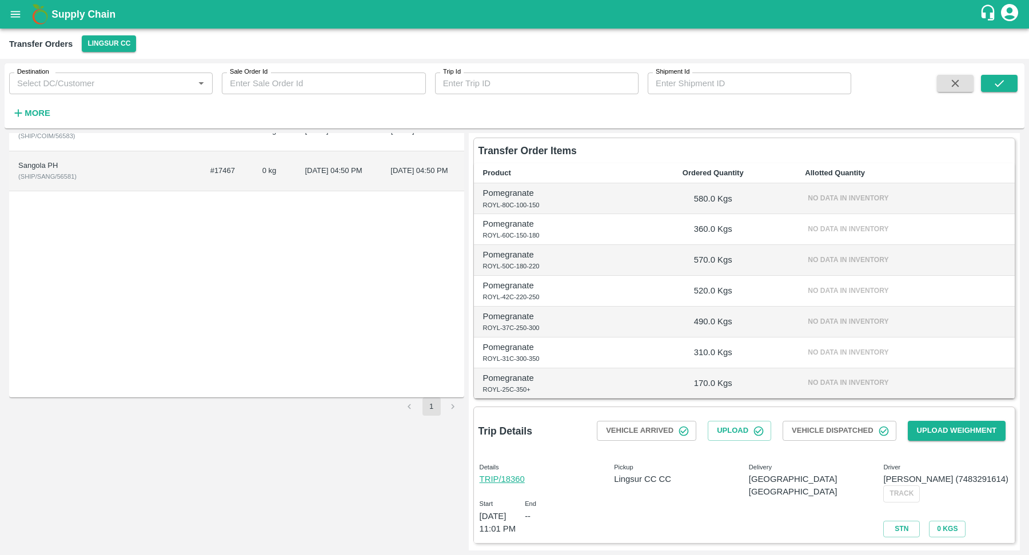
click at [503, 479] on link "TRIP/18360" at bounding box center [501, 479] width 45 height 9
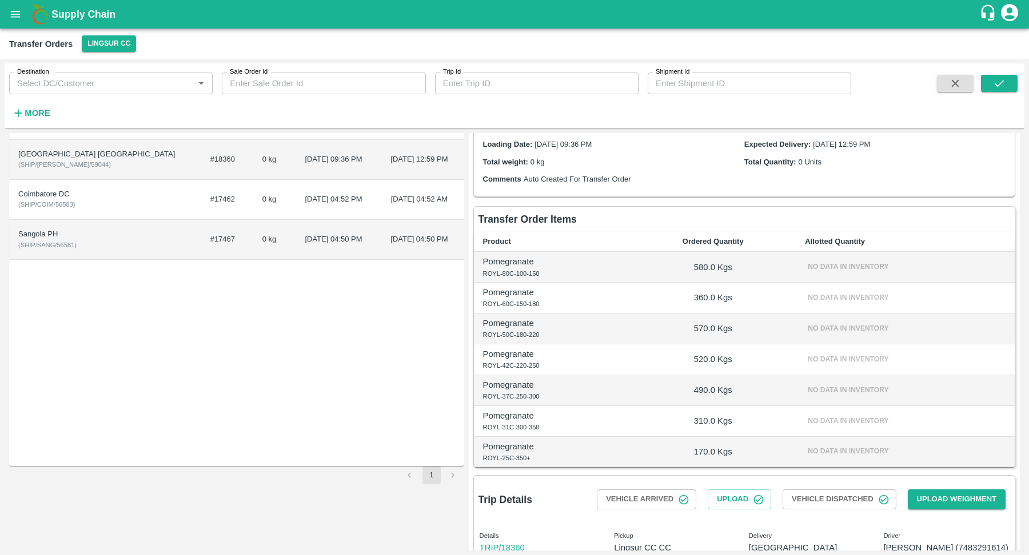
scroll to position [0, 0]
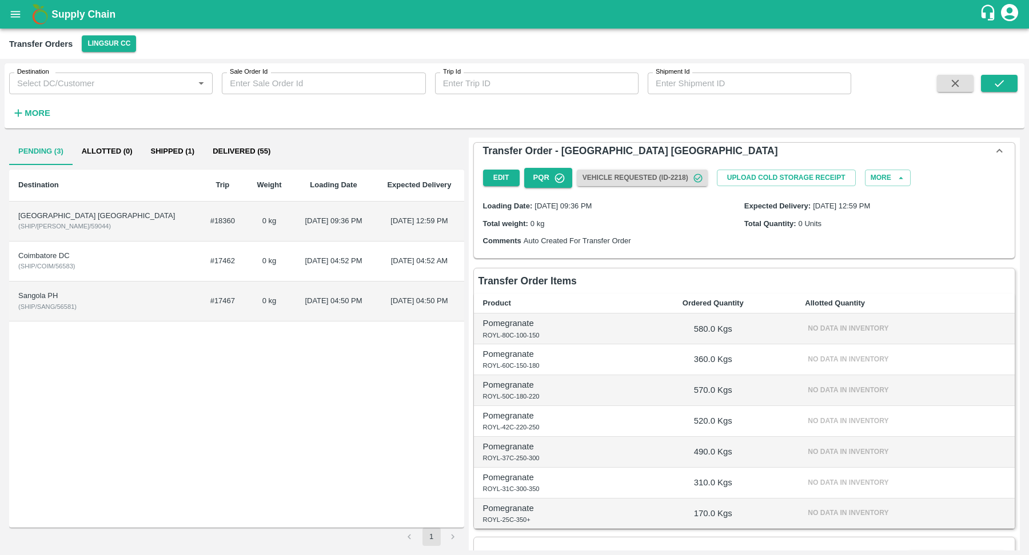
click at [53, 297] on div "Sangola PH" at bounding box center [103, 296] width 171 height 11
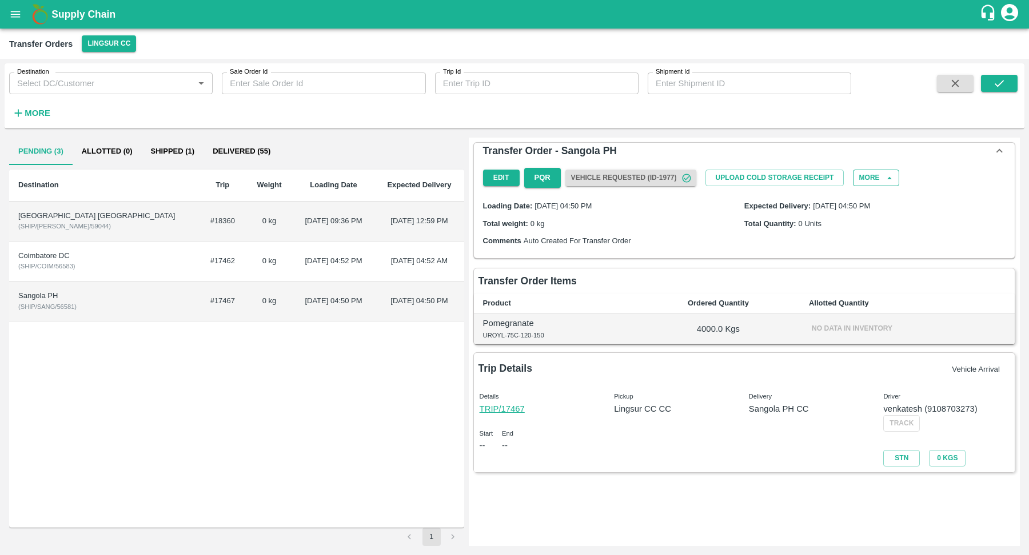
click at [880, 179] on button "More" at bounding box center [876, 178] width 46 height 17
click at [865, 237] on span "Delete" at bounding box center [868, 235] width 39 height 13
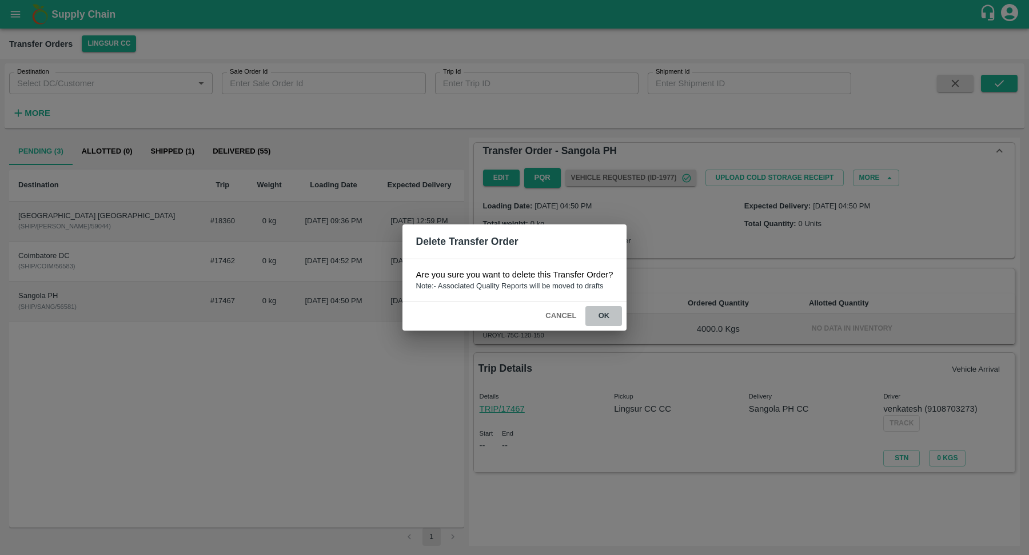
click at [605, 314] on button "ok" at bounding box center [603, 316] width 37 height 20
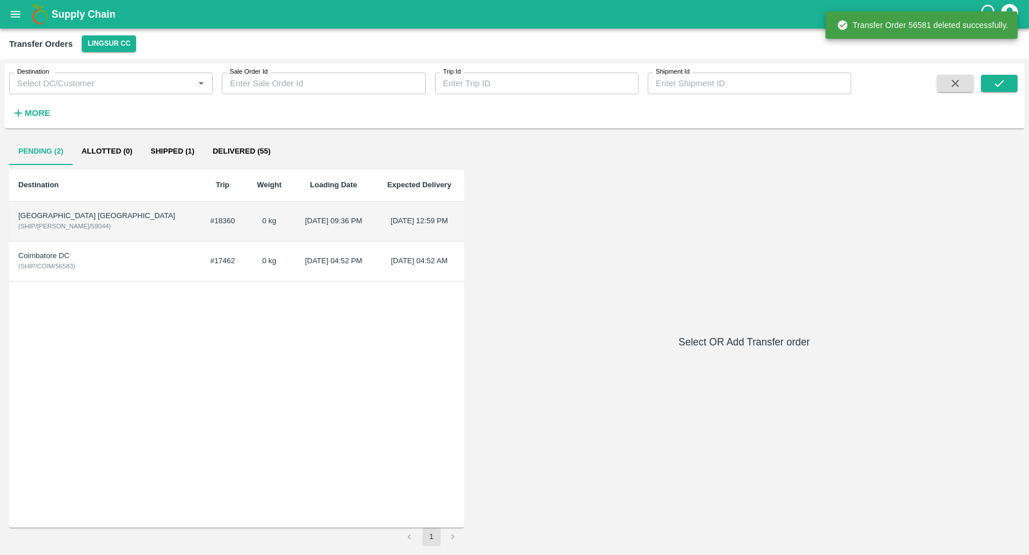
click at [293, 249] on td "15 Nov 2022, 04:52 PM" at bounding box center [334, 262] width 82 height 40
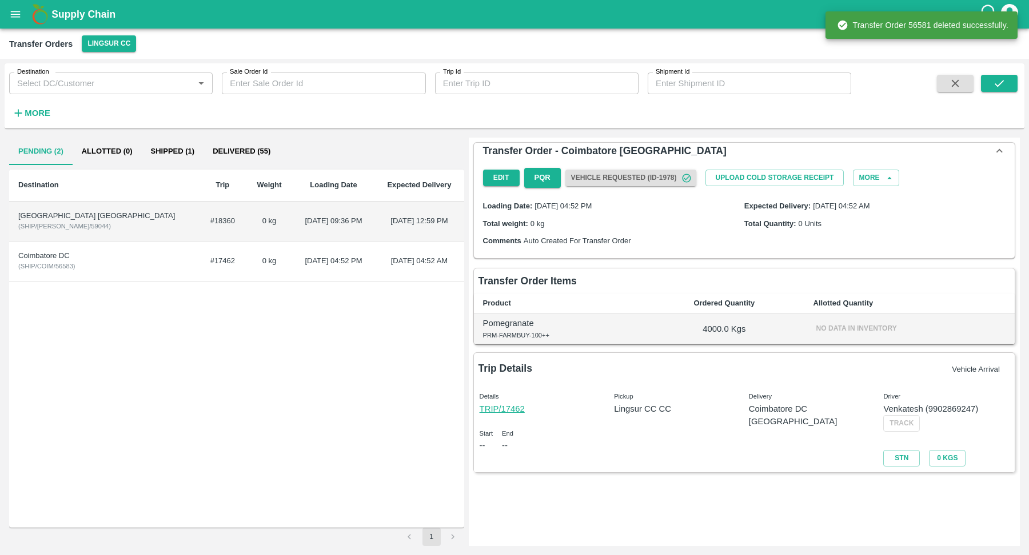
click at [49, 256] on div "Coimbatore DC" at bounding box center [103, 256] width 171 height 11
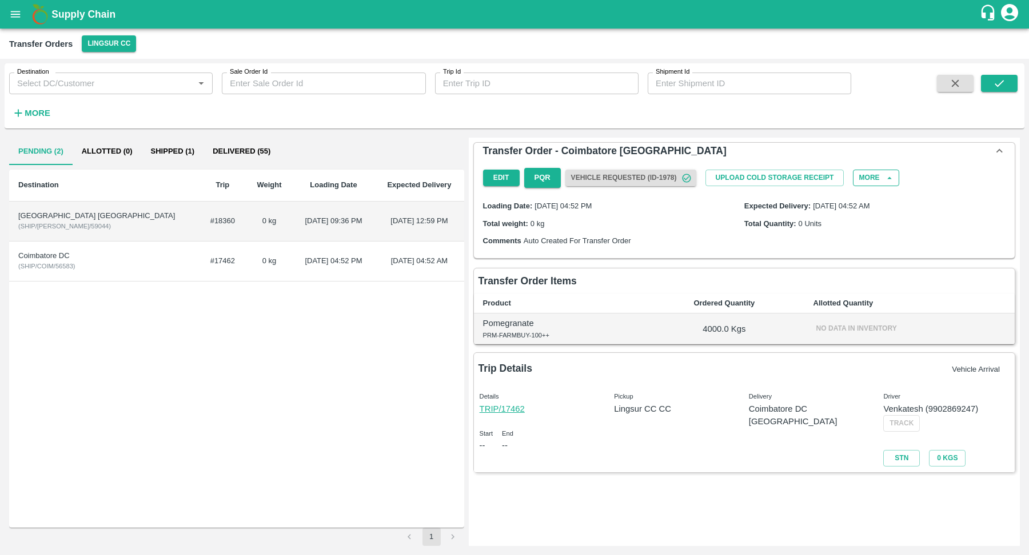
click at [886, 174] on icon "button" at bounding box center [889, 178] width 10 height 10
click at [878, 174] on button "More" at bounding box center [876, 178] width 46 height 17
click at [869, 239] on span "Delete" at bounding box center [868, 235] width 39 height 13
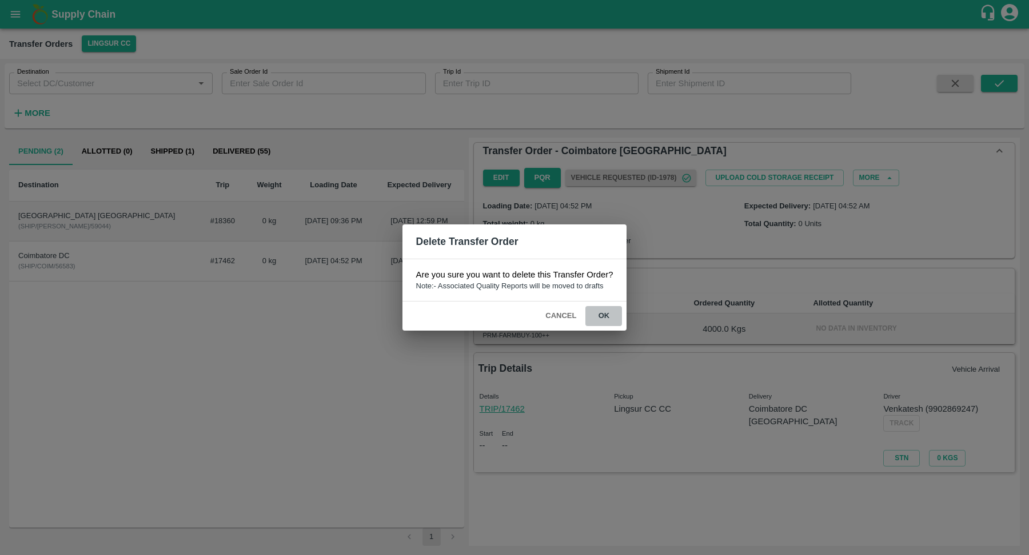
click at [612, 314] on button "ok" at bounding box center [603, 316] width 37 height 20
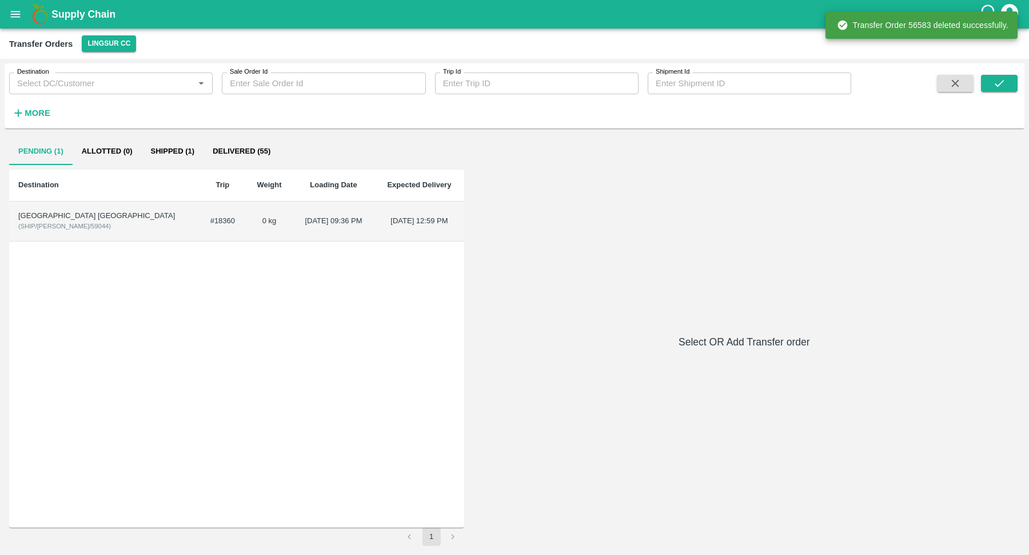
click at [199, 226] on td "#18360" at bounding box center [222, 222] width 47 height 40
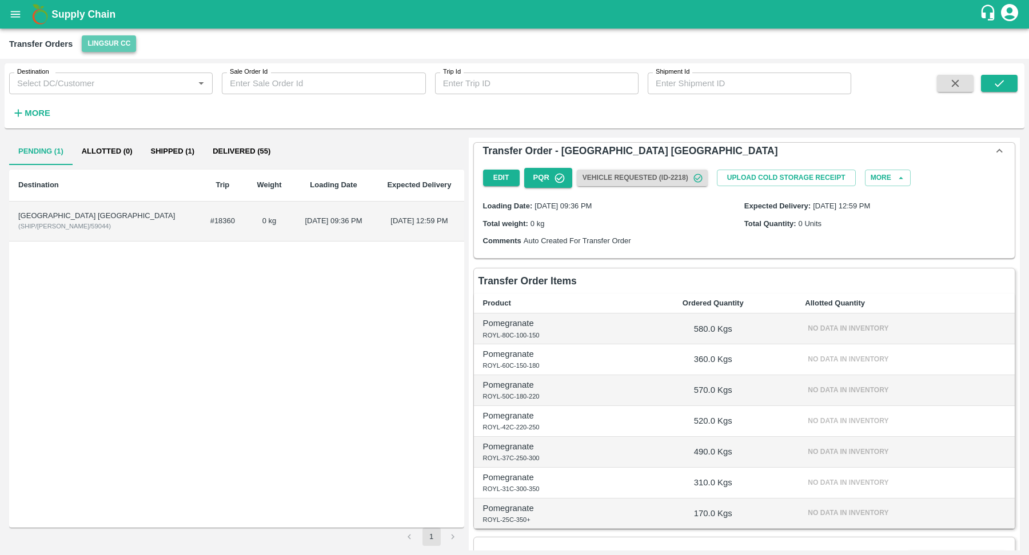
click at [119, 45] on button "Lingsur CC" at bounding box center [109, 43] width 54 height 17
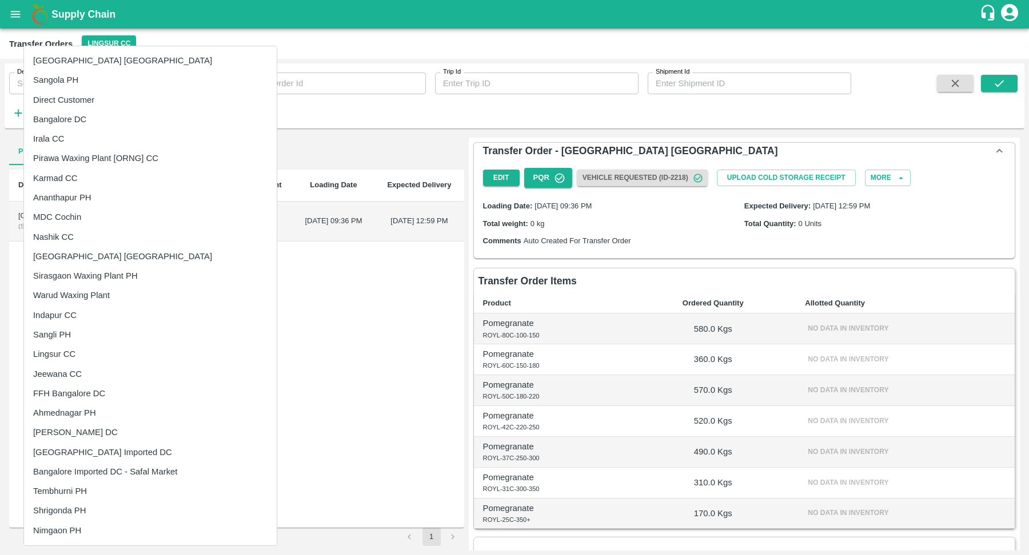
click at [120, 406] on li "Ahmednagar PH" at bounding box center [150, 412] width 253 height 19
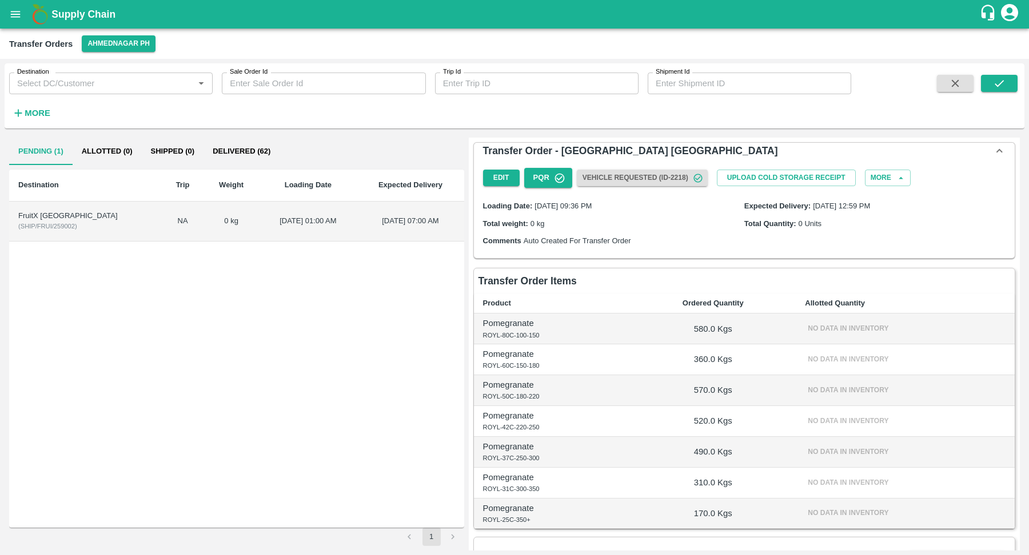
click at [162, 225] on td "NA" at bounding box center [183, 222] width 42 height 40
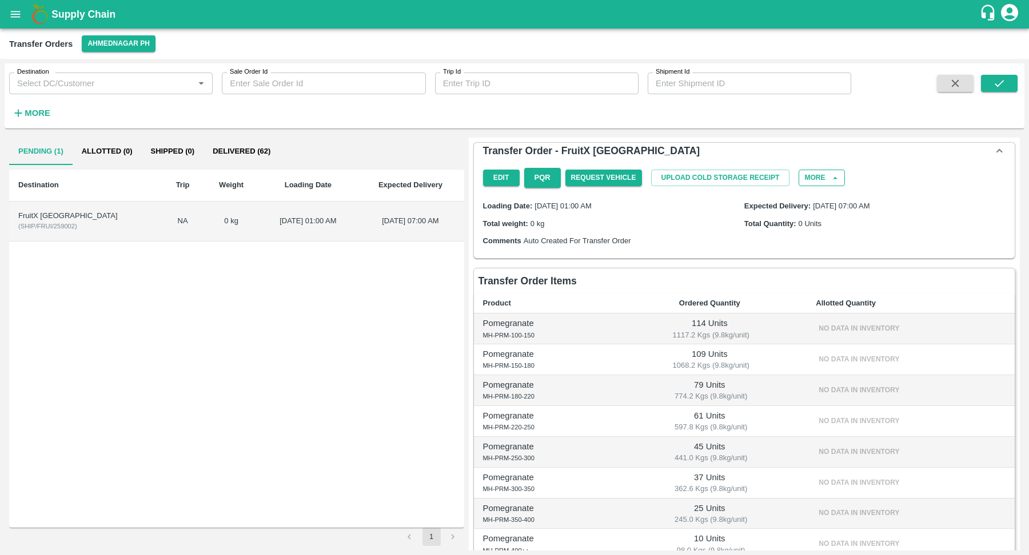
click at [818, 180] on button "More" at bounding box center [821, 178] width 46 height 17
click at [805, 235] on span "Delete" at bounding box center [815, 235] width 39 height 13
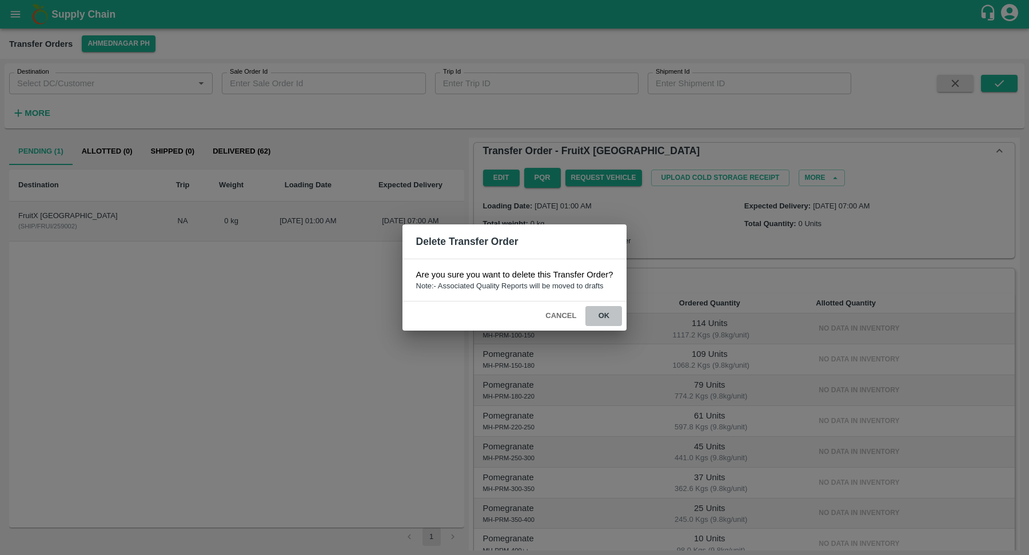
click at [603, 313] on button "ok" at bounding box center [603, 316] width 37 height 20
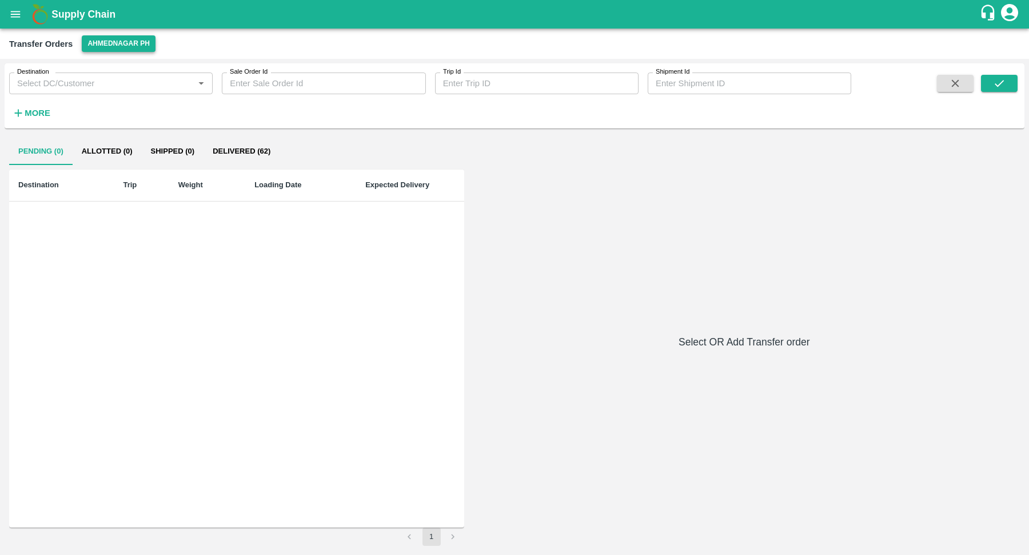
click at [127, 49] on button "Ahmednagar PH" at bounding box center [119, 43] width 74 height 17
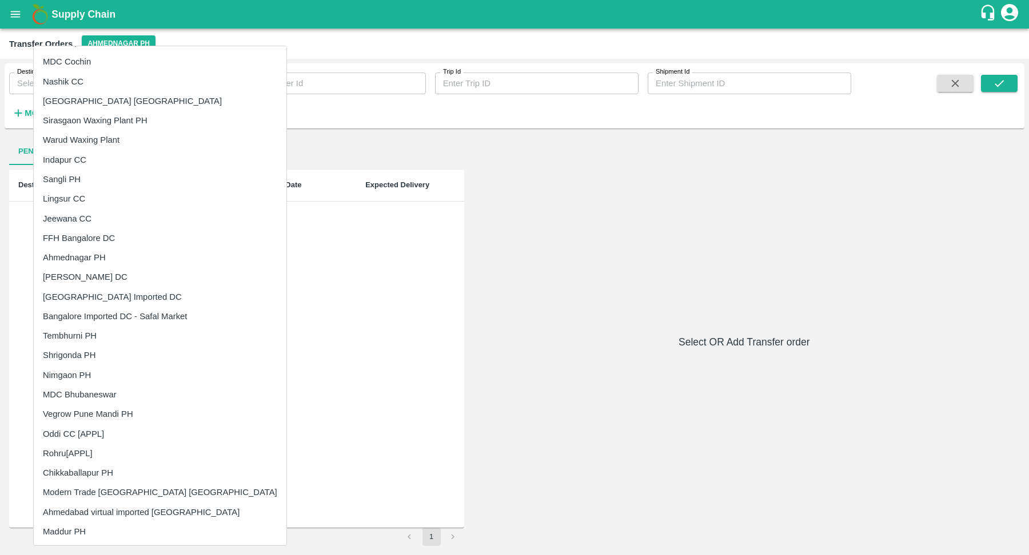
scroll to position [158, 0]
click at [95, 343] on li "Shrigonda PH" at bounding box center [160, 352] width 253 height 19
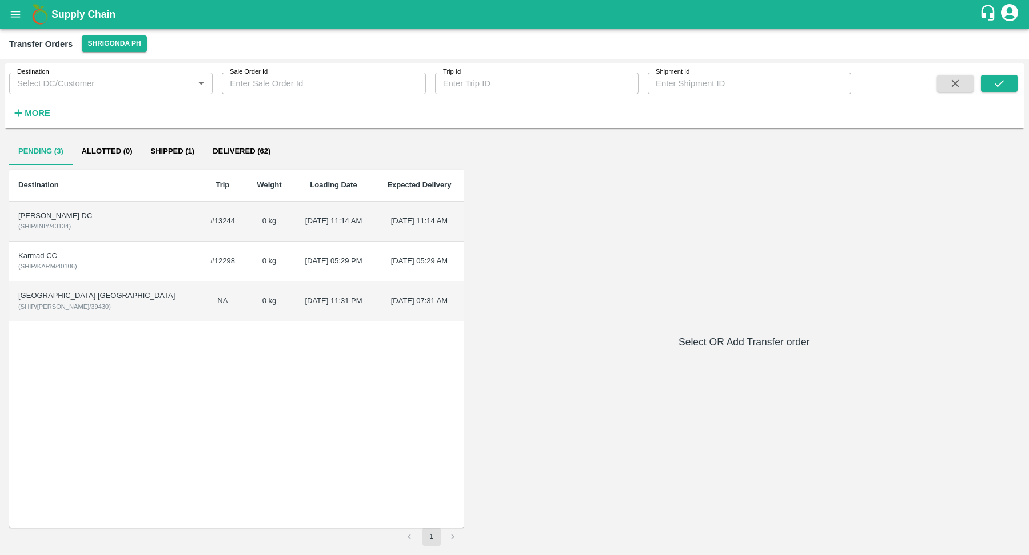
click at [246, 221] on td "0 kg" at bounding box center [269, 222] width 47 height 40
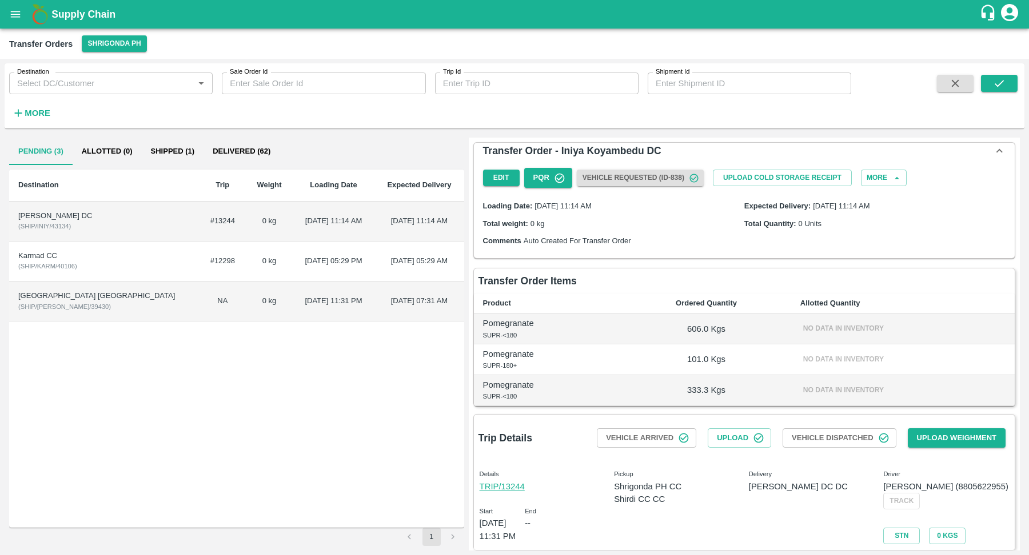
click at [878, 169] on div "Edit PQR Vehicle Requested (ID-838) Upload Cold Storage Receipt More" at bounding box center [743, 177] width 531 height 29
click at [878, 182] on button "More" at bounding box center [884, 178] width 46 height 17
click at [868, 235] on span "Delete" at bounding box center [877, 235] width 39 height 13
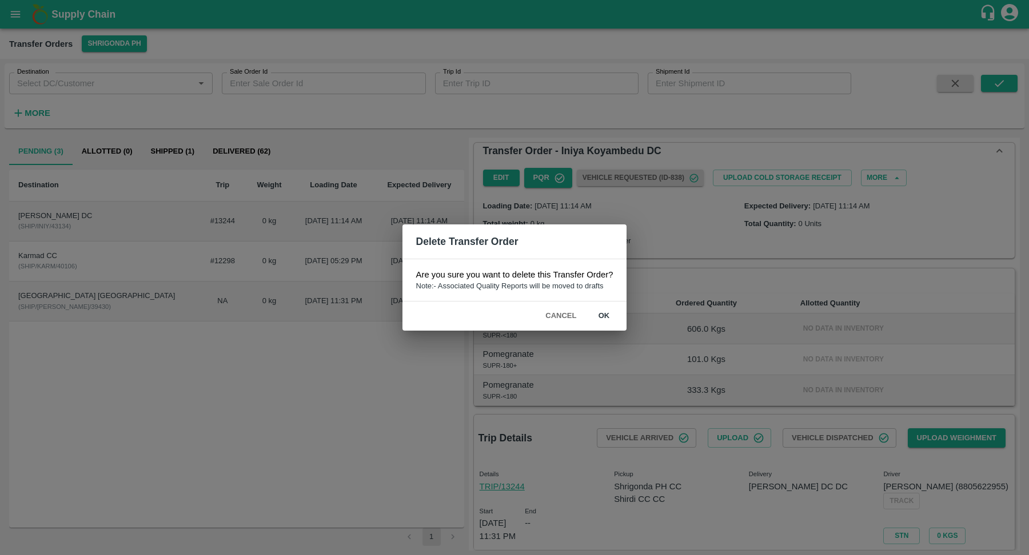
click at [602, 314] on button "ok" at bounding box center [603, 316] width 37 height 20
click at [750, 286] on div "Delete Transfer Order Are you sure you want to delete this Transfer Order? Note…" at bounding box center [514, 277] width 1029 height 555
click at [566, 313] on button "Cancel" at bounding box center [561, 316] width 40 height 20
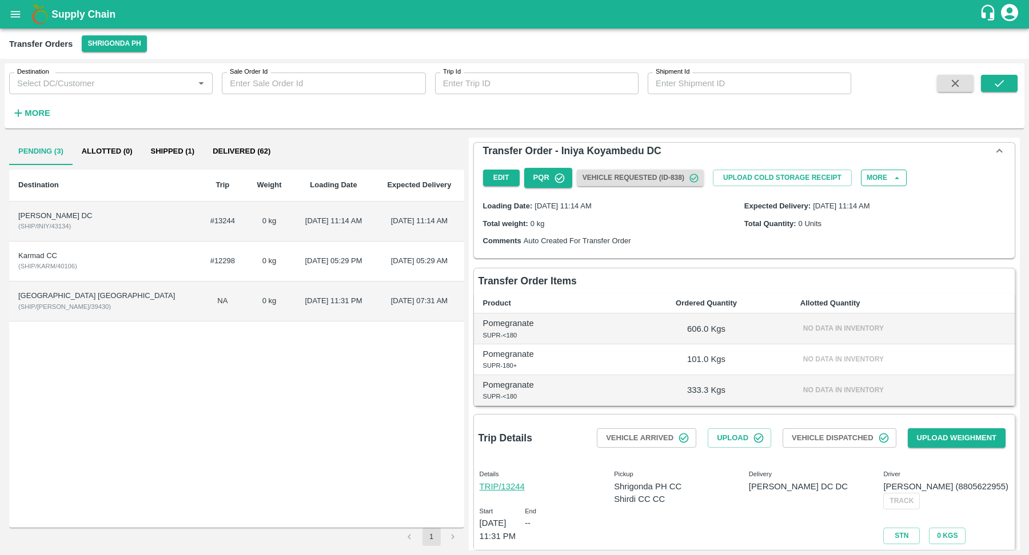
click at [880, 177] on button "More" at bounding box center [884, 178] width 46 height 17
click at [864, 235] on span "Delete" at bounding box center [877, 235] width 39 height 13
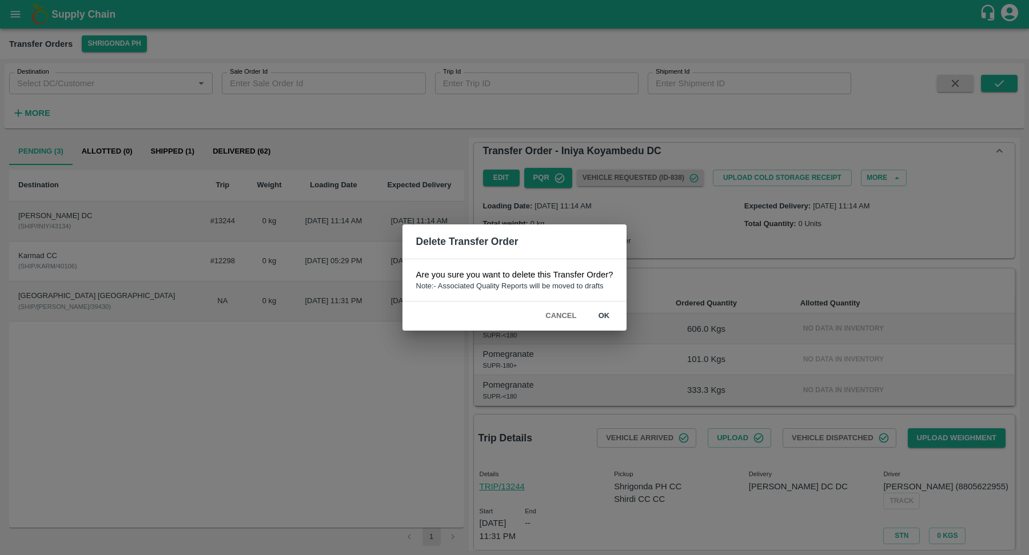
click at [605, 318] on button "ok" at bounding box center [603, 316] width 37 height 20
click at [573, 324] on button "Cancel" at bounding box center [561, 316] width 40 height 20
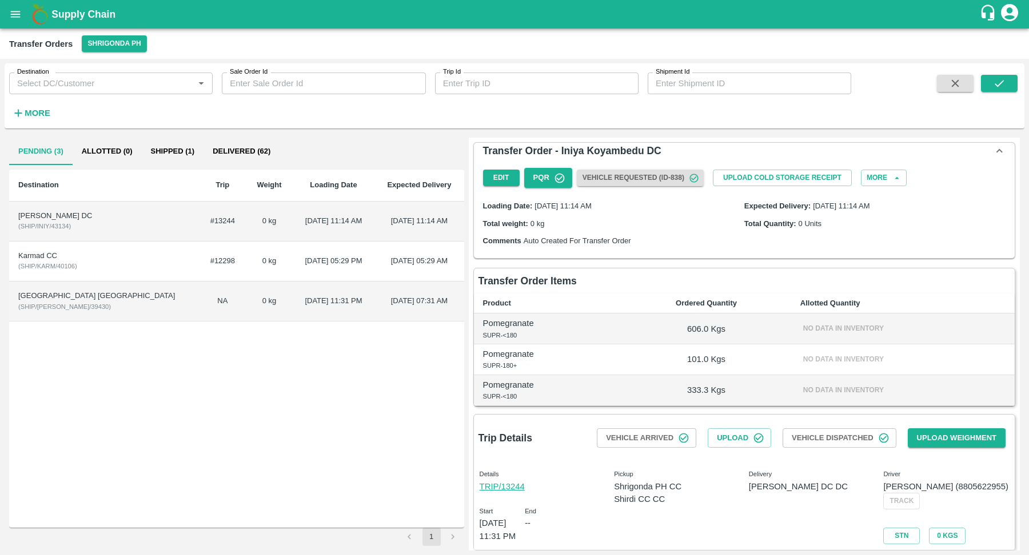
scroll to position [9, 0]
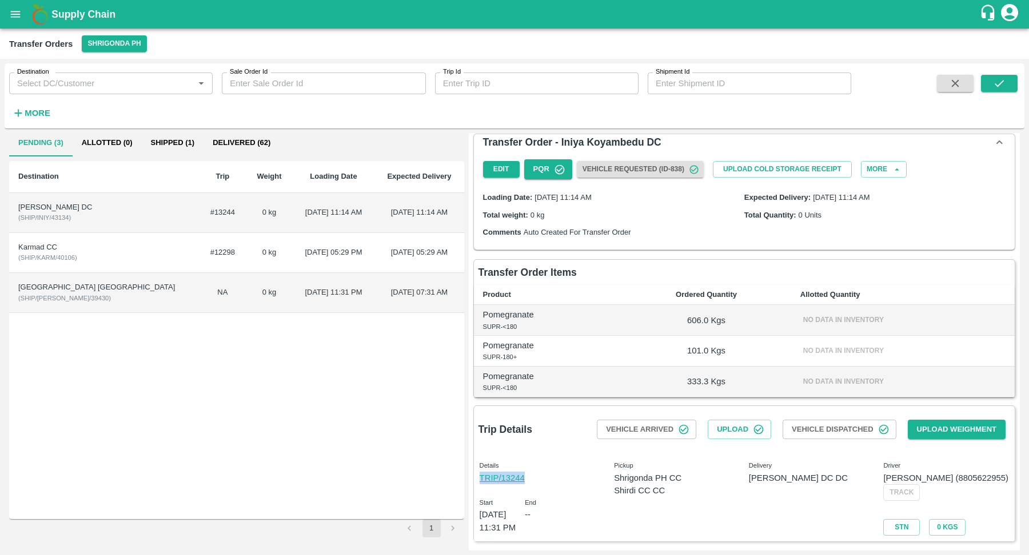
click at [246, 253] on td "0 kg" at bounding box center [269, 253] width 47 height 40
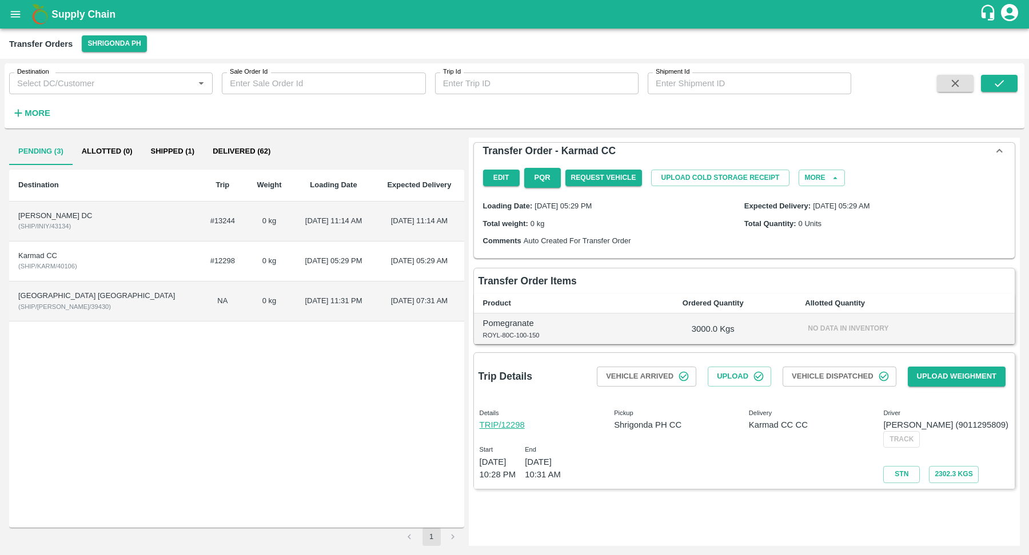
click at [293, 249] on td "20 Aug 2022, 05:29 PM" at bounding box center [334, 262] width 82 height 40
click at [34, 259] on div "Karmad CC" at bounding box center [103, 256] width 171 height 11
click at [873, 177] on button "More" at bounding box center [872, 178] width 46 height 17
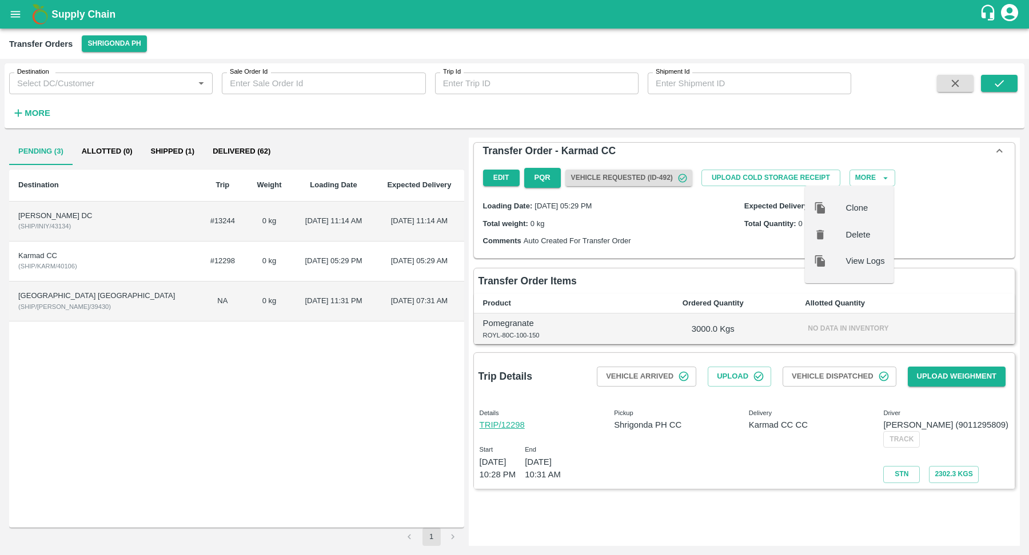
click at [863, 237] on span "Delete" at bounding box center [865, 235] width 39 height 13
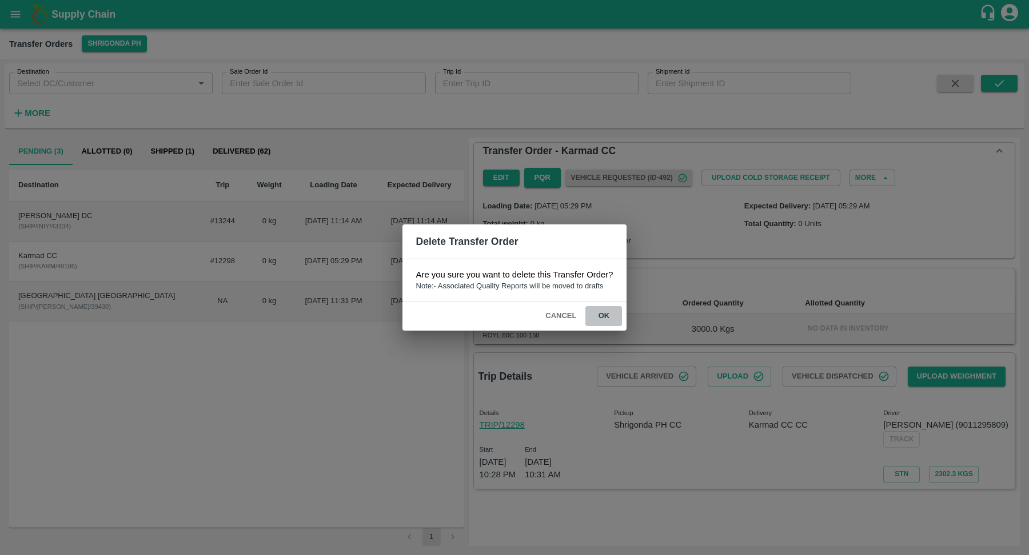
click at [605, 314] on button "ok" at bounding box center [603, 316] width 37 height 20
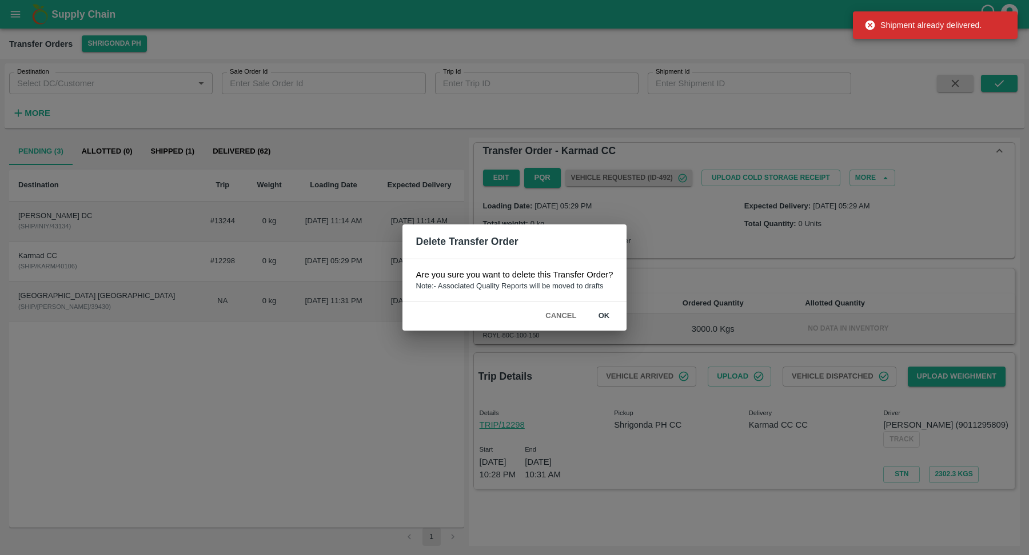
click at [315, 287] on div "Delete Transfer Order Are you sure you want to delete this Transfer Order? Note…" at bounding box center [514, 277] width 1029 height 555
click at [193, 297] on div "Delete Transfer Order Are you sure you want to delete this Transfer Order? Note…" at bounding box center [514, 277] width 1029 height 555
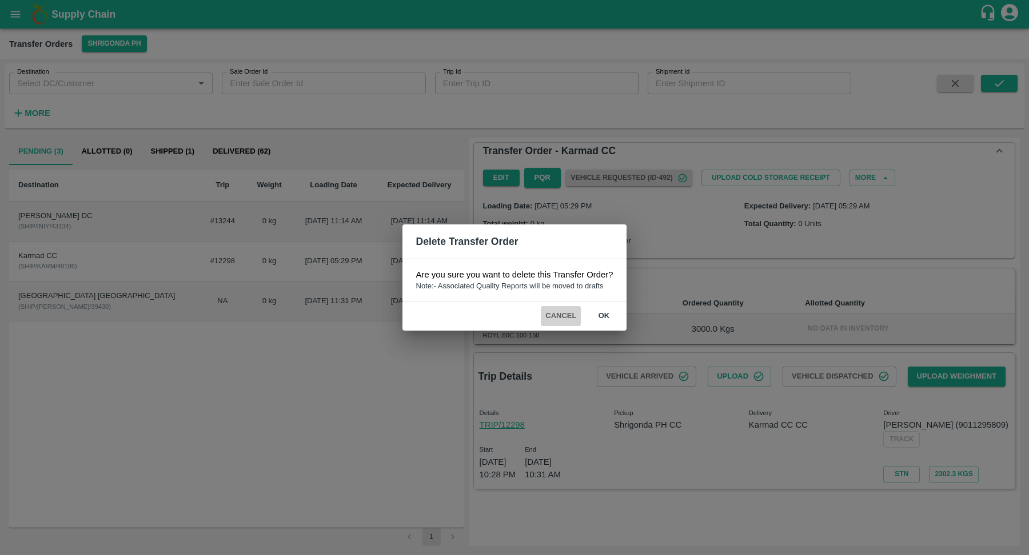
click at [563, 319] on button "Cancel" at bounding box center [561, 316] width 40 height 20
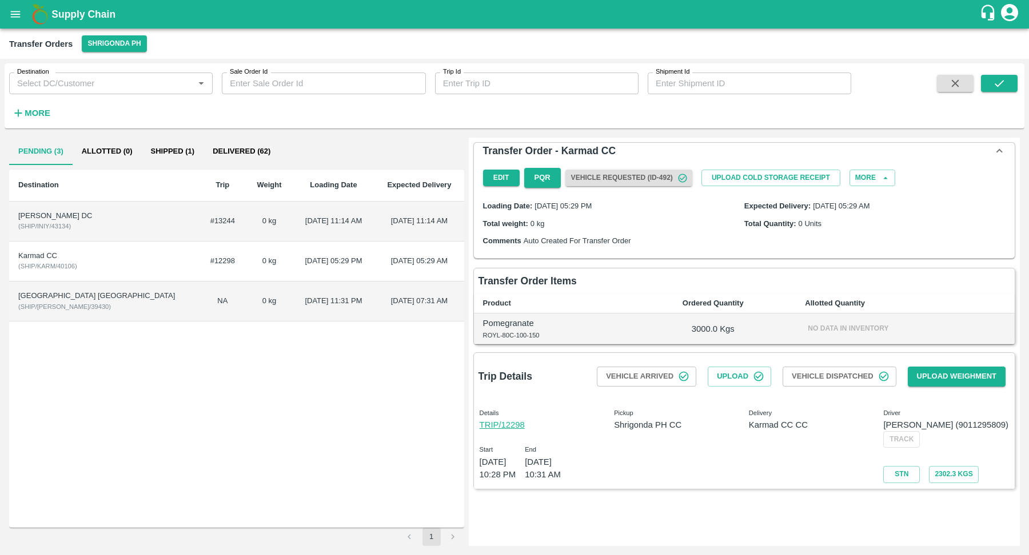
click at [56, 303] on span "( SHIP/CHEN/39430 )" at bounding box center [64, 306] width 93 height 7
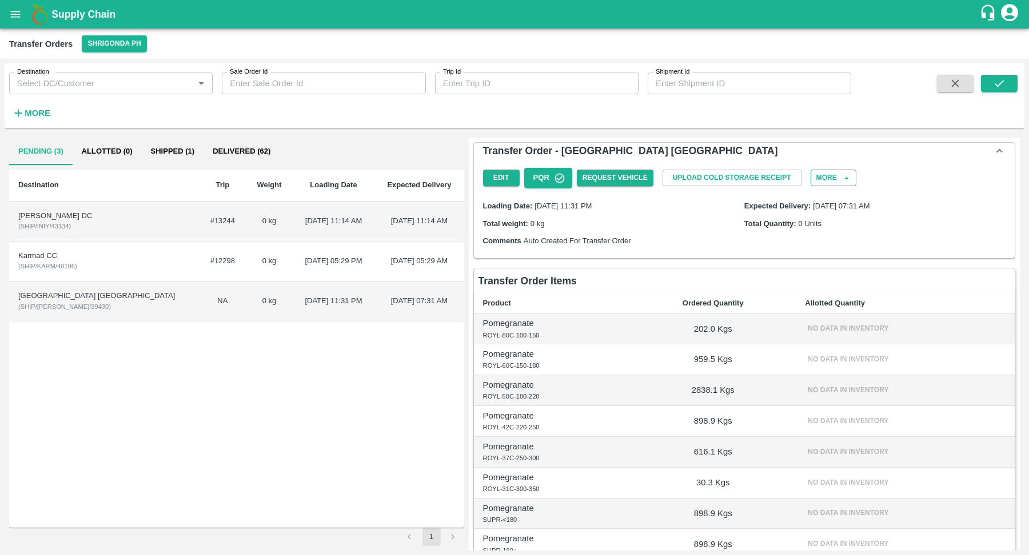
click at [834, 182] on button "More" at bounding box center [833, 178] width 46 height 17
click at [832, 235] on span "Delete" at bounding box center [827, 235] width 39 height 13
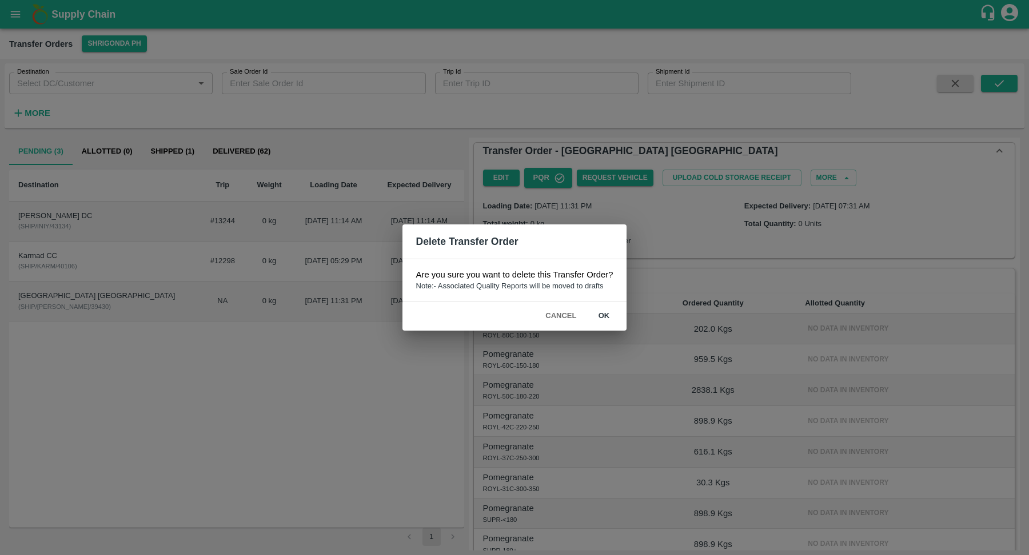
click at [608, 309] on button "ok" at bounding box center [603, 316] width 37 height 20
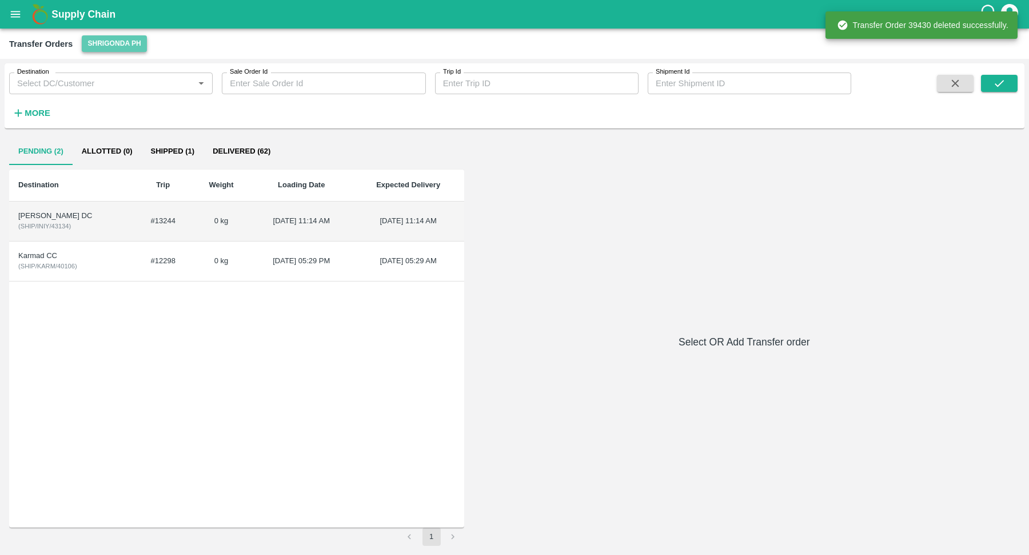
click at [115, 37] on button "Shrigonda PH" at bounding box center [114, 43] width 65 height 17
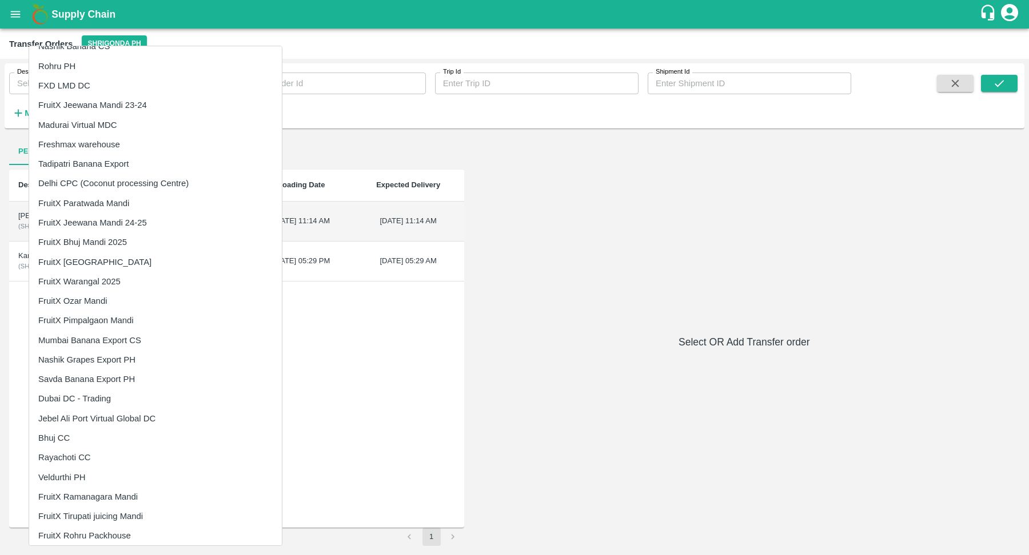
scroll to position [748, 0]
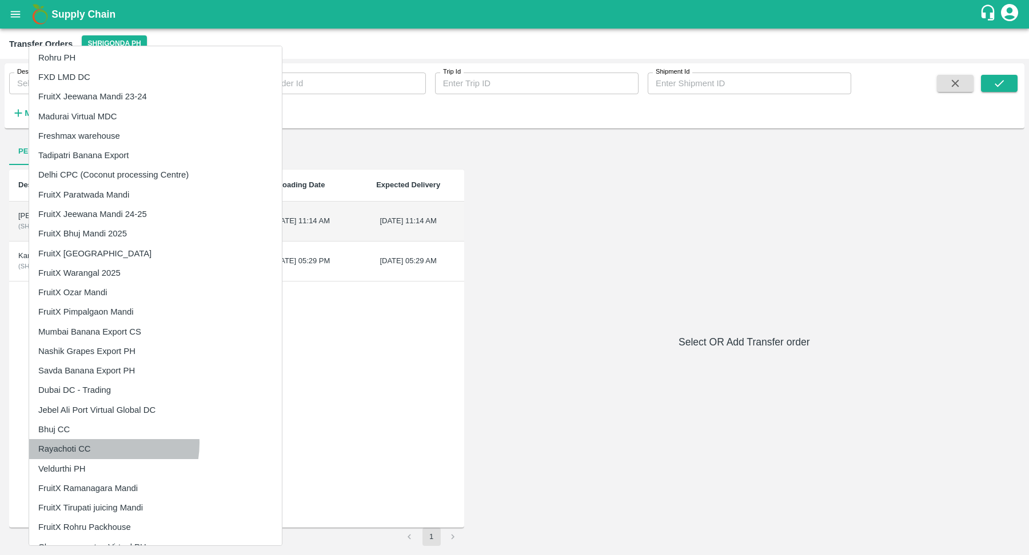
click at [94, 442] on li "Rayachoti CC" at bounding box center [155, 448] width 253 height 19
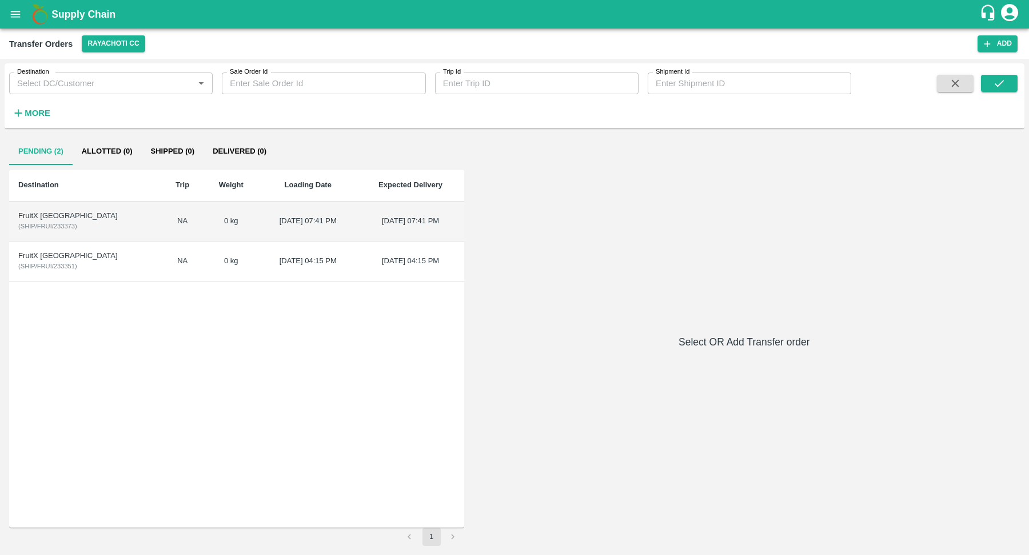
click at [203, 218] on td "0 kg" at bounding box center [231, 222] width 56 height 40
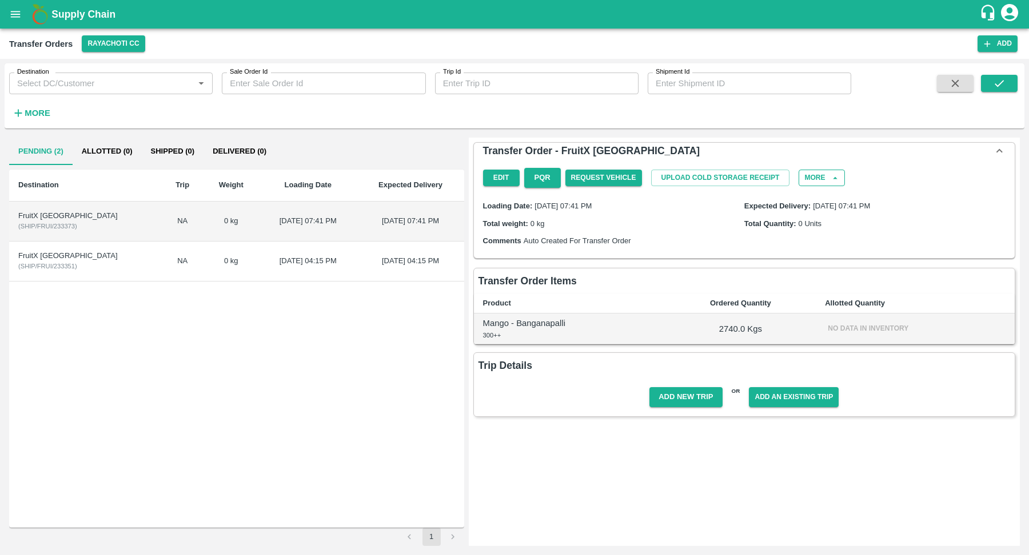
click at [813, 183] on button "More" at bounding box center [821, 178] width 46 height 17
click at [816, 240] on span "Delete" at bounding box center [814, 235] width 39 height 13
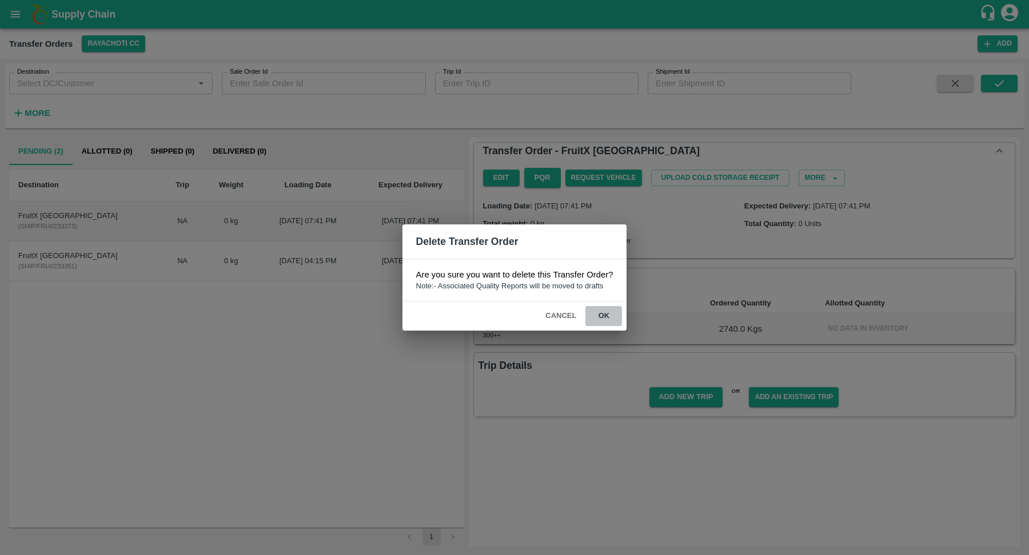
click at [609, 311] on button "ok" at bounding box center [603, 316] width 37 height 20
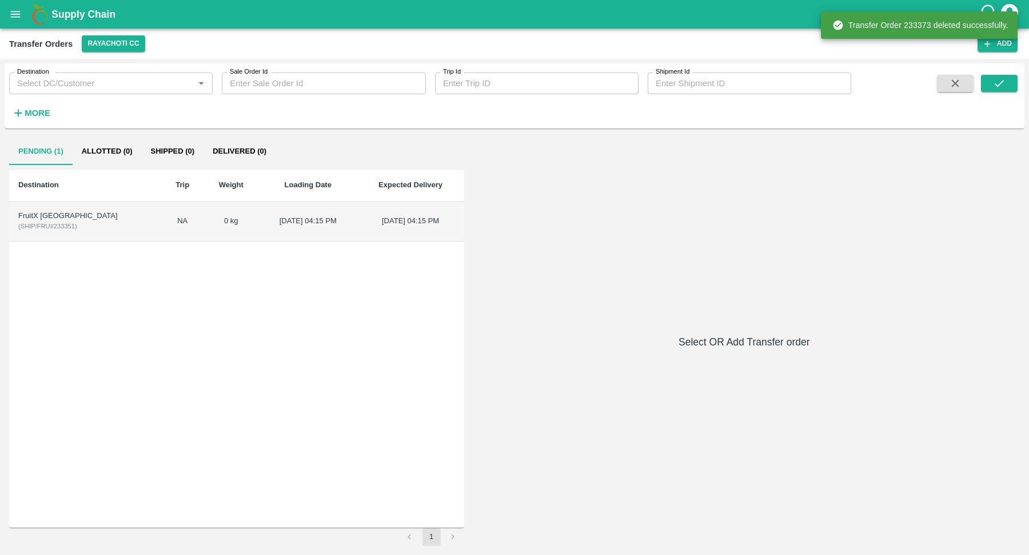
click at [289, 234] on td "18 May 2024, 04:15 PM" at bounding box center [308, 222] width 98 height 40
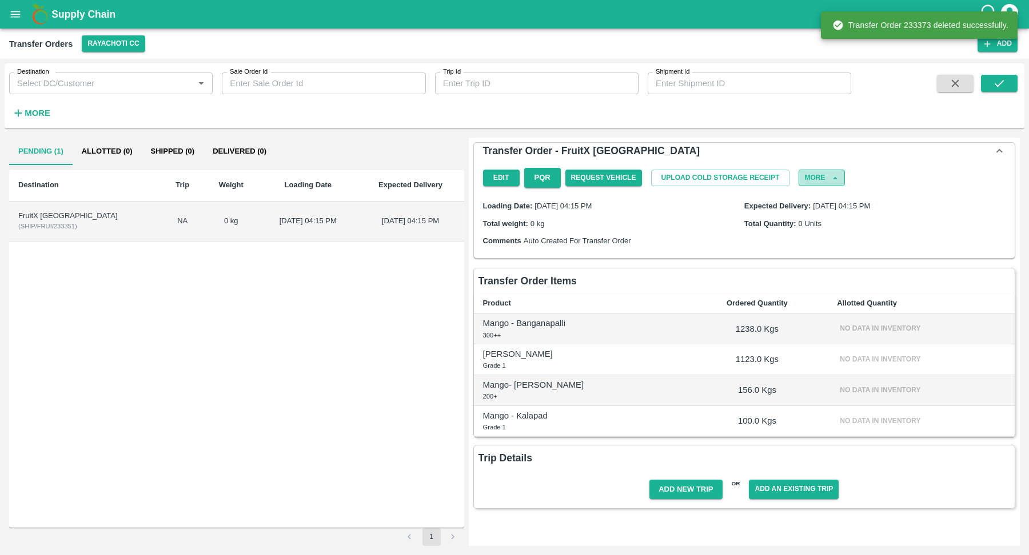
click at [826, 174] on button "More" at bounding box center [821, 178] width 46 height 17
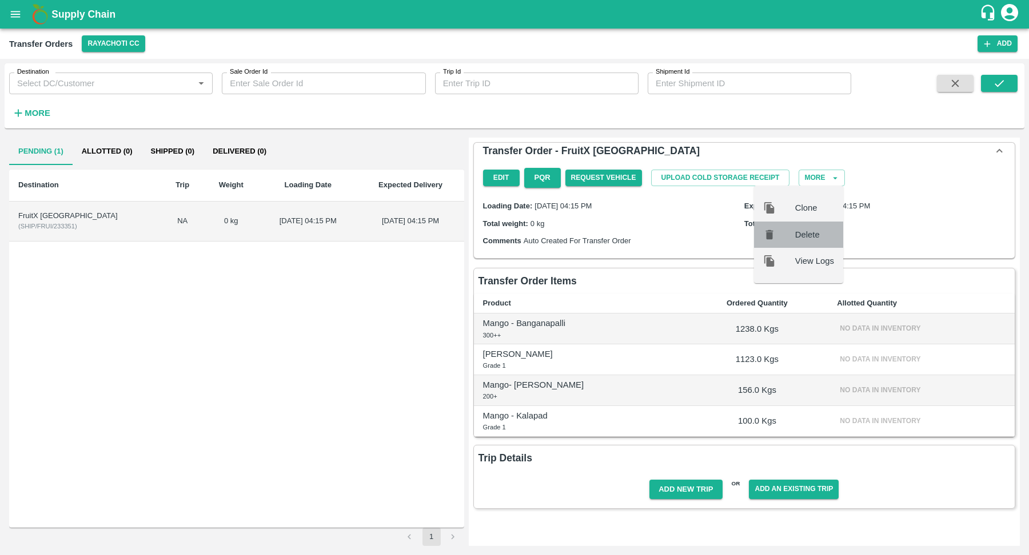
click at [806, 240] on span "Delete" at bounding box center [814, 235] width 39 height 13
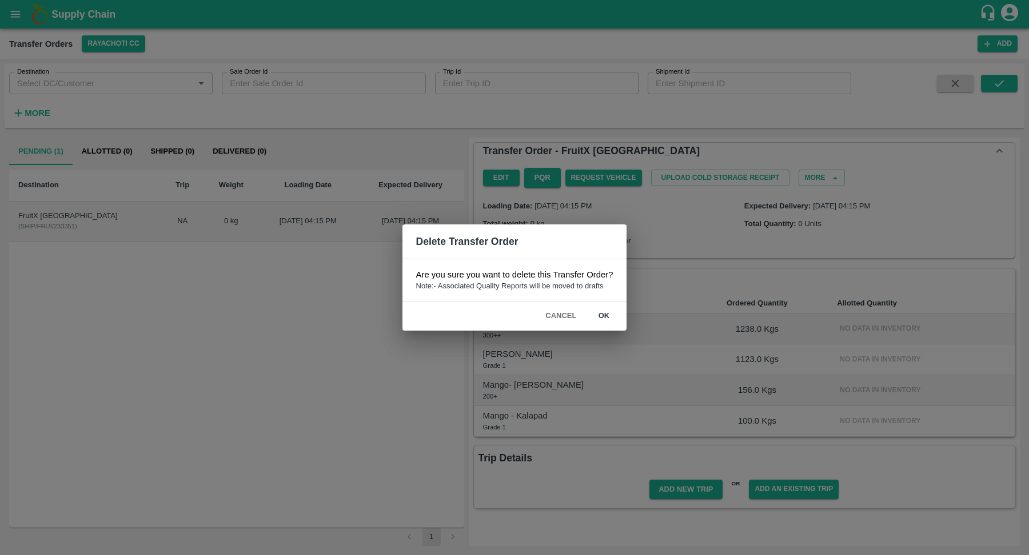
click at [601, 321] on button "ok" at bounding box center [603, 316] width 37 height 20
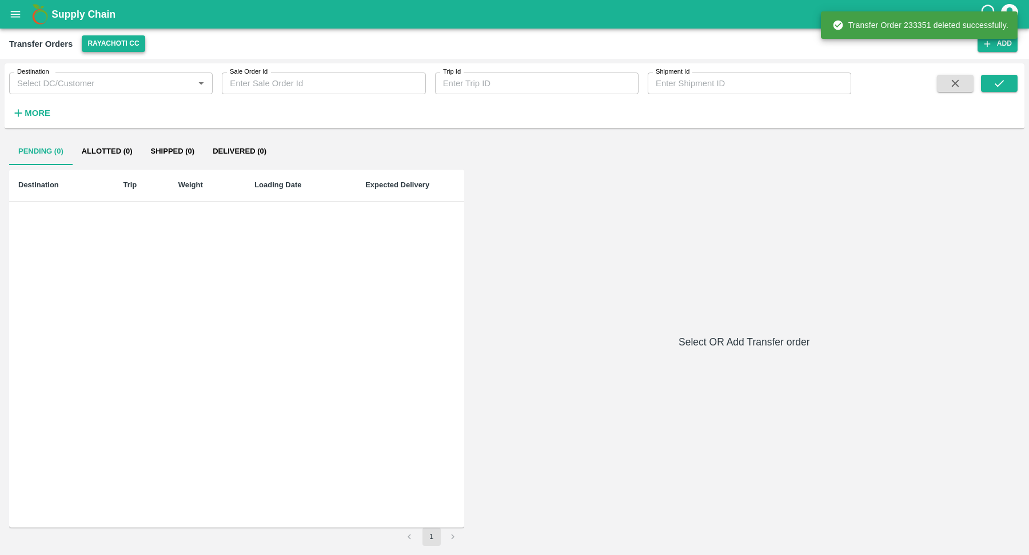
click at [132, 39] on button "Rayachoti CC" at bounding box center [113, 43] width 63 height 17
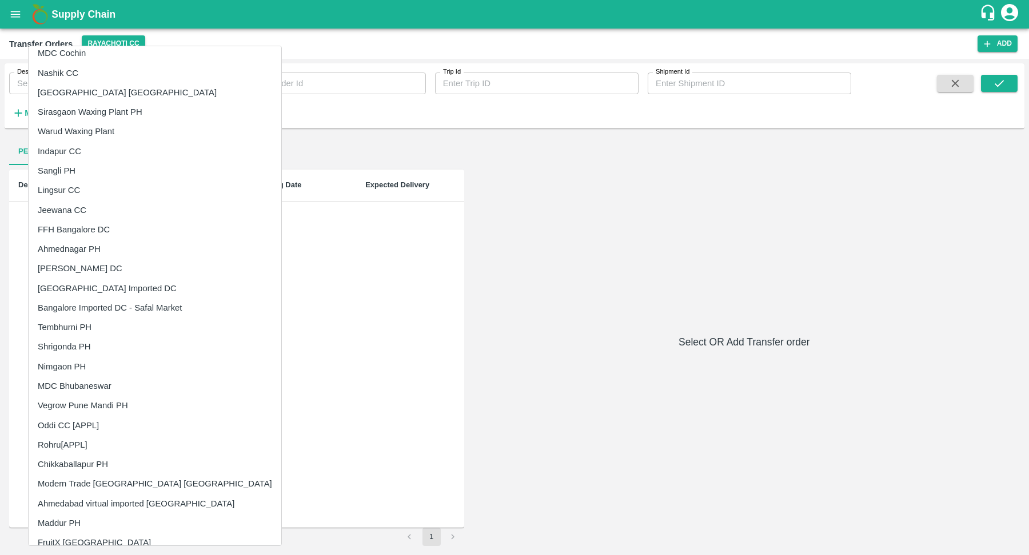
scroll to position [200, 0]
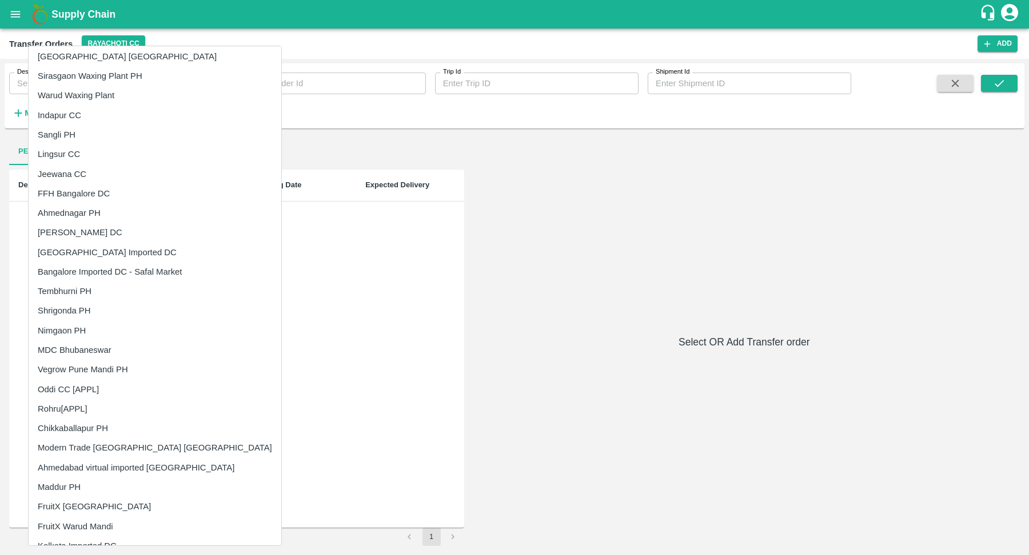
click at [121, 449] on li "Modern Trade [GEOGRAPHIC_DATA] [GEOGRAPHIC_DATA]" at bounding box center [155, 447] width 253 height 19
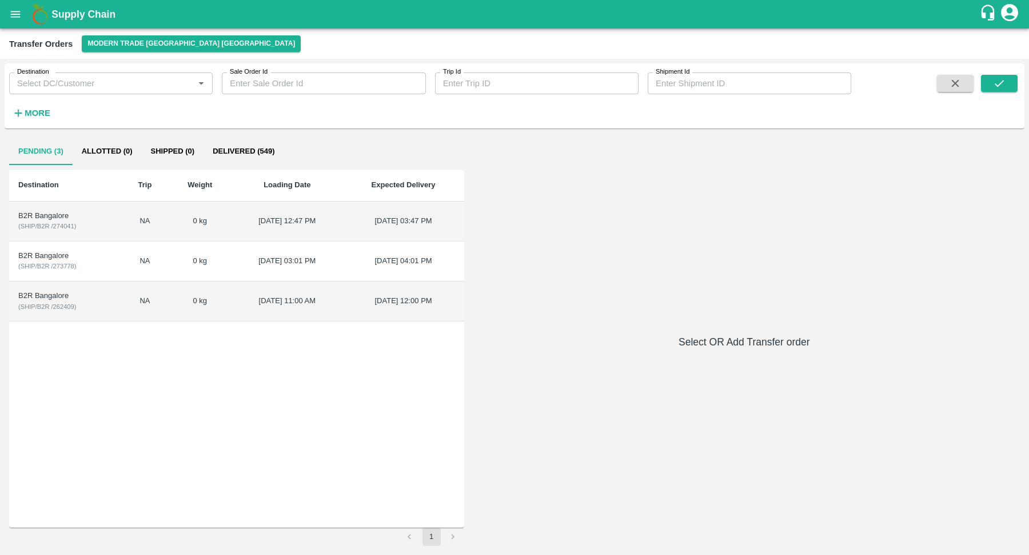
click at [231, 218] on td "27 Oct 2024, 12:47 PM" at bounding box center [286, 222] width 111 height 40
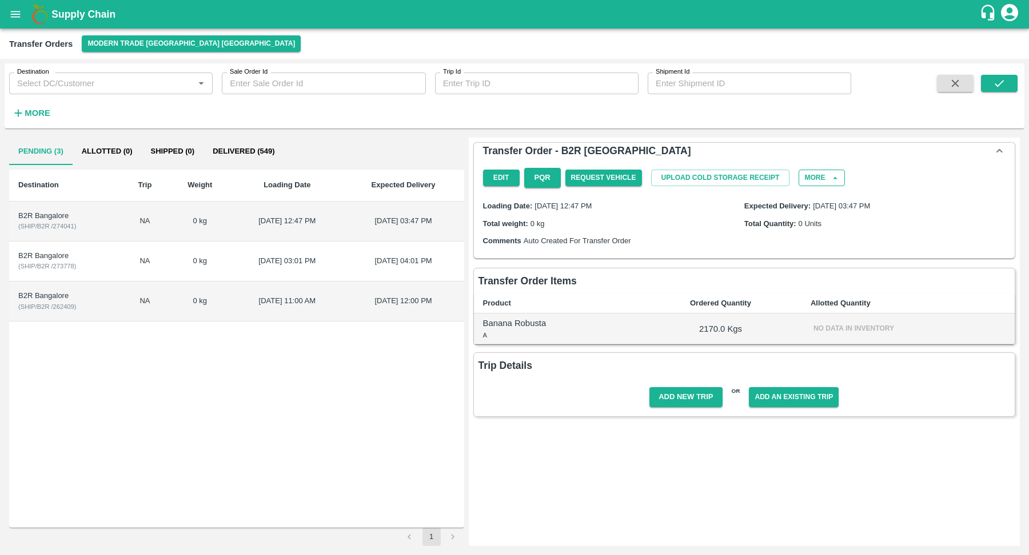
click at [822, 183] on button "More" at bounding box center [821, 178] width 46 height 17
click at [816, 234] on span "Delete" at bounding box center [814, 235] width 39 height 13
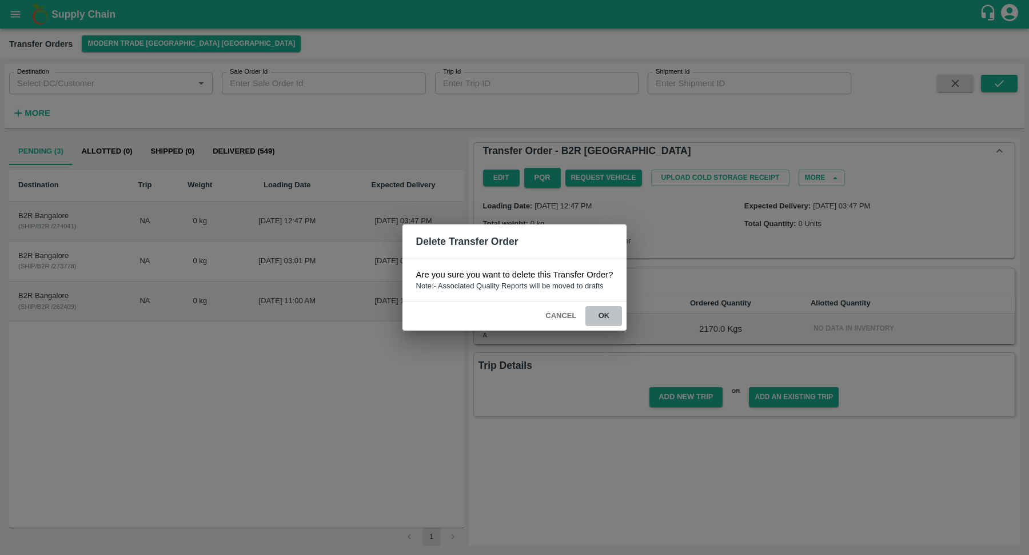
click at [598, 311] on button "ok" at bounding box center [603, 316] width 37 height 20
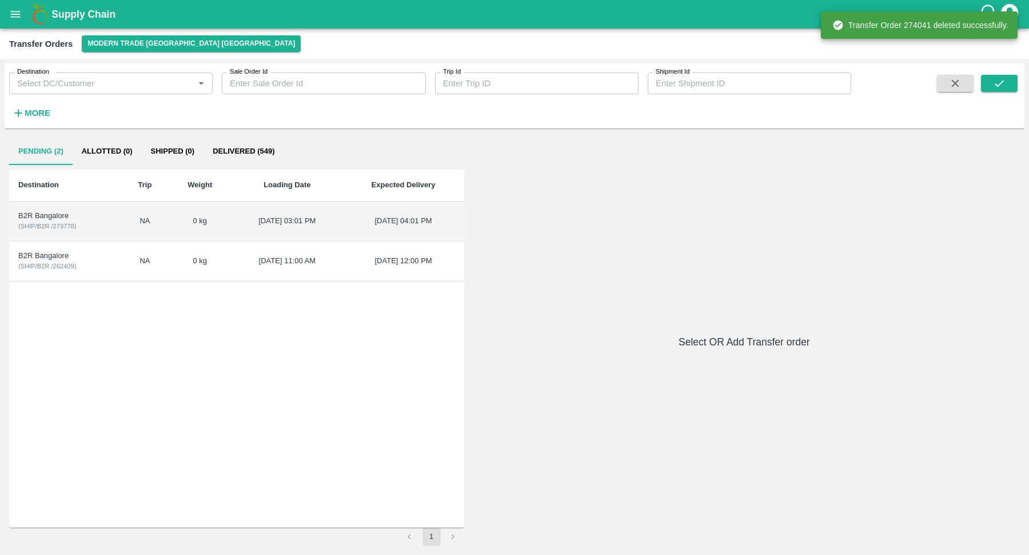
click at [128, 217] on td "NA" at bounding box center [144, 222] width 47 height 40
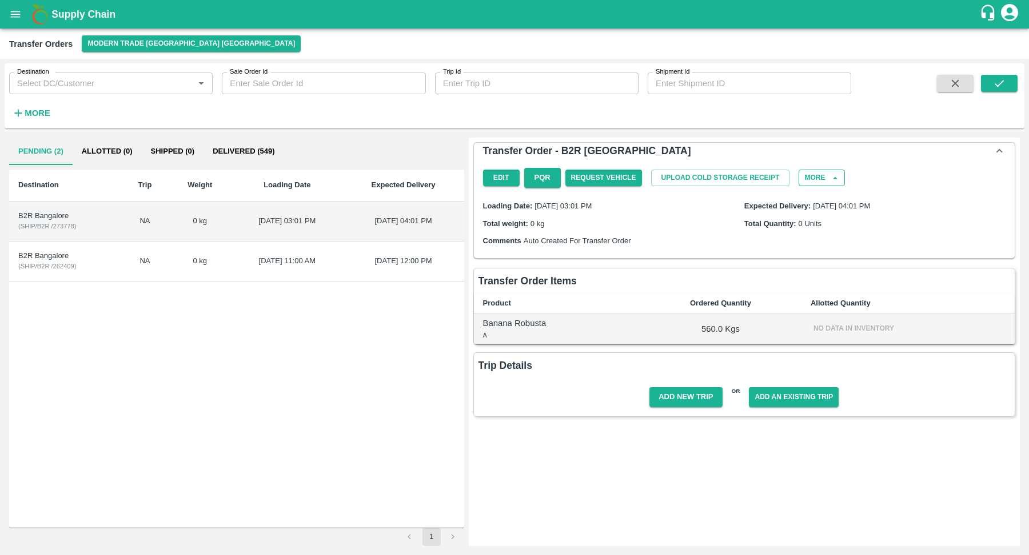
click at [828, 175] on button "More" at bounding box center [821, 178] width 46 height 17
click at [832, 234] on span "Delete" at bounding box center [814, 235] width 39 height 13
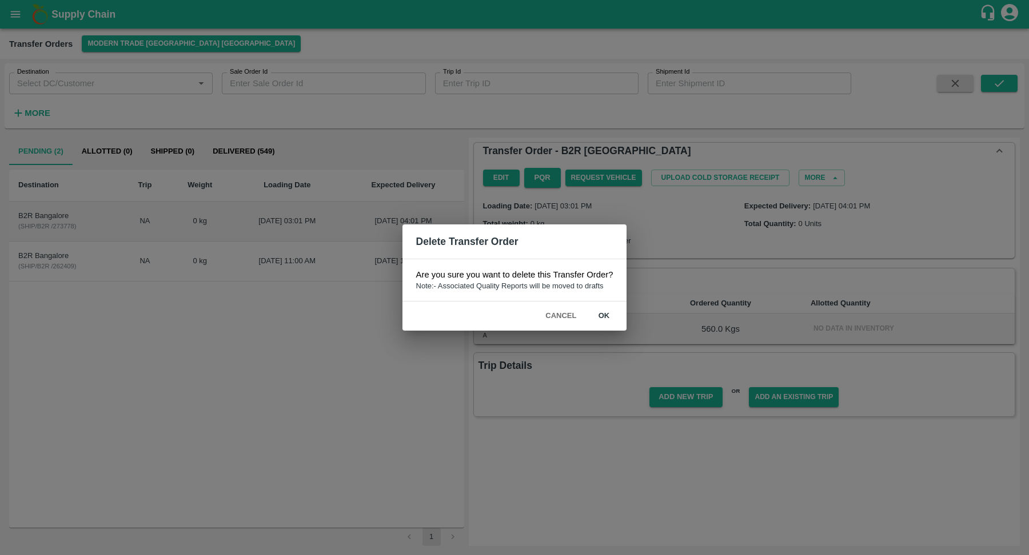
click at [605, 316] on button "ok" at bounding box center [603, 316] width 37 height 20
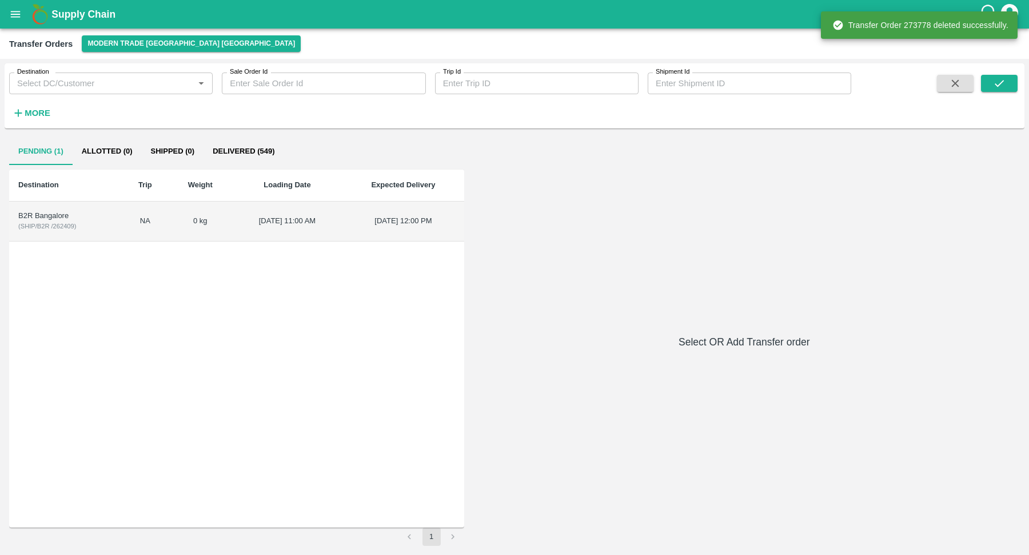
click at [75, 214] on div "B2R Bangalore" at bounding box center [65, 216] width 94 height 11
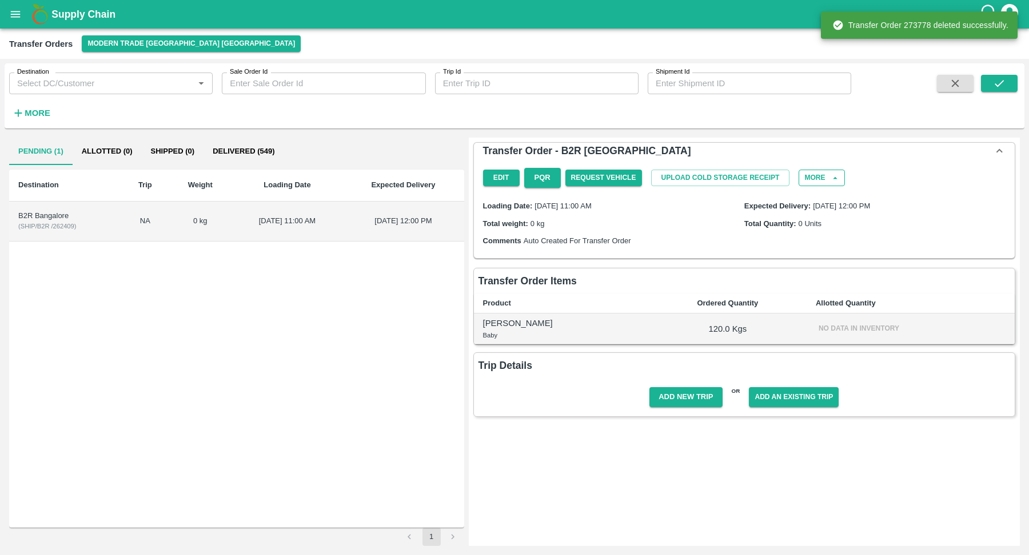
click at [816, 186] on button "More" at bounding box center [821, 178] width 46 height 17
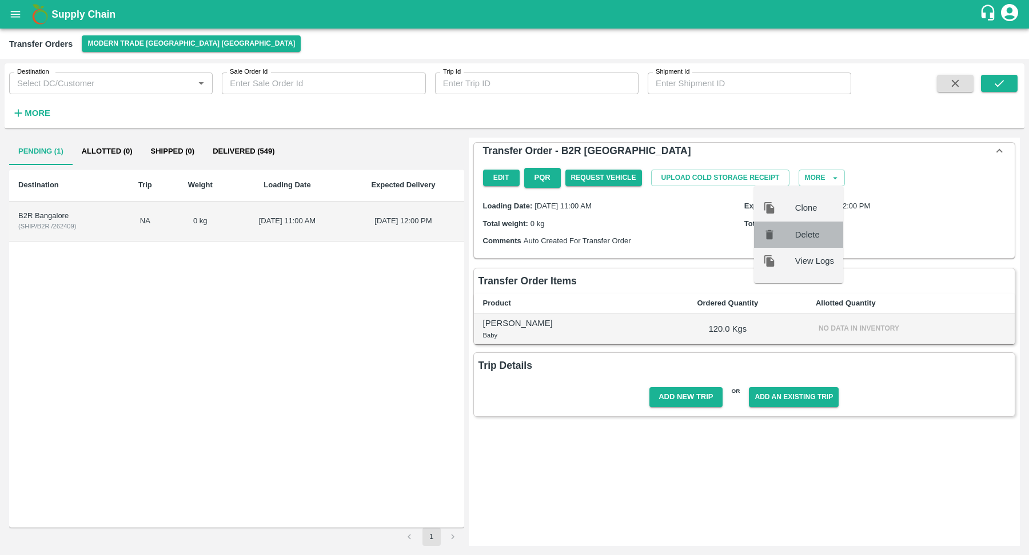
click at [821, 235] on span "Delete" at bounding box center [814, 235] width 39 height 13
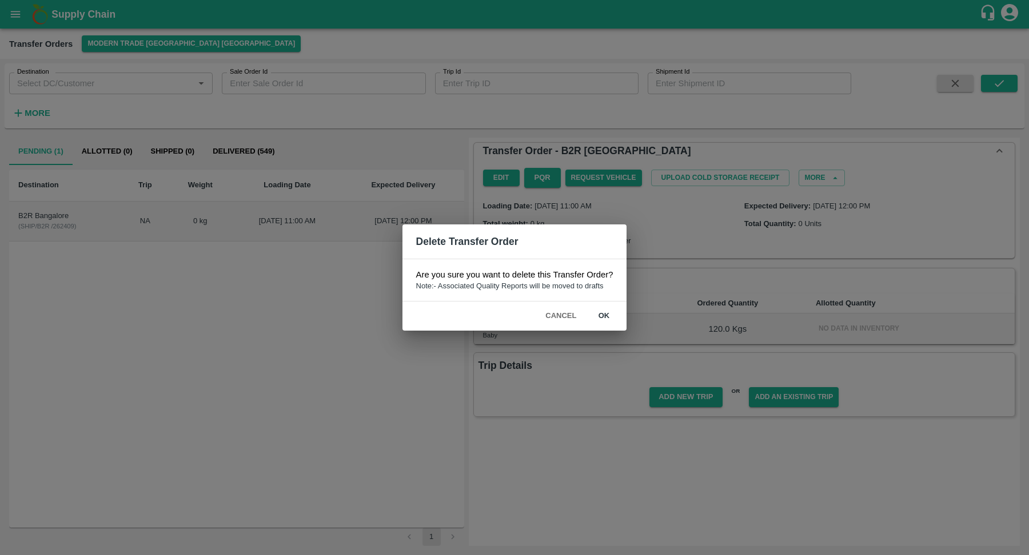
click at [605, 311] on button "ok" at bounding box center [603, 316] width 37 height 20
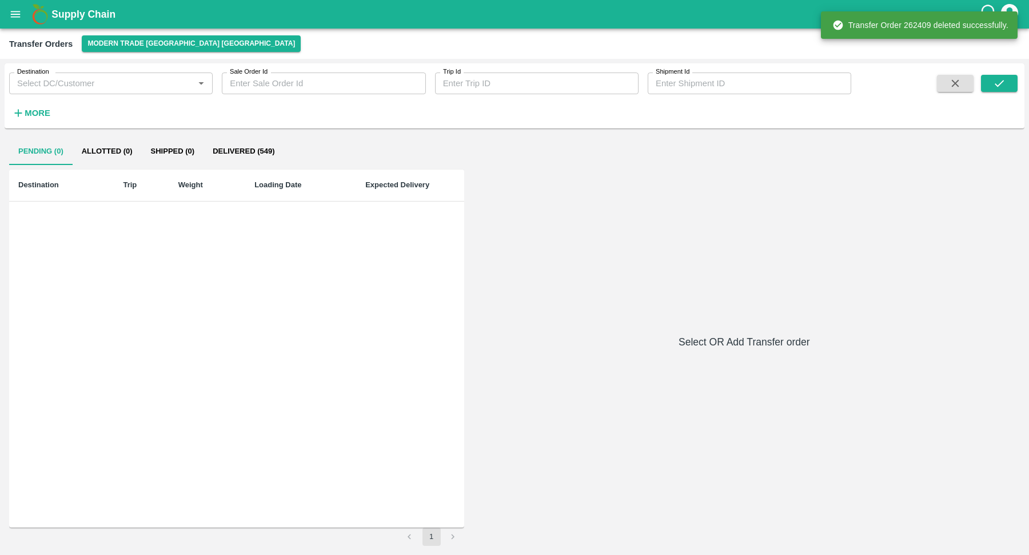
click at [596, 222] on div "Pending (0) Allotted (0) Shipped (0) Delivered (549) Destination Trip Weight Lo…" at bounding box center [514, 342] width 1010 height 409
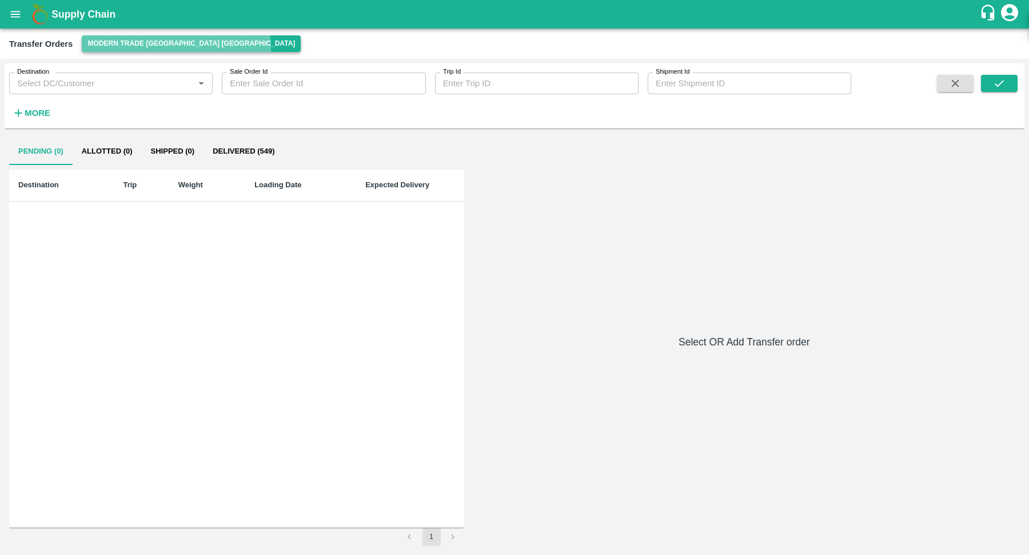
click at [175, 49] on button "Modern Trade Bangalore DC" at bounding box center [191, 43] width 219 height 17
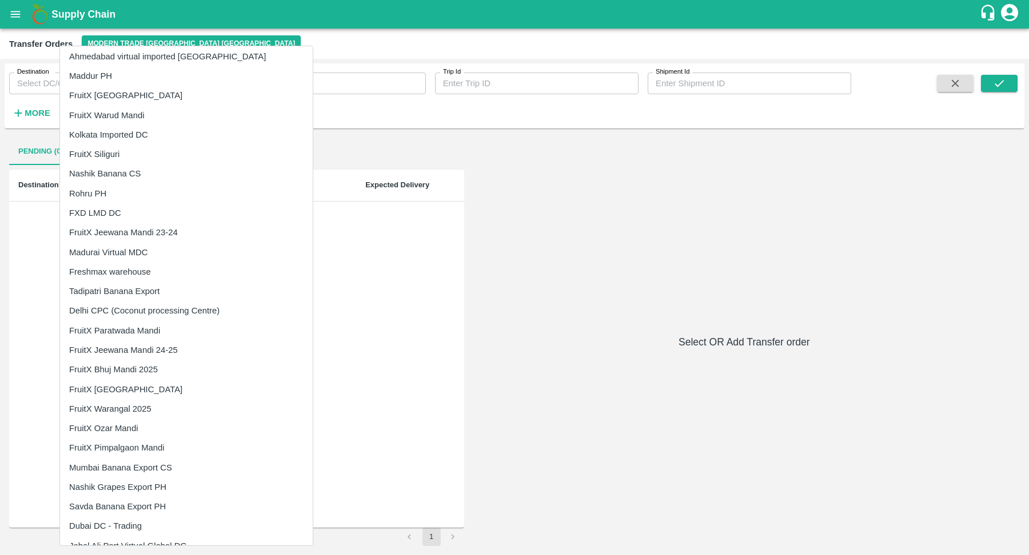
scroll to position [609, 0]
click at [127, 163] on li "FruitX Siliguri" at bounding box center [186, 156] width 253 height 19
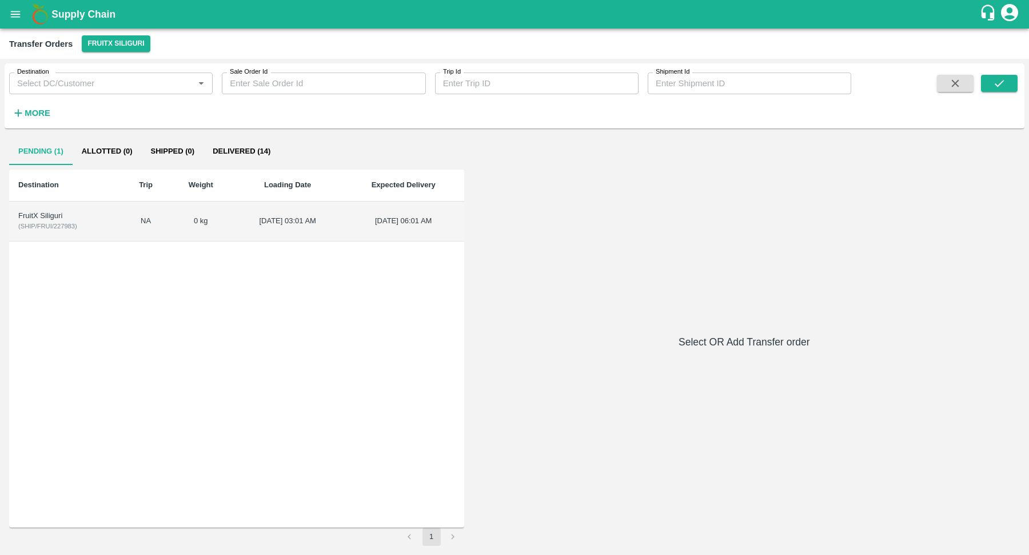
click at [190, 222] on td "0 kg" at bounding box center [200, 222] width 63 height 40
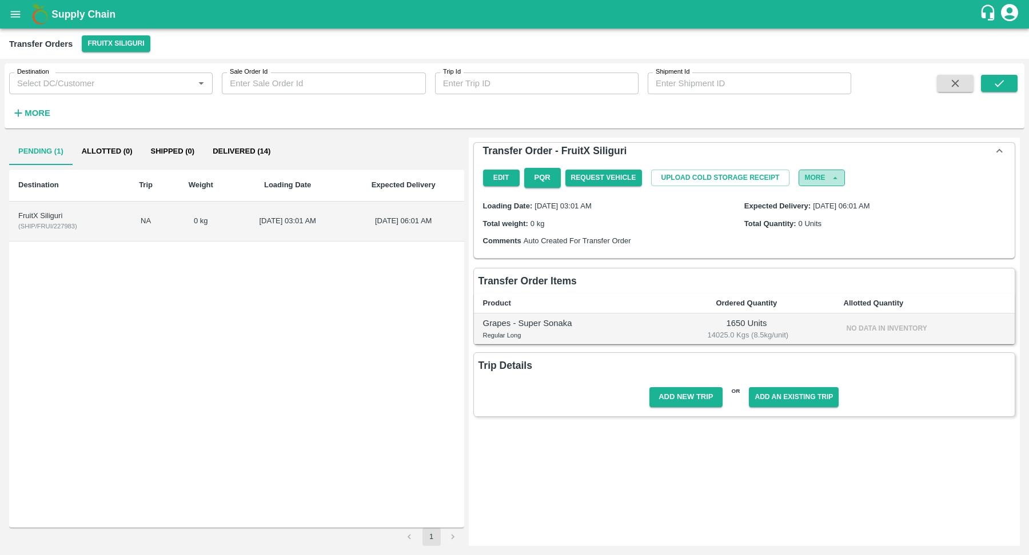
click at [825, 175] on button "More" at bounding box center [821, 178] width 46 height 17
click at [808, 238] on span "Delete" at bounding box center [814, 235] width 39 height 13
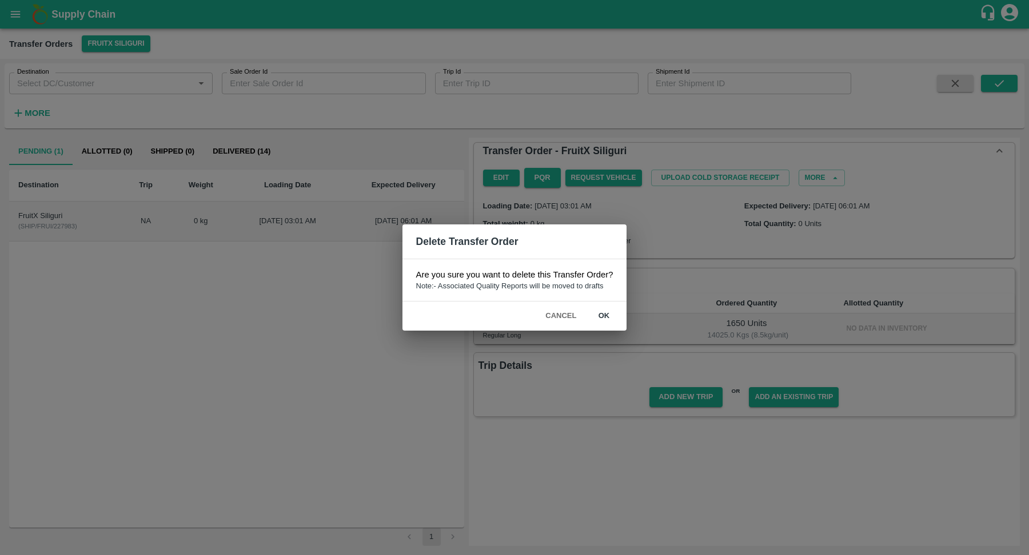
click at [604, 315] on button "ok" at bounding box center [603, 316] width 37 height 20
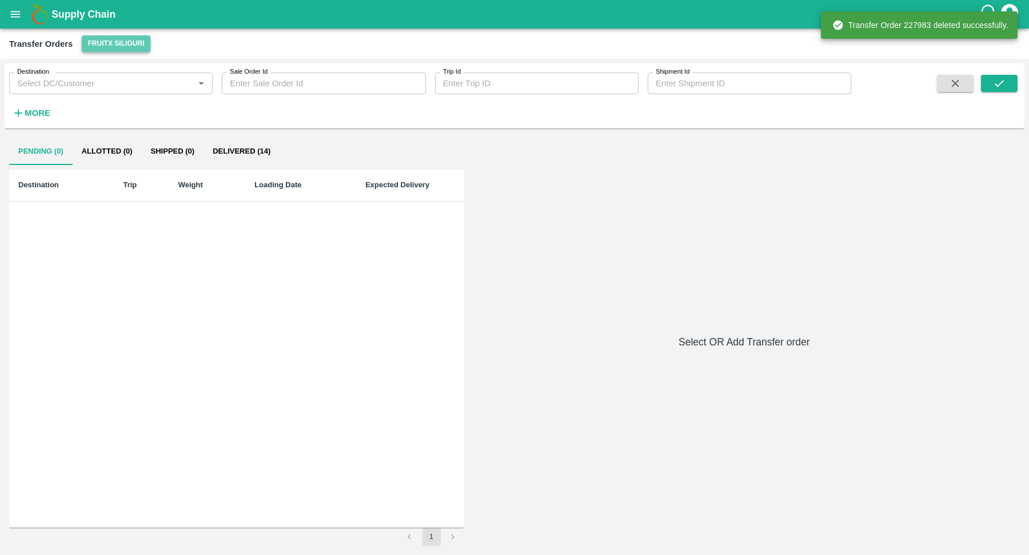
click at [114, 39] on button "FruitX Siliguri" at bounding box center [116, 43] width 68 height 17
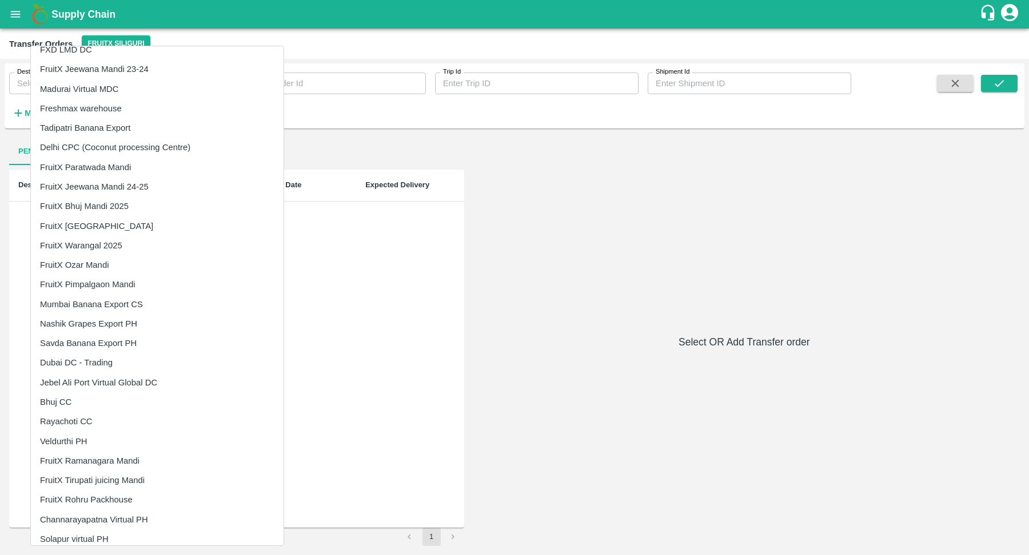
scroll to position [781, 0]
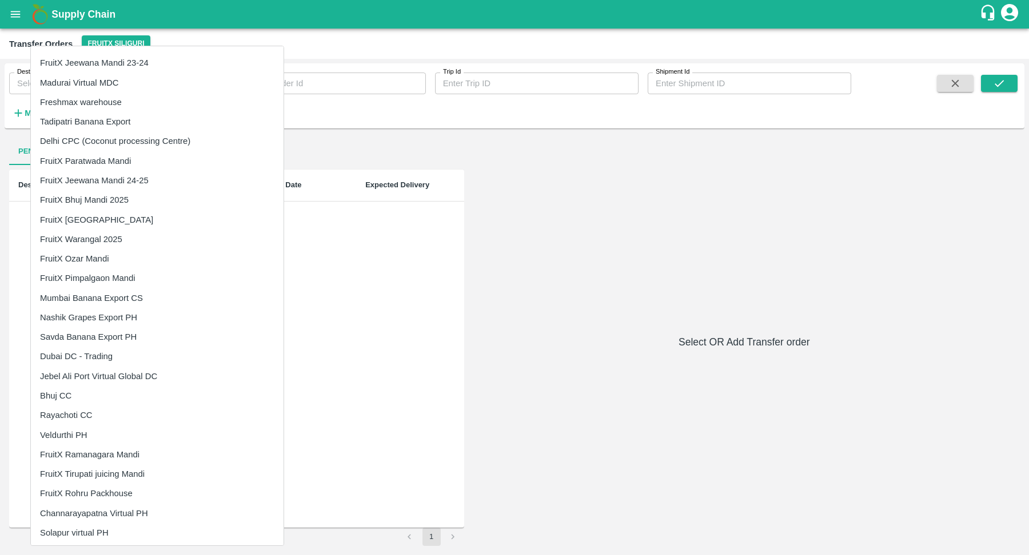
click at [131, 467] on li "FruitX Tirupati juicing Mandi" at bounding box center [157, 474] width 253 height 19
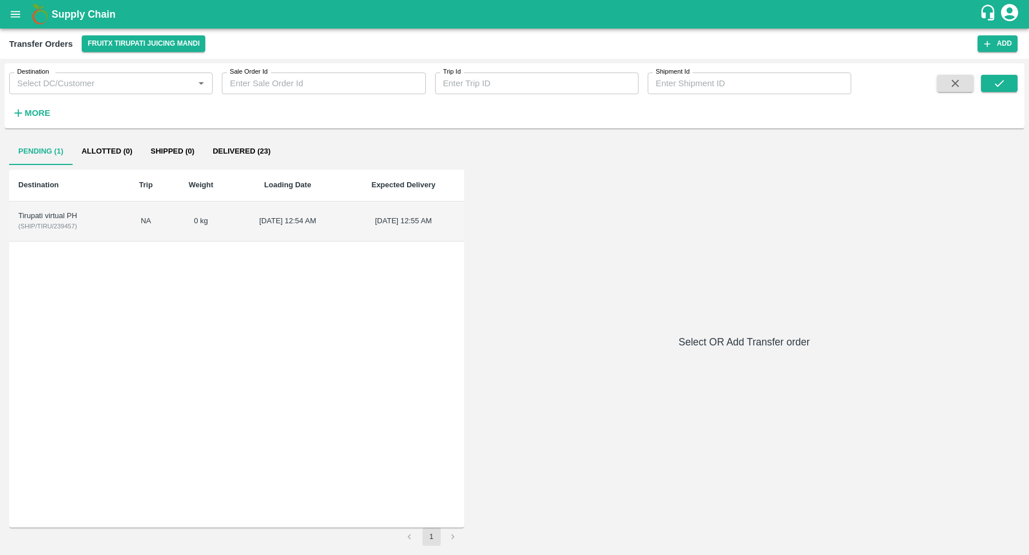
click at [211, 222] on td "0 kg" at bounding box center [200, 222] width 63 height 40
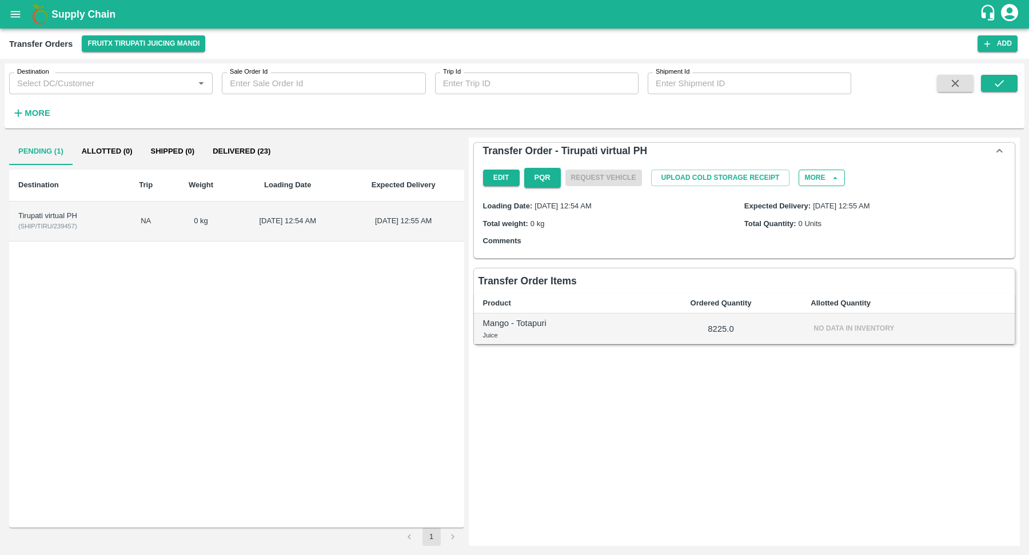
click at [832, 171] on button "More" at bounding box center [821, 178] width 46 height 17
click at [808, 239] on span "Delete" at bounding box center [814, 235] width 39 height 13
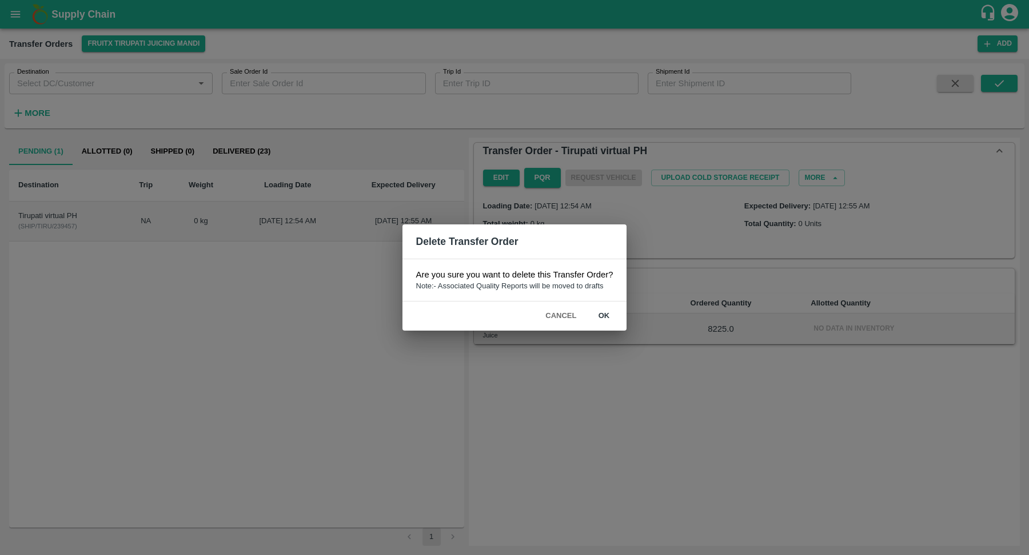
click at [602, 315] on button "ok" at bounding box center [603, 316] width 37 height 20
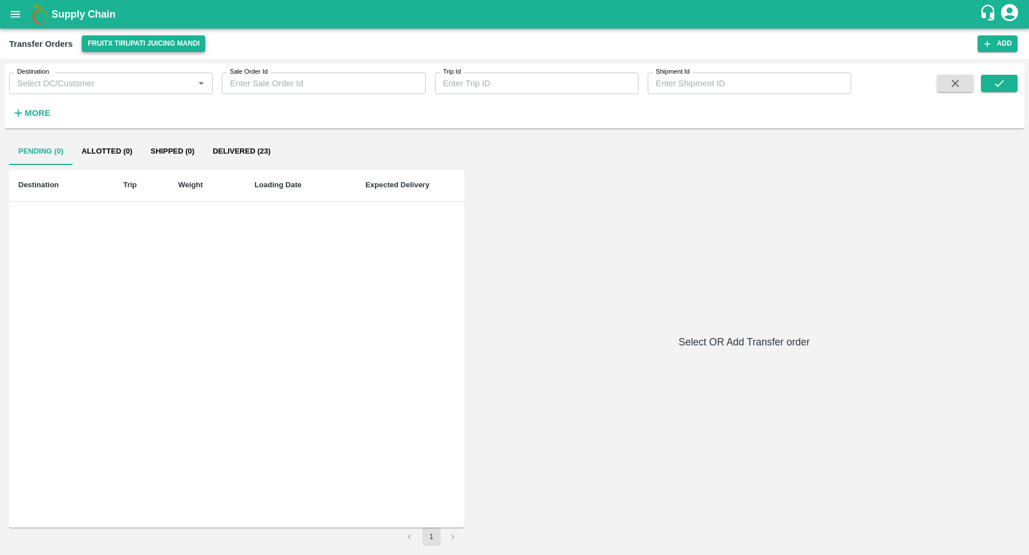
click at [130, 39] on button "FruitX Tirupati juicing Mandi" at bounding box center [143, 43] width 123 height 17
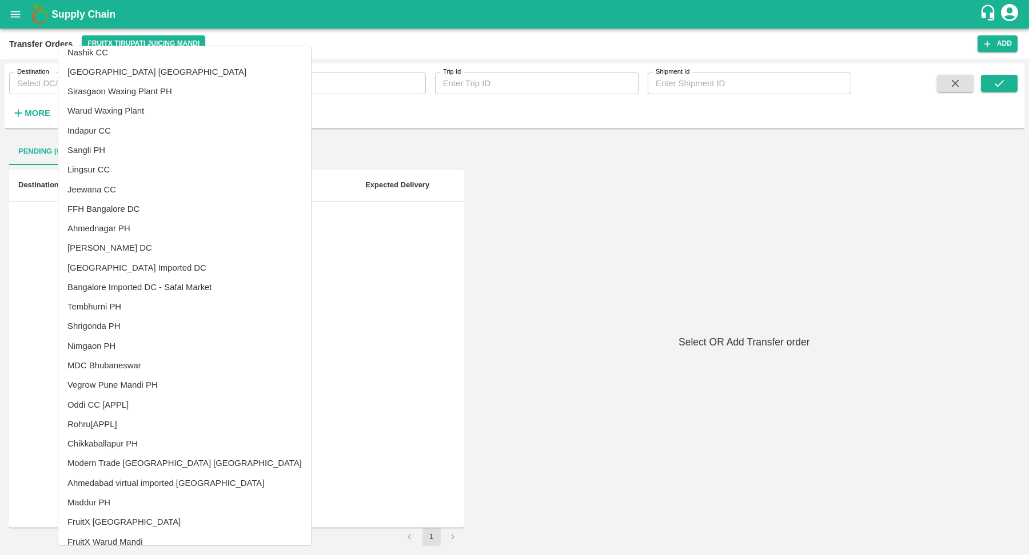
scroll to position [186, 0]
click at [146, 438] on li "Chikkaballapur PH" at bounding box center [184, 442] width 253 height 19
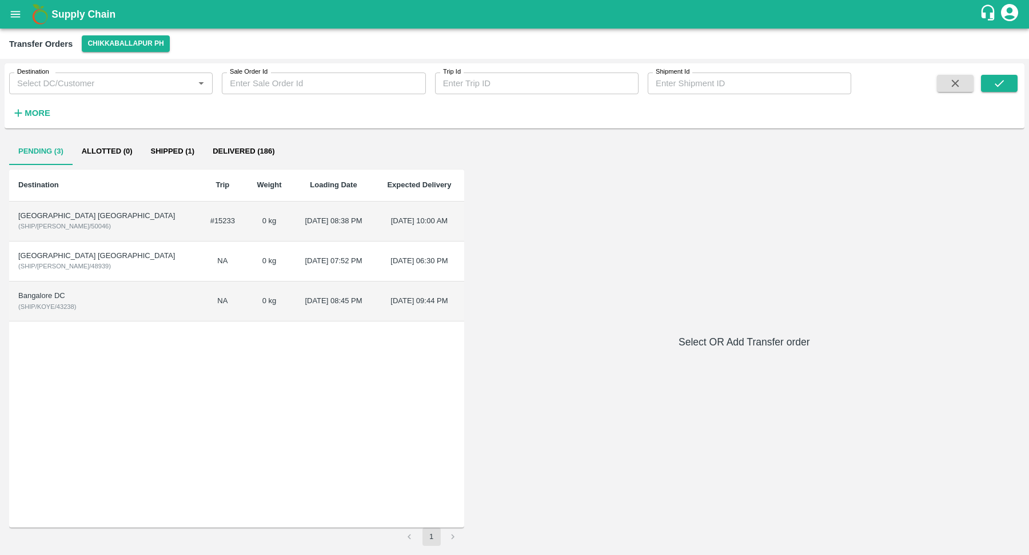
click at [246, 271] on td "0 kg" at bounding box center [269, 262] width 47 height 40
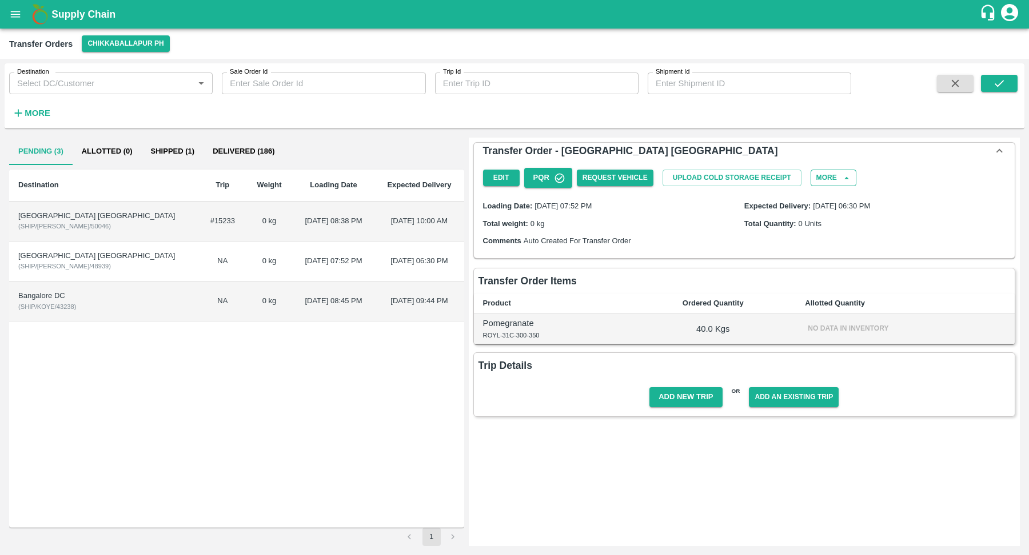
click at [831, 177] on button "More" at bounding box center [833, 178] width 46 height 17
click at [828, 239] on span "Delete" at bounding box center [825, 235] width 39 height 13
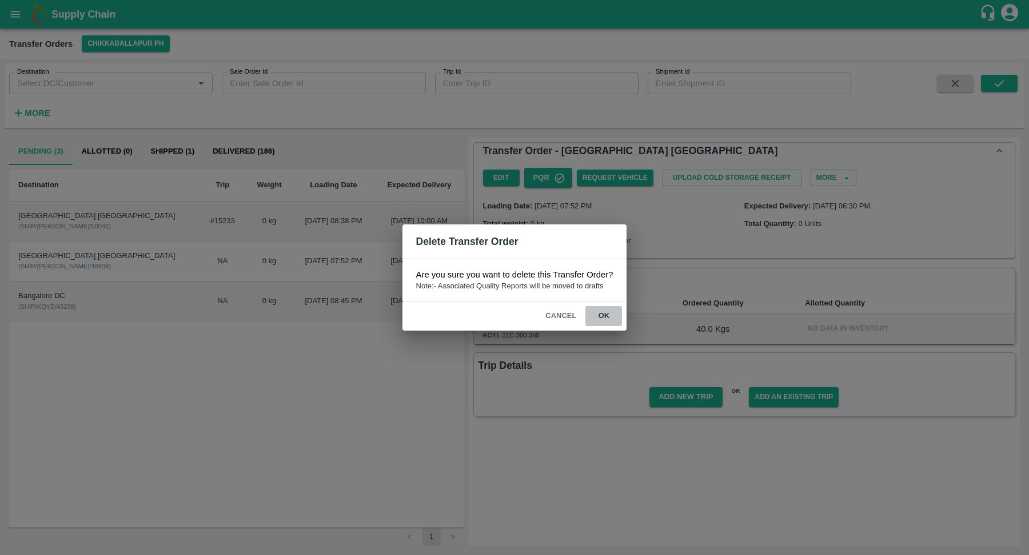
click at [608, 319] on button "ok" at bounding box center [603, 316] width 37 height 20
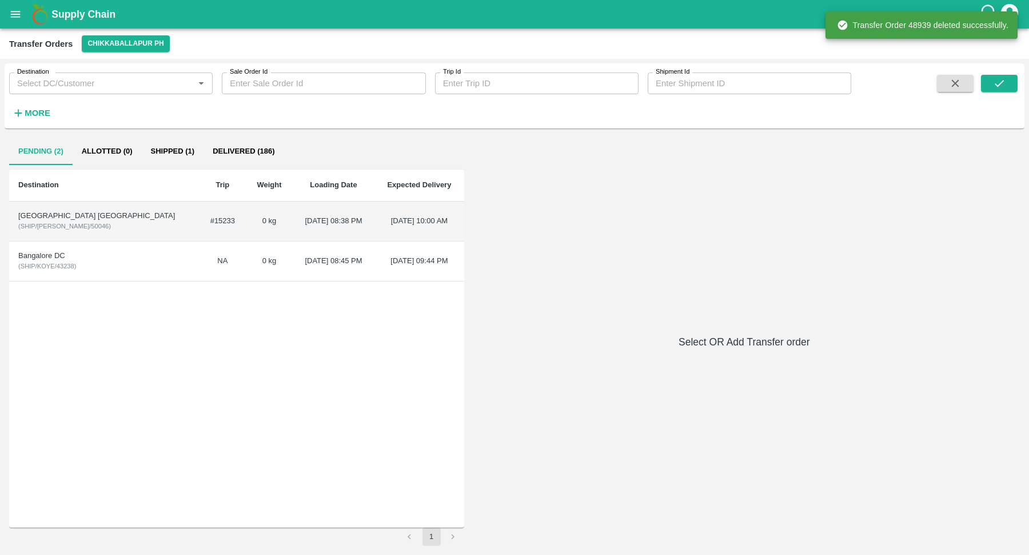
click at [293, 266] on td "08 Sep 2022, 08:45 PM" at bounding box center [334, 262] width 82 height 40
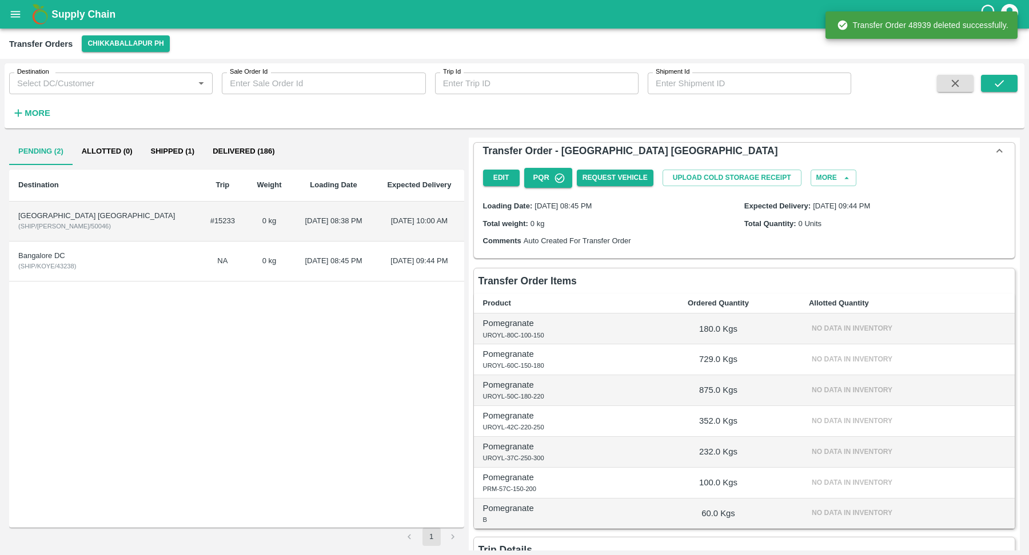
click at [199, 255] on td "NA" at bounding box center [222, 262] width 47 height 40
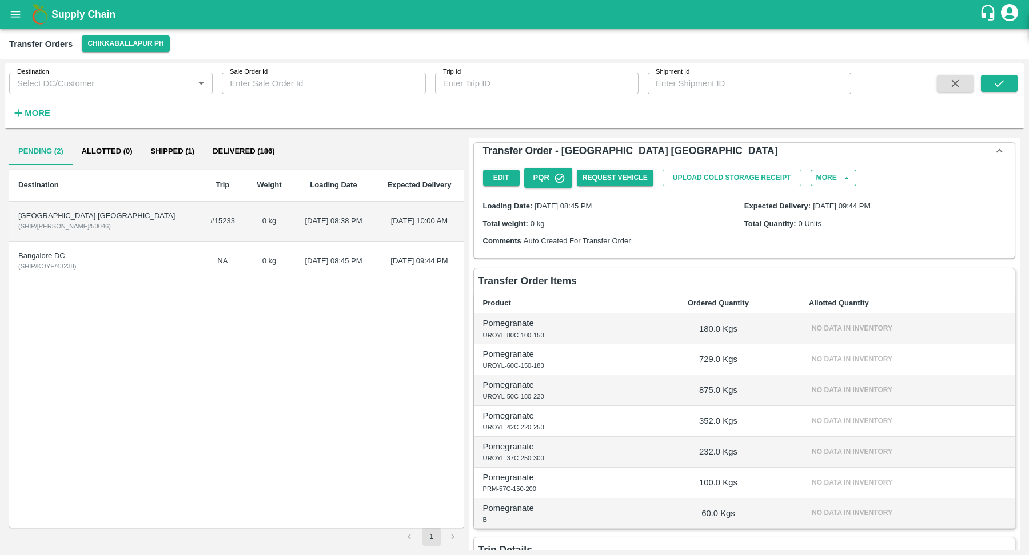
click at [838, 177] on button "More" at bounding box center [833, 178] width 46 height 17
click at [829, 241] on div "Delete" at bounding box center [810, 235] width 89 height 26
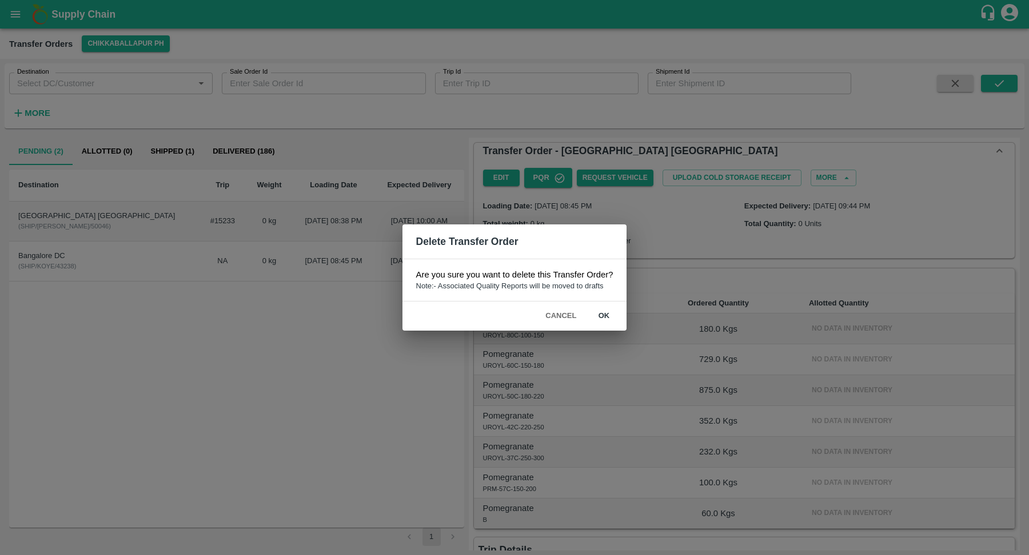
click at [603, 316] on button "ok" at bounding box center [603, 316] width 37 height 20
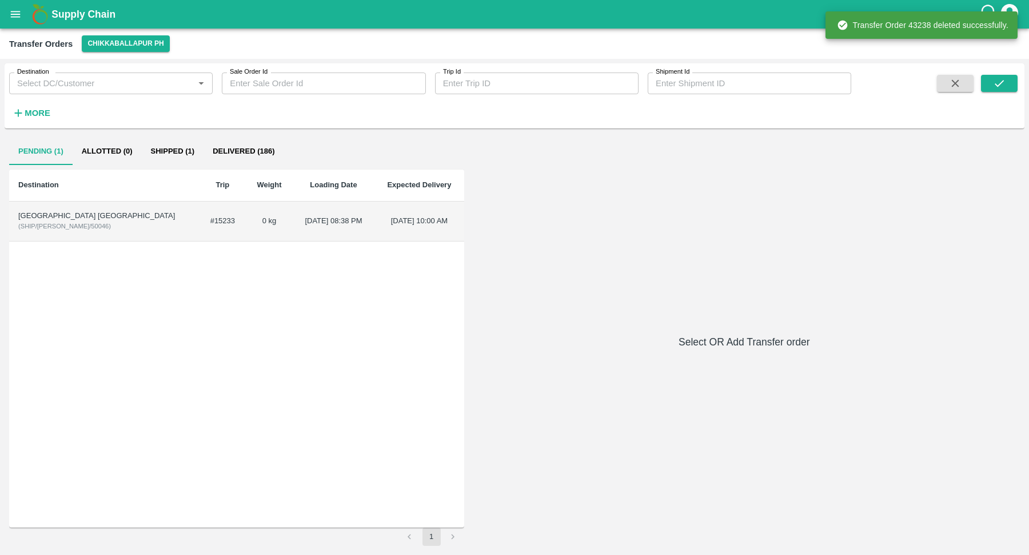
click at [133, 33] on div "Transfer Orders Chikkaballapur PH" at bounding box center [514, 44] width 1029 height 30
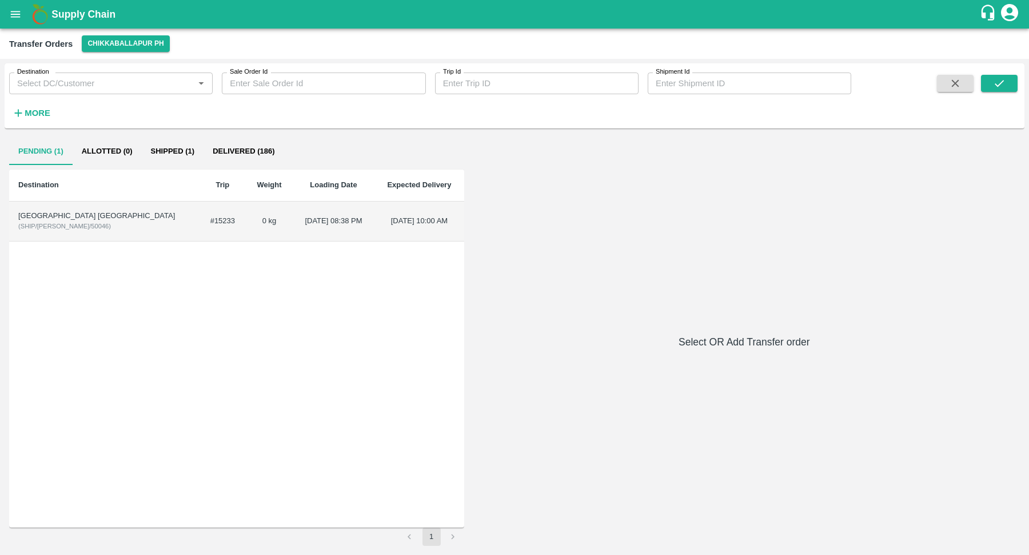
click at [133, 46] on button "Chikkaballapur PH" at bounding box center [125, 43] width 87 height 17
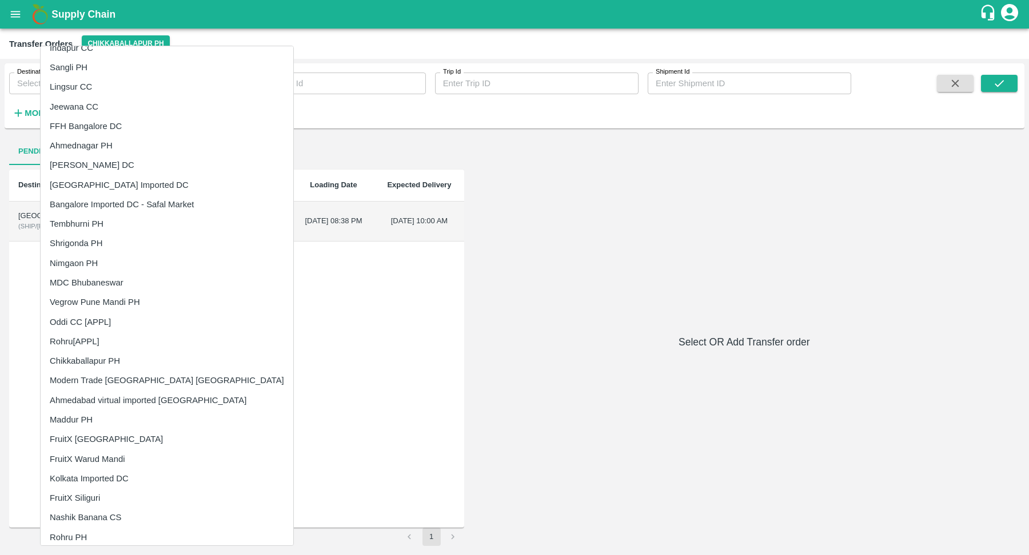
scroll to position [270, 0]
click at [117, 423] on li "Maddur PH" at bounding box center [167, 416] width 253 height 19
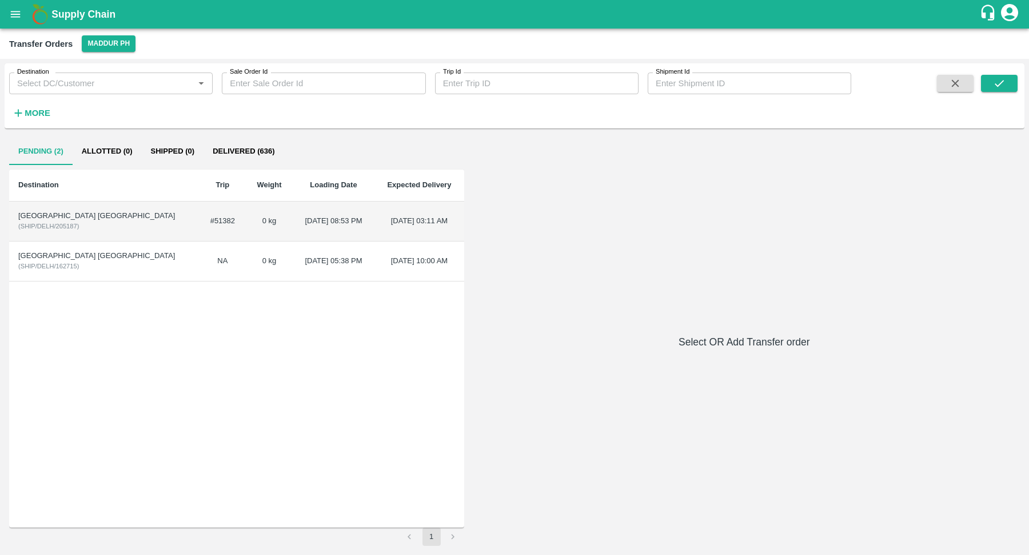
click at [293, 274] on td "16 Oct 2023, 05:38 PM" at bounding box center [334, 262] width 82 height 40
click at [293, 251] on td "16 Oct 2023, 05:38 PM" at bounding box center [334, 262] width 82 height 40
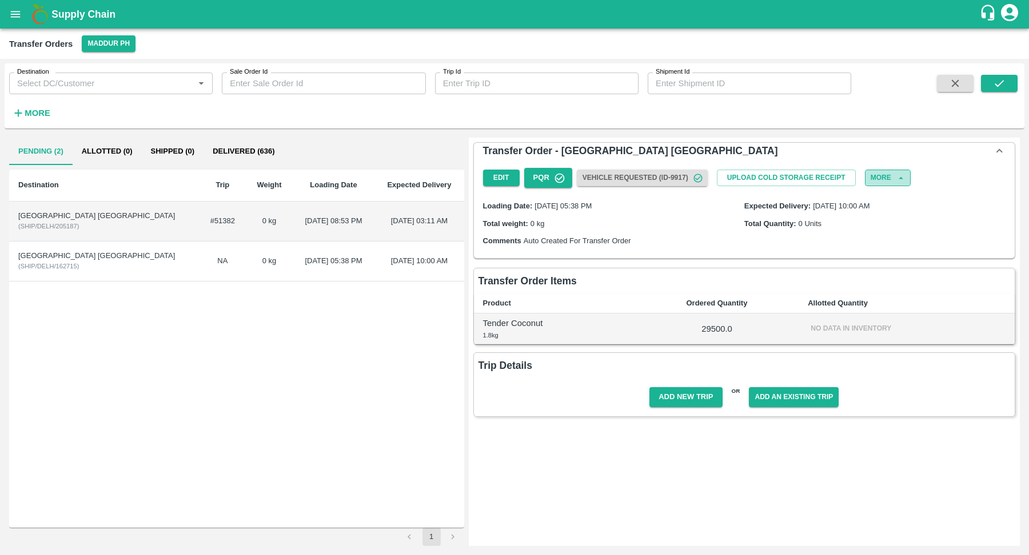
click at [893, 171] on button "More" at bounding box center [888, 178] width 46 height 17
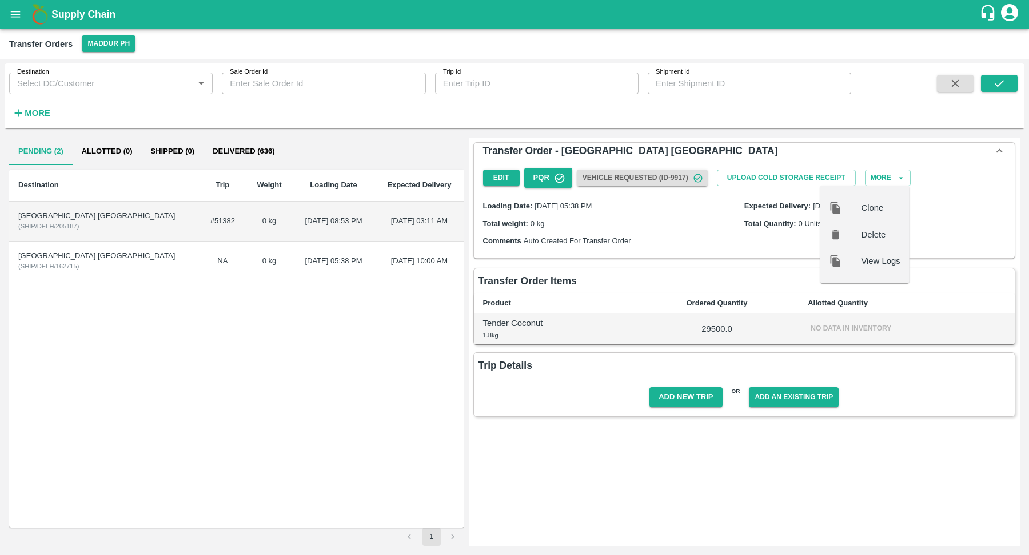
click at [878, 237] on span "Delete" at bounding box center [880, 235] width 39 height 13
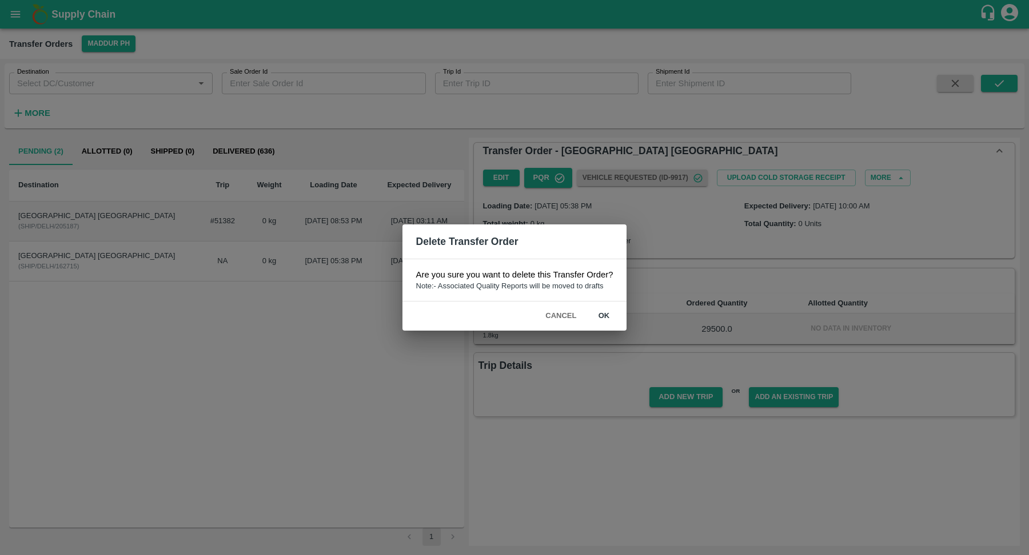
click at [612, 313] on button "ok" at bounding box center [603, 316] width 37 height 20
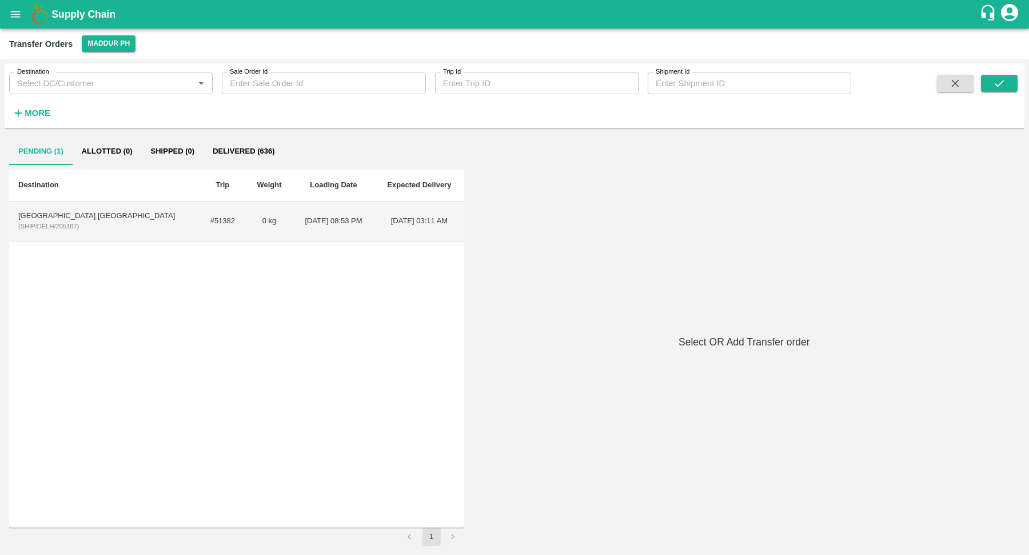
click at [39, 217] on div "Delhi Coconut DC" at bounding box center [103, 216] width 171 height 11
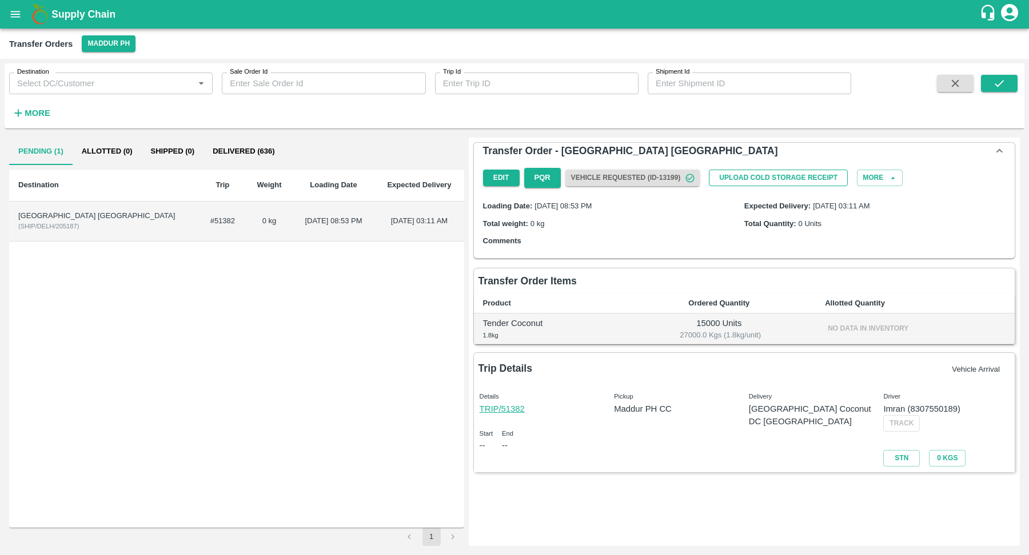
click at [817, 175] on button "Upload Cold Storage Receipt" at bounding box center [778, 178] width 139 height 17
click at [861, 169] on div "Edit PQR Vehicle Requested (ID-13199) Upload Cold Storage Receipt Upload 0 View…" at bounding box center [743, 177] width 531 height 29
click at [872, 178] on button "More" at bounding box center [880, 178] width 46 height 17
click at [869, 237] on span "Delete" at bounding box center [872, 235] width 39 height 13
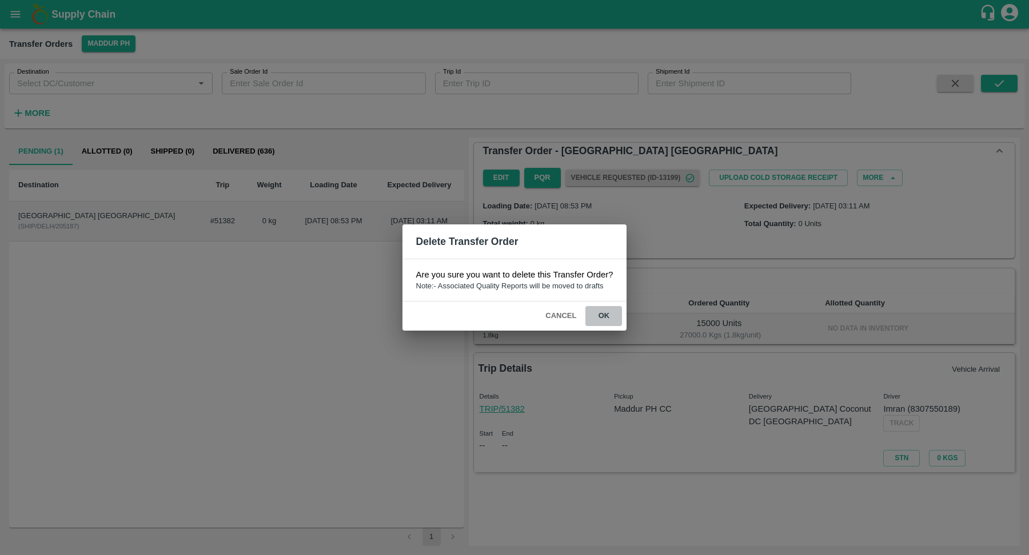
click at [604, 318] on button "ok" at bounding box center [603, 316] width 37 height 20
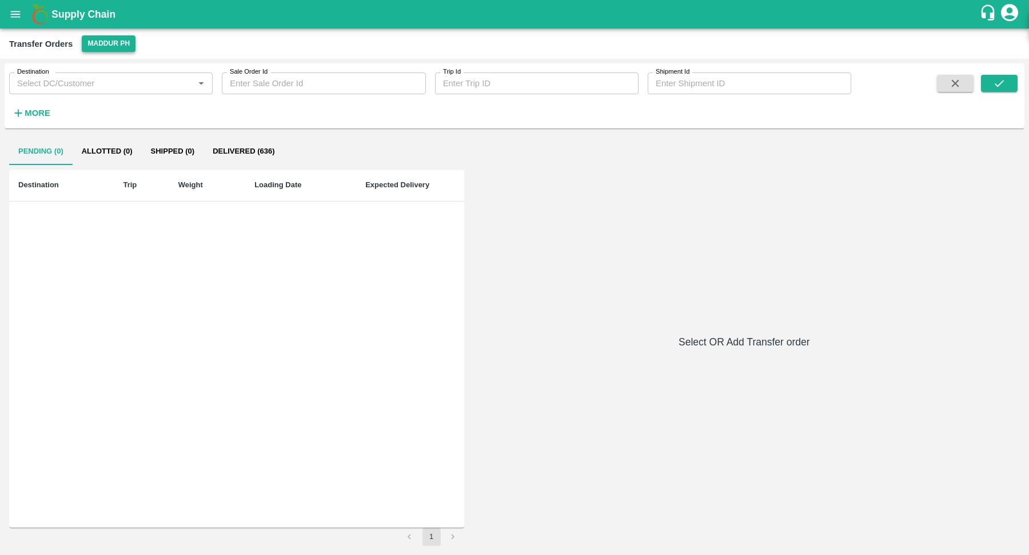
click at [118, 46] on button "Maddur PH" at bounding box center [109, 43] width 54 height 17
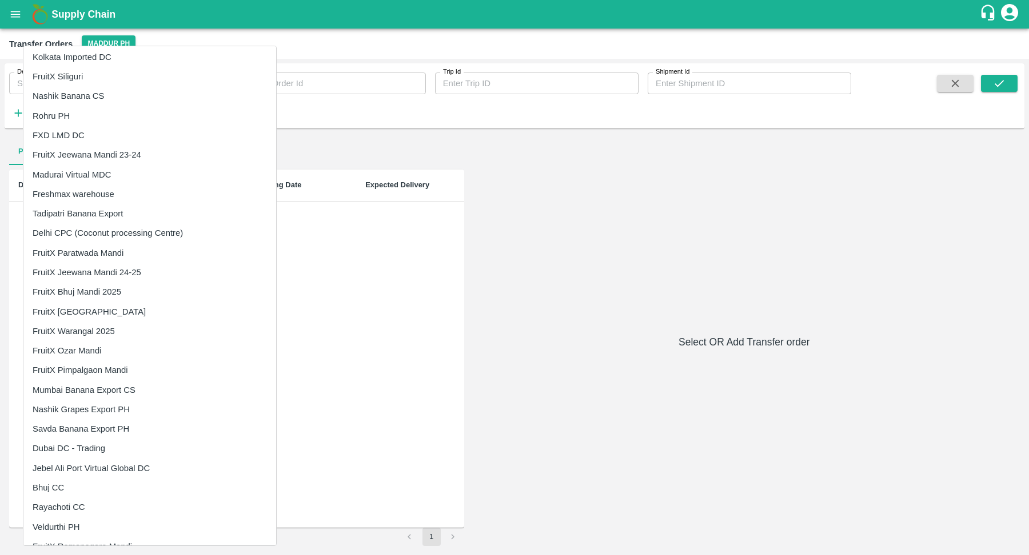
scroll to position [676, 0]
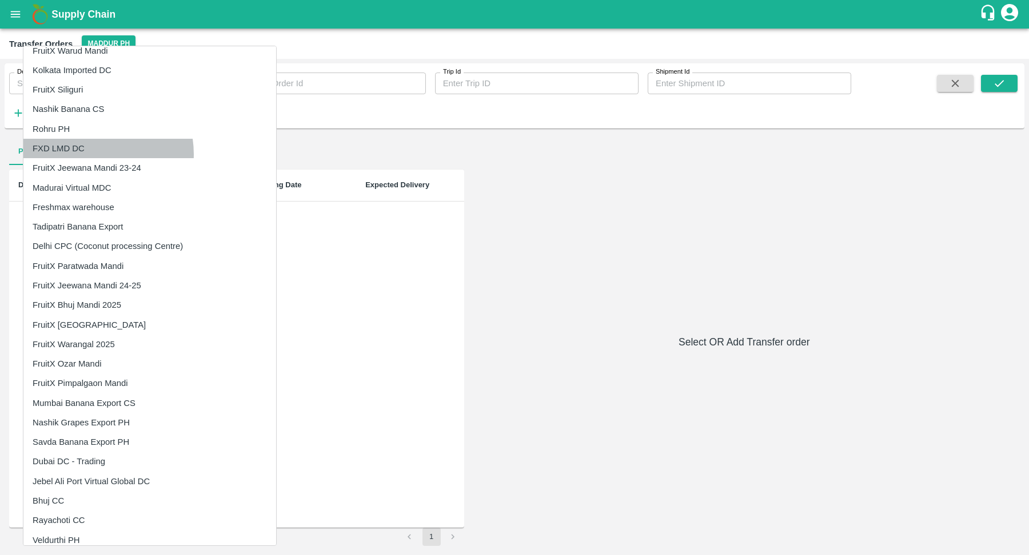
click at [87, 153] on li "FXD LMD DC" at bounding box center [149, 148] width 253 height 19
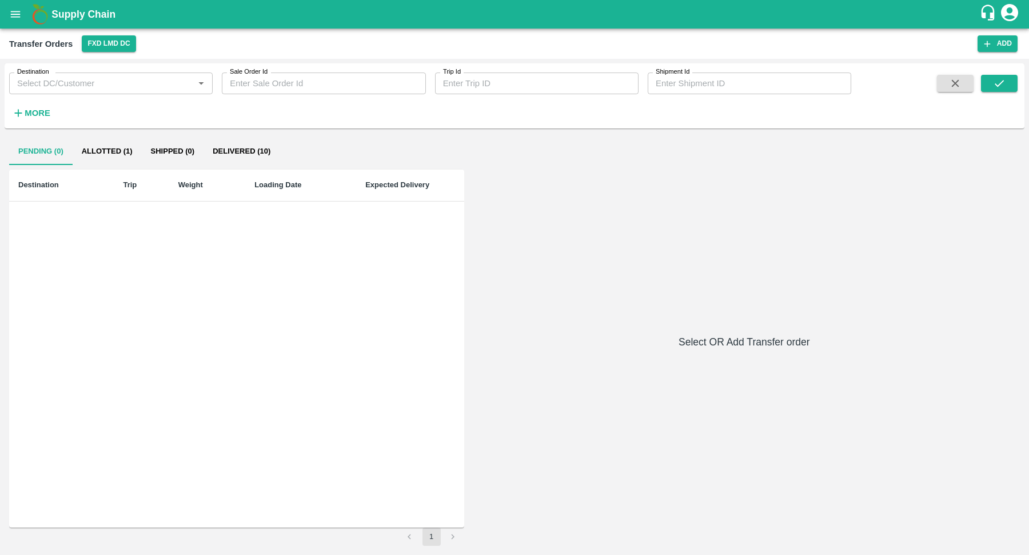
click at [116, 157] on button "Allotted (1)" at bounding box center [107, 151] width 69 height 27
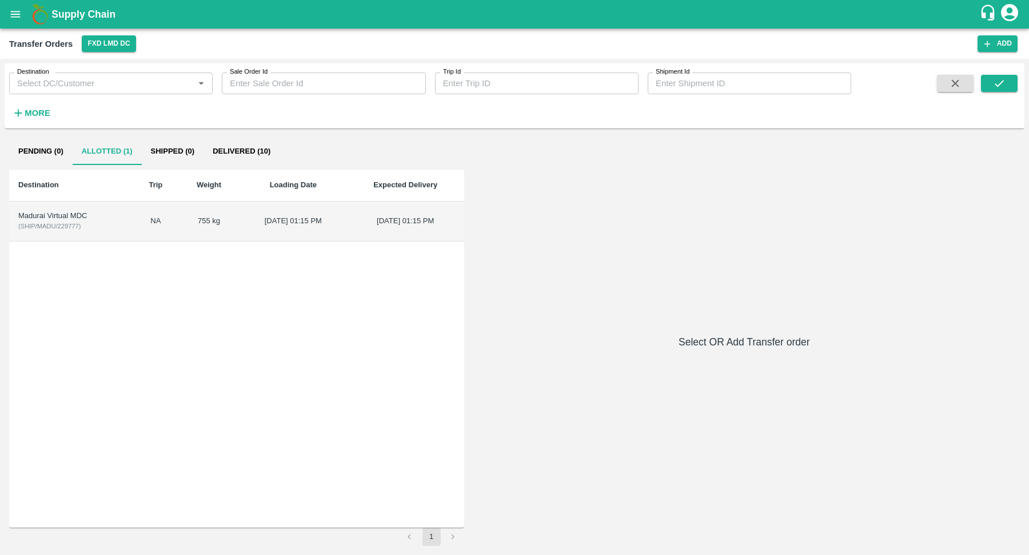
click at [250, 216] on td "30 Apr 2024, 01:15 PM" at bounding box center [292, 222] width 107 height 40
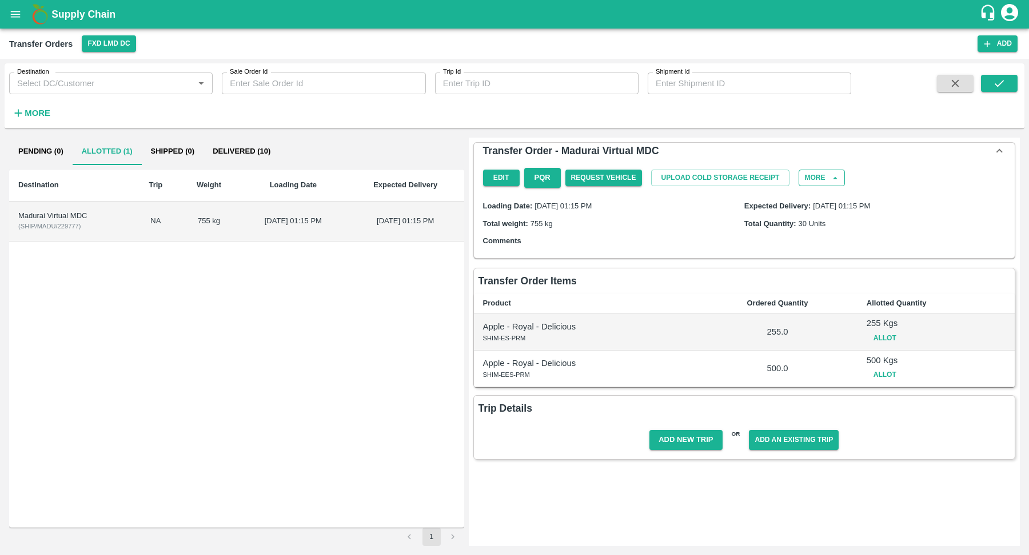
click at [822, 171] on button "More" at bounding box center [821, 178] width 46 height 17
click at [806, 225] on div "Delete" at bounding box center [798, 235] width 89 height 26
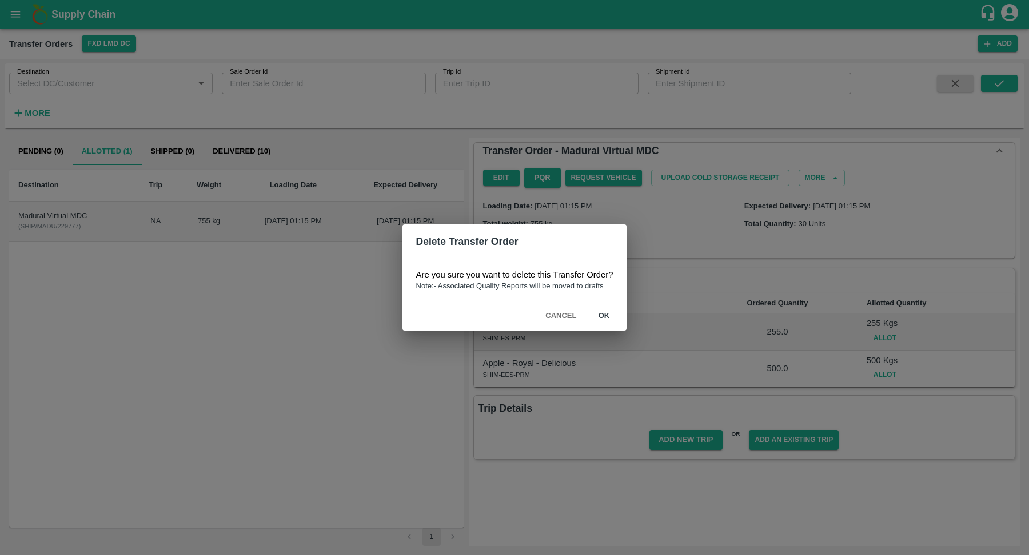
click at [605, 315] on button "ok" at bounding box center [603, 316] width 37 height 20
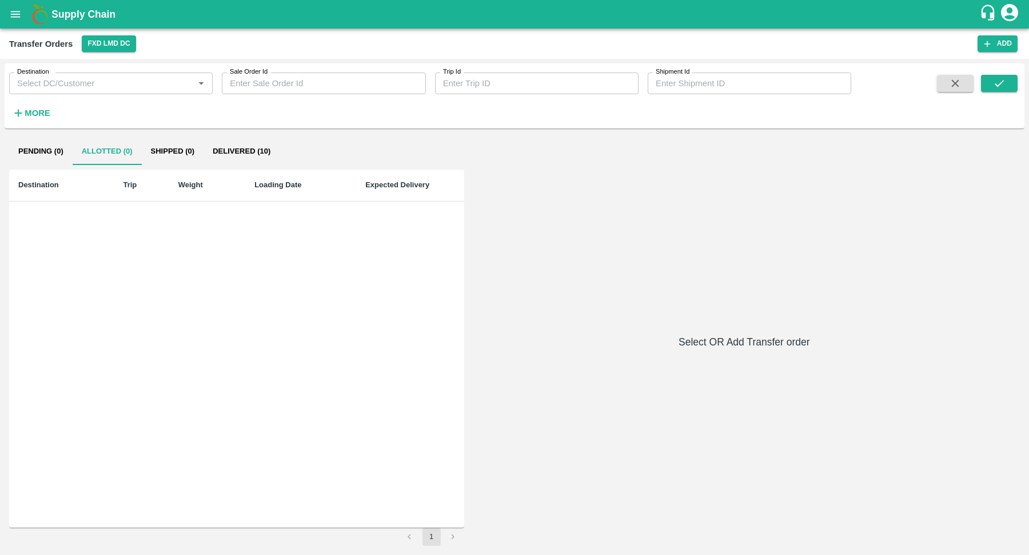
click at [238, 147] on button "Delivered (10)" at bounding box center [241, 151] width 76 height 27
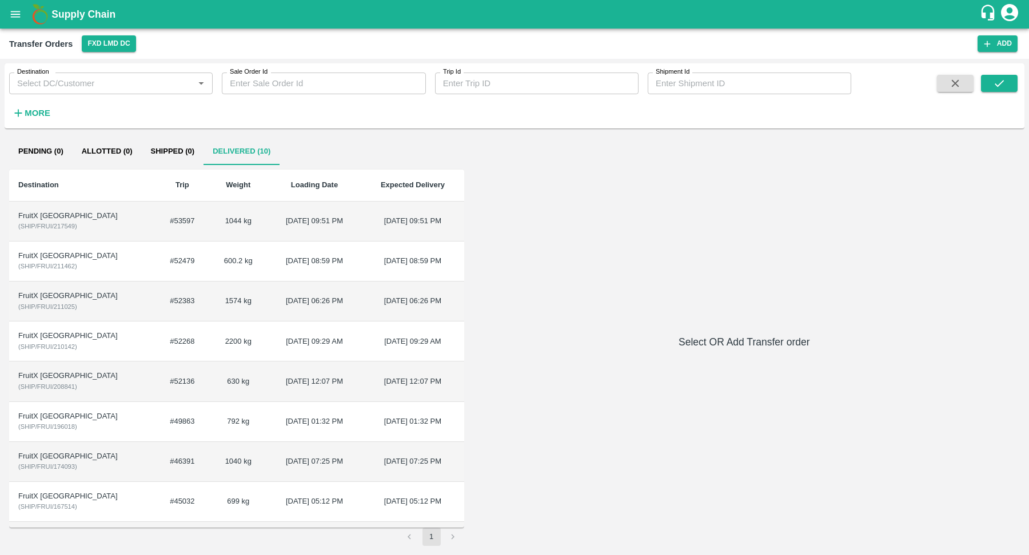
click at [267, 235] on td "20 Mar 2024, 09:51 PM" at bounding box center [314, 222] width 94 height 40
click at [98, 145] on button "Allotted (0)" at bounding box center [107, 151] width 69 height 27
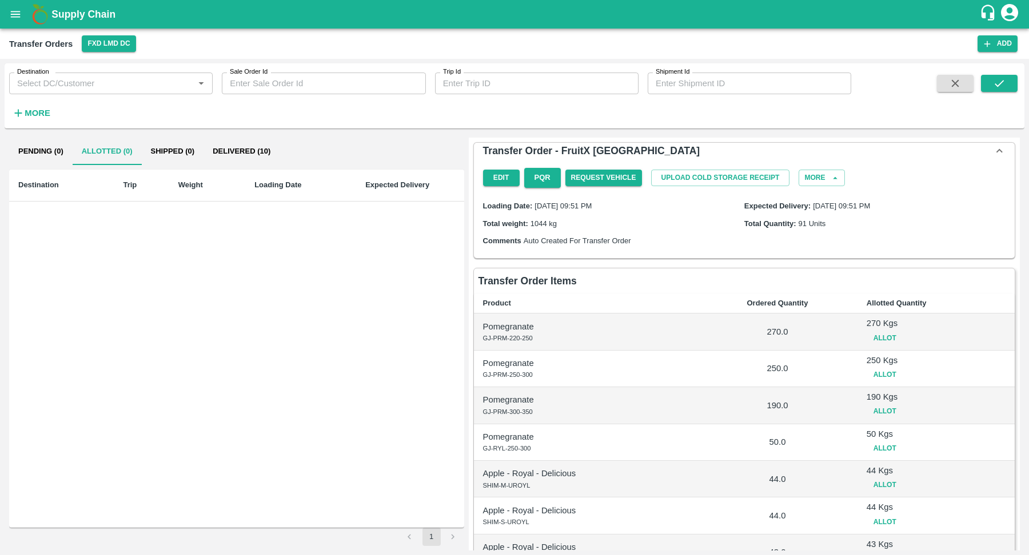
click at [207, 157] on button "Delivered (10)" at bounding box center [241, 151] width 76 height 27
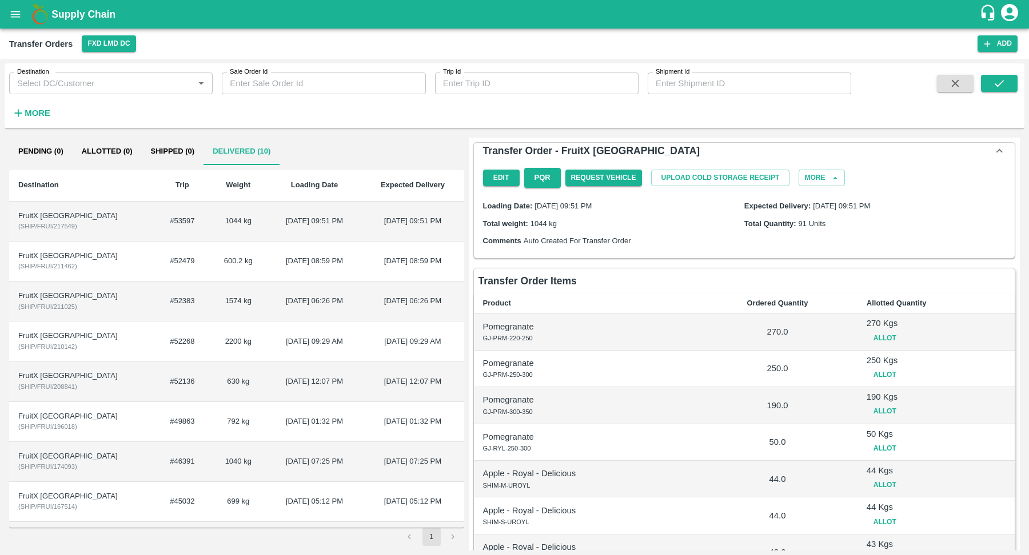
click at [101, 152] on button "Allotted (0)" at bounding box center [107, 151] width 69 height 27
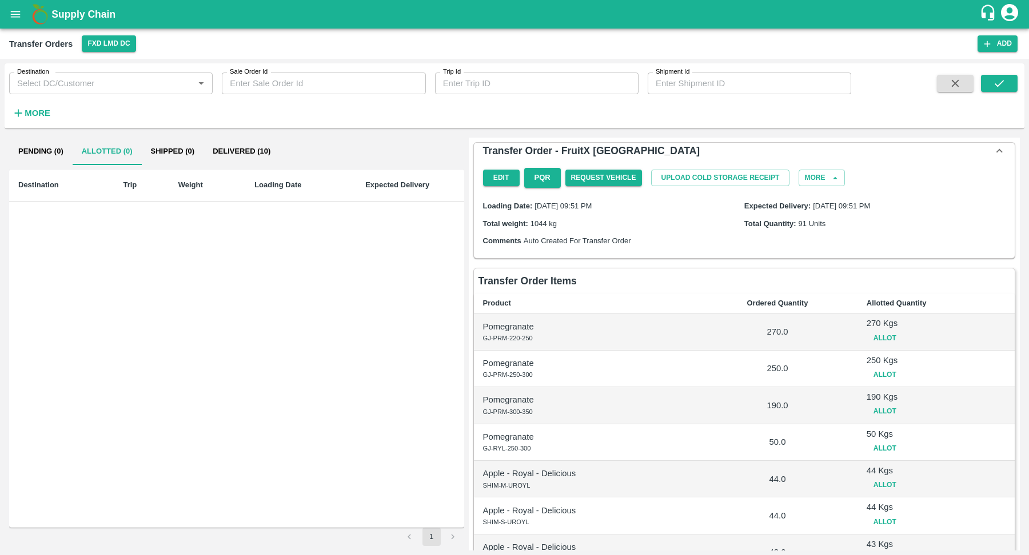
click at [254, 161] on button "Delivered (10)" at bounding box center [241, 151] width 76 height 27
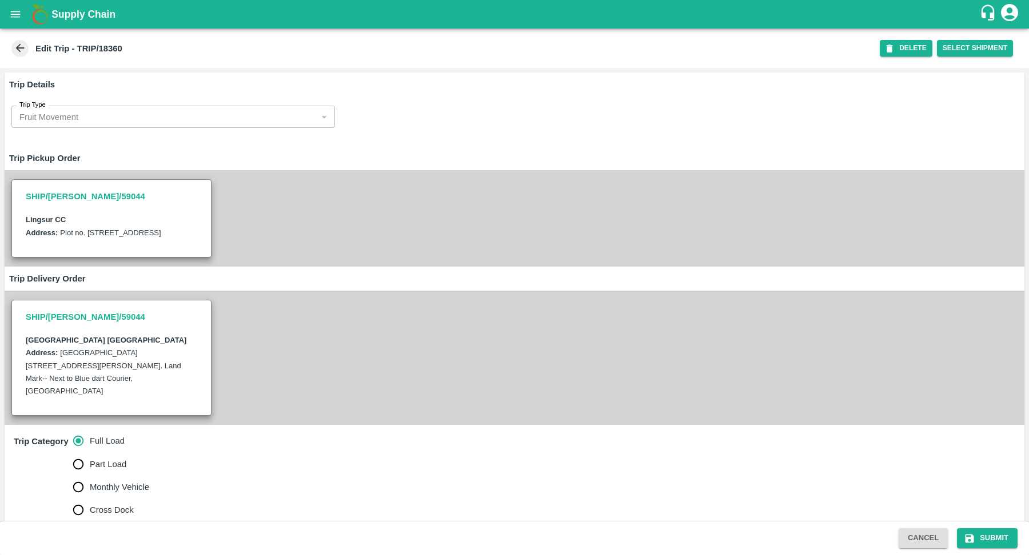
scroll to position [592, 0]
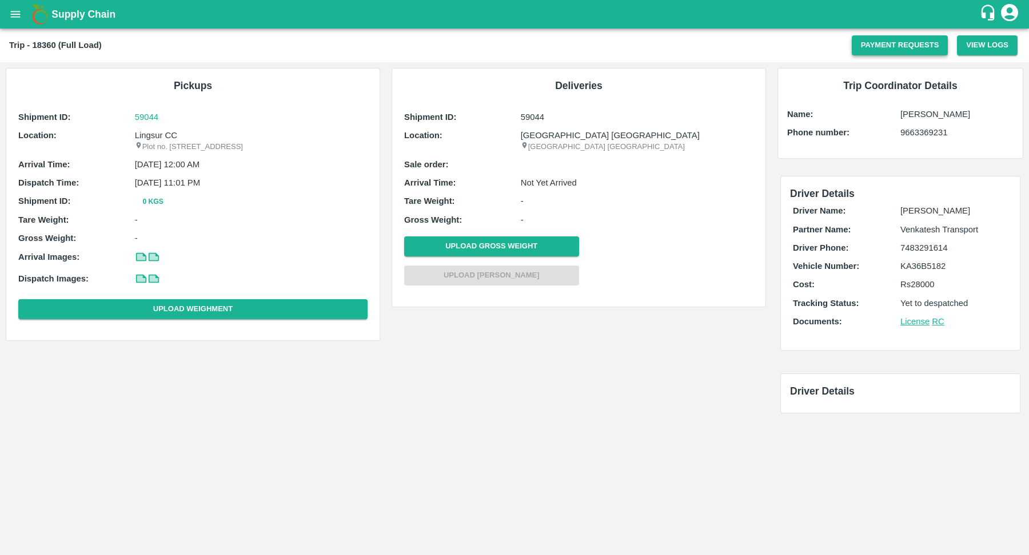
click at [885, 53] on button "Payment Requests" at bounding box center [900, 45] width 97 height 20
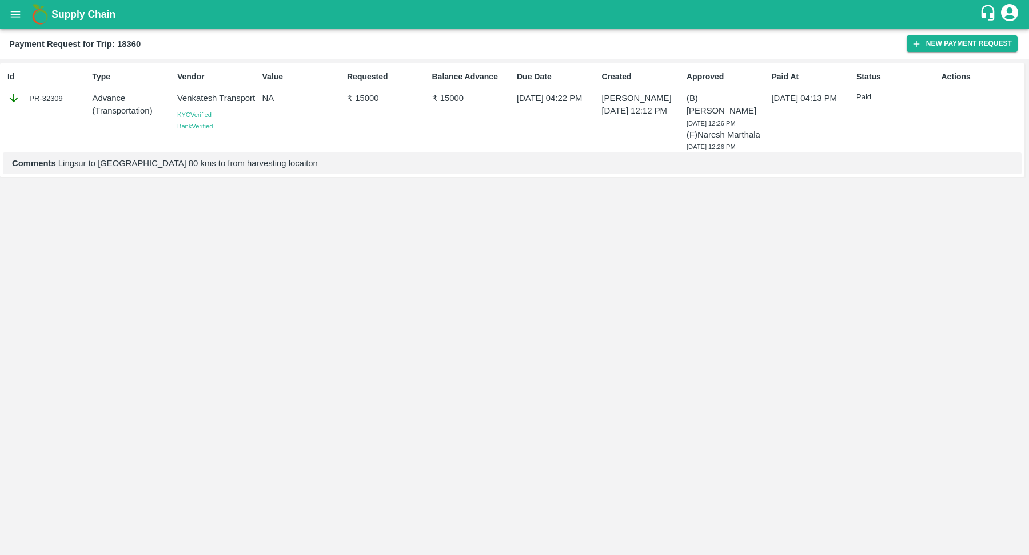
click at [432, 125] on div "Balance Advance ₹ 15000" at bounding box center [469, 109] width 85 height 86
click at [528, 131] on div "Due Date [DATE] 04:22 PM" at bounding box center [554, 109] width 85 height 86
click at [700, 138] on div "(B) [PERSON_NAME] [DATE] 12:26 PM (F) [PERSON_NAME] [DATE] 12:26 PM" at bounding box center [726, 122] width 80 height 61
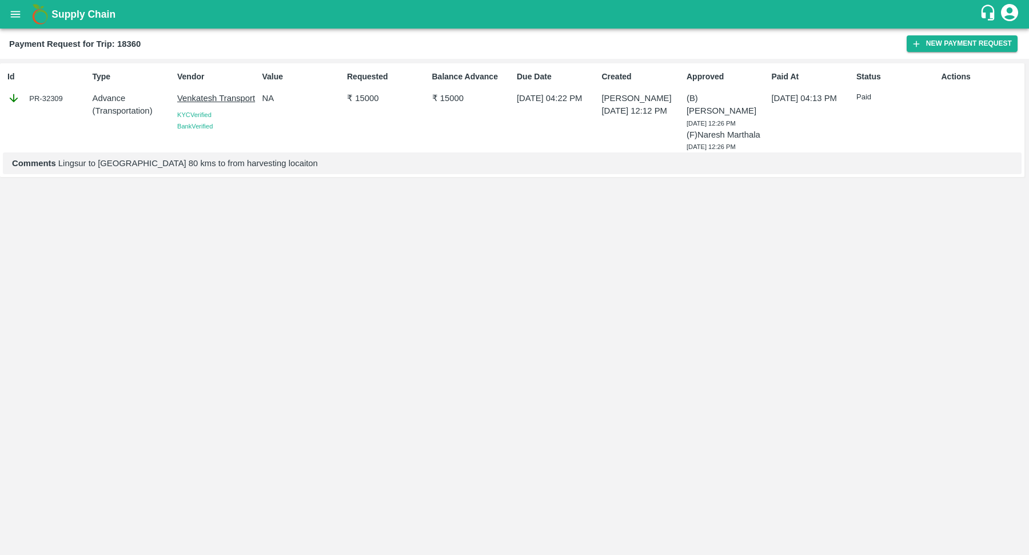
click at [275, 159] on div "Comments Lingsur to [GEOGRAPHIC_DATA] 80 kms to from harvesting locaiton" at bounding box center [512, 164] width 1018 height 22
click at [214, 98] on p "Venkatesh Transport" at bounding box center [217, 98] width 80 height 13
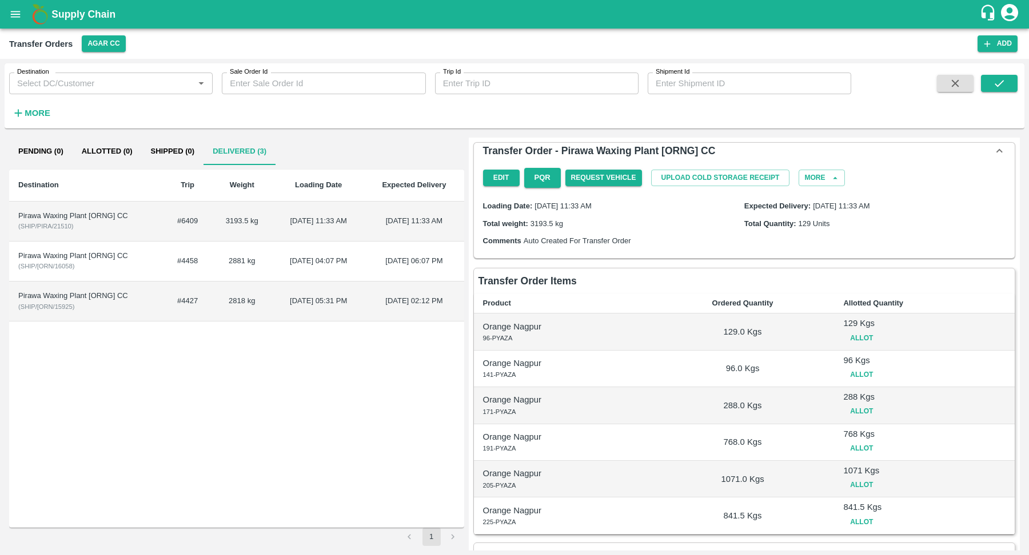
click at [15, 21] on button "open drawer" at bounding box center [15, 14] width 26 height 26
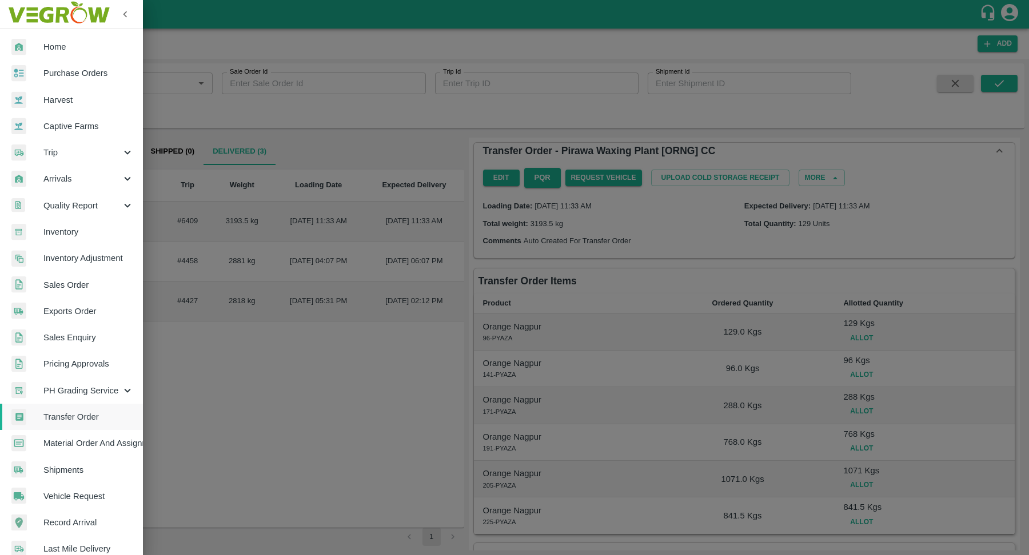
click at [77, 173] on span "Arrivals" at bounding box center [82, 179] width 78 height 13
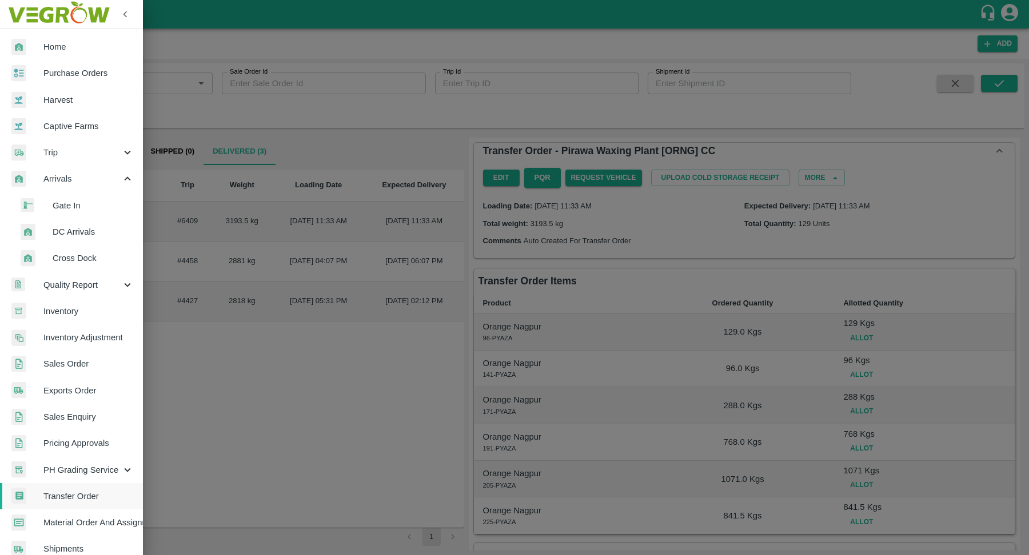
click at [79, 230] on span "DC Arrivals" at bounding box center [93, 232] width 81 height 13
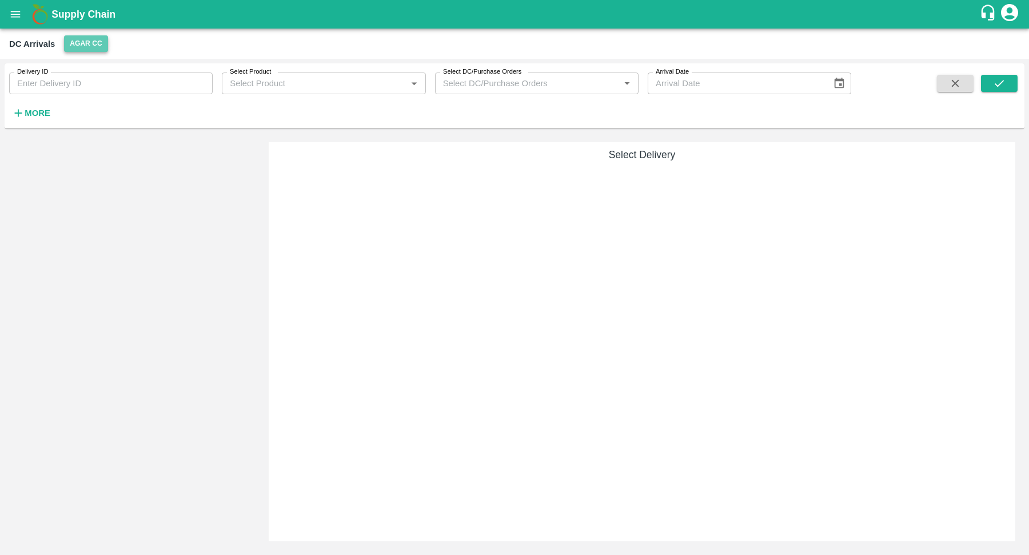
click at [87, 43] on button "Agar CC" at bounding box center [85, 43] width 43 height 17
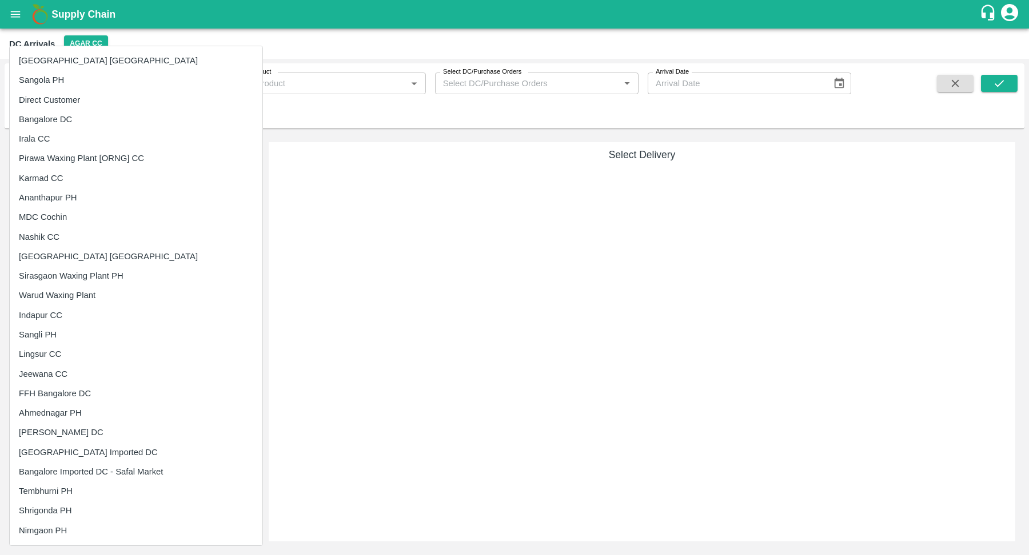
click at [85, 407] on li "Ahmednagar PH" at bounding box center [136, 412] width 253 height 19
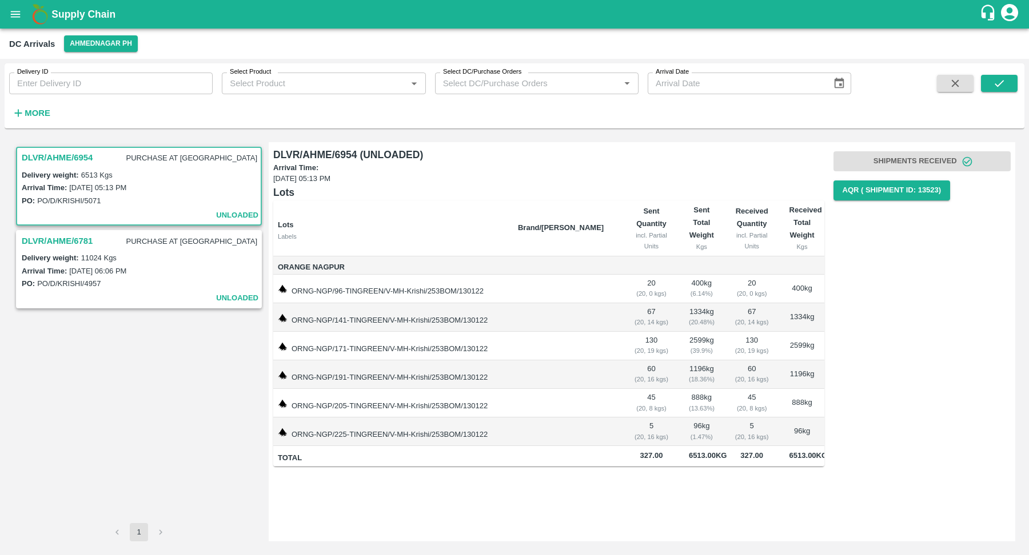
click at [83, 158] on h3 "DLVR/AHME/6954" at bounding box center [57, 157] width 71 height 15
click at [49, 237] on h3 "DLVR/AHME/6781" at bounding box center [57, 241] width 71 height 15
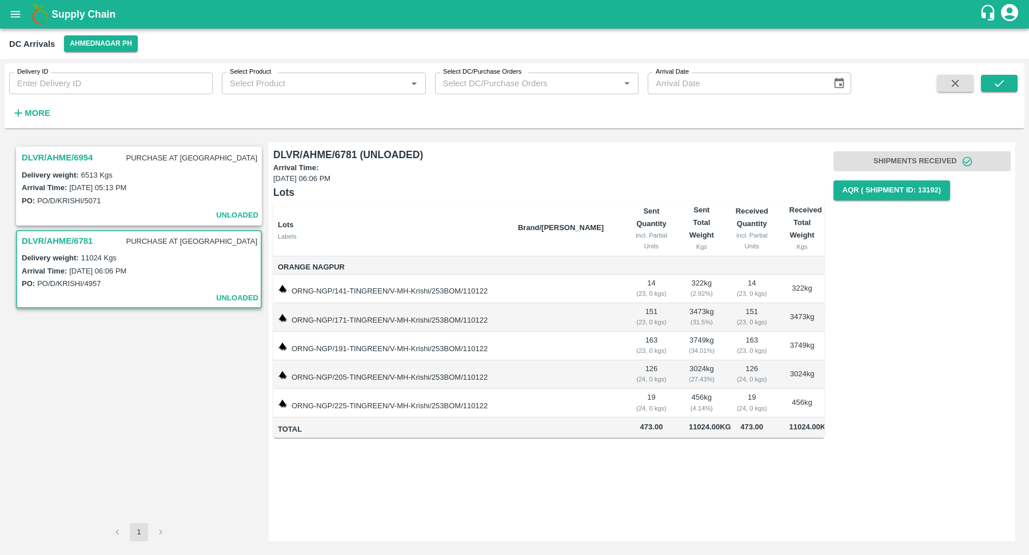
click at [32, 115] on strong "More" at bounding box center [38, 113] width 26 height 9
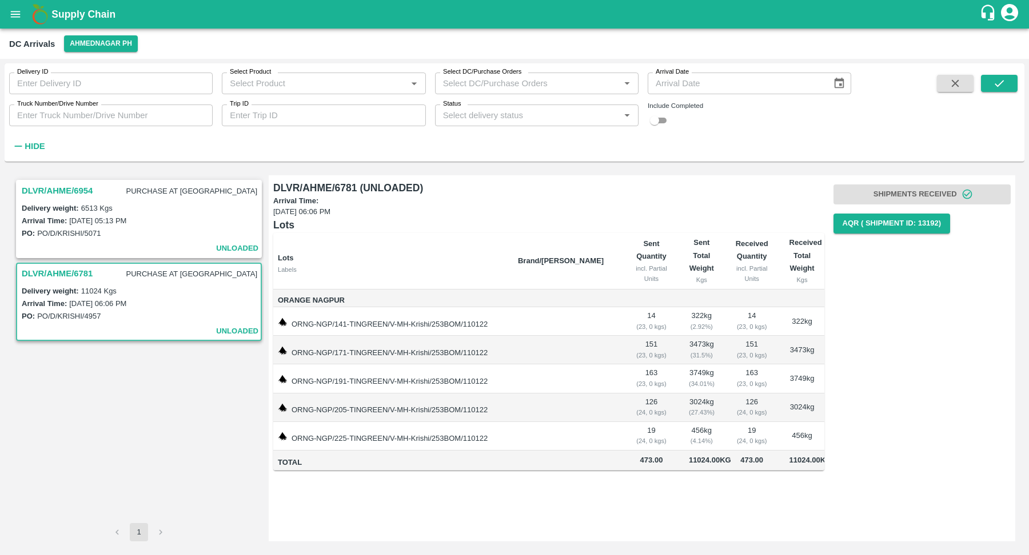
click at [509, 357] on td "ORNG-NGP/171-TINGREEN/V-MH-Krishi/253BOM/110122" at bounding box center [390, 350] width 235 height 29
click at [122, 175] on div "DLVR/AHME/6954 PURCHASE AT DC Delivery weight: 6513 Kgs Arrival Time: 18 Jan 20…" at bounding box center [139, 349] width 250 height 348
click at [58, 181] on div "DLVR/AHME/6954 PURCHASE AT DC" at bounding box center [138, 191] width 243 height 21
click at [101, 49] on button "Ahmednagar PH" at bounding box center [101, 43] width 74 height 17
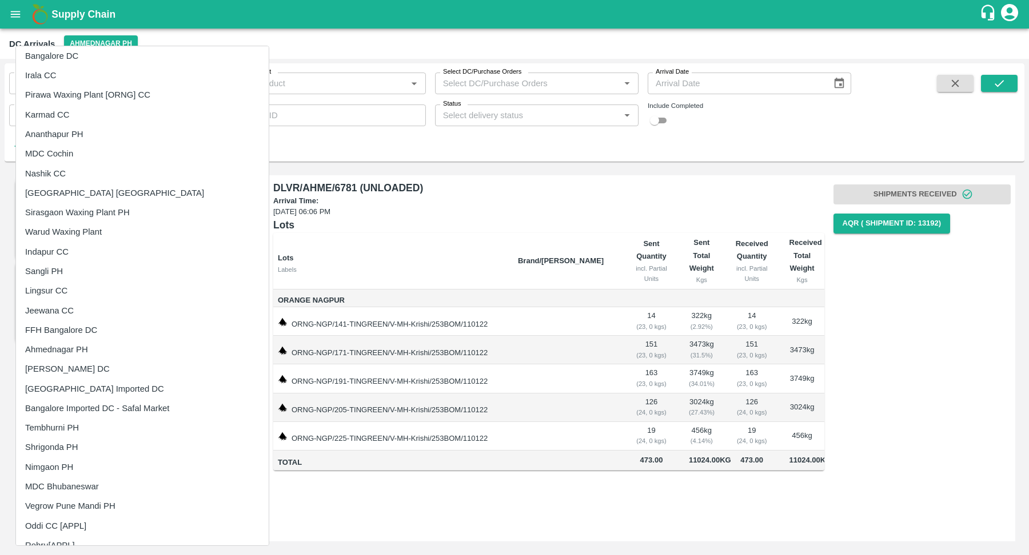
scroll to position [65, 0]
click at [95, 365] on li "[PERSON_NAME] DC" at bounding box center [142, 367] width 253 height 19
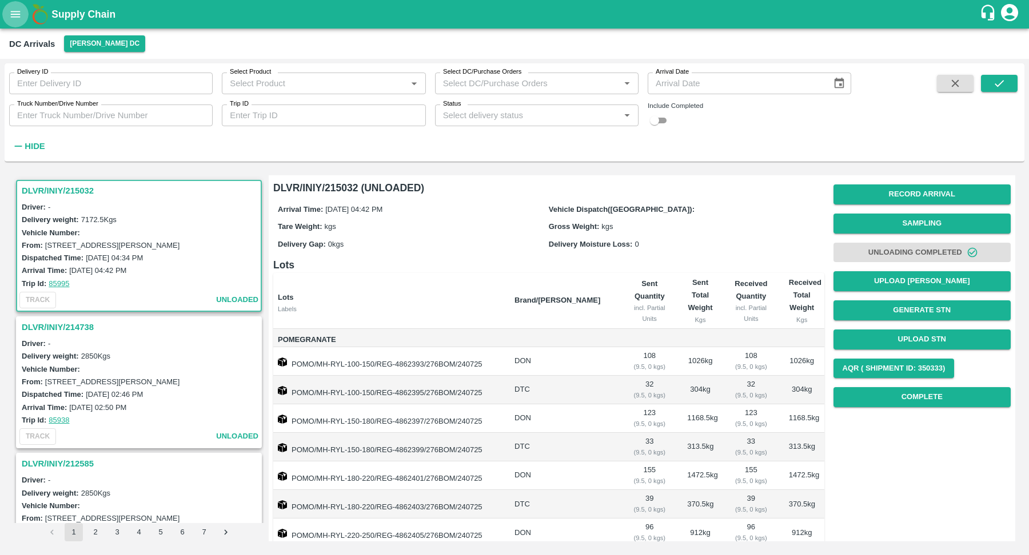
click at [13, 11] on icon "open drawer" at bounding box center [16, 14] width 10 height 6
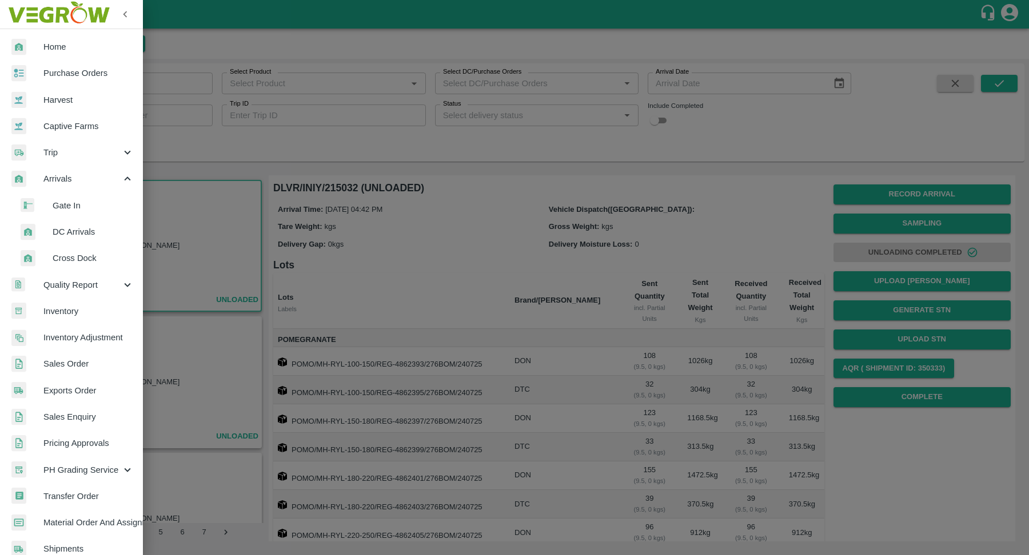
click at [77, 309] on span "Inventory" at bounding box center [88, 311] width 90 height 13
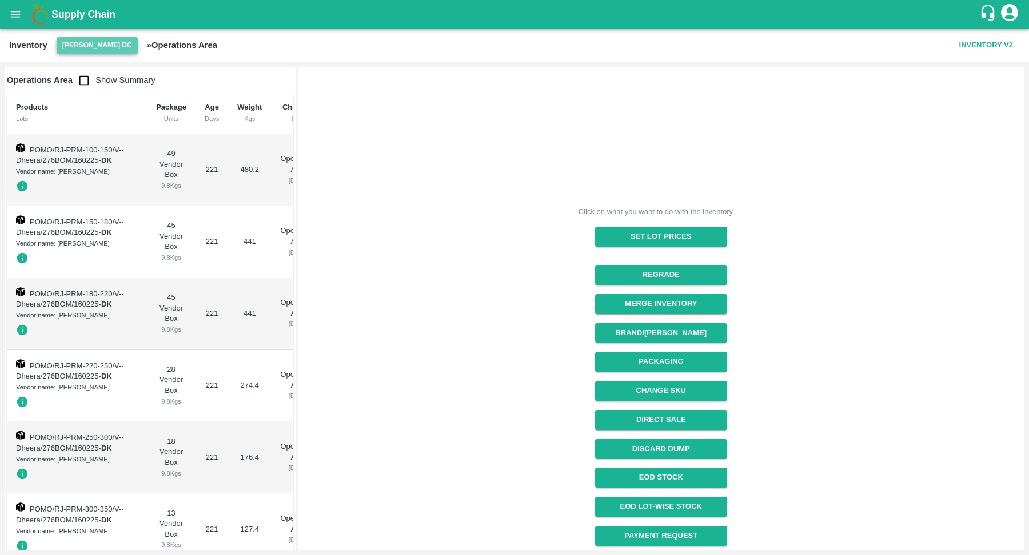
click at [122, 51] on button "[PERSON_NAME] DC" at bounding box center [97, 45] width 81 height 17
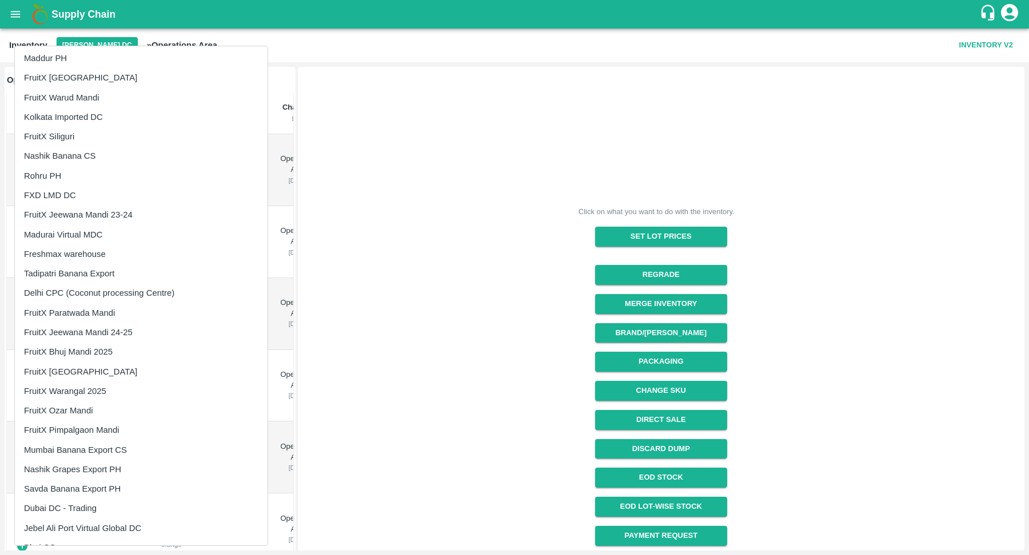
scroll to position [626, 0]
click at [67, 193] on li "FXD LMD DC" at bounding box center [141, 198] width 253 height 19
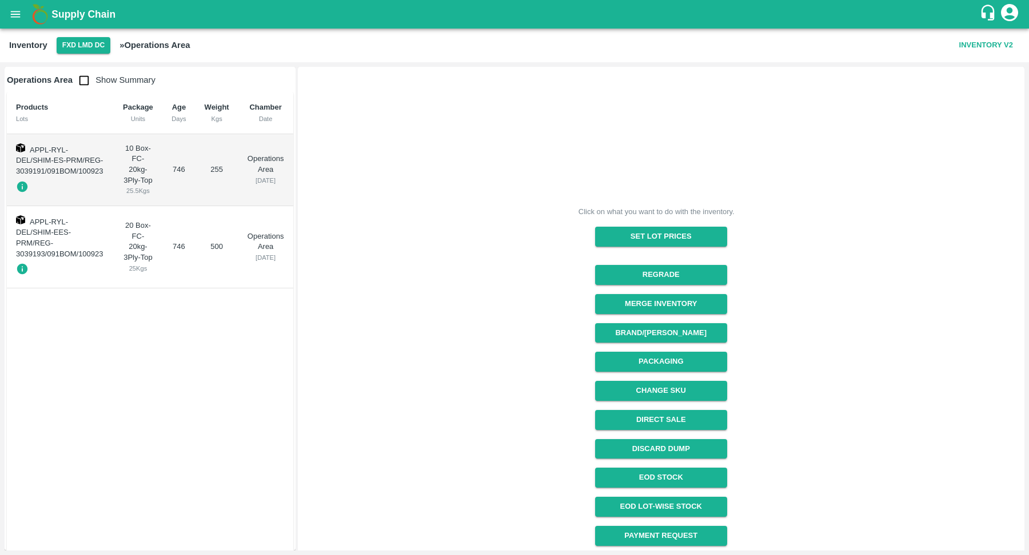
click at [165, 266] on td "746" at bounding box center [178, 247] width 33 height 83
click at [49, 224] on span "APPL-RYL-DEL/SHIM-EES-PRM/REG-3039193/091BOM/100923" at bounding box center [59, 238] width 87 height 41
click at [78, 254] on span "APPL-RYL-DEL/SHIM-EES-PRM/REG-3039193/091BOM/100923" at bounding box center [59, 238] width 87 height 41
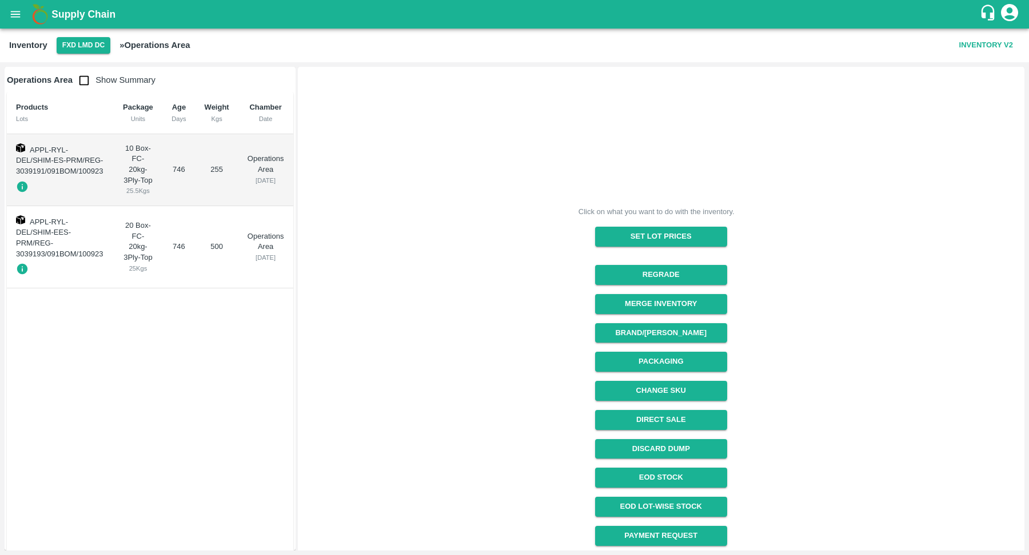
click at [115, 187] on td "10 Box-FC-20kg-3Ply-Top 25.5 Kgs" at bounding box center [138, 170] width 49 height 72
click at [65, 173] on span "APPL-RYL-DEL/SHIM-ES-PRM/REG-3039191/091BOM/100923" at bounding box center [59, 161] width 87 height 30
click at [22, 189] on icon "button" at bounding box center [22, 186] width 11 height 11
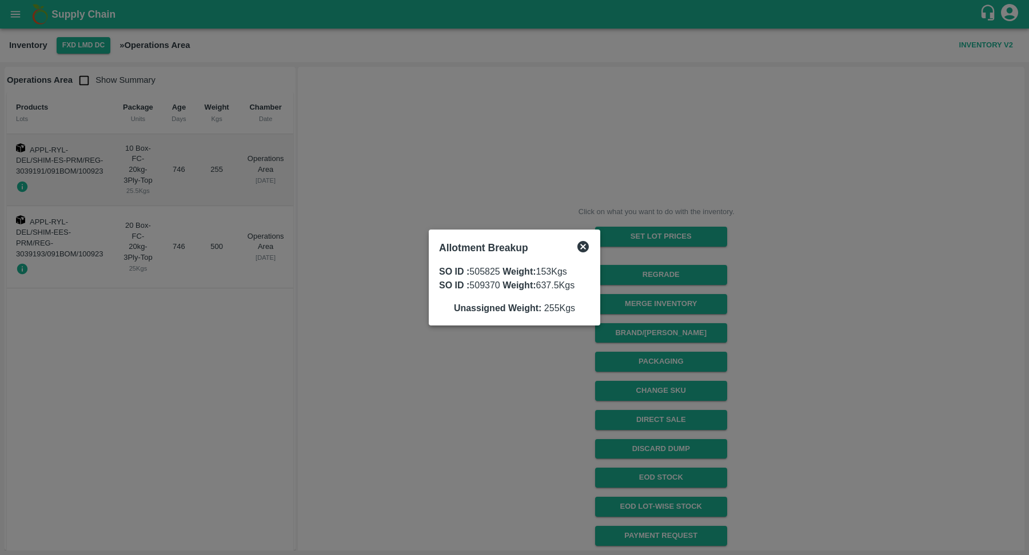
click at [73, 240] on div at bounding box center [514, 277] width 1029 height 555
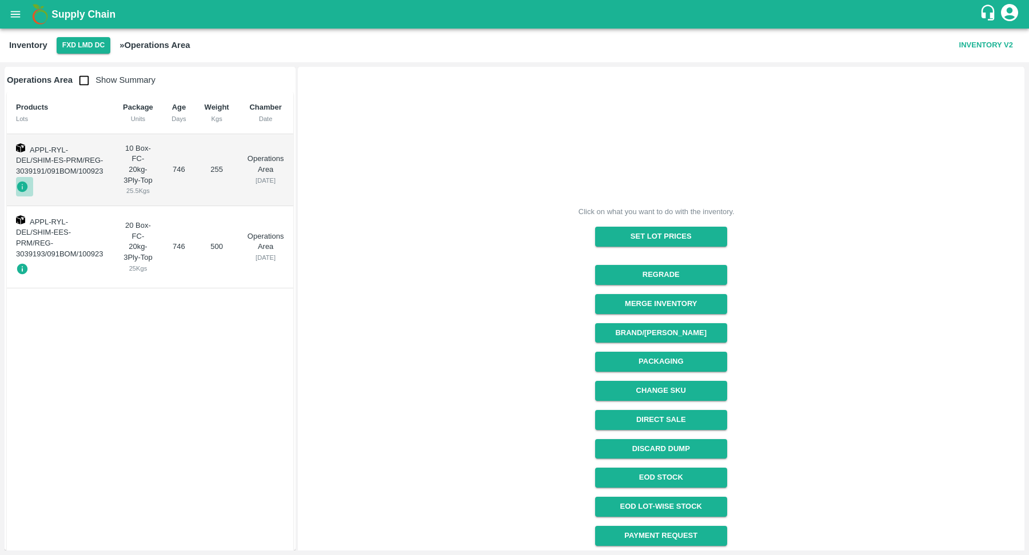
click at [22, 182] on icon "button" at bounding box center [22, 186] width 11 height 11
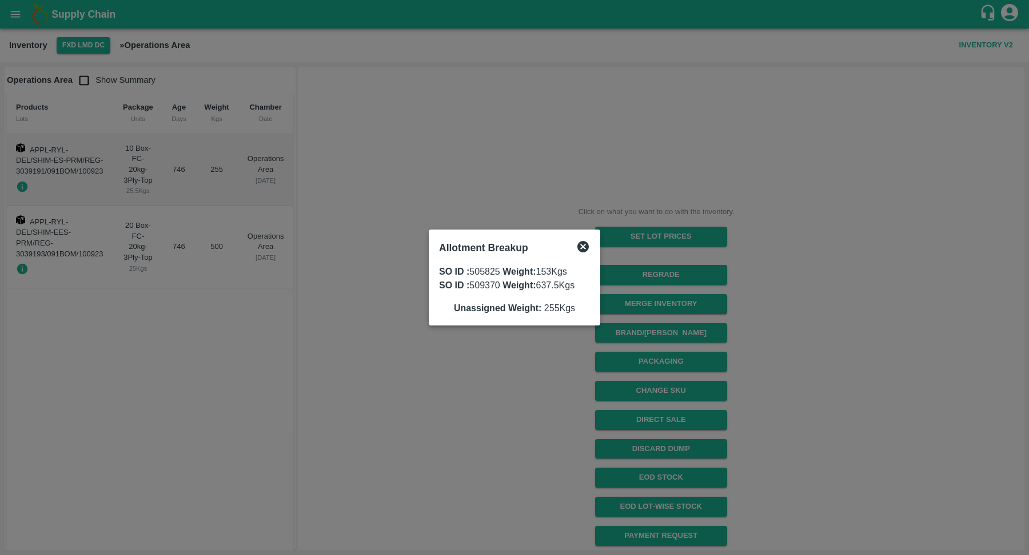
click at [483, 274] on span "SO ID : 505825 Weight: 153 Kgs" at bounding box center [514, 272] width 151 height 14
copy span "505825"
click at [362, 279] on div at bounding box center [514, 277] width 1029 height 555
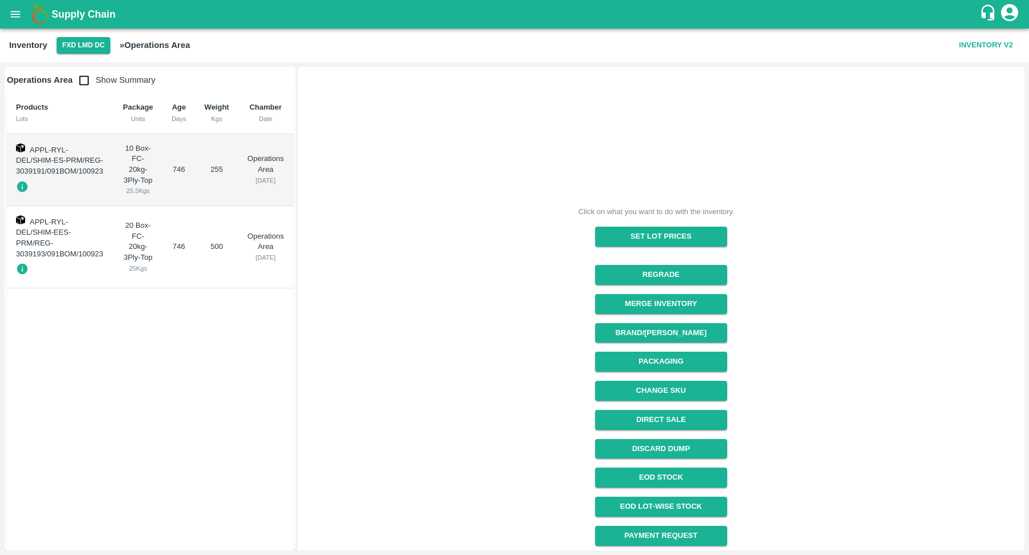
click at [19, 191] on icon "button" at bounding box center [22, 187] width 13 height 13
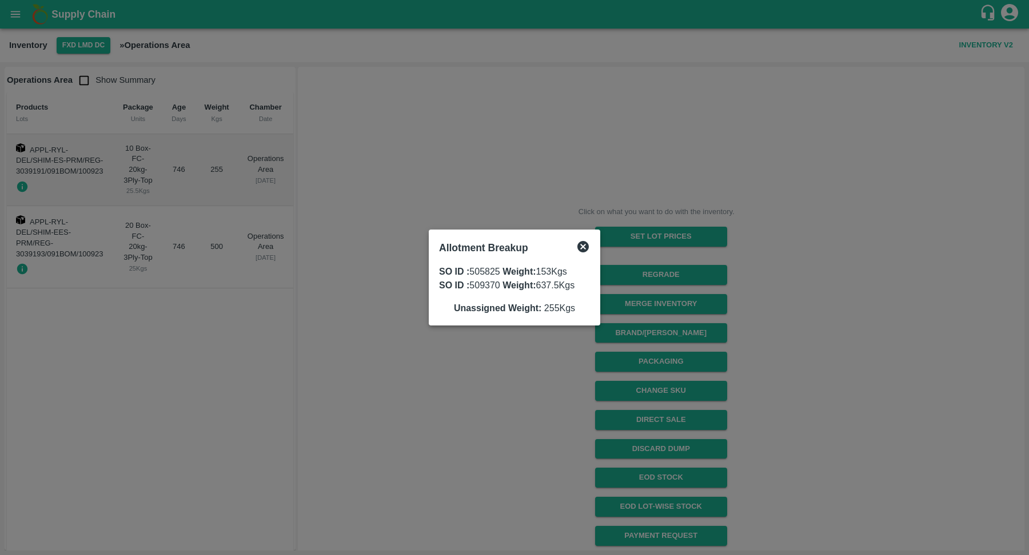
click at [41, 241] on div at bounding box center [514, 277] width 1029 height 555
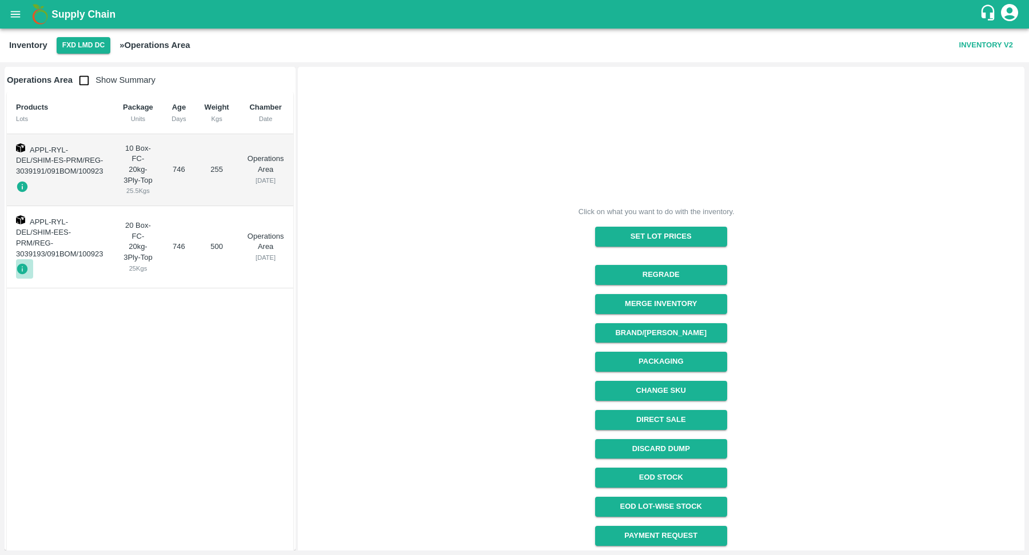
click at [22, 268] on icon "button" at bounding box center [22, 269] width 11 height 11
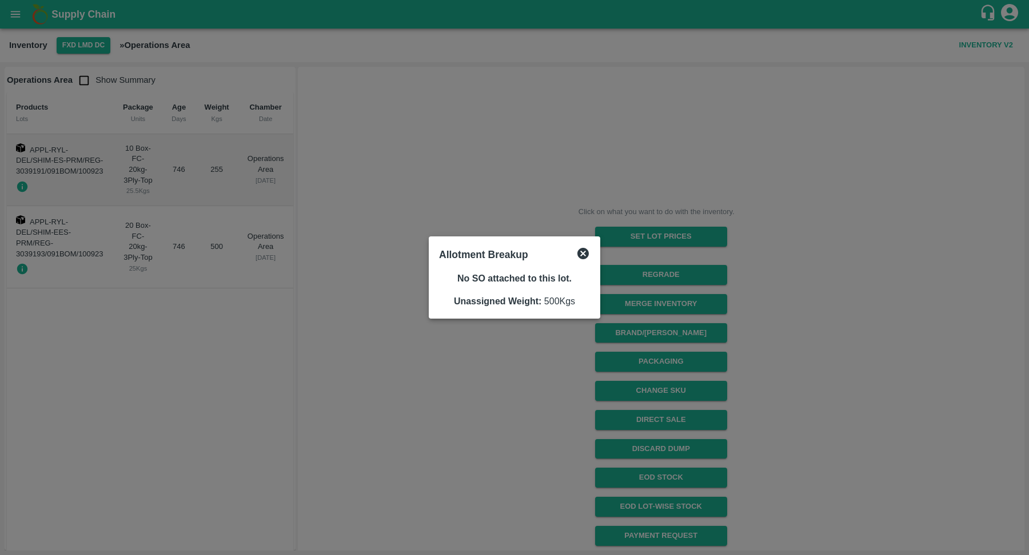
click at [22, 268] on div at bounding box center [514, 277] width 1029 height 555
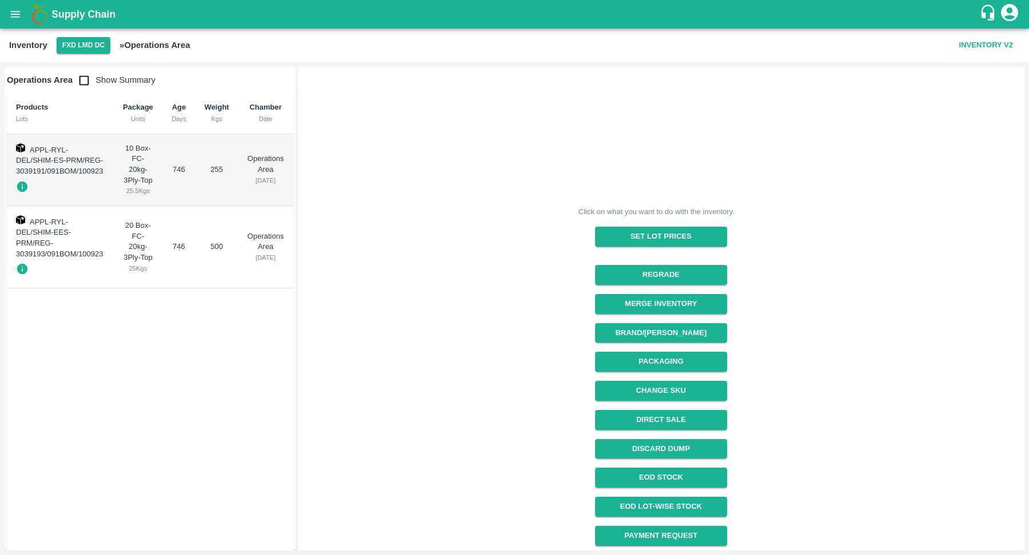
click at [970, 50] on button "Inventory V2" at bounding box center [985, 45] width 63 height 20
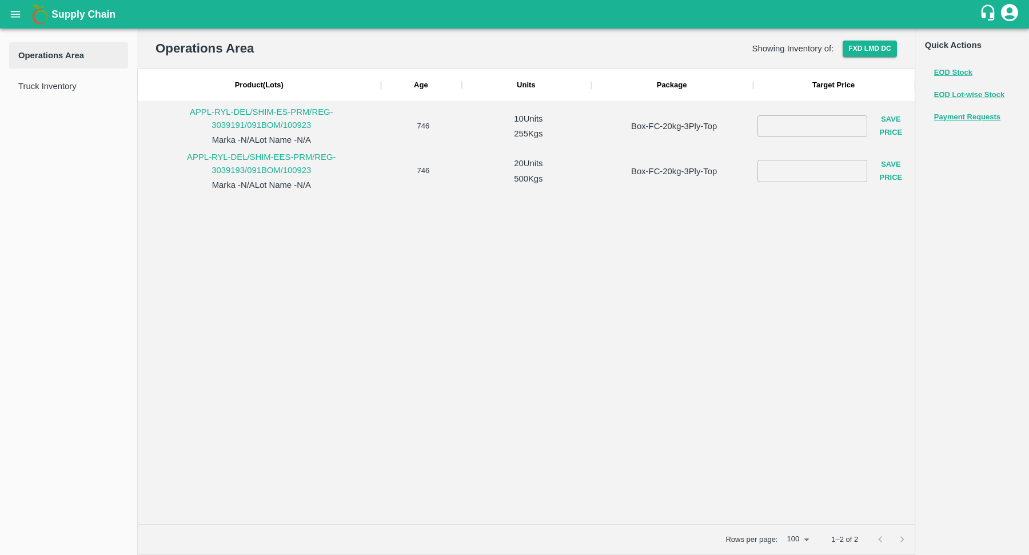
click at [753, 125] on div "​ Save Price" at bounding box center [834, 123] width 162 height 45
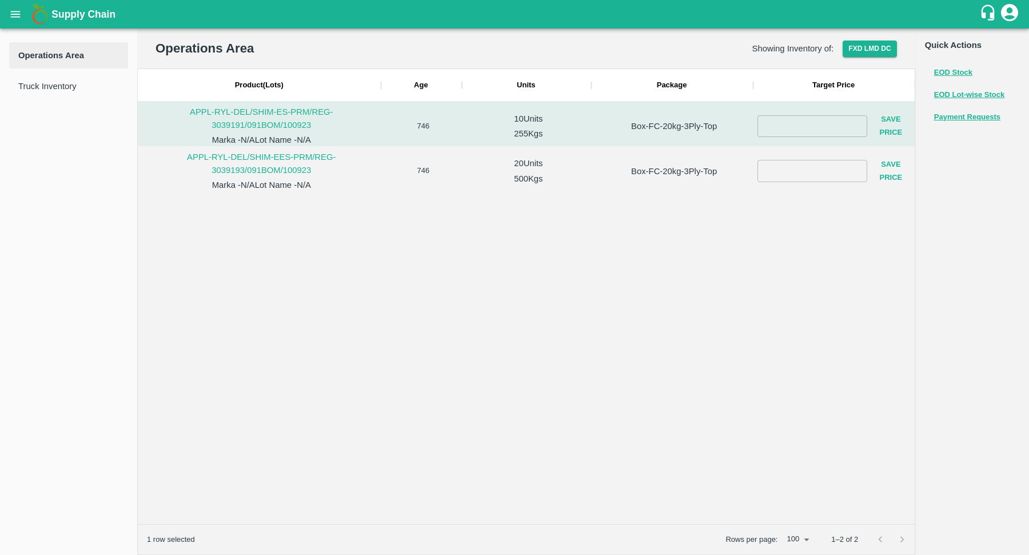
click at [792, 126] on input "number" at bounding box center [812, 126] width 110 height 22
click at [787, 155] on div "​ Save Price" at bounding box center [835, 171] width 157 height 41
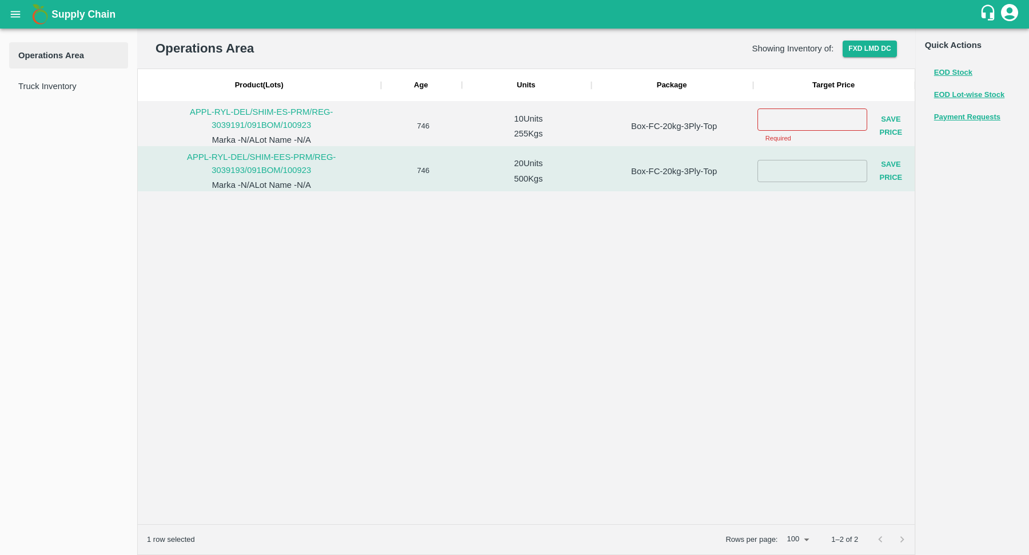
click at [557, 234] on div at bounding box center [526, 358] width 777 height 334
click at [34, 91] on span "Truck Inventory" at bounding box center [68, 86] width 101 height 13
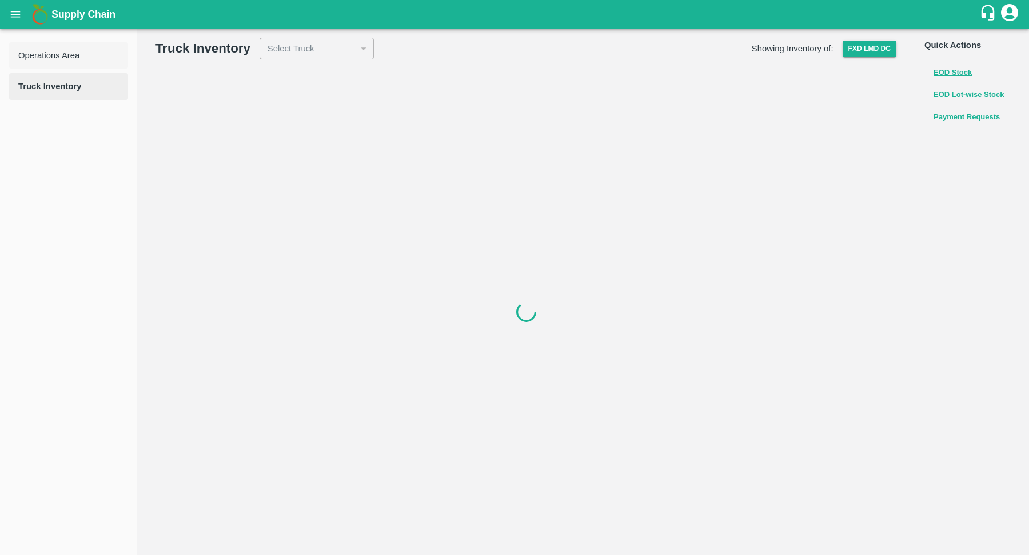
click at [55, 55] on span "Operations Area" at bounding box center [68, 55] width 101 height 13
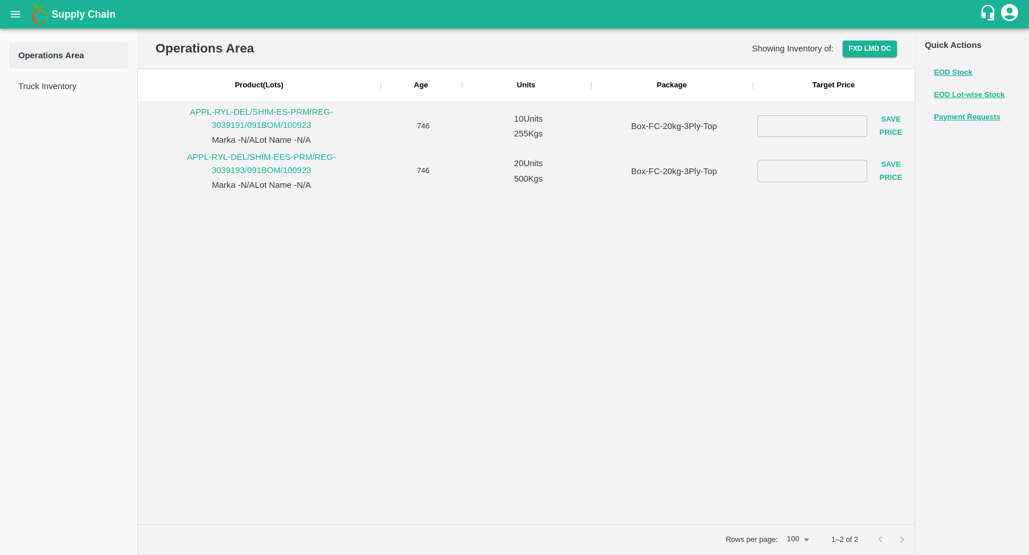
click at [301, 119] on p "APPL-RYL-DEL/SHIM-ES-PRM/REG-3039191/091BOM/100923" at bounding box center [261, 119] width 238 height 26
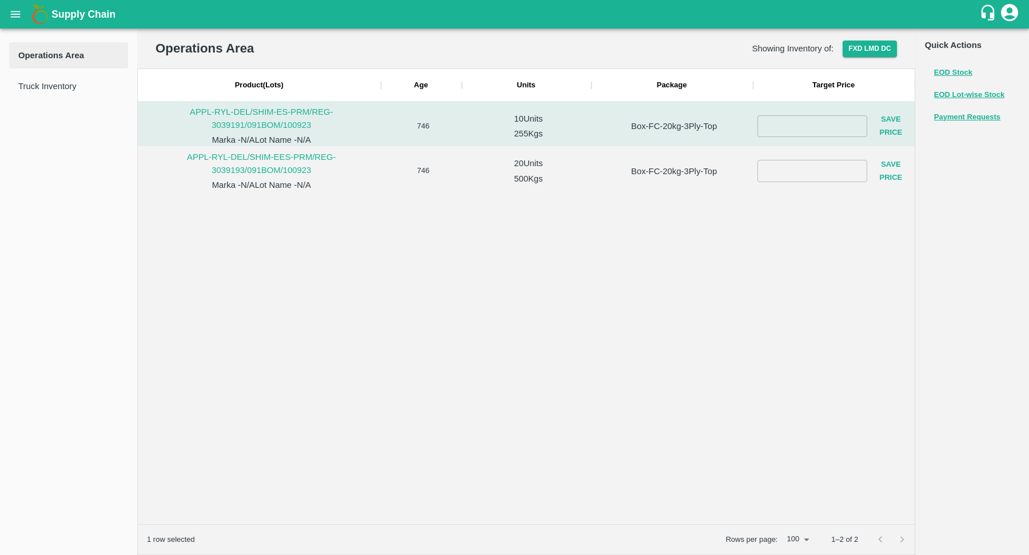
click at [510, 222] on div at bounding box center [526, 358] width 777 height 334
click at [218, 165] on p "APPL-RYL-DEL/SHIM-EES-PRM/REG-3039193/091BOM/100923" at bounding box center [261, 164] width 238 height 26
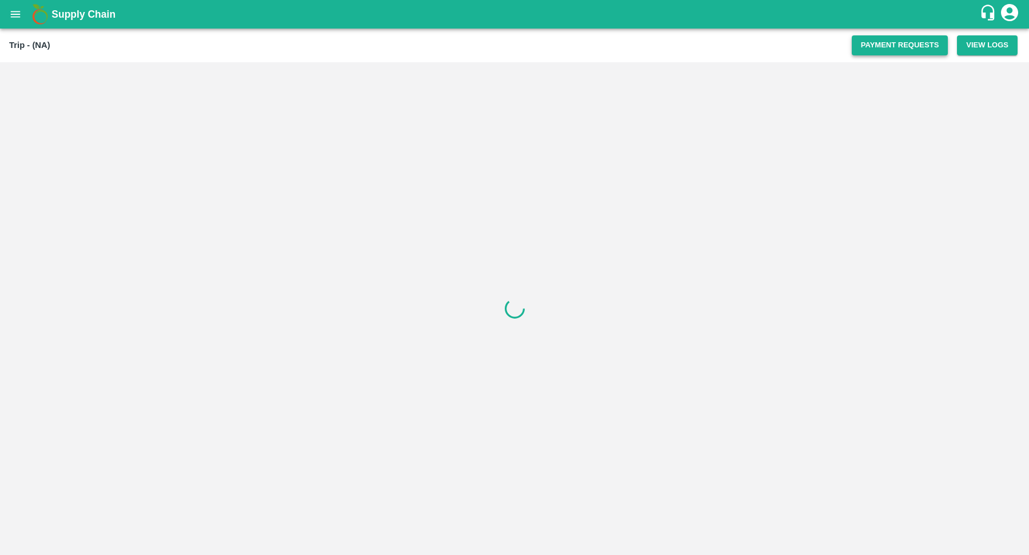
click at [898, 54] on button "Payment Requests" at bounding box center [900, 45] width 97 height 20
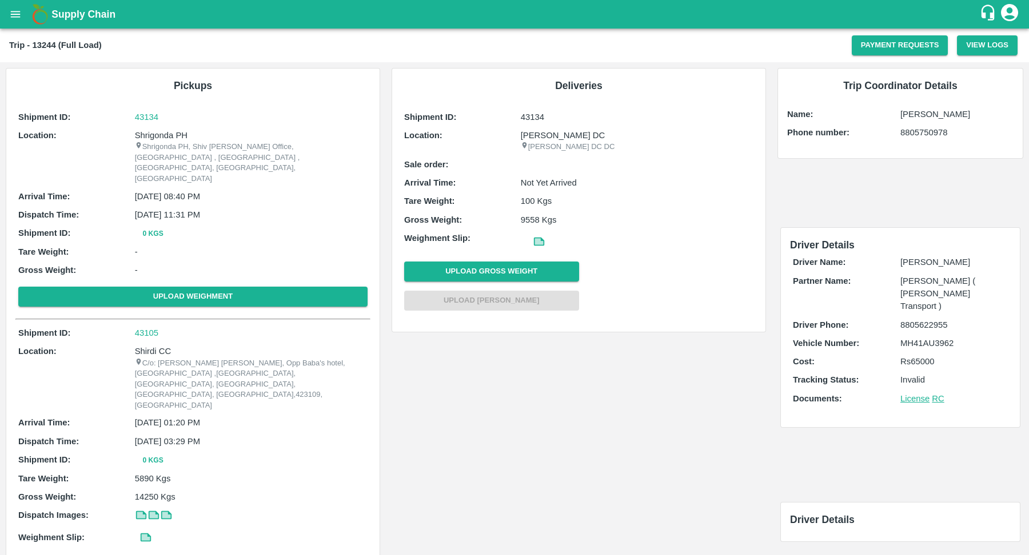
click at [539, 185] on p "Not Yet Arrived" at bounding box center [637, 183] width 233 height 13
click at [567, 186] on p "Not Yet Arrived" at bounding box center [637, 183] width 233 height 13
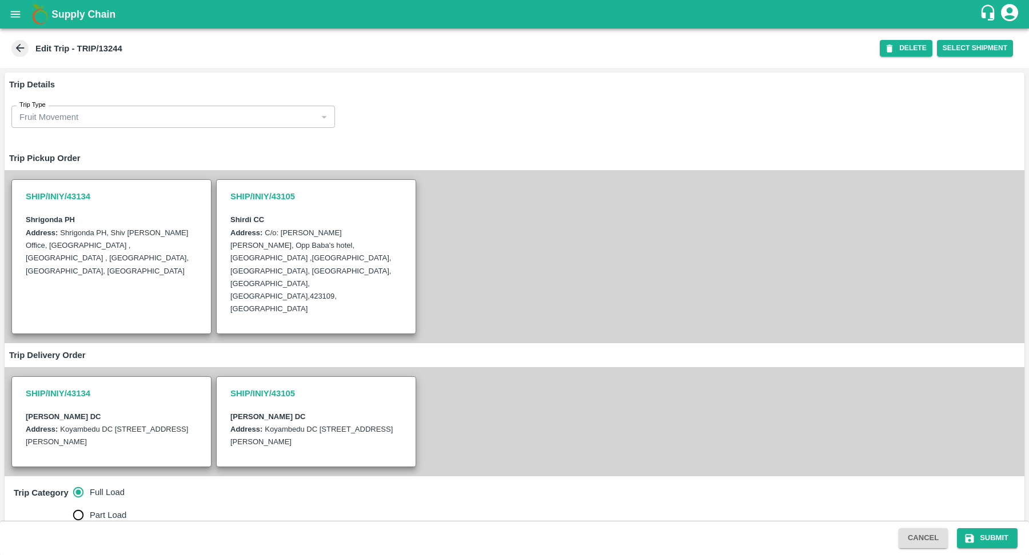
click at [150, 198] on h3 "SHIP/INIY/43134" at bounding box center [111, 196] width 171 height 15
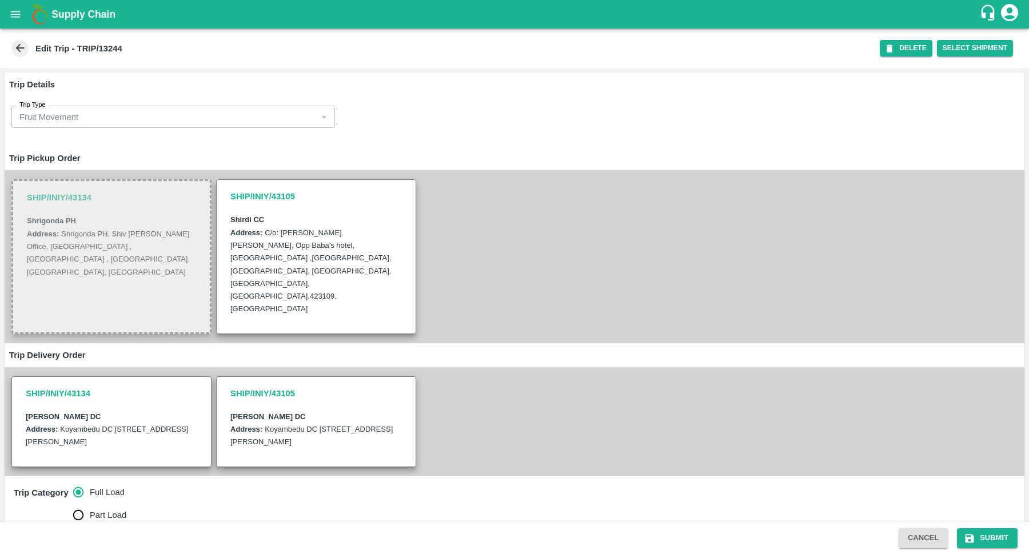
drag, startPoint x: 137, startPoint y: 201, endPoint x: 102, endPoint y: 209, distance: 35.9
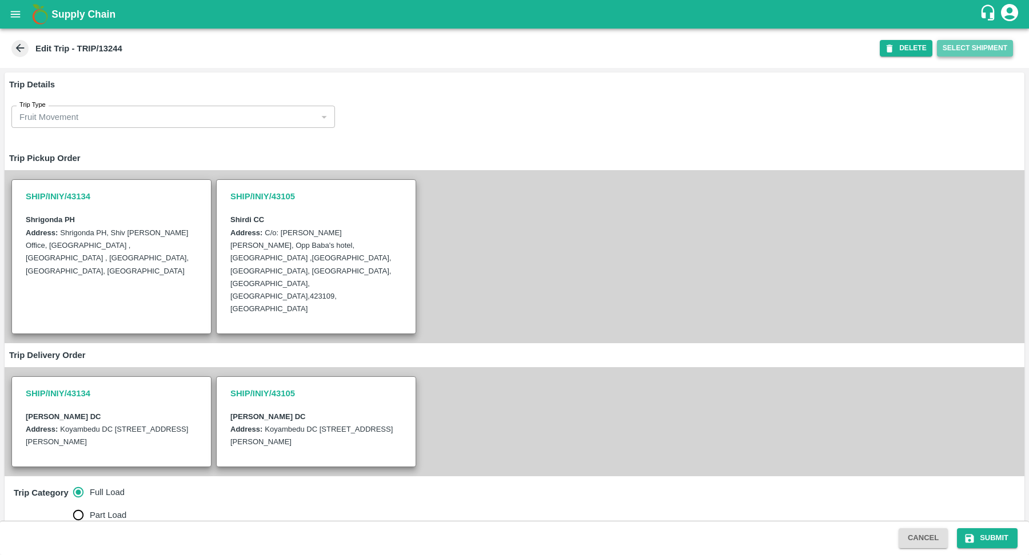
click at [961, 55] on button "Select Shipment" at bounding box center [975, 48] width 76 height 17
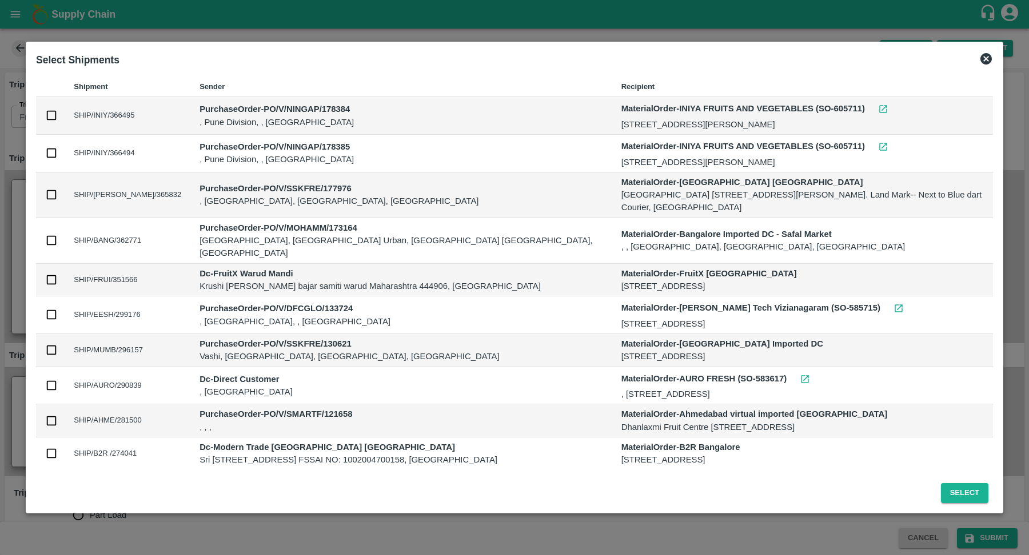
click at [986, 63] on icon at bounding box center [985, 58] width 11 height 11
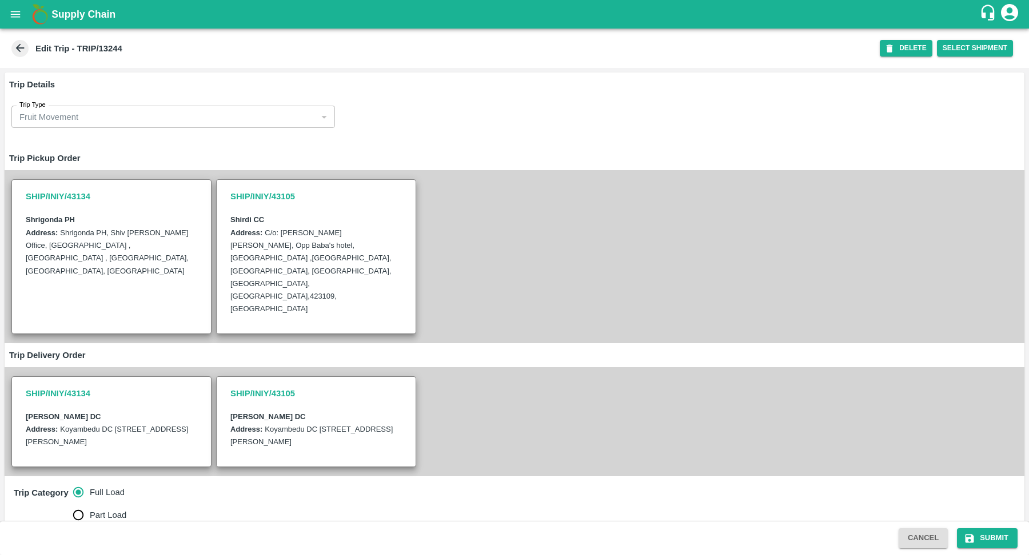
click at [689, 207] on div "SHIP/INIY/43134 Shrigonda PH Address: [GEOGRAPHIC_DATA][PERSON_NAME], [GEOGRAPH…" at bounding box center [515, 256] width 1020 height 173
click at [147, 220] on div "Shrigonda PH" at bounding box center [111, 219] width 171 height 13
click at [71, 406] on div "Iniya Koyambedu DC Address: [STREET_ADDRESS][PERSON_NAME]" at bounding box center [111, 434] width 181 height 57
click at [105, 209] on div "Shrigonda PH Address: [GEOGRAPHIC_DATA][PERSON_NAME] , [GEOGRAPHIC_DATA], [GEOG…" at bounding box center [111, 250] width 181 height 82
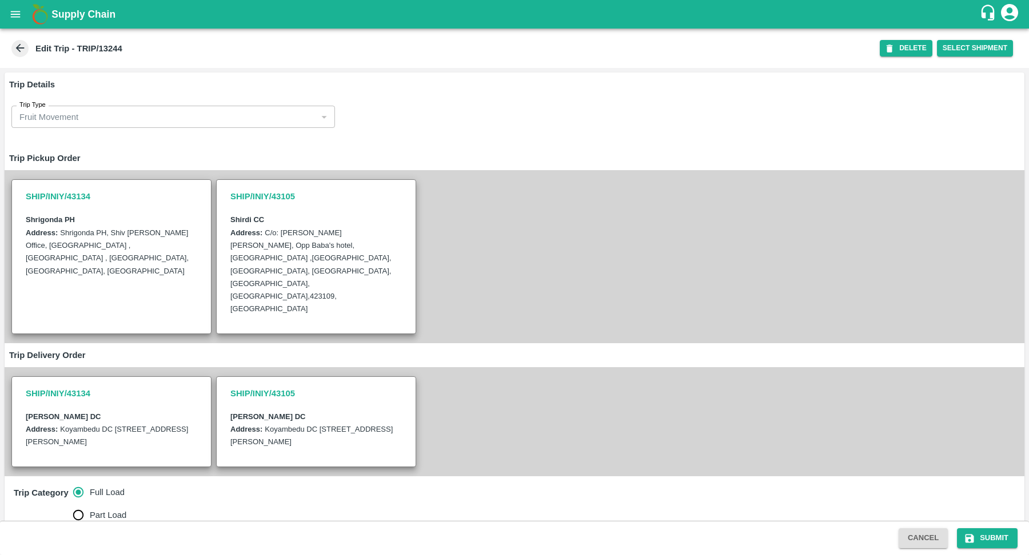
click at [166, 213] on div "Shrigonda PH" at bounding box center [111, 219] width 171 height 13
click at [899, 44] on button "DELETE" at bounding box center [906, 48] width 53 height 17
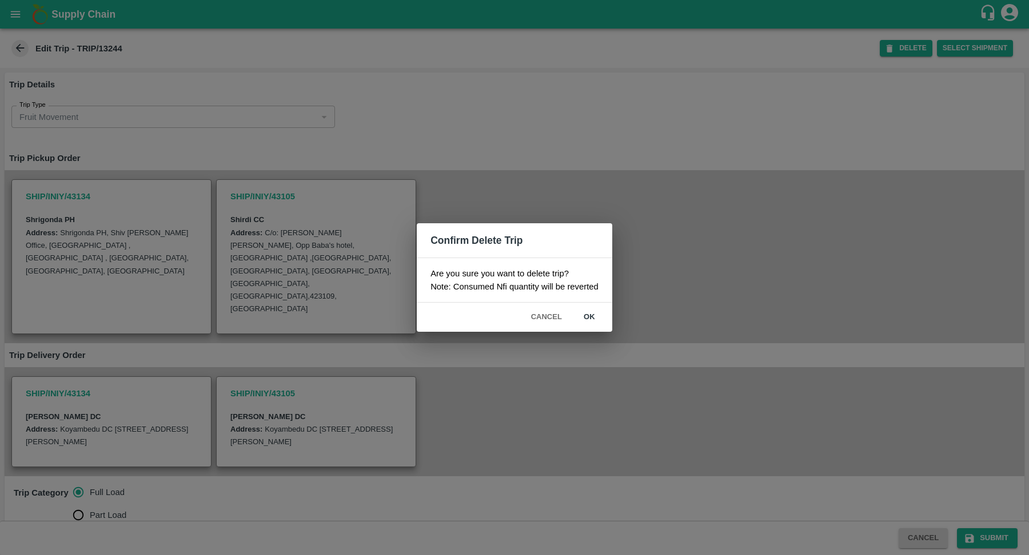
click at [550, 317] on button "Cancel" at bounding box center [546, 317] width 40 height 20
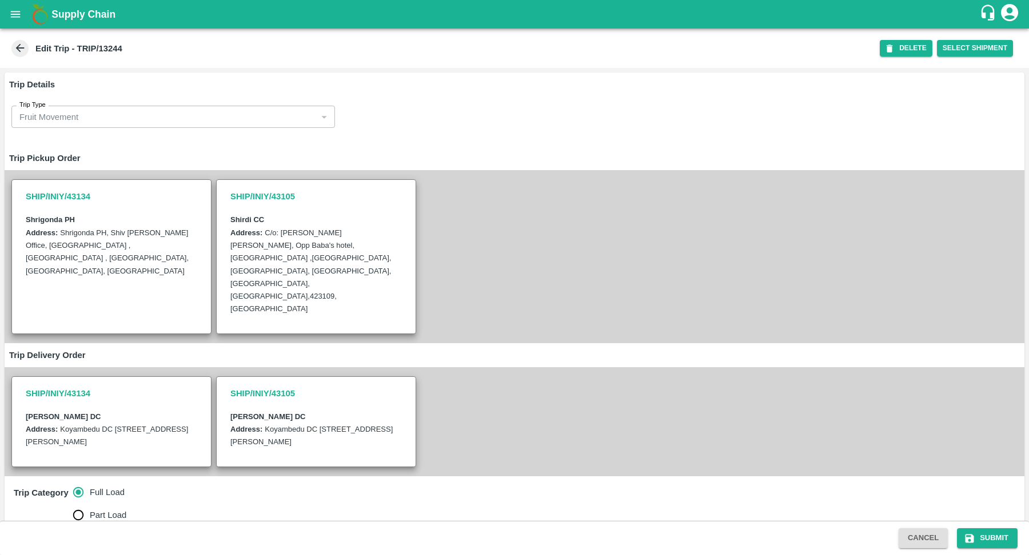
click at [125, 247] on label "Shrigonda PH, Shiv [PERSON_NAME] Office, [GEOGRAPHIC_DATA] , [GEOGRAPHIC_DATA] …" at bounding box center [107, 252] width 163 height 47
click at [154, 235] on label "Shrigonda PH, Shiv [PERSON_NAME] Office, [GEOGRAPHIC_DATA] , [GEOGRAPHIC_DATA] …" at bounding box center [107, 252] width 163 height 47
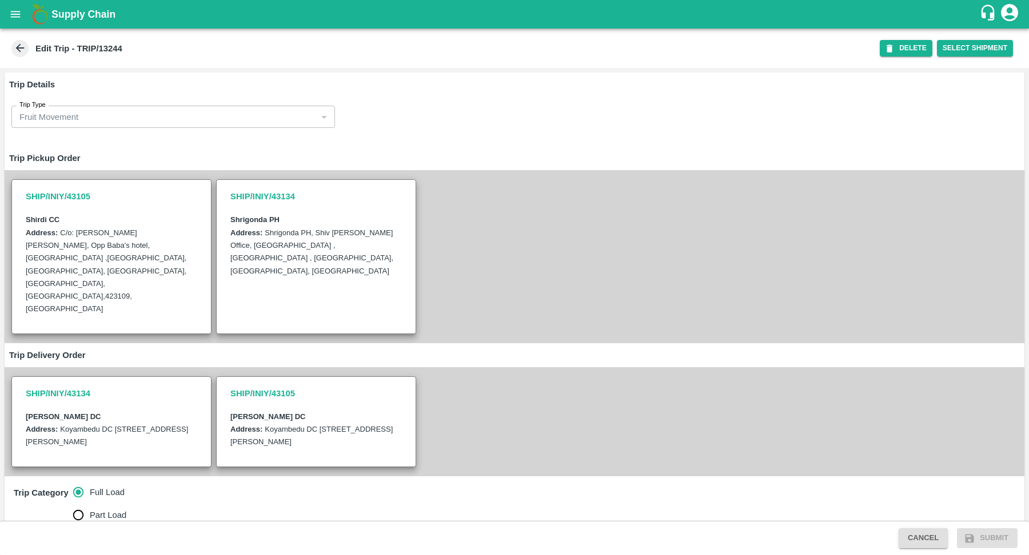
click at [281, 235] on label "Shrigonda PH, Shiv [PERSON_NAME] Office, [GEOGRAPHIC_DATA] , [GEOGRAPHIC_DATA] …" at bounding box center [311, 252] width 163 height 47
click at [126, 410] on div "[PERSON_NAME] DC" at bounding box center [111, 416] width 171 height 13
click at [257, 413] on b "[PERSON_NAME] DC" at bounding box center [267, 417] width 75 height 9
click at [125, 425] on label "Koyambedu DC [STREET_ADDRESS][PERSON_NAME]" at bounding box center [107, 435] width 162 height 21
click at [151, 406] on div "Iniya Koyambedu DC Address: [STREET_ADDRESS][PERSON_NAME]" at bounding box center [111, 434] width 181 height 57
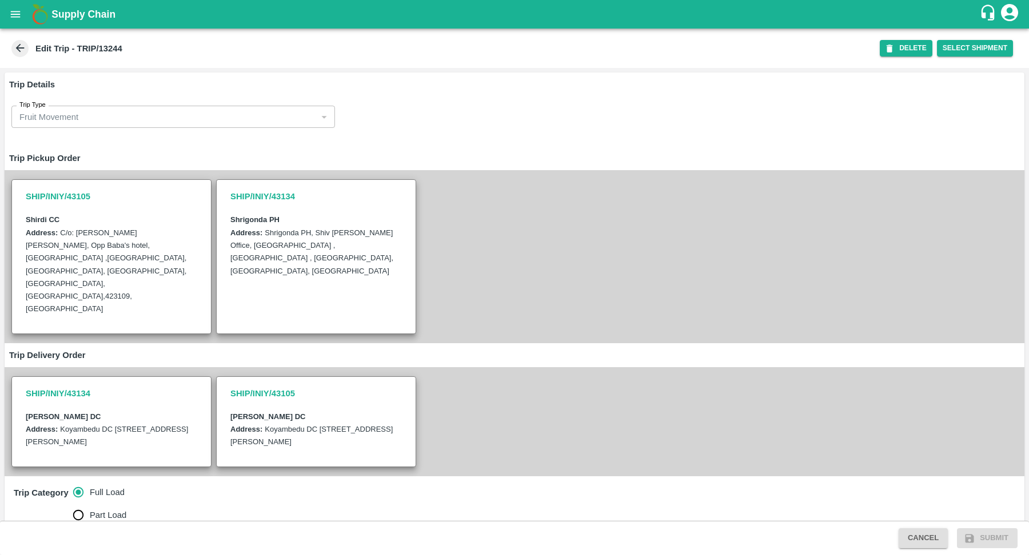
click at [166, 410] on div "[PERSON_NAME] DC" at bounding box center [111, 416] width 171 height 13
click at [173, 410] on div "[PERSON_NAME] DC" at bounding box center [111, 416] width 171 height 13
click at [309, 423] on div "Address: [STREET_ADDRESS][PERSON_NAME]" at bounding box center [315, 436] width 171 height 26
click at [125, 410] on div "[PERSON_NAME] DC" at bounding box center [111, 416] width 171 height 13
click at [25, 51] on icon at bounding box center [20, 48] width 13 height 13
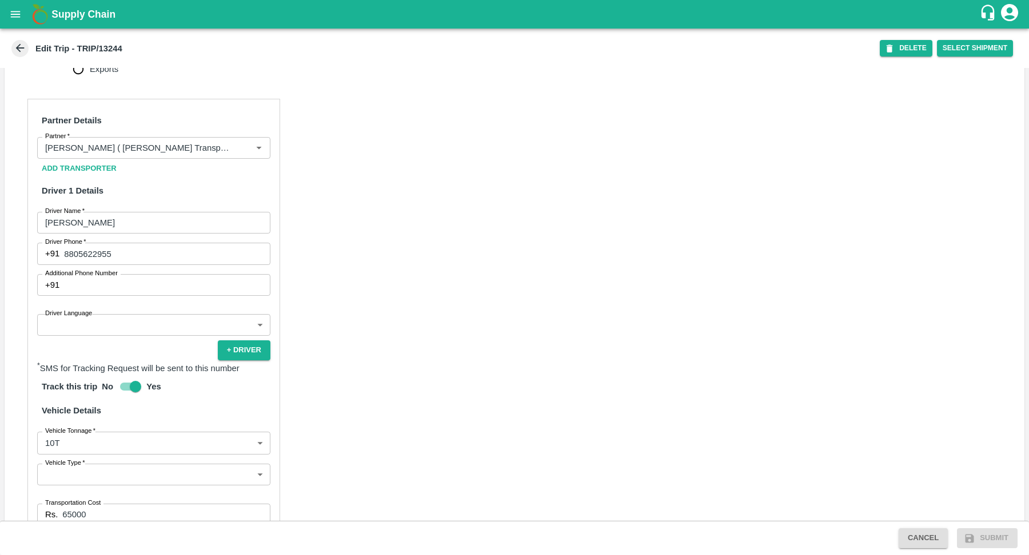
scroll to position [503, 0]
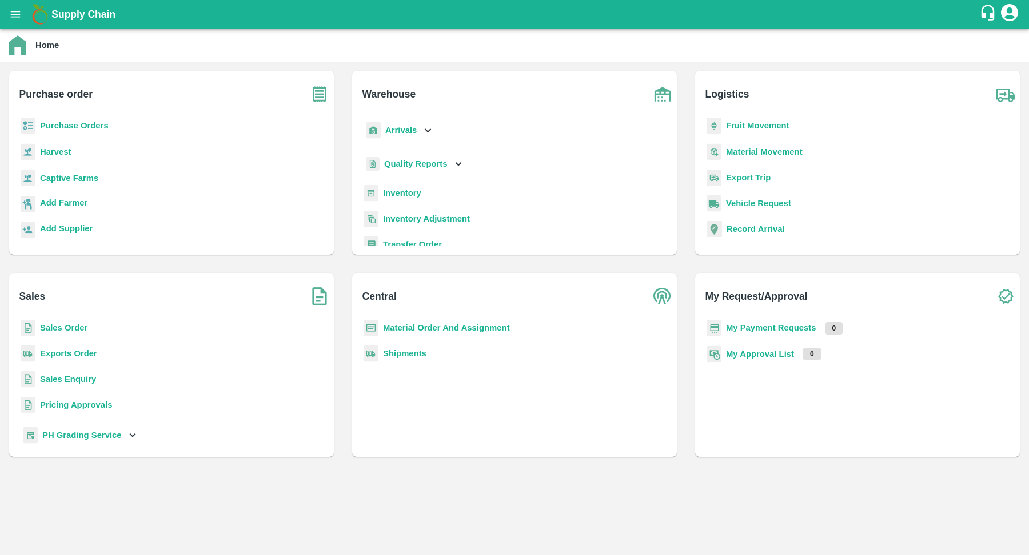
click at [49, 323] on b "Sales Order" at bounding box center [63, 327] width 47 height 9
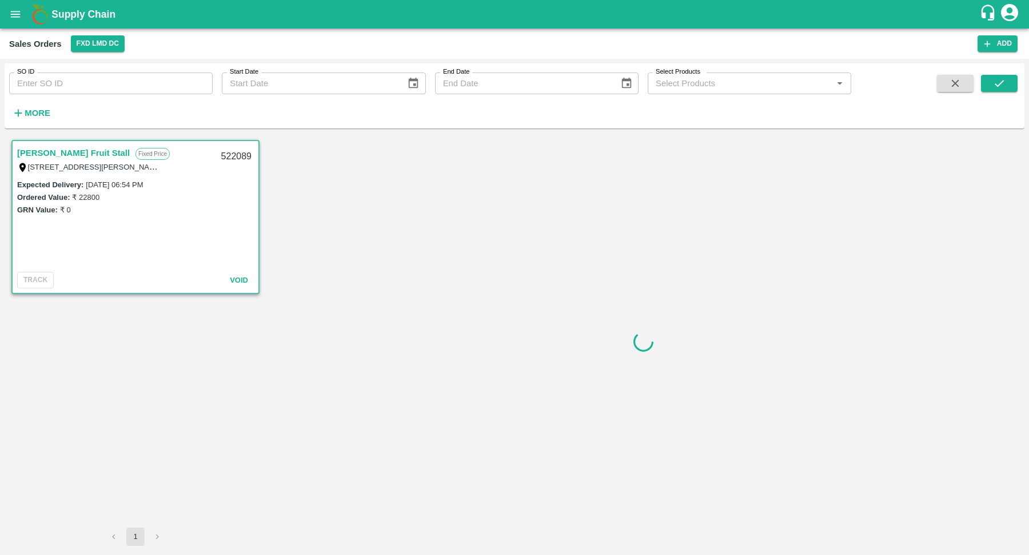
click at [87, 90] on input "SO ID" at bounding box center [110, 84] width 203 height 22
paste input "505825"
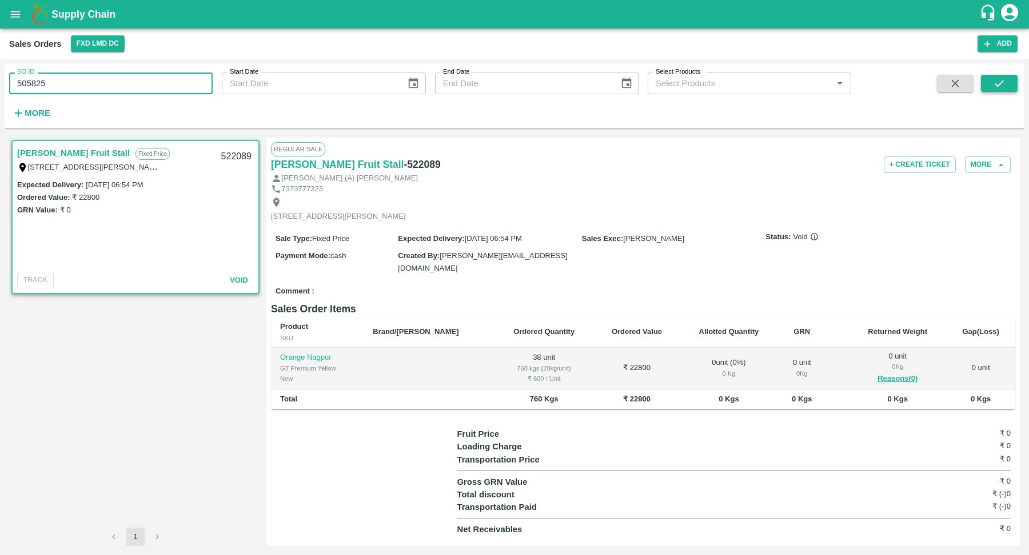
type input "505825"
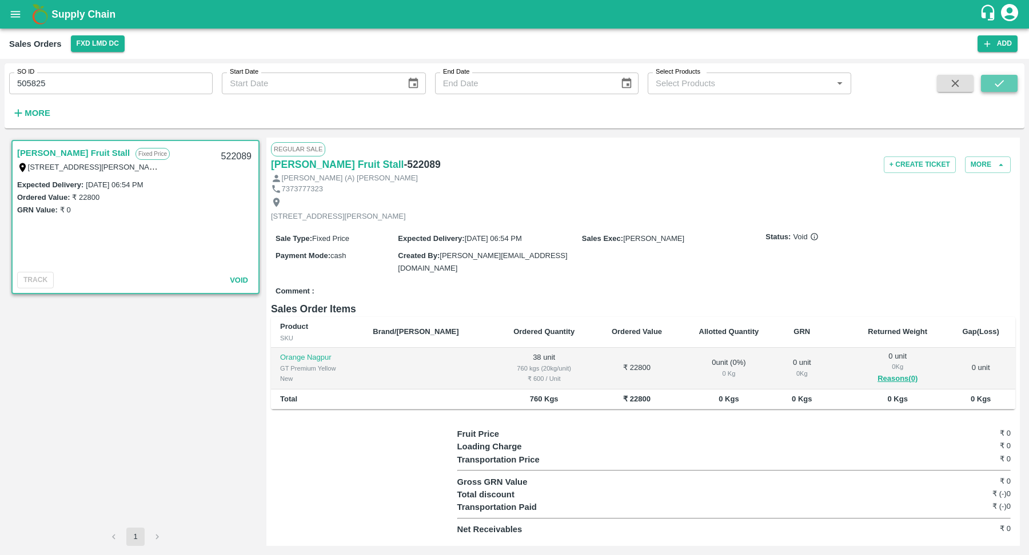
click at [993, 88] on icon "submit" at bounding box center [999, 83] width 13 height 13
click at [1002, 78] on icon "submit" at bounding box center [999, 83] width 13 height 13
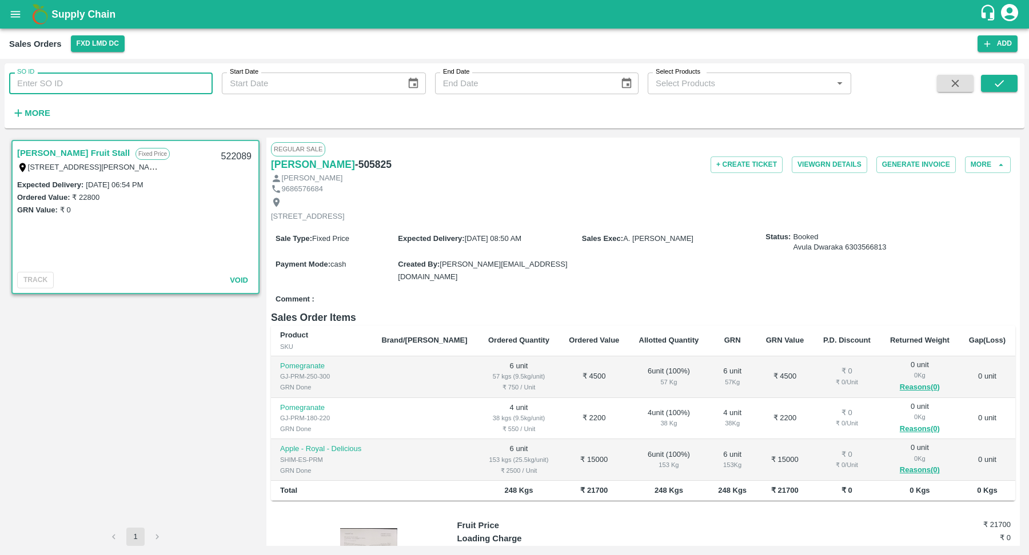
click at [134, 73] on input "SO ID" at bounding box center [110, 84] width 203 height 22
paste input "505825"
type input "505825"
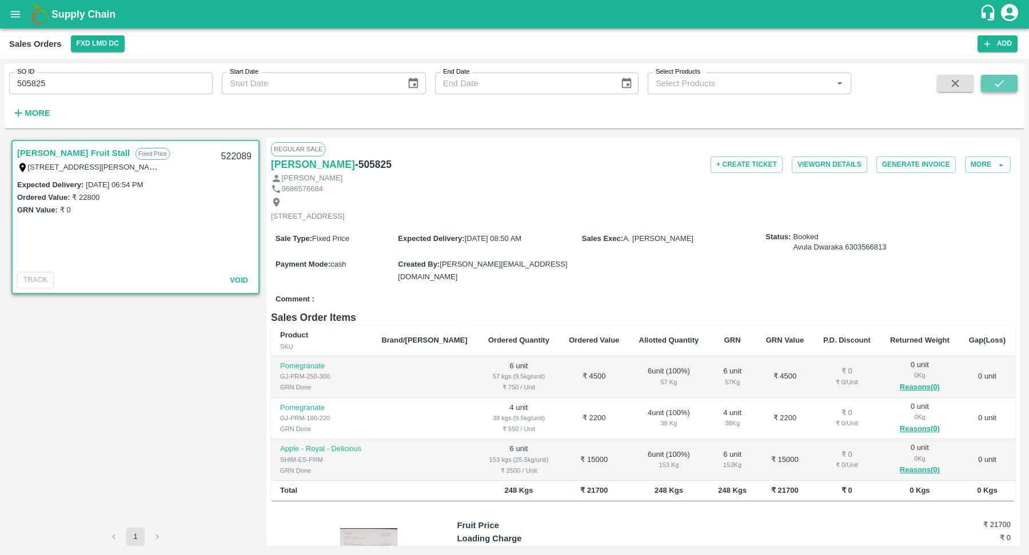
click at [992, 85] on button "submit" at bounding box center [999, 83] width 37 height 17
click at [1010, 202] on div "[STREET_ADDRESS]" at bounding box center [643, 209] width 744 height 30
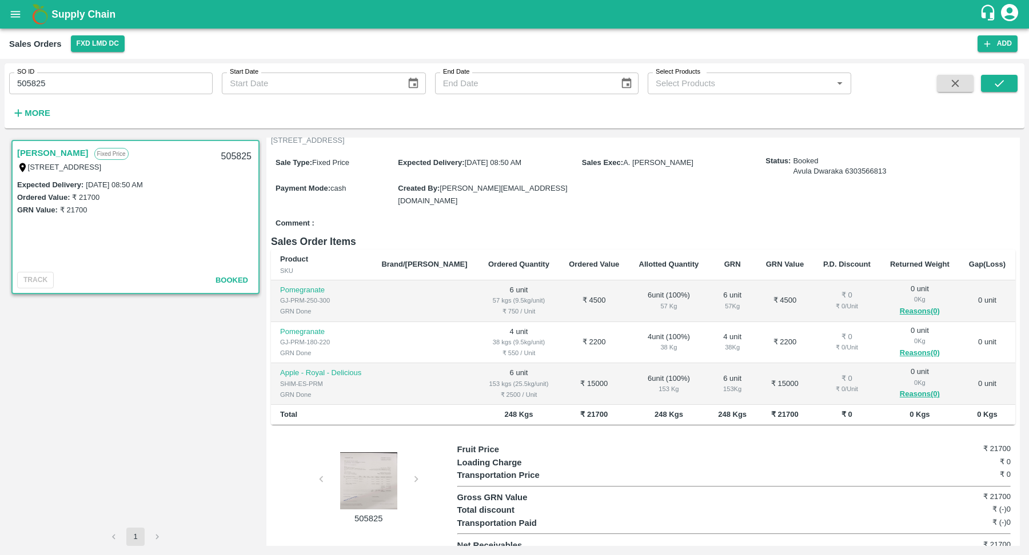
scroll to position [81, 0]
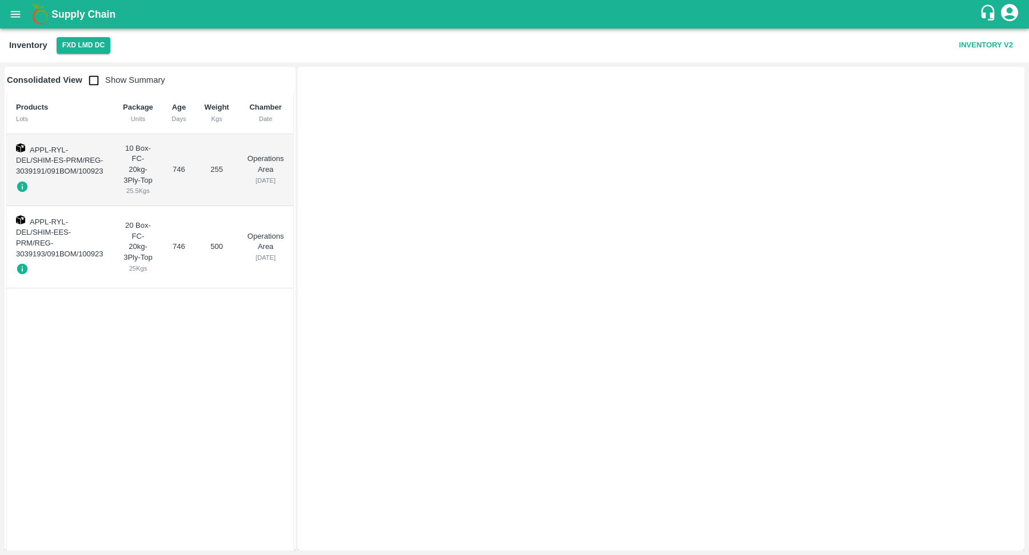
click at [93, 79] on input "checkbox" at bounding box center [93, 80] width 23 height 23
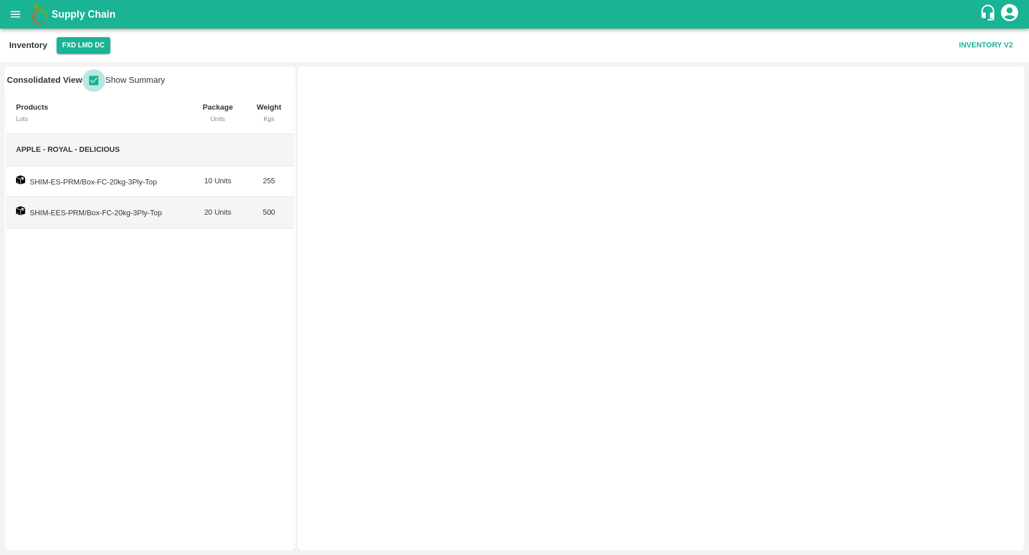
click at [93, 79] on input "checkbox" at bounding box center [93, 80] width 23 height 23
checkbox input "false"
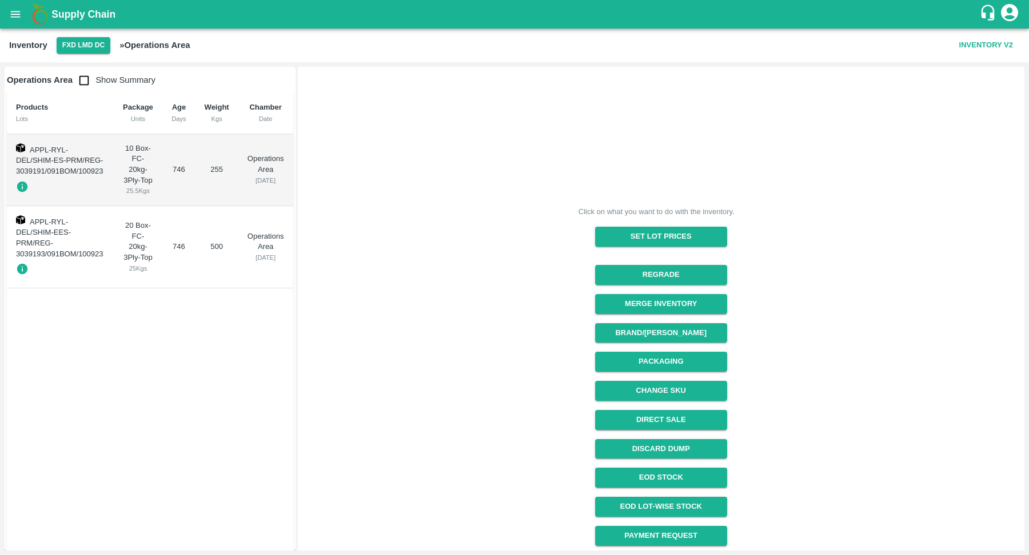
scroll to position [29, 0]
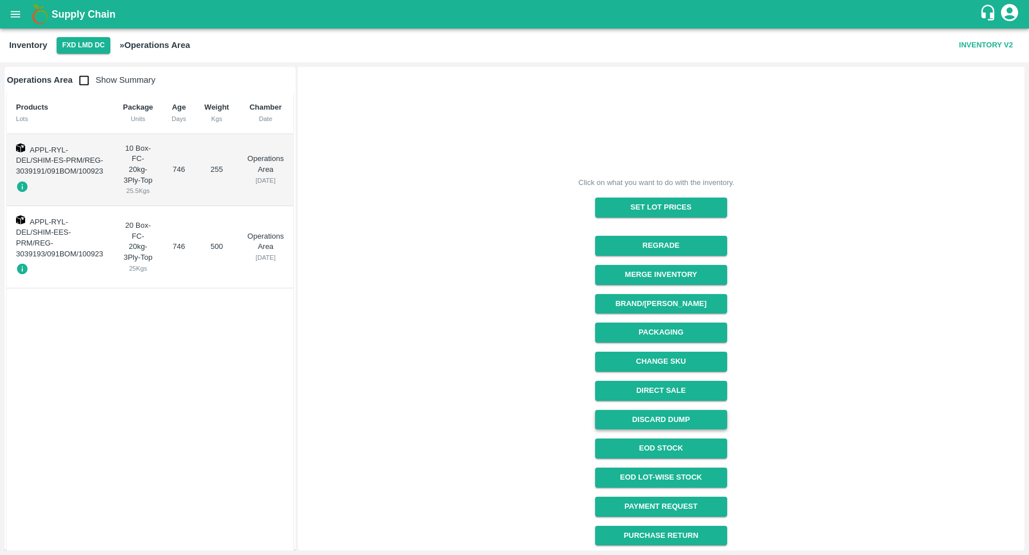
click at [663, 414] on button "Discard Dump" at bounding box center [661, 420] width 132 height 20
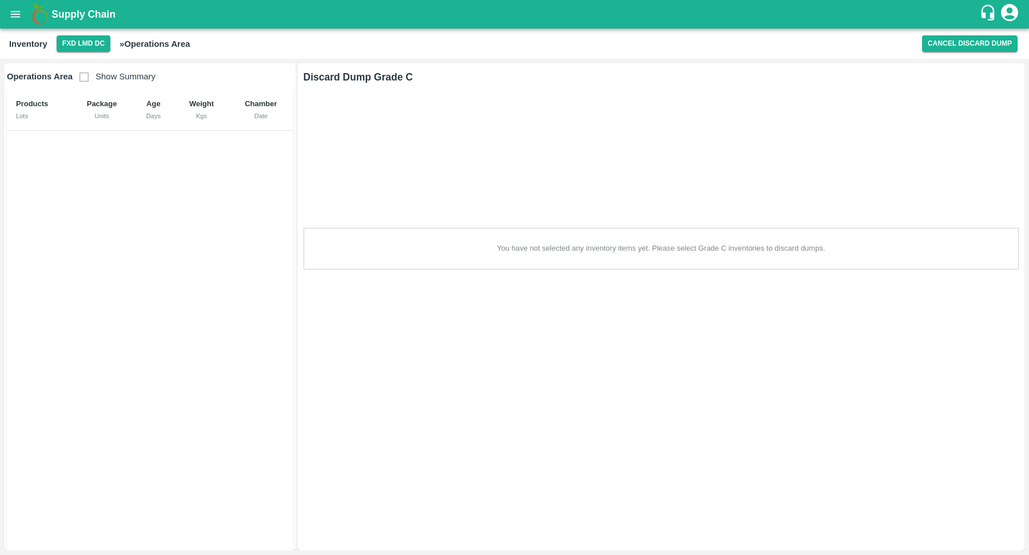
scroll to position [0, 0]
click at [89, 39] on button "FXD LMD DC" at bounding box center [84, 43] width 54 height 17
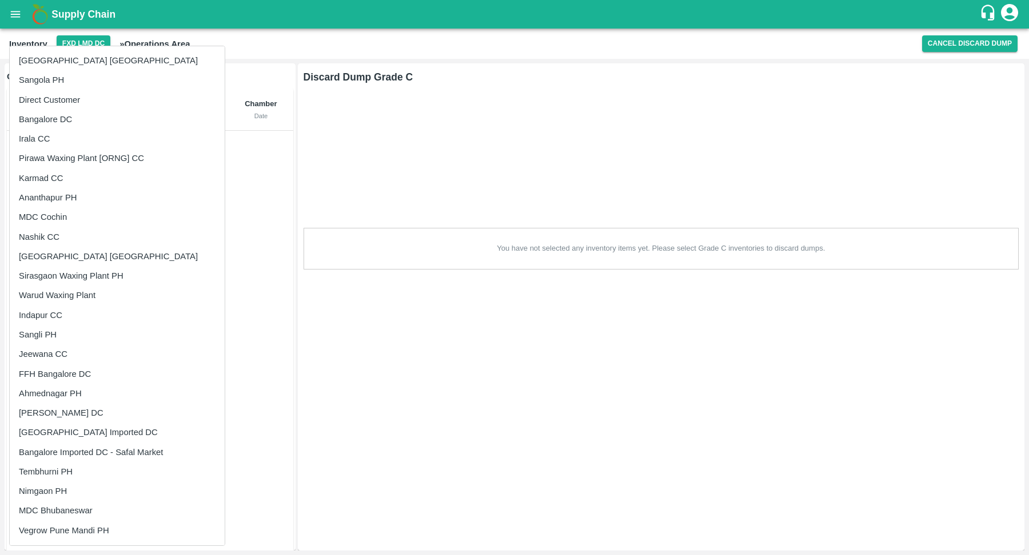
click at [255, 206] on div at bounding box center [514, 277] width 1029 height 555
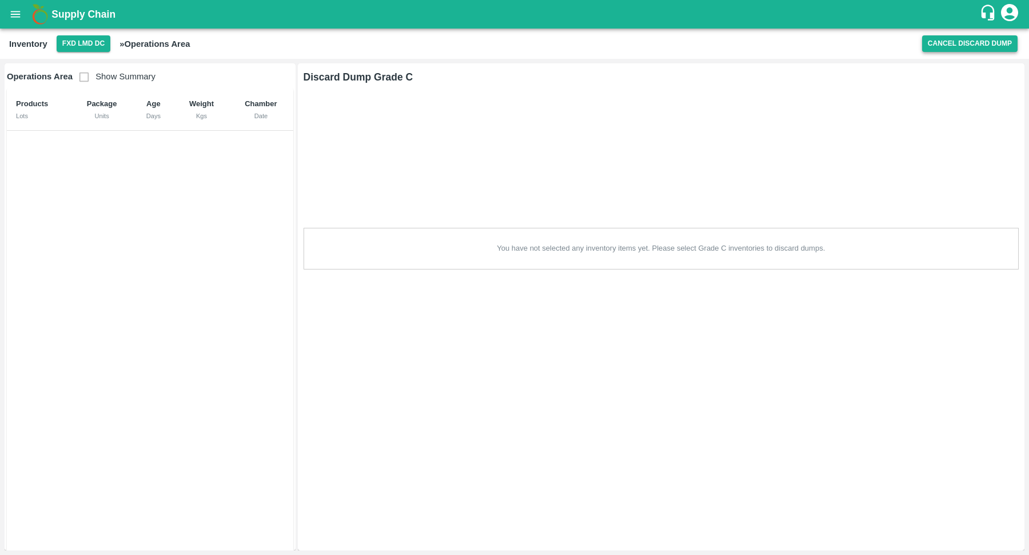
click at [961, 39] on button "Cancel Discard Dump" at bounding box center [969, 43] width 95 height 17
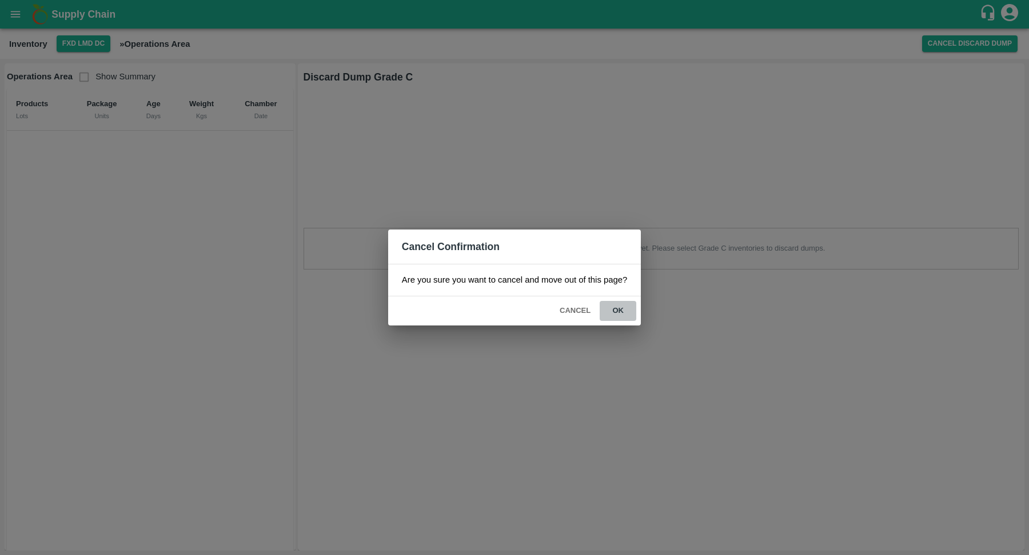
click at [621, 315] on button "ok" at bounding box center [618, 311] width 37 height 20
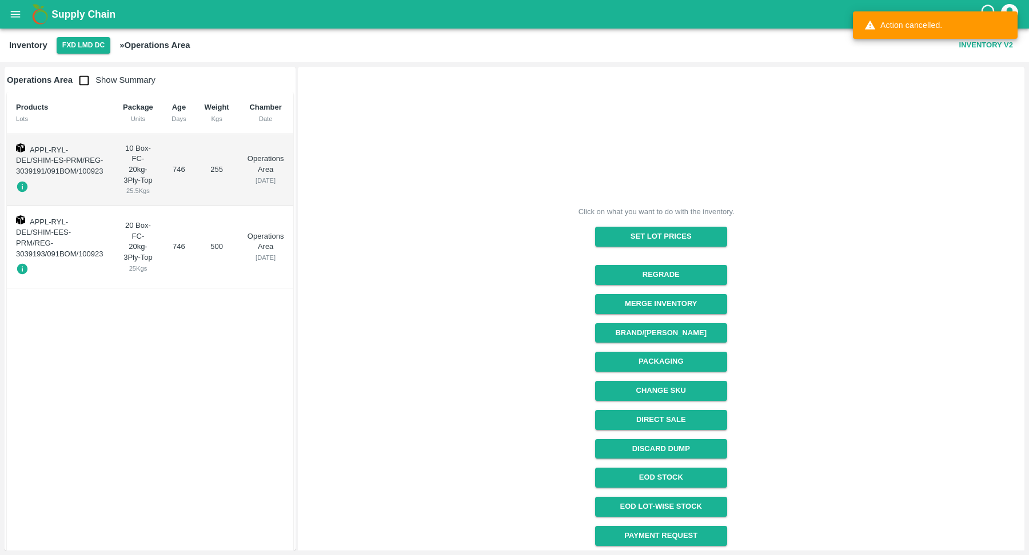
scroll to position [29, 0]
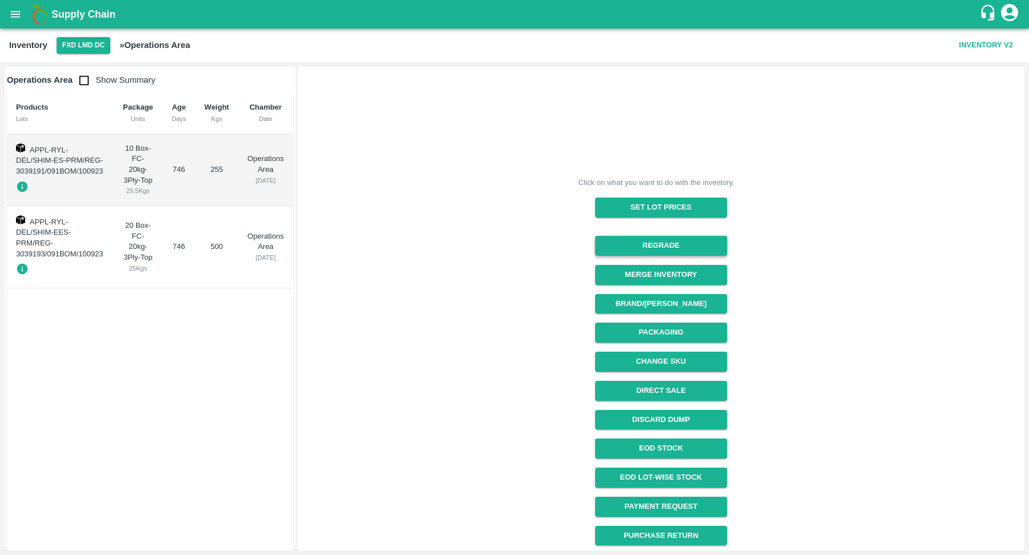
click at [665, 243] on button "Regrade" at bounding box center [661, 246] width 132 height 20
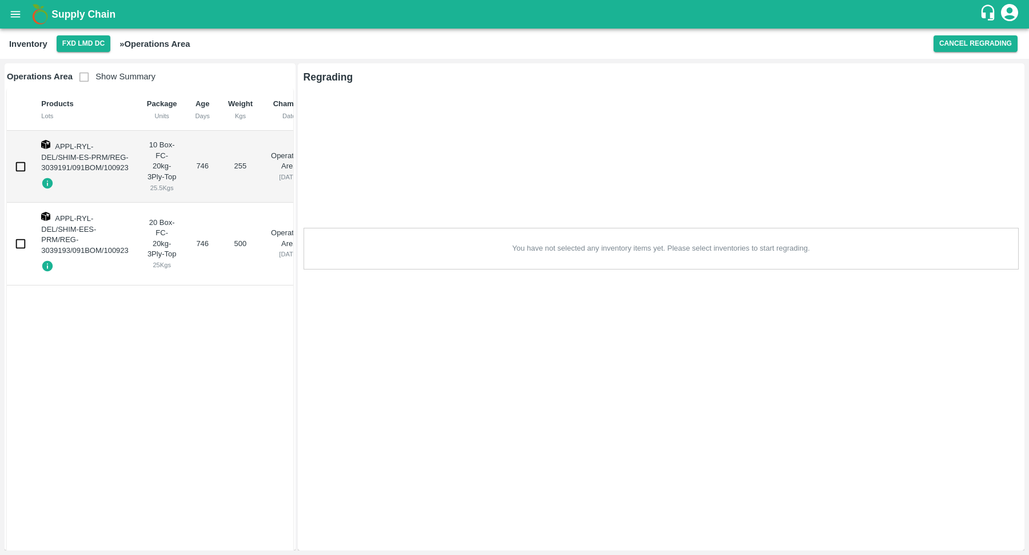
click at [21, 171] on input "checkbox" at bounding box center [20, 166] width 23 height 23
checkbox input "true"
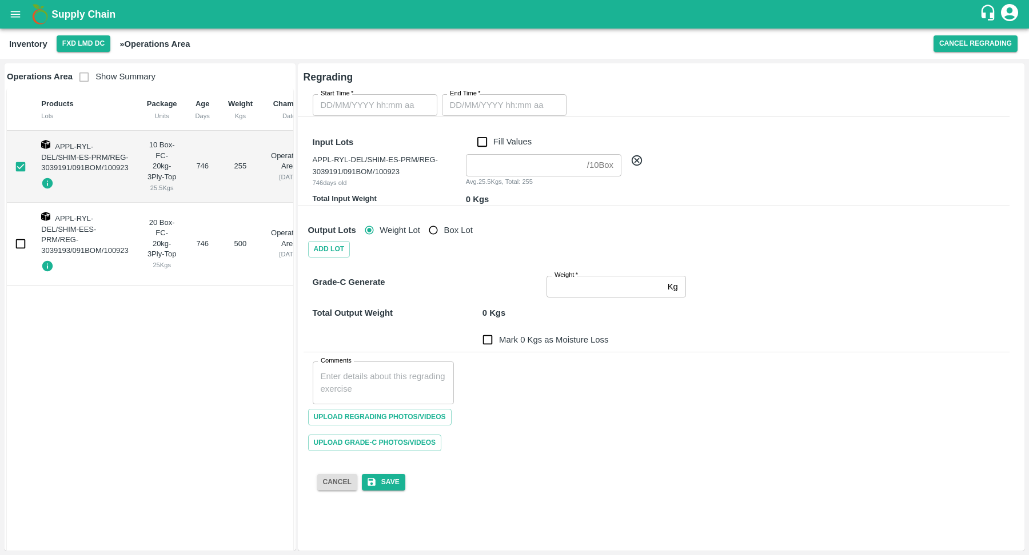
click at [17, 245] on input "checkbox" at bounding box center [20, 244] width 23 height 23
checkbox input "true"
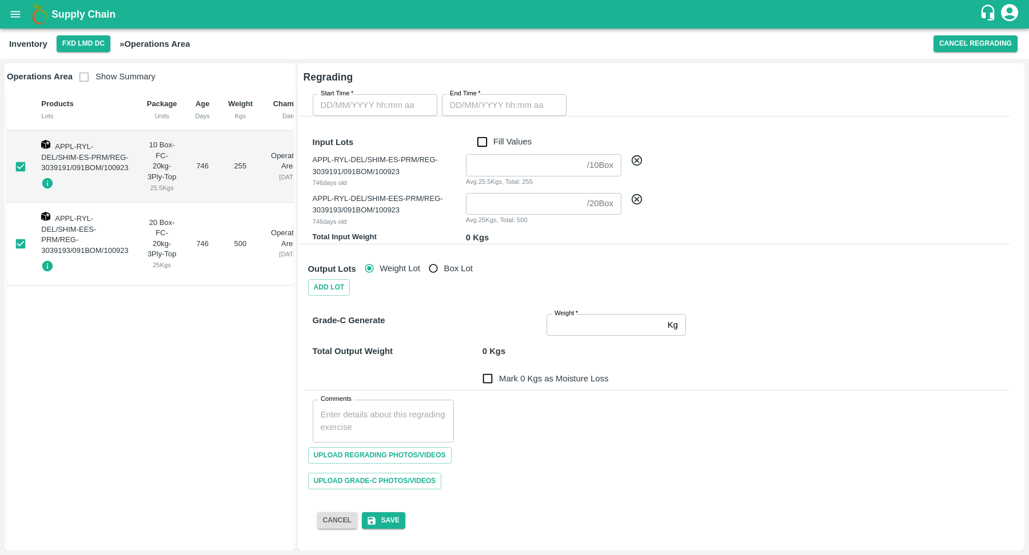
type input "DD/MM/YYYY hh:mm aa"
click at [361, 107] on input "DD/MM/YYYY hh:mm aa" at bounding box center [371, 105] width 117 height 22
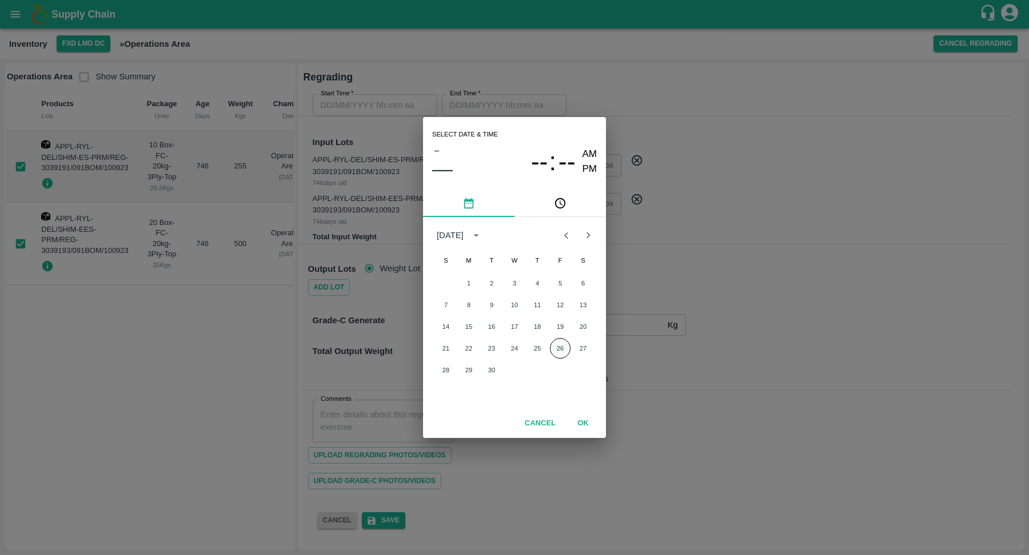
click at [559, 348] on button "26" at bounding box center [560, 348] width 21 height 21
type input "[DATE] 12:00 AM"
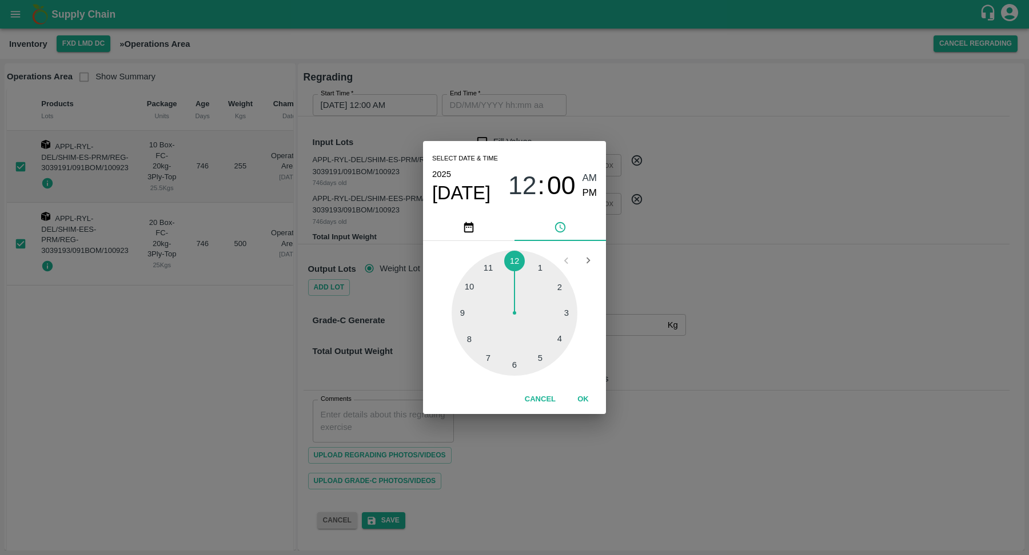
click at [586, 401] on button "OK" at bounding box center [583, 400] width 37 height 20
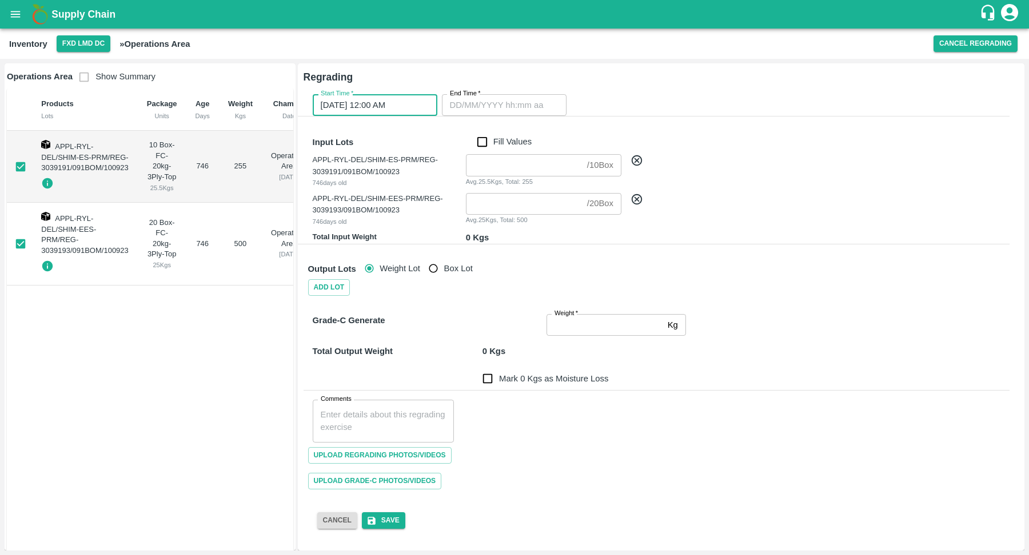
click at [472, 105] on input "End Time   *" at bounding box center [500, 105] width 117 height 22
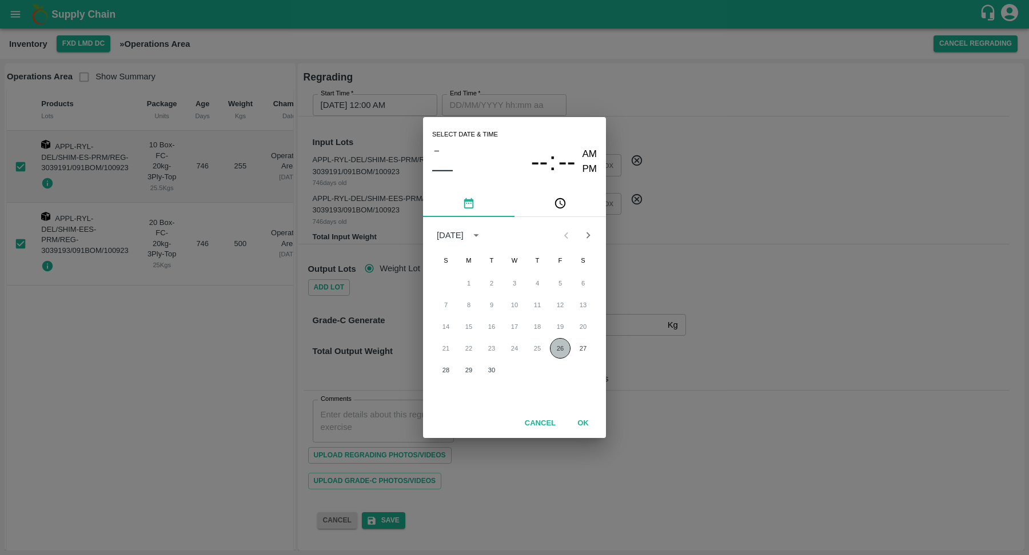
click at [559, 348] on button "26" at bounding box center [560, 348] width 21 height 21
type input "[DATE] 12:00 AM"
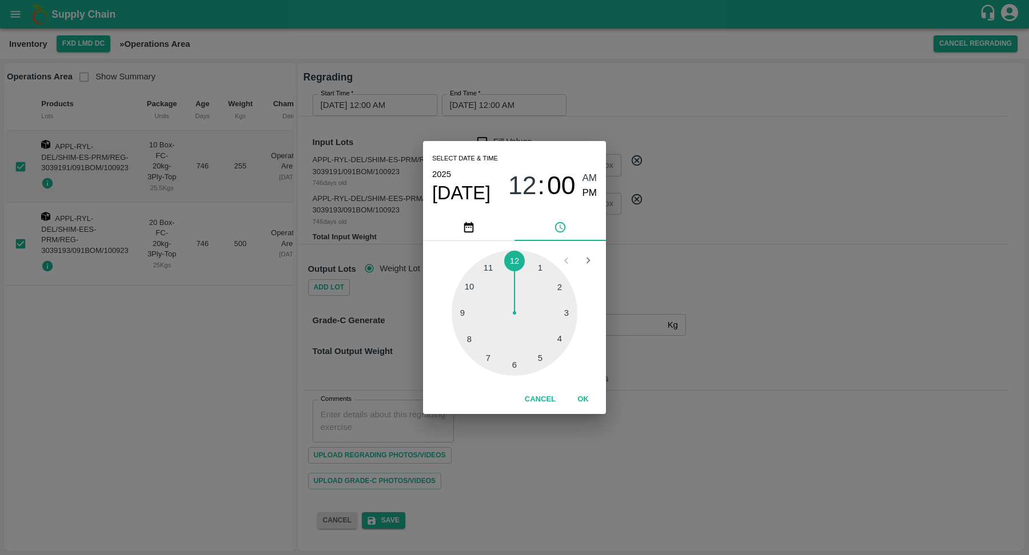
click at [584, 401] on button "OK" at bounding box center [583, 400] width 37 height 20
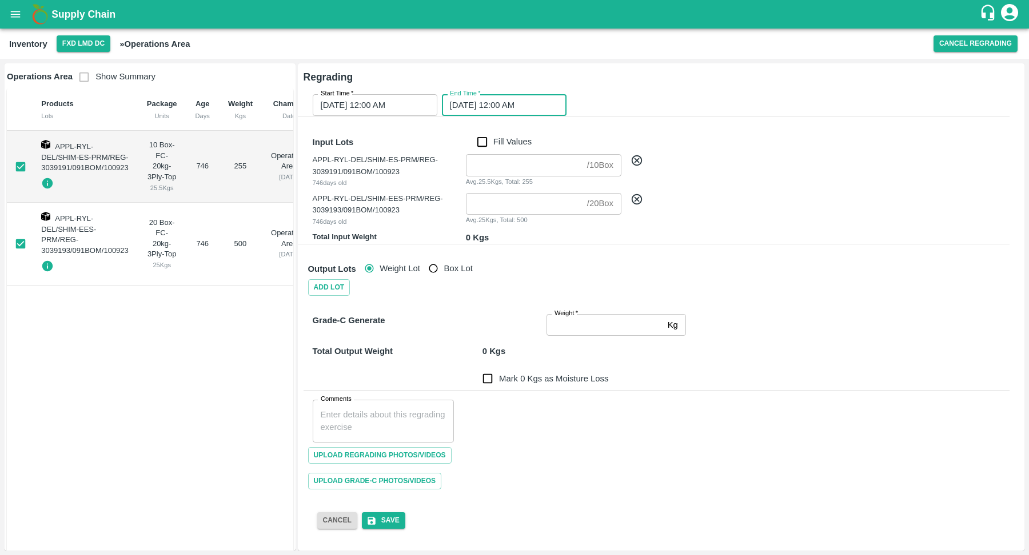
click at [484, 139] on input "Fill Values" at bounding box center [482, 141] width 22 height 13
checkbox input "true"
type input "10"
type input "20"
click at [486, 376] on input "Mark 755 Kgs as Moisture Loss" at bounding box center [487, 378] width 23 height 23
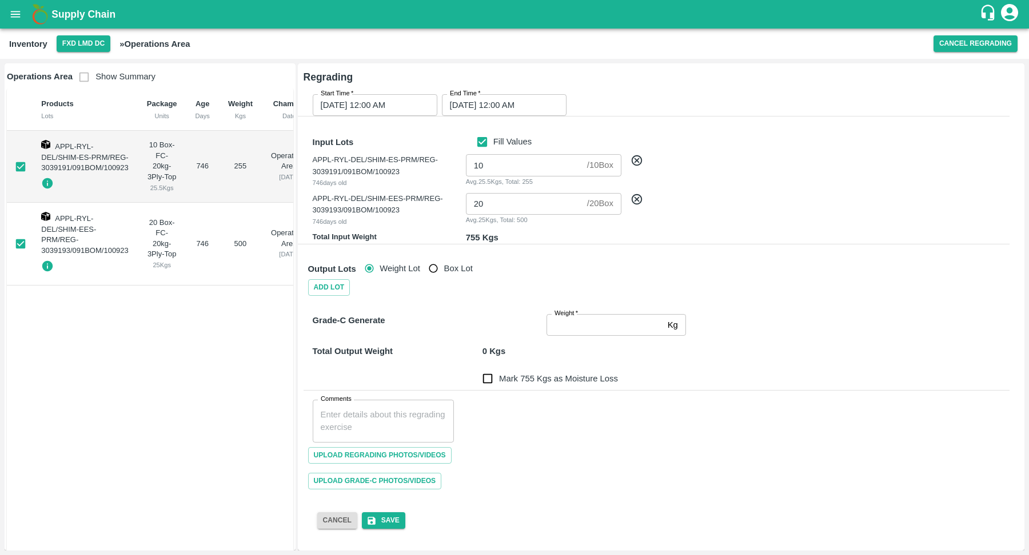
checkbox input "true"
click at [384, 522] on button "Save" at bounding box center [383, 521] width 43 height 17
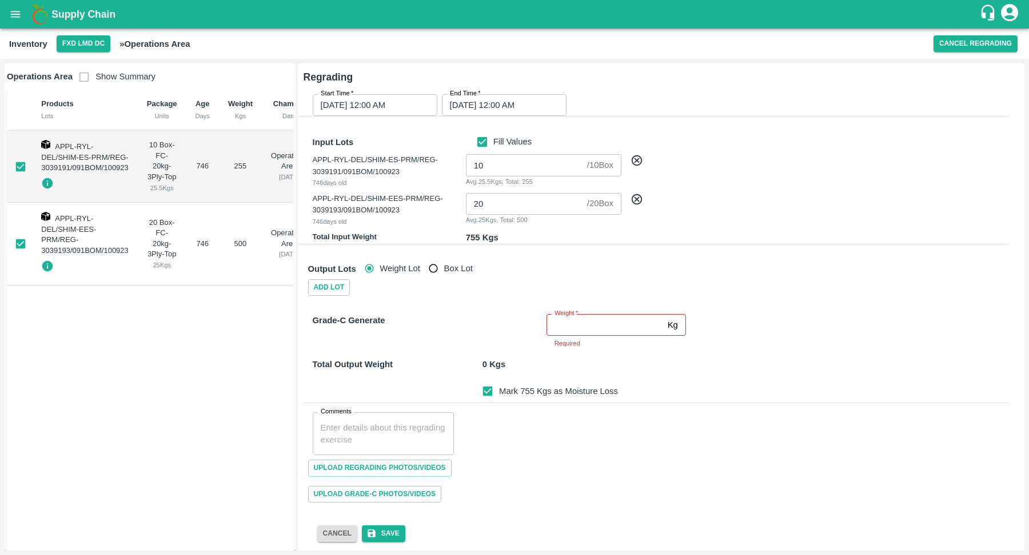
click at [585, 322] on input "Weight   *" at bounding box center [604, 325] width 117 height 22
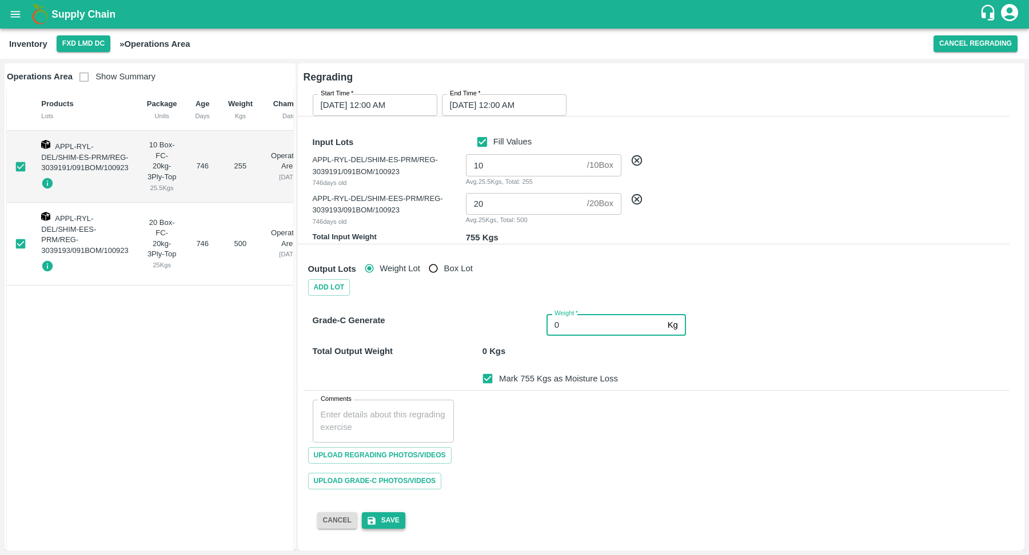
type input "0"
click at [387, 521] on button "Save" at bounding box center [383, 521] width 43 height 17
click at [390, 517] on button "Save" at bounding box center [383, 521] width 43 height 17
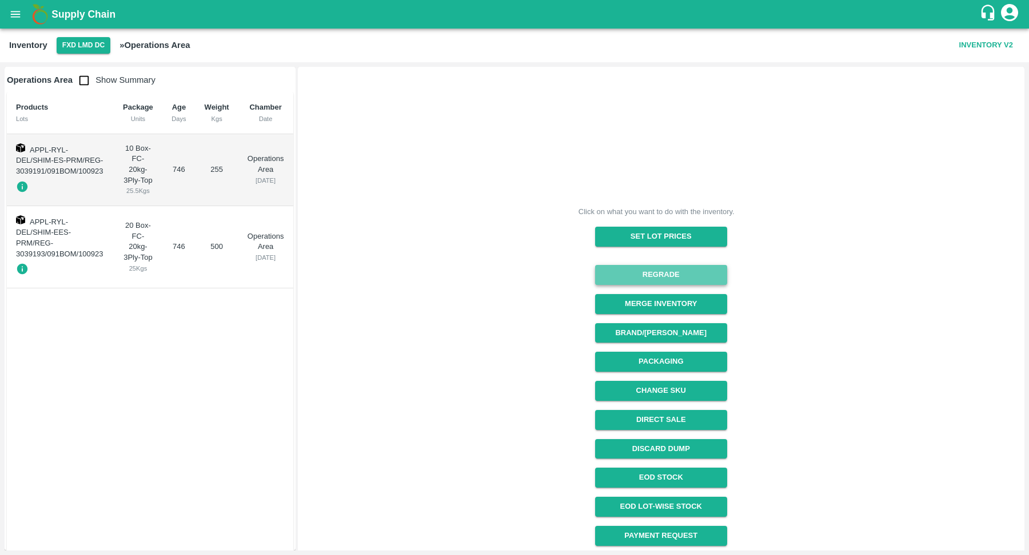
click at [668, 268] on button "Regrade" at bounding box center [661, 275] width 132 height 20
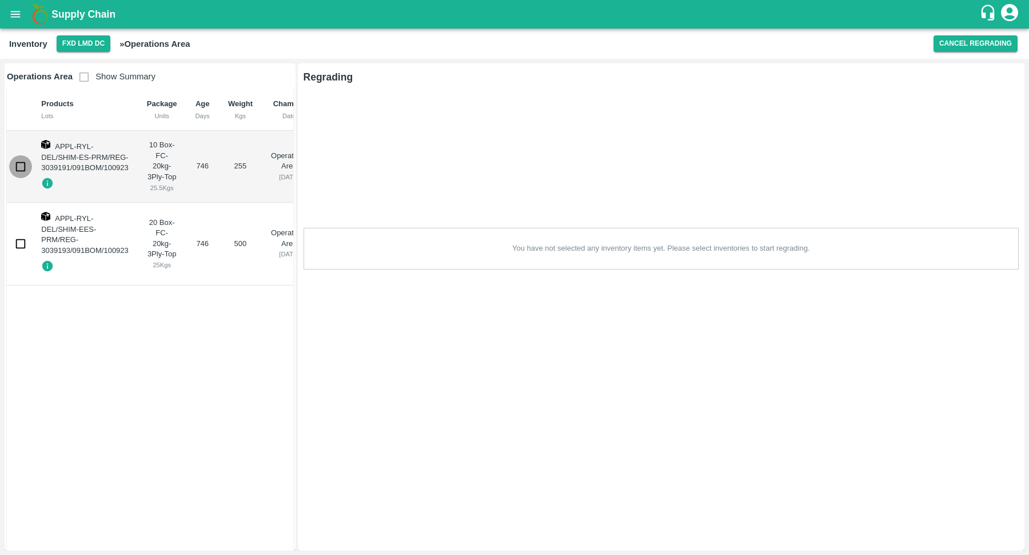
click at [19, 162] on input "checkbox" at bounding box center [20, 166] width 23 height 23
checkbox input "true"
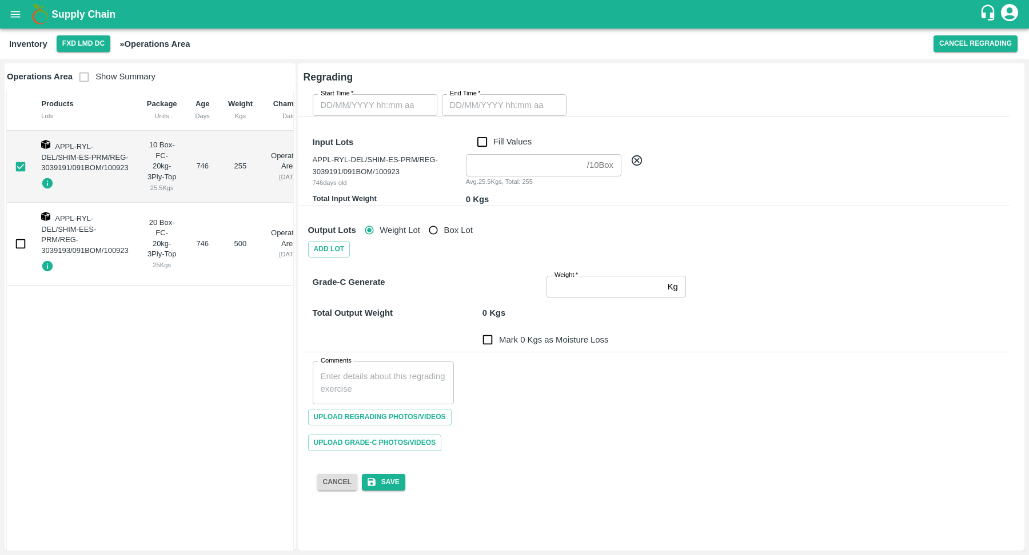
click at [18, 245] on input "checkbox" at bounding box center [20, 244] width 23 height 23
checkbox input "true"
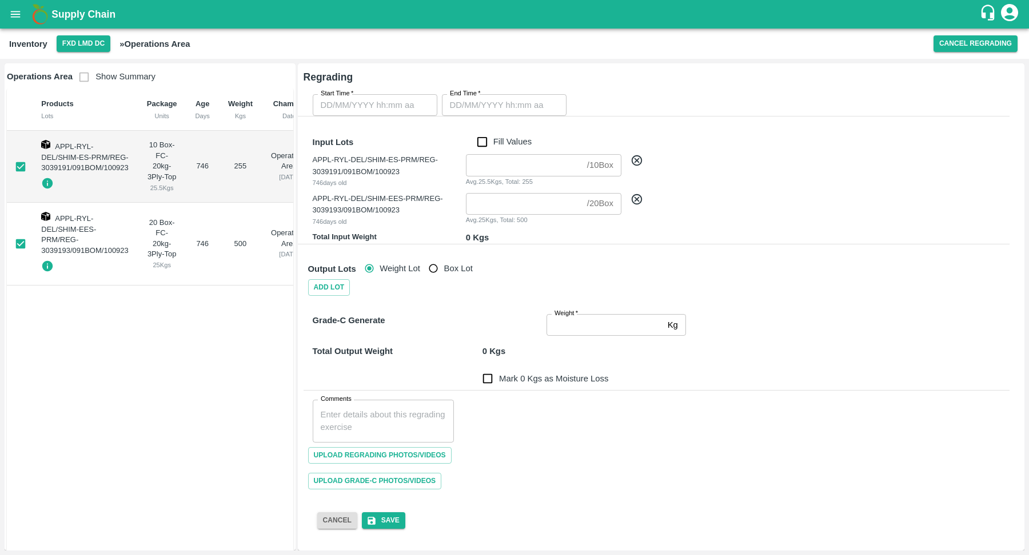
click at [481, 142] on input "Fill Values" at bounding box center [482, 141] width 22 height 13
checkbox input "true"
type input "10"
type input "20"
click at [596, 326] on input "Weight   *" at bounding box center [604, 325] width 117 height 22
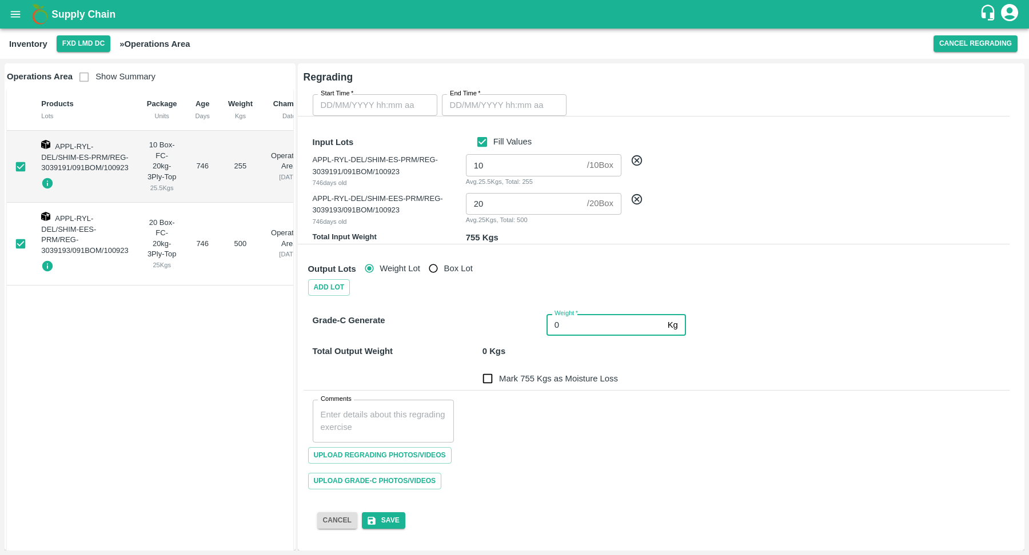
type input "0"
click at [503, 377] on span "Mark 755 Kgs as Moisture Loss" at bounding box center [558, 379] width 119 height 13
click at [499, 377] on input "Mark 755 Kgs as Moisture Loss" at bounding box center [487, 378] width 23 height 23
checkbox input "true"
click at [397, 514] on button "Save" at bounding box center [383, 521] width 43 height 17
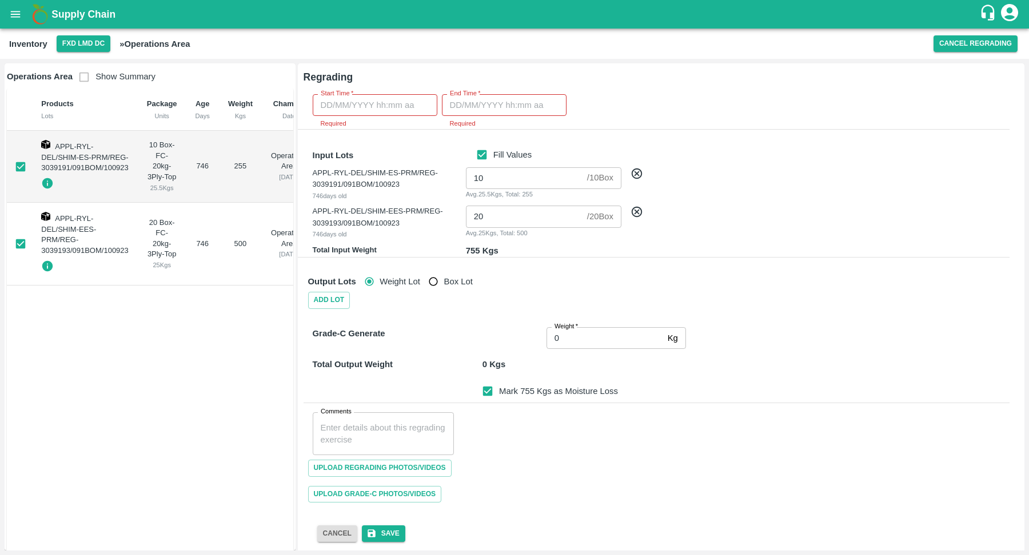
type input "DD/MM/YYYY hh:mm aa"
click at [375, 101] on input "DD/MM/YYYY hh:mm aa" at bounding box center [371, 105] width 117 height 22
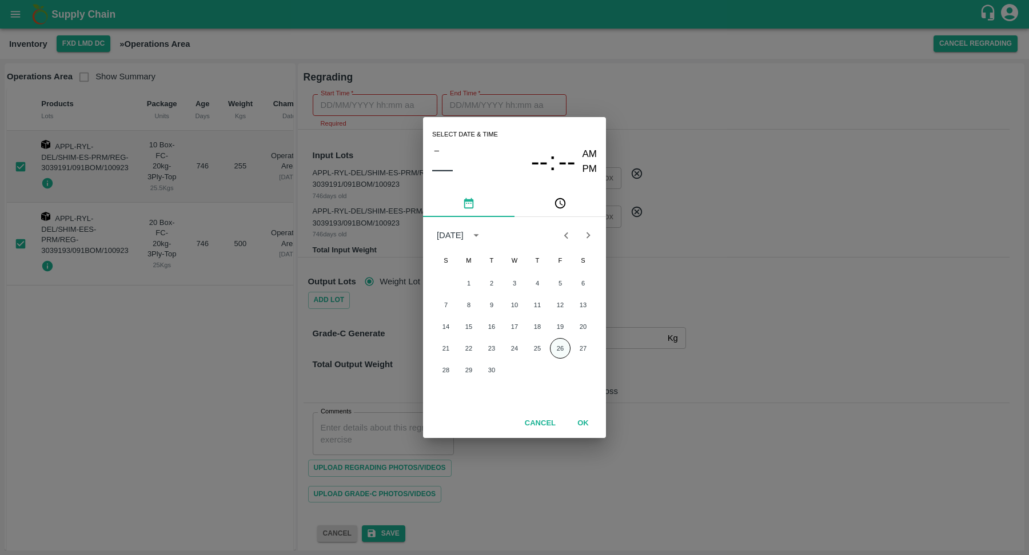
click at [559, 351] on button "26" at bounding box center [560, 348] width 21 height 21
type input "26/09/2025 12:00 AM"
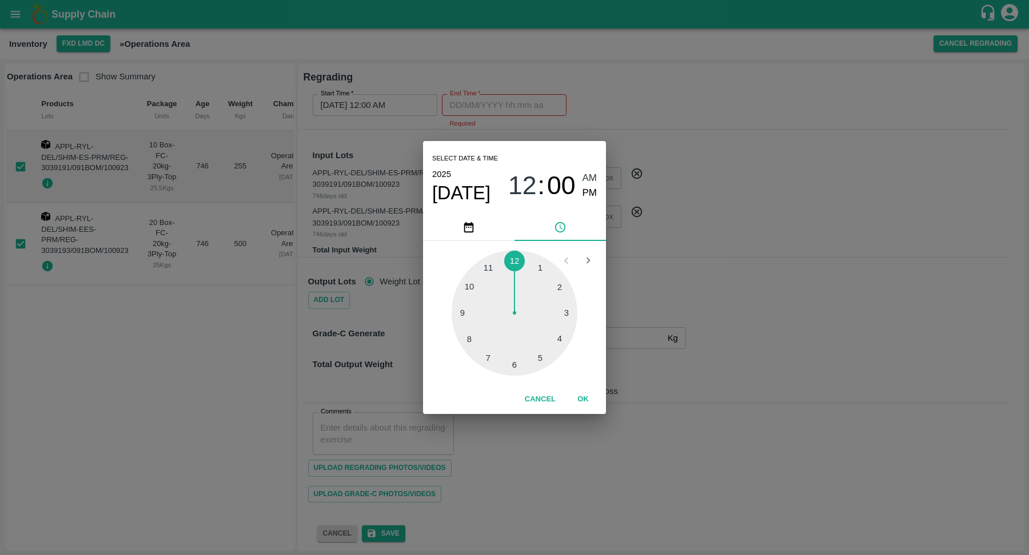
click at [577, 397] on button "OK" at bounding box center [583, 400] width 37 height 20
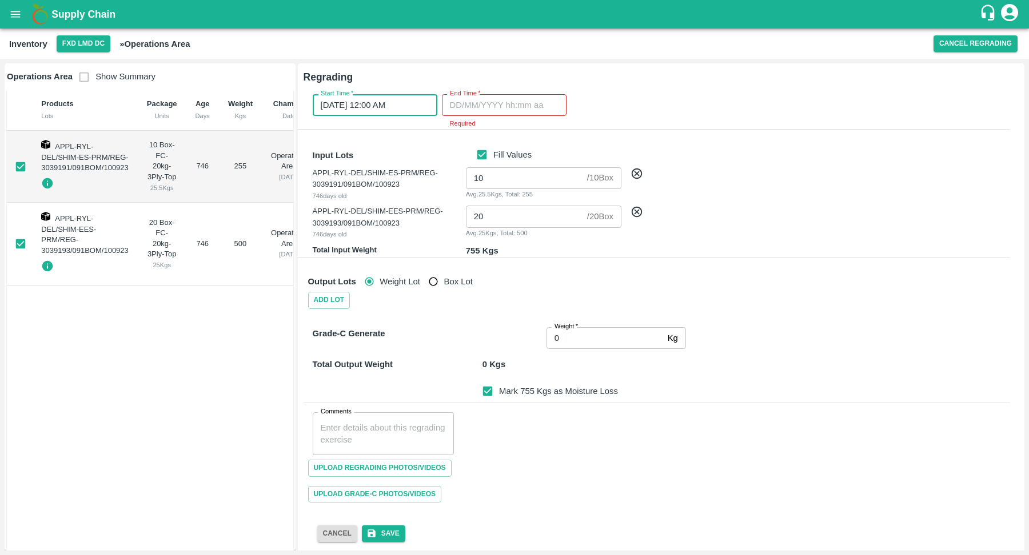
click at [488, 102] on input "End Time   *" at bounding box center [500, 105] width 117 height 22
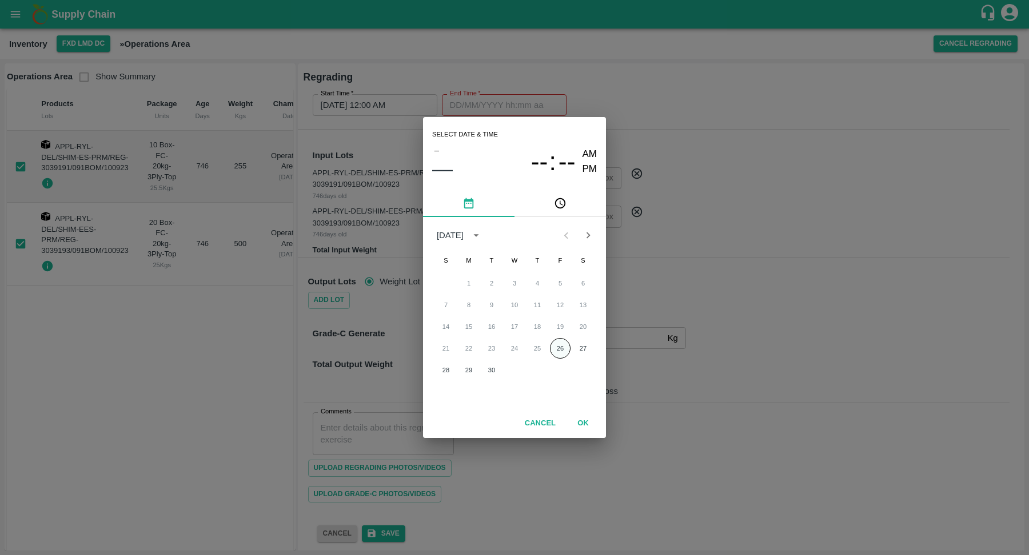
click at [562, 348] on button "26" at bounding box center [560, 348] width 21 height 21
type input "26/09/2025 12:00 AM"
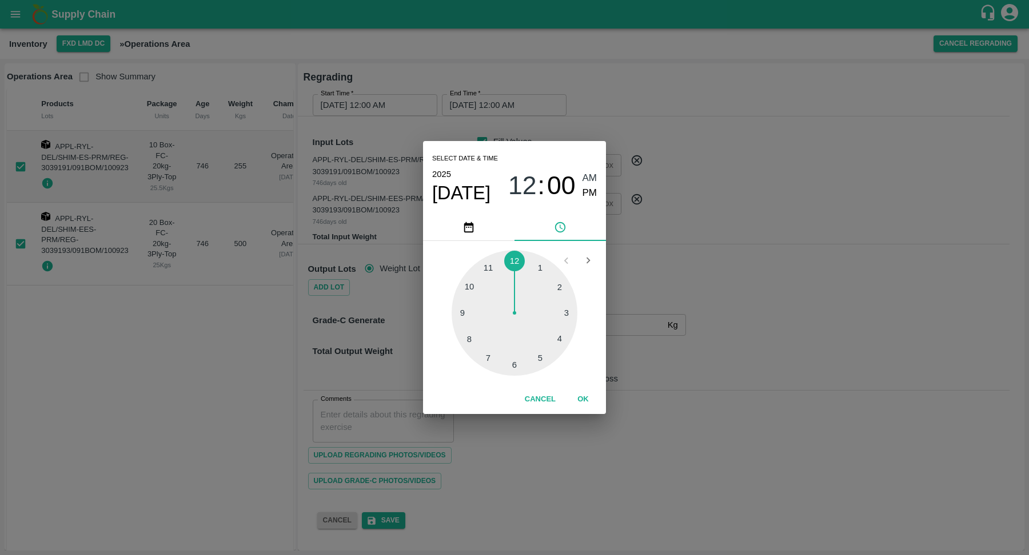
click at [589, 406] on button "OK" at bounding box center [583, 400] width 37 height 20
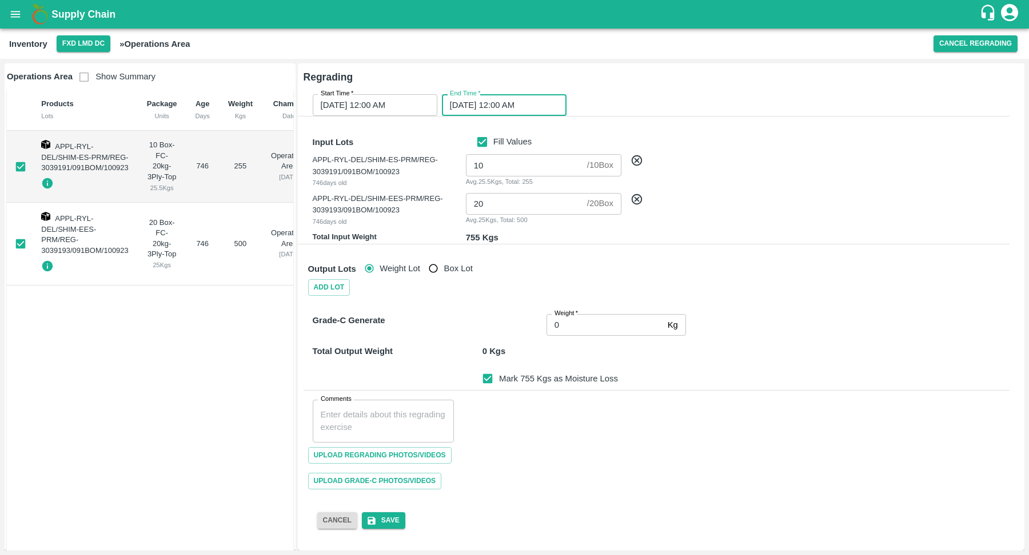
click at [394, 430] on textarea "Comments" at bounding box center [384, 421] width 126 height 24
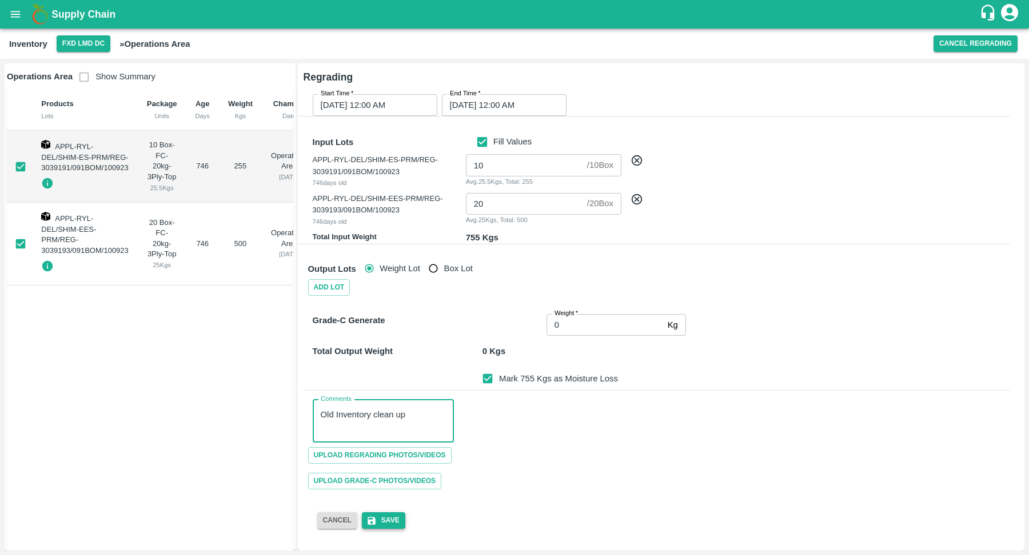
type textarea "Old Inventory clean up"
click at [389, 517] on button "Save" at bounding box center [383, 521] width 43 height 17
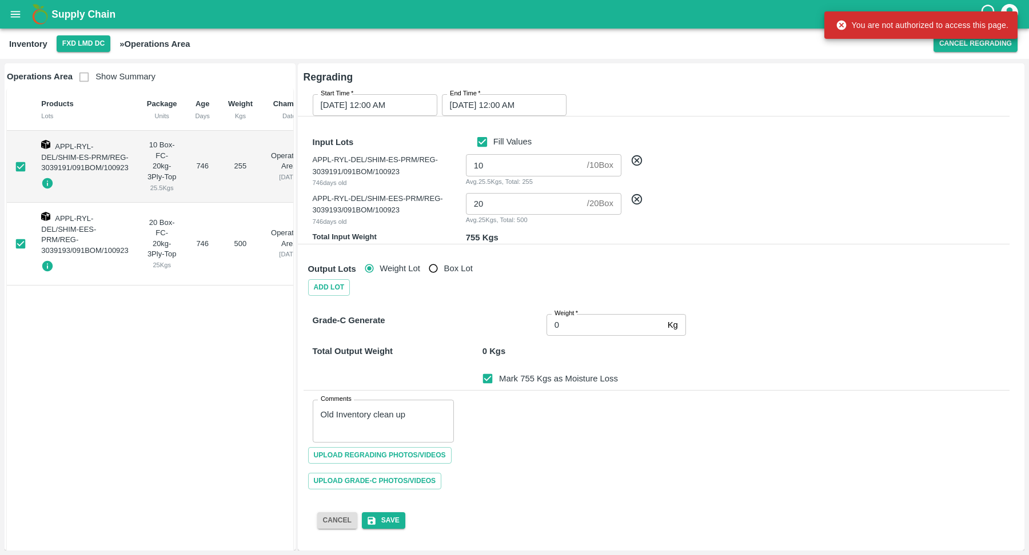
click at [851, 27] on div "You are not authorized to access this page." at bounding box center [922, 25] width 173 height 21
click at [860, 127] on div "Input Lots Fill Values APPL-RYL-DEL/SHIM-ES-PRM/REG-3039191/091BOM/100923 746 d…" at bounding box center [650, 178] width 720 height 132
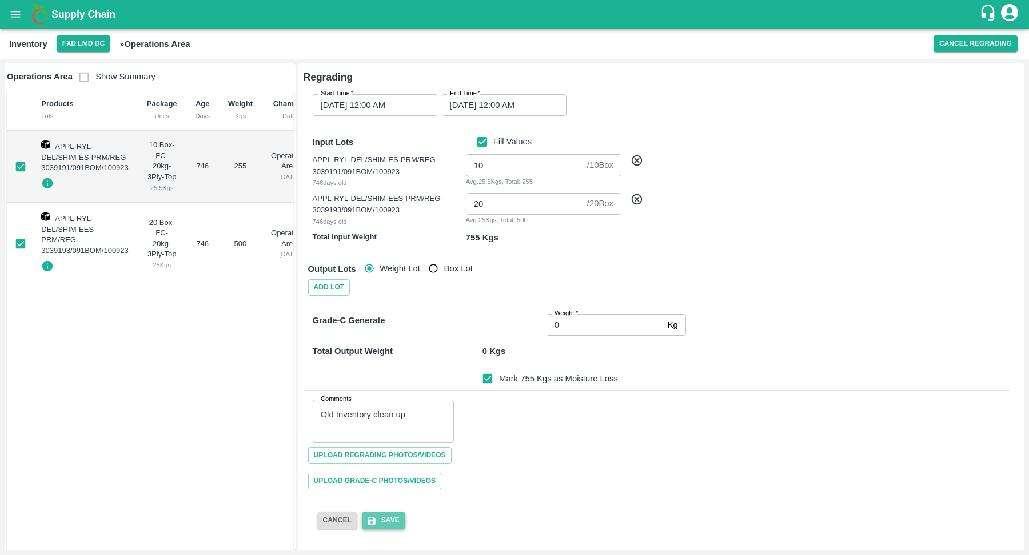
click at [385, 516] on button "Save" at bounding box center [383, 521] width 43 height 17
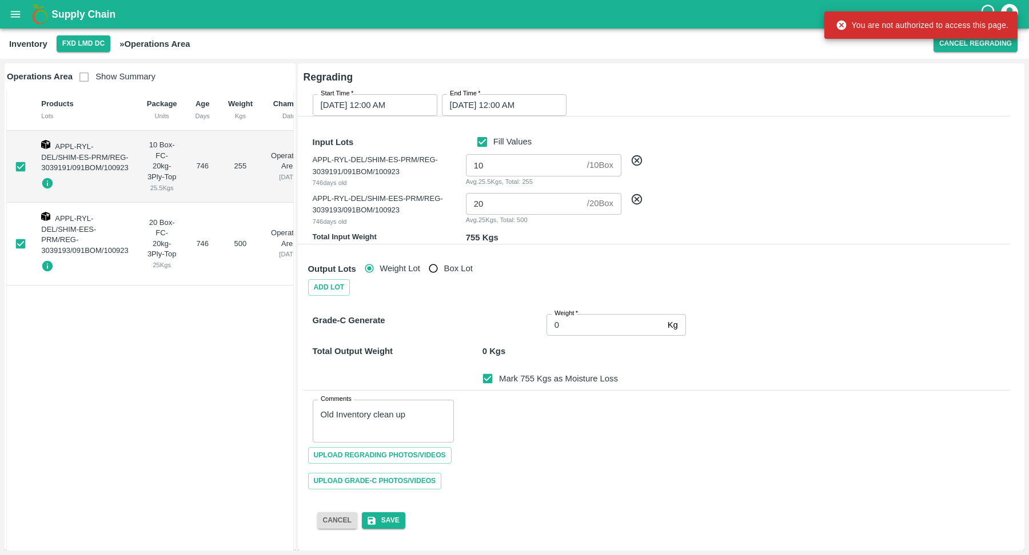
click at [901, 21] on div "You are not authorized to access this page." at bounding box center [922, 25] width 173 height 21
copy div "You are not authorized to access this page."
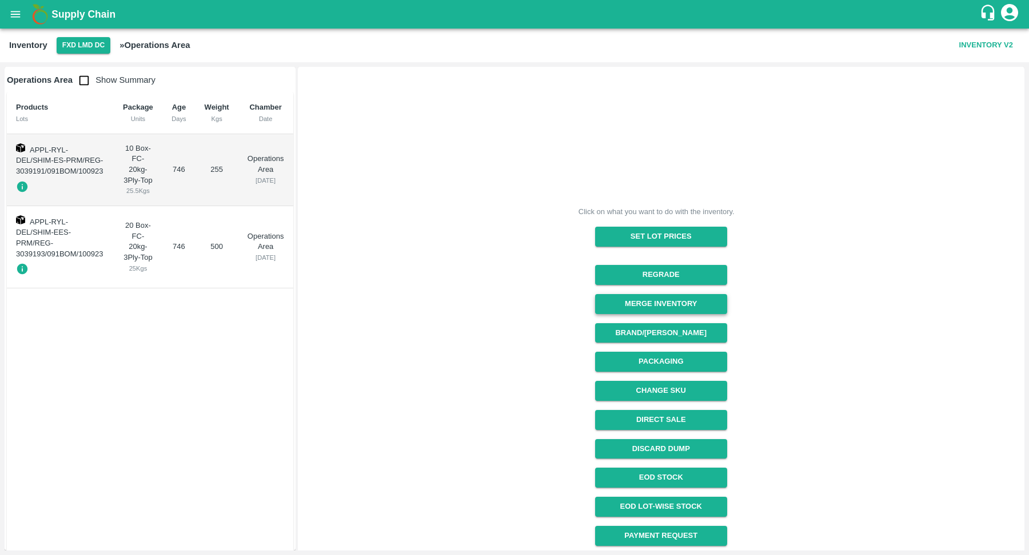
click at [652, 313] on button "Merge Inventory" at bounding box center [661, 304] width 132 height 20
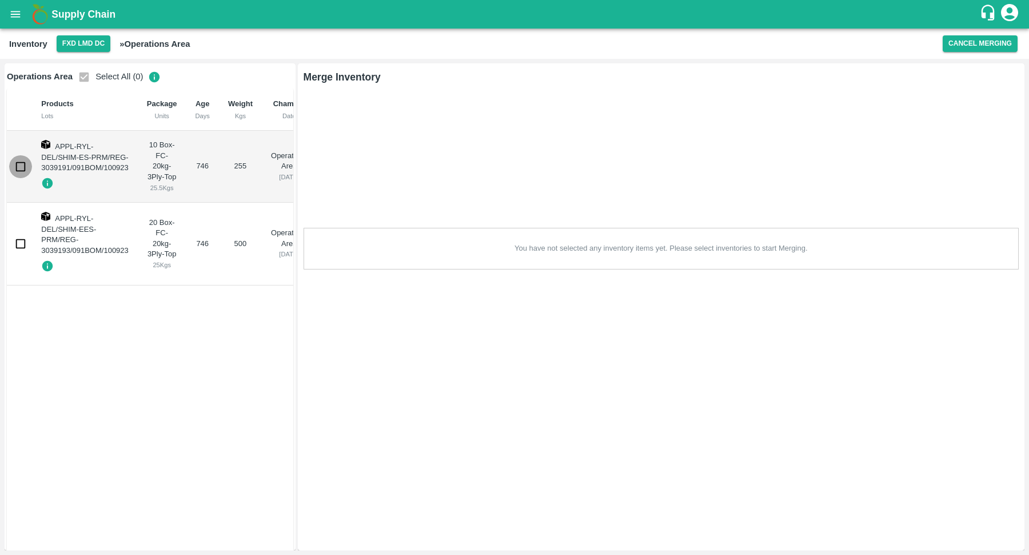
click at [17, 161] on input "checkbox" at bounding box center [20, 166] width 23 height 23
checkbox input "true"
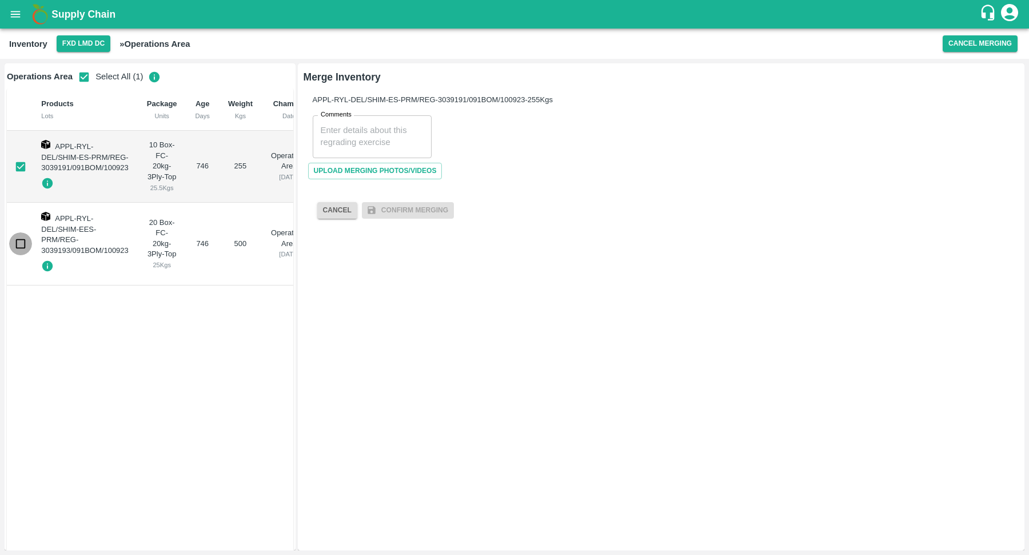
click at [17, 242] on input "checkbox" at bounding box center [20, 244] width 23 height 23
click at [15, 248] on input "checkbox" at bounding box center [20, 244] width 23 height 23
checkbox input "false"
click at [27, 169] on input "checkbox" at bounding box center [20, 166] width 23 height 23
checkbox input "false"
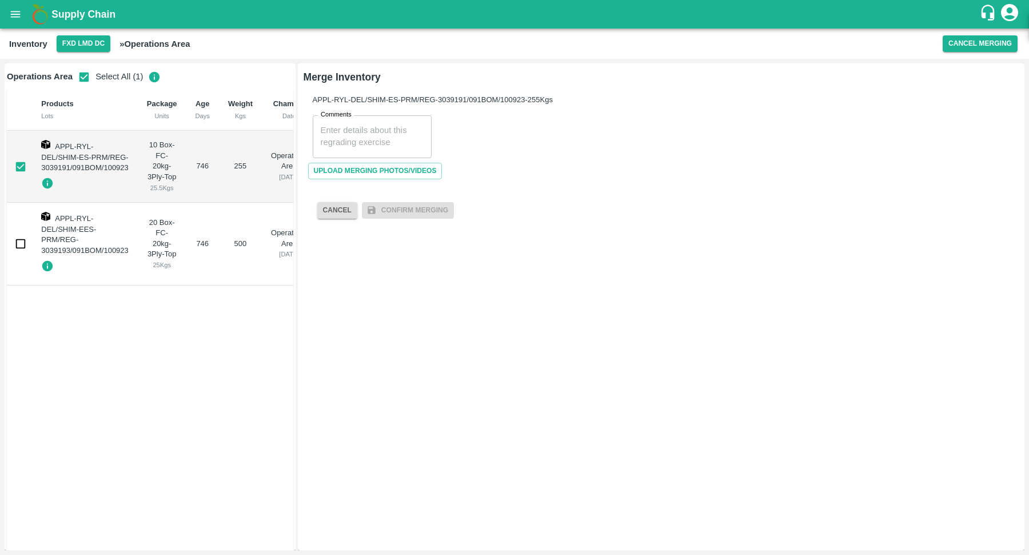
checkbox input "false"
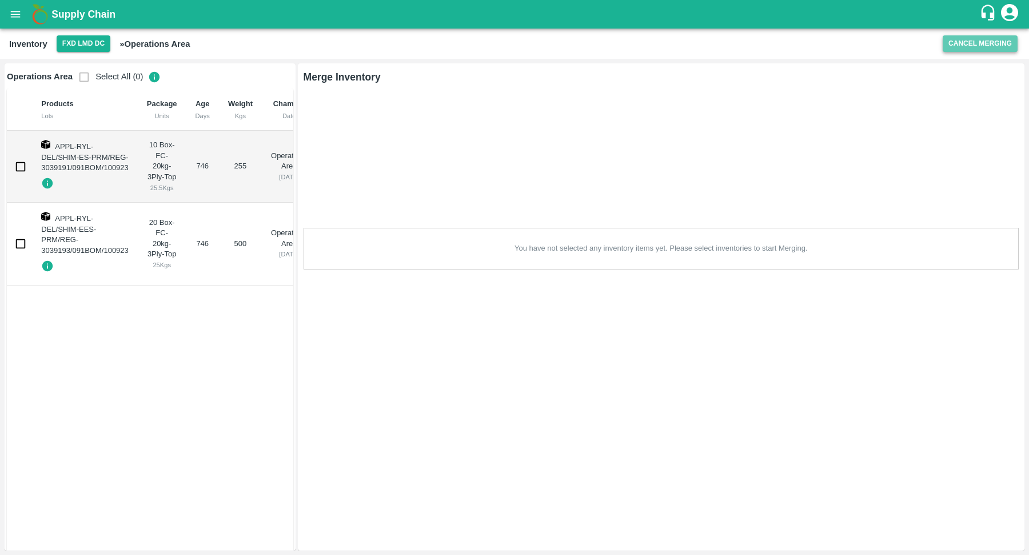
click at [981, 43] on button "Cancel Merging" at bounding box center [979, 43] width 75 height 17
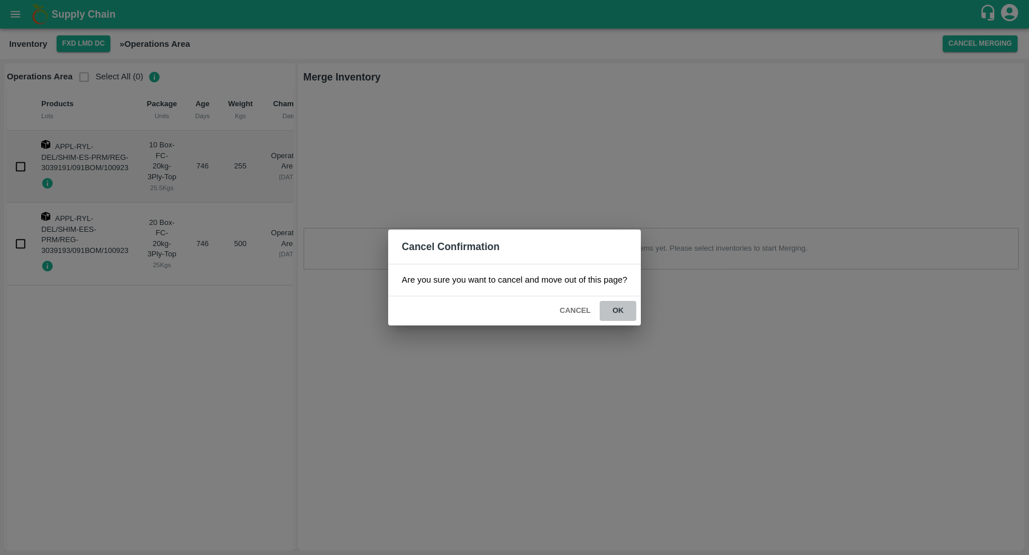
click at [625, 311] on button "ok" at bounding box center [618, 311] width 37 height 20
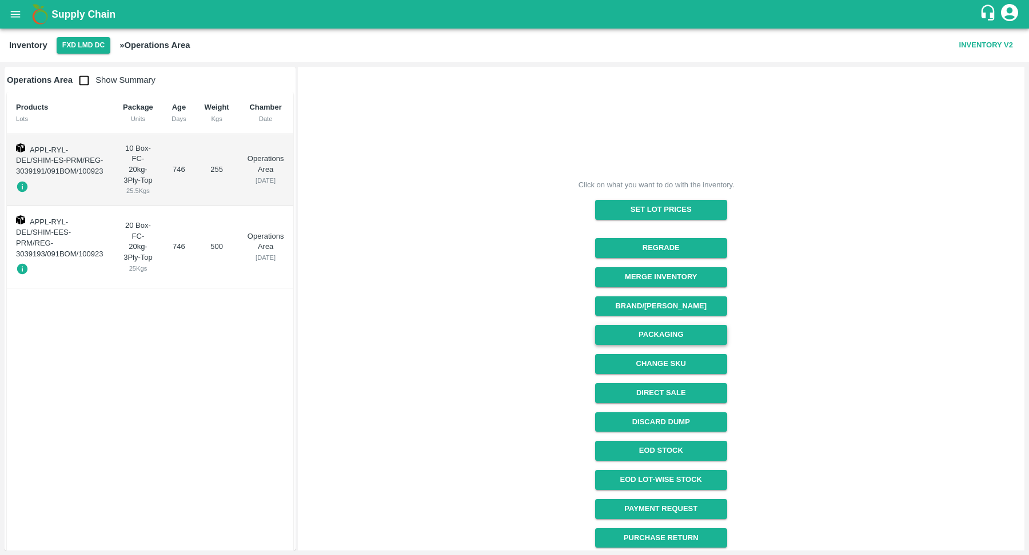
scroll to position [29, 0]
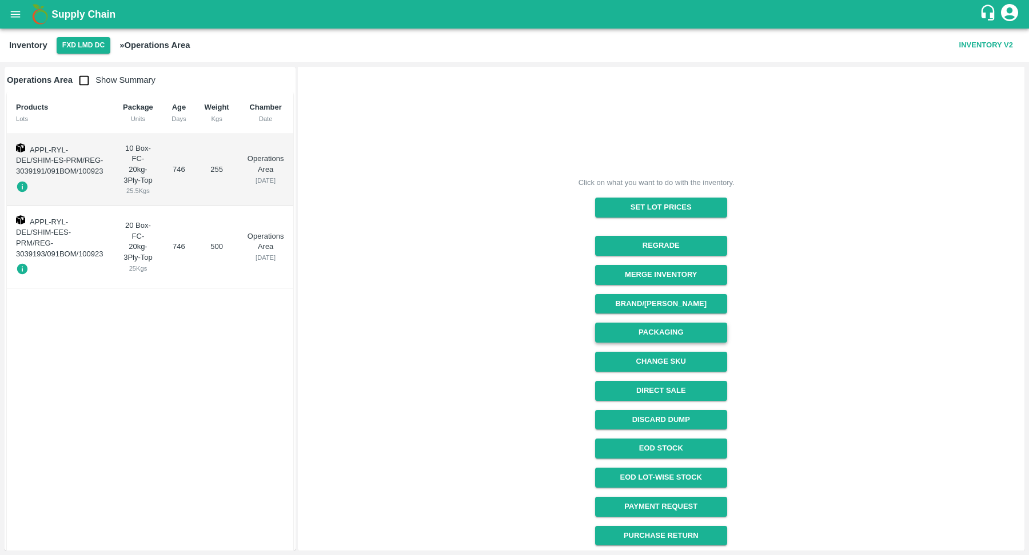
click at [680, 361] on button "Change SKU" at bounding box center [661, 362] width 132 height 20
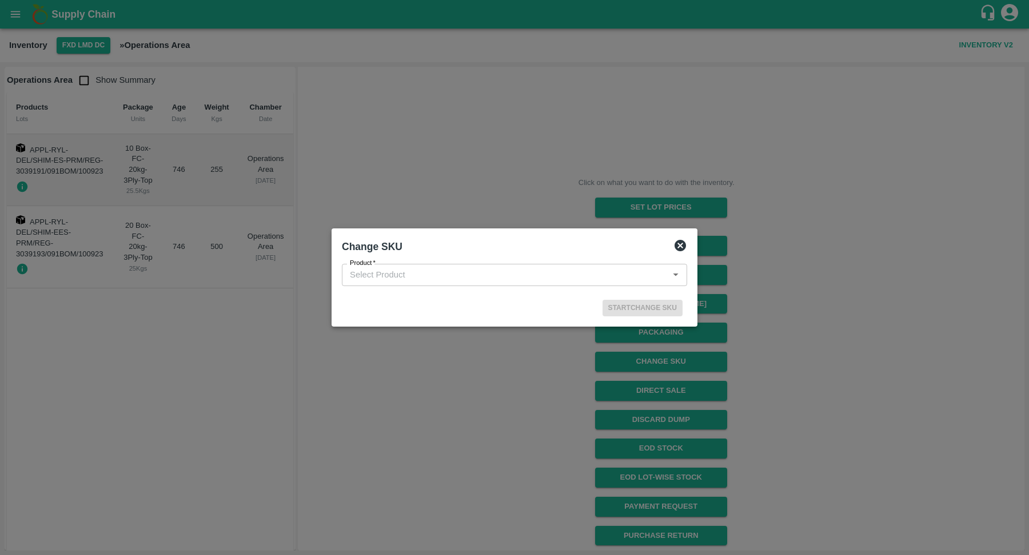
click at [513, 261] on div "Product   * Product" at bounding box center [514, 274] width 354 height 31
click at [513, 271] on input "Product   *" at bounding box center [504, 274] width 319 height 15
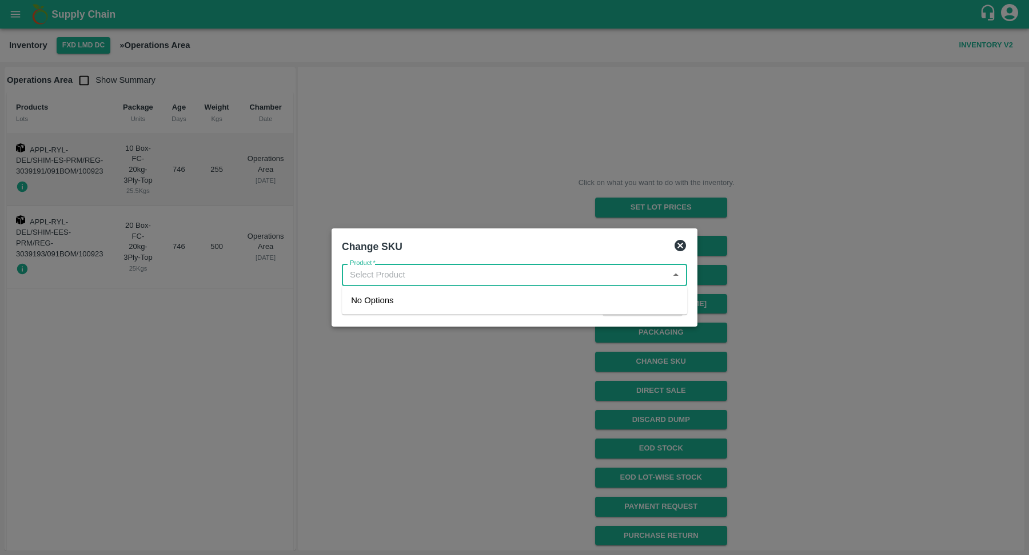
click at [509, 297] on div "No Options" at bounding box center [514, 300] width 345 height 29
type input "apple r"
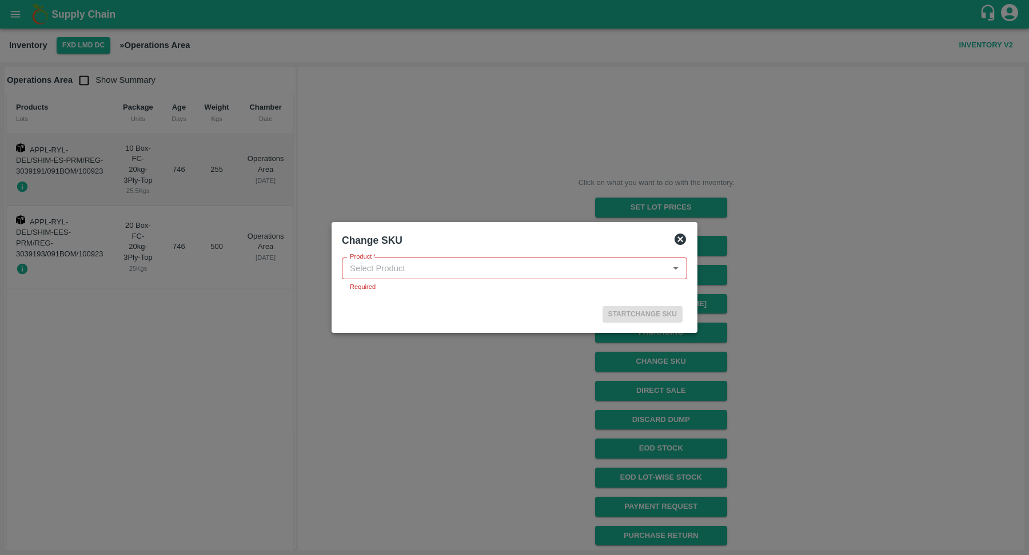
click at [678, 243] on icon at bounding box center [679, 239] width 11 height 11
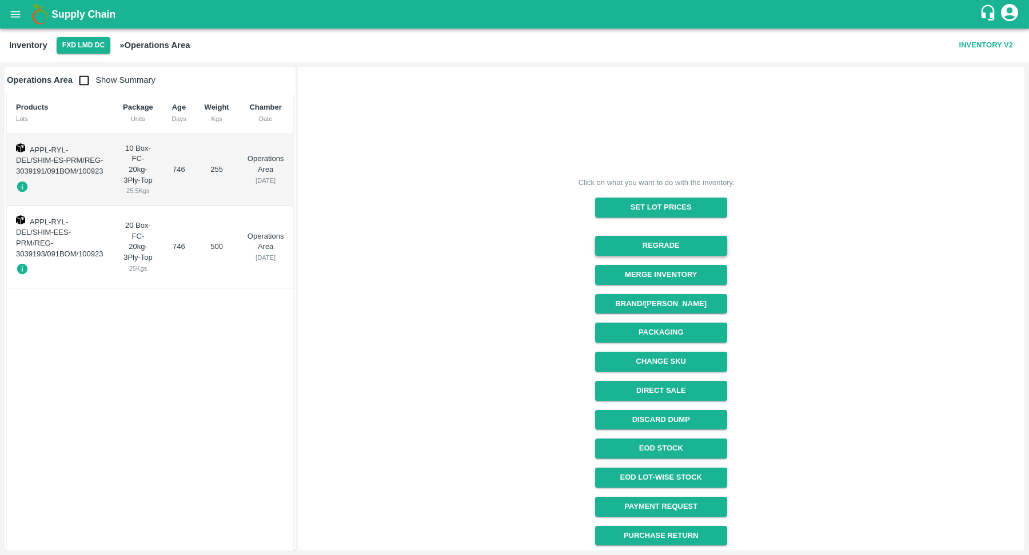
click at [658, 242] on button "Regrade" at bounding box center [661, 246] width 132 height 20
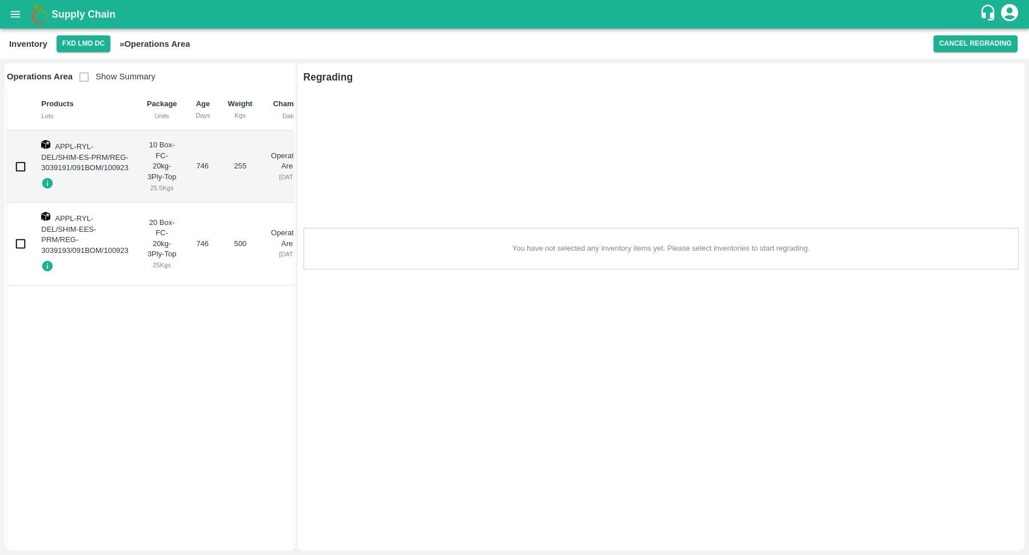
scroll to position [0, 0]
click at [18, 166] on input "checkbox" at bounding box center [20, 166] width 23 height 23
checkbox input "true"
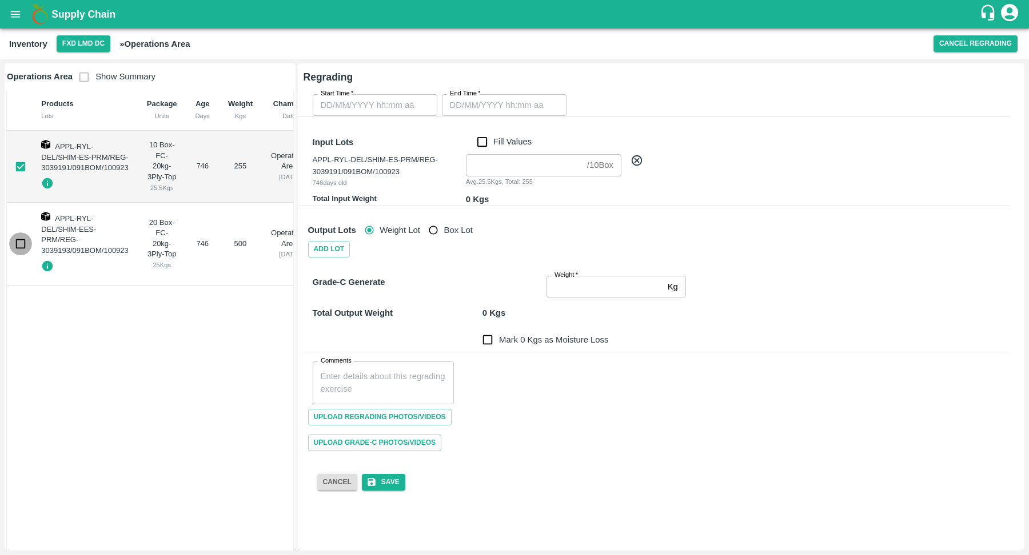
click at [17, 239] on input "checkbox" at bounding box center [20, 244] width 23 height 23
checkbox input "true"
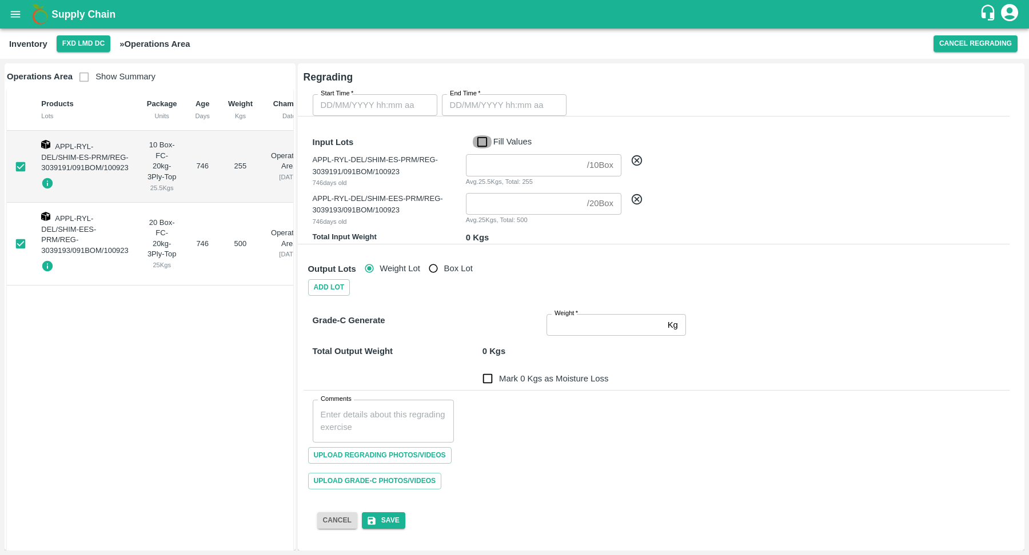
click at [481, 142] on input "Fill Values" at bounding box center [482, 141] width 22 height 13
checkbox input "true"
type input "10"
type input "20"
click at [376, 111] on input "Start Time   *" at bounding box center [371, 105] width 117 height 22
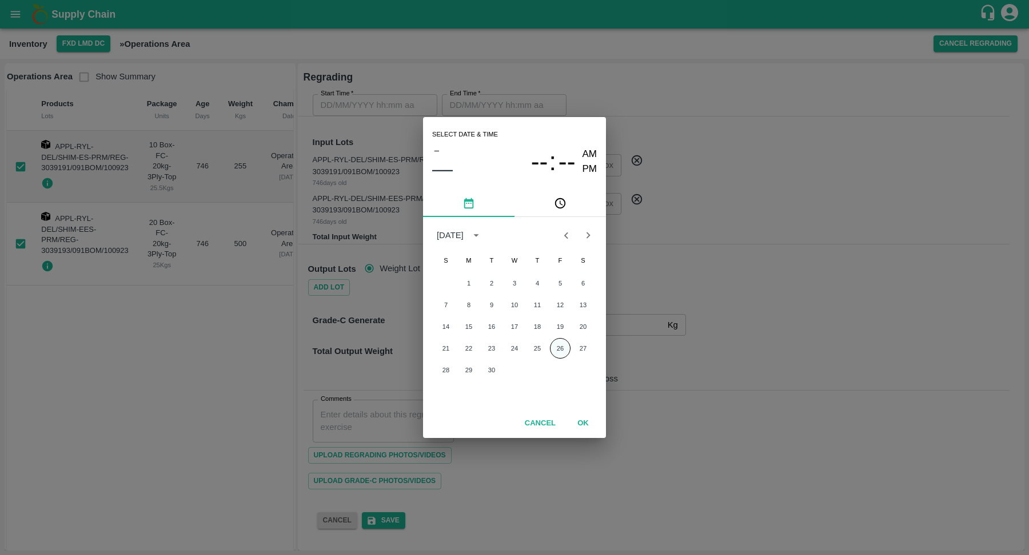
click at [559, 347] on button "26" at bounding box center [560, 348] width 21 height 21
type input "26/09/2025 12:00 AM"
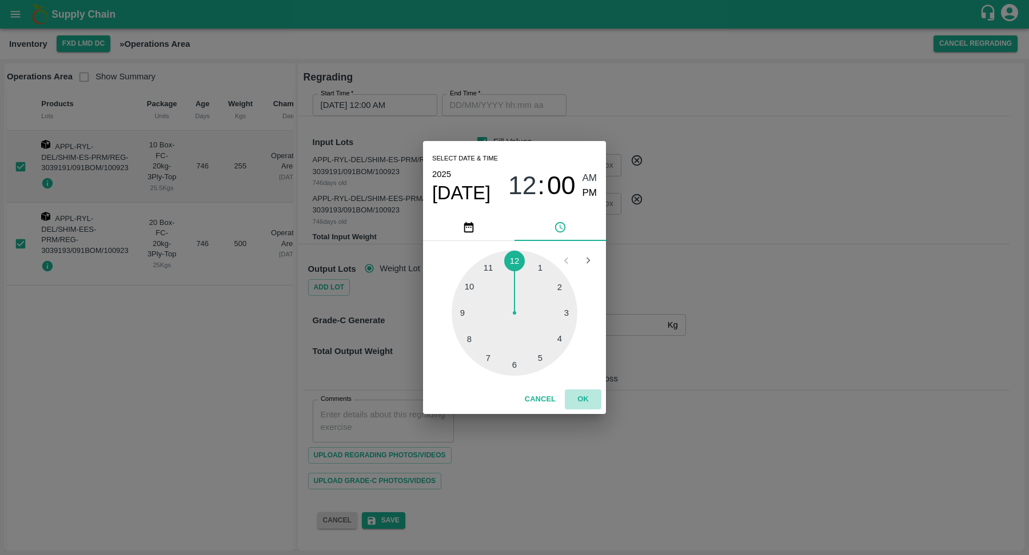
click at [586, 399] on button "OK" at bounding box center [583, 400] width 37 height 20
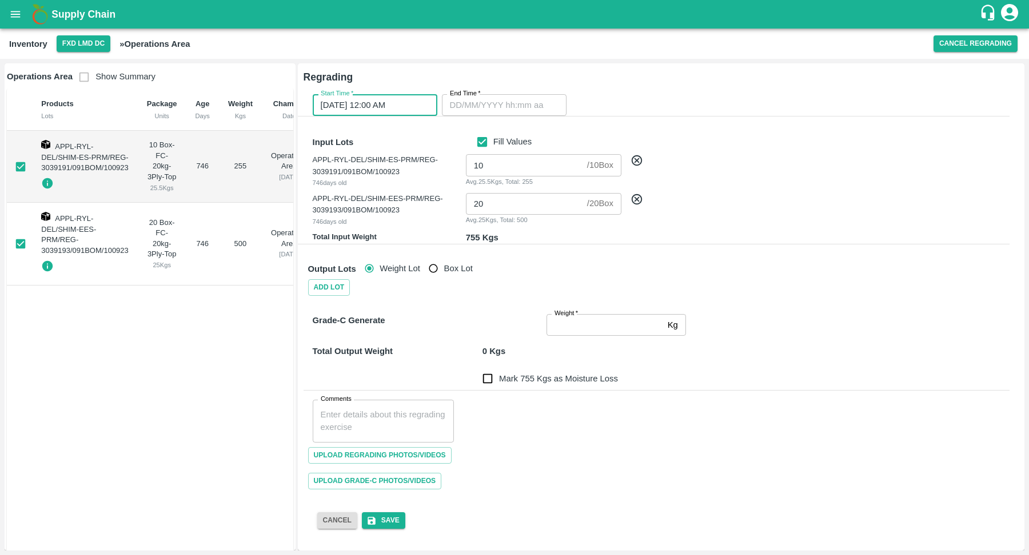
type input "DD/MM/YYYY hh:mm aa"
click at [491, 101] on input "DD/MM/YYYY hh:mm aa" at bounding box center [500, 105] width 117 height 22
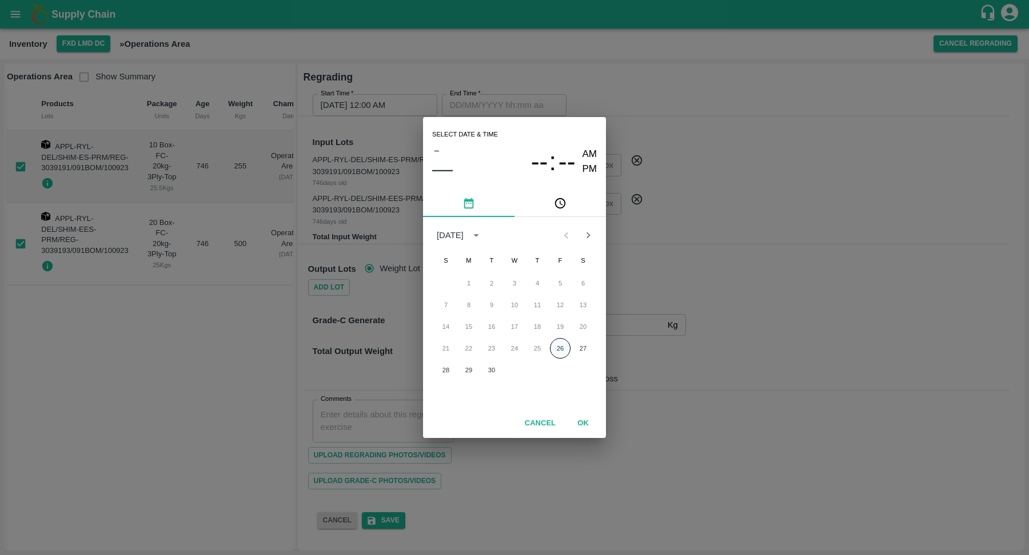
click at [558, 349] on button "26" at bounding box center [560, 348] width 21 height 21
type input "26/09/2025 12:00 AM"
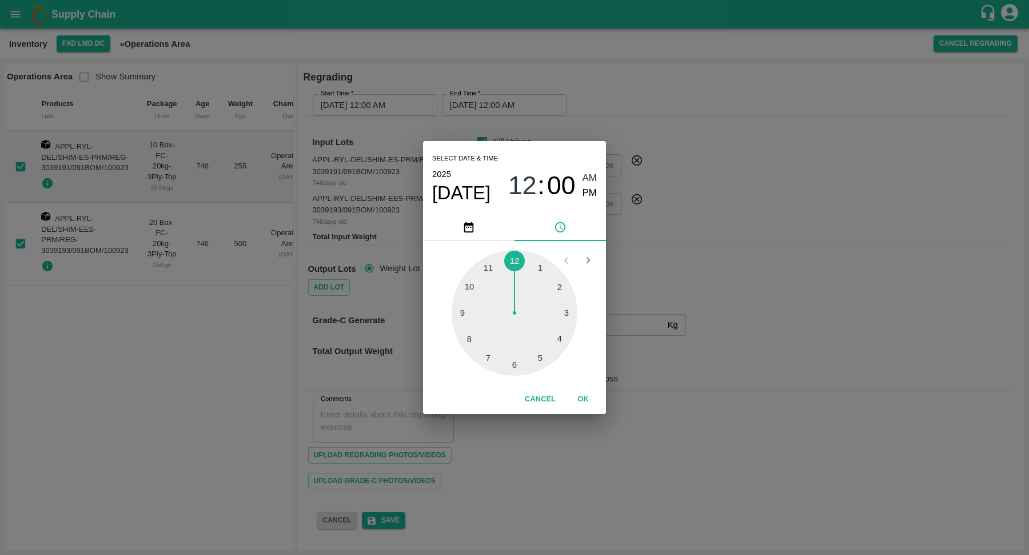
click at [588, 402] on button "OK" at bounding box center [583, 400] width 37 height 20
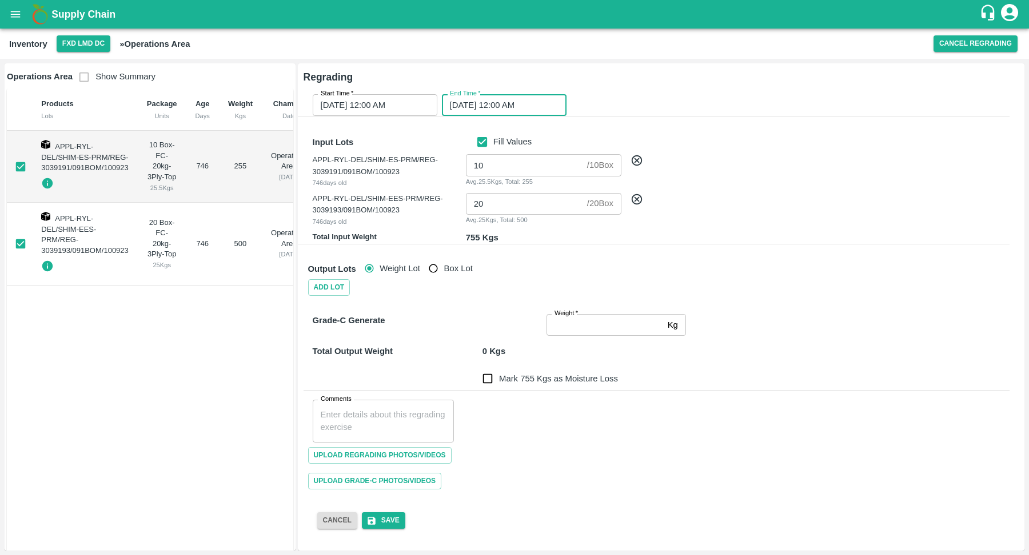
click at [441, 269] on input "Box Lot" at bounding box center [433, 268] width 21 height 21
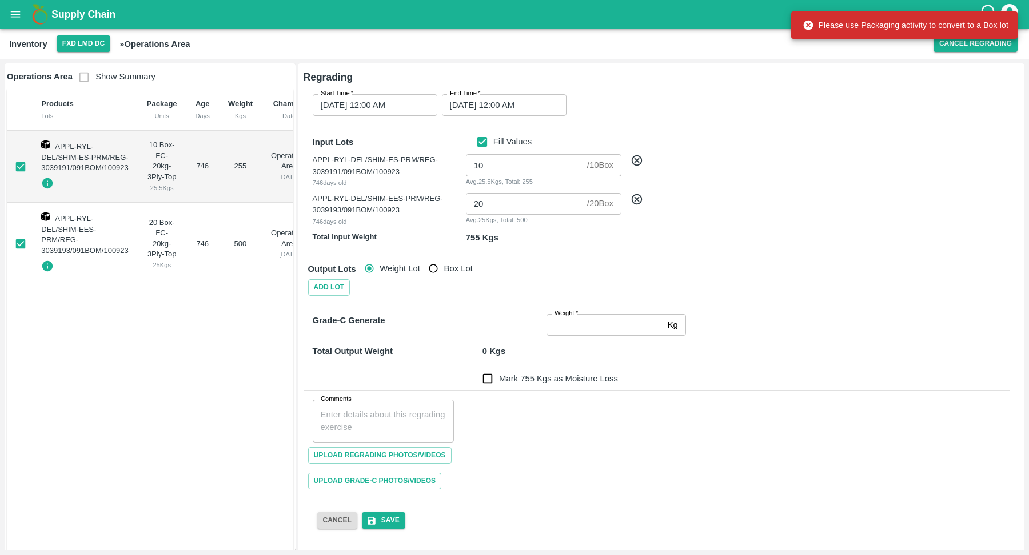
click at [389, 264] on span "Weight Lot" at bounding box center [399, 268] width 41 height 13
click at [380, 264] on input "Weight Lot" at bounding box center [369, 268] width 21 height 21
click at [342, 289] on button "Add Lot" at bounding box center [329, 287] width 42 height 17
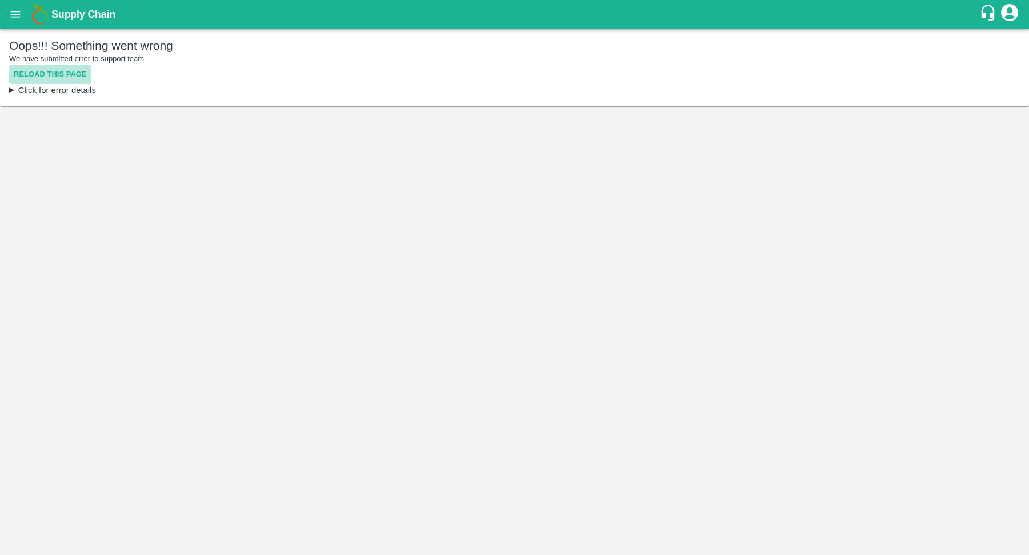
click at [79, 77] on button "Reload this page" at bounding box center [50, 75] width 82 height 20
